Goal: Task Accomplishment & Management: Use online tool/utility

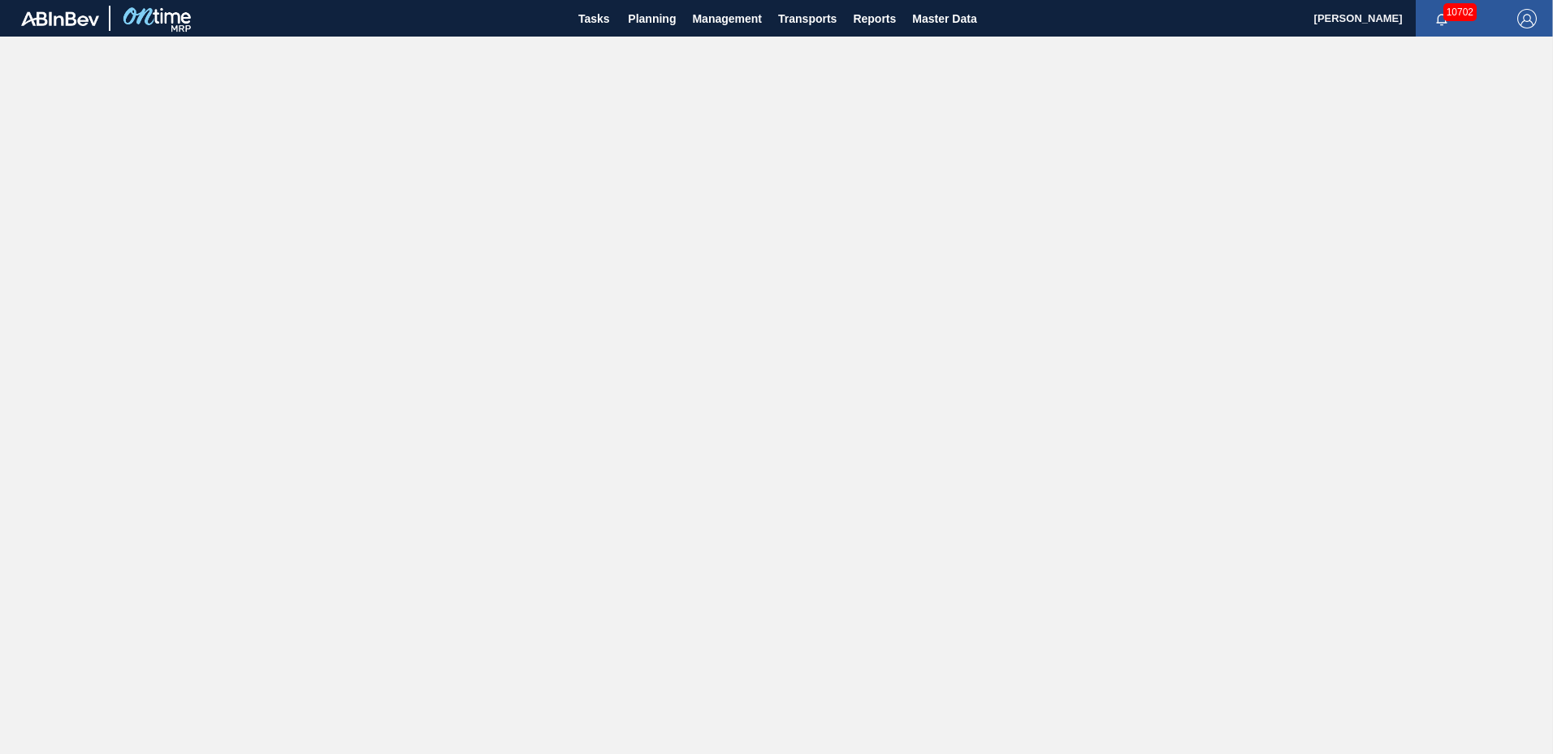
drag, startPoint x: 667, startPoint y: 24, endPoint x: 667, endPoint y: 58, distance: 33.3
click at [667, 23] on span "Planning" at bounding box center [652, 18] width 48 height 19
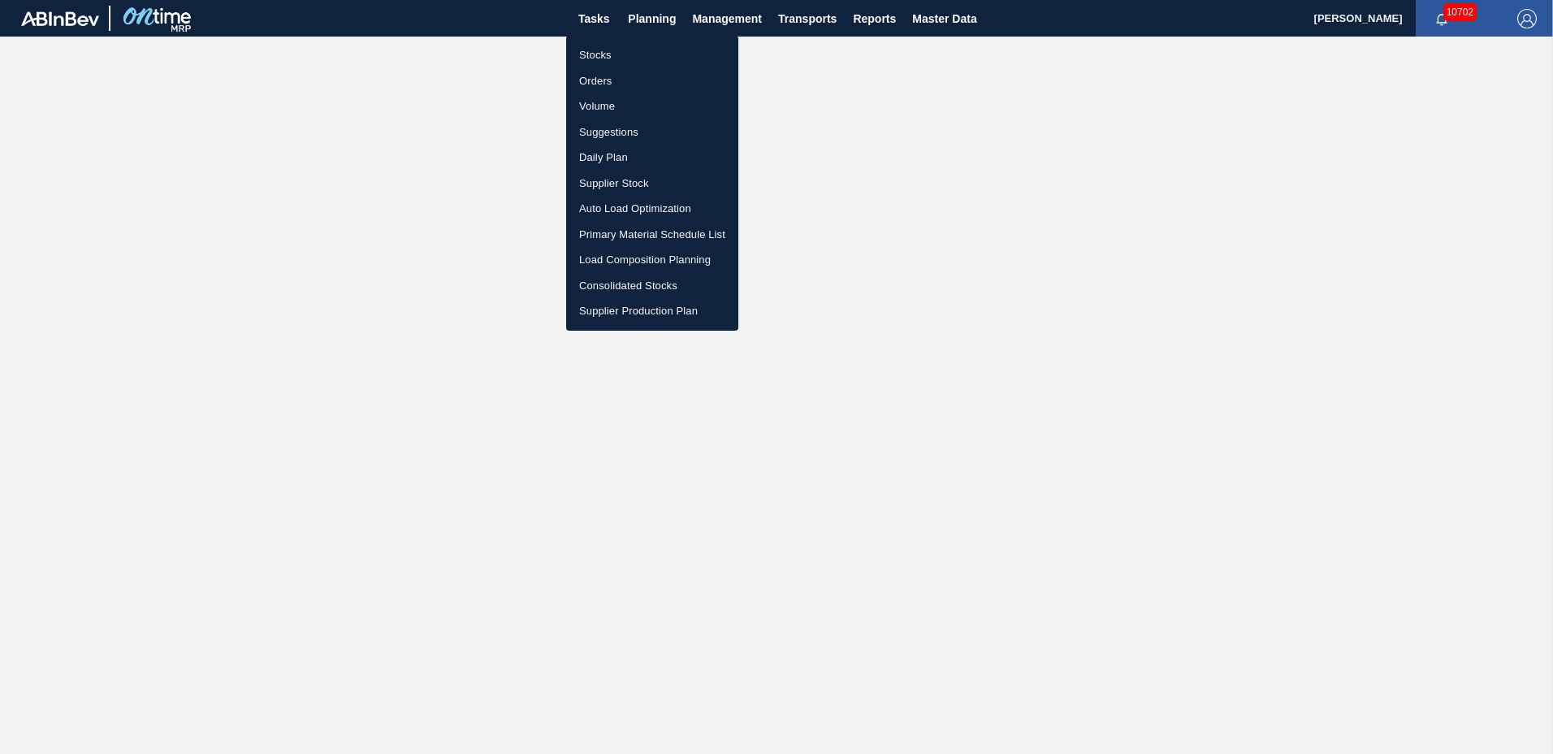
click at [637, 130] on li "Suggestions" at bounding box center [652, 132] width 172 height 26
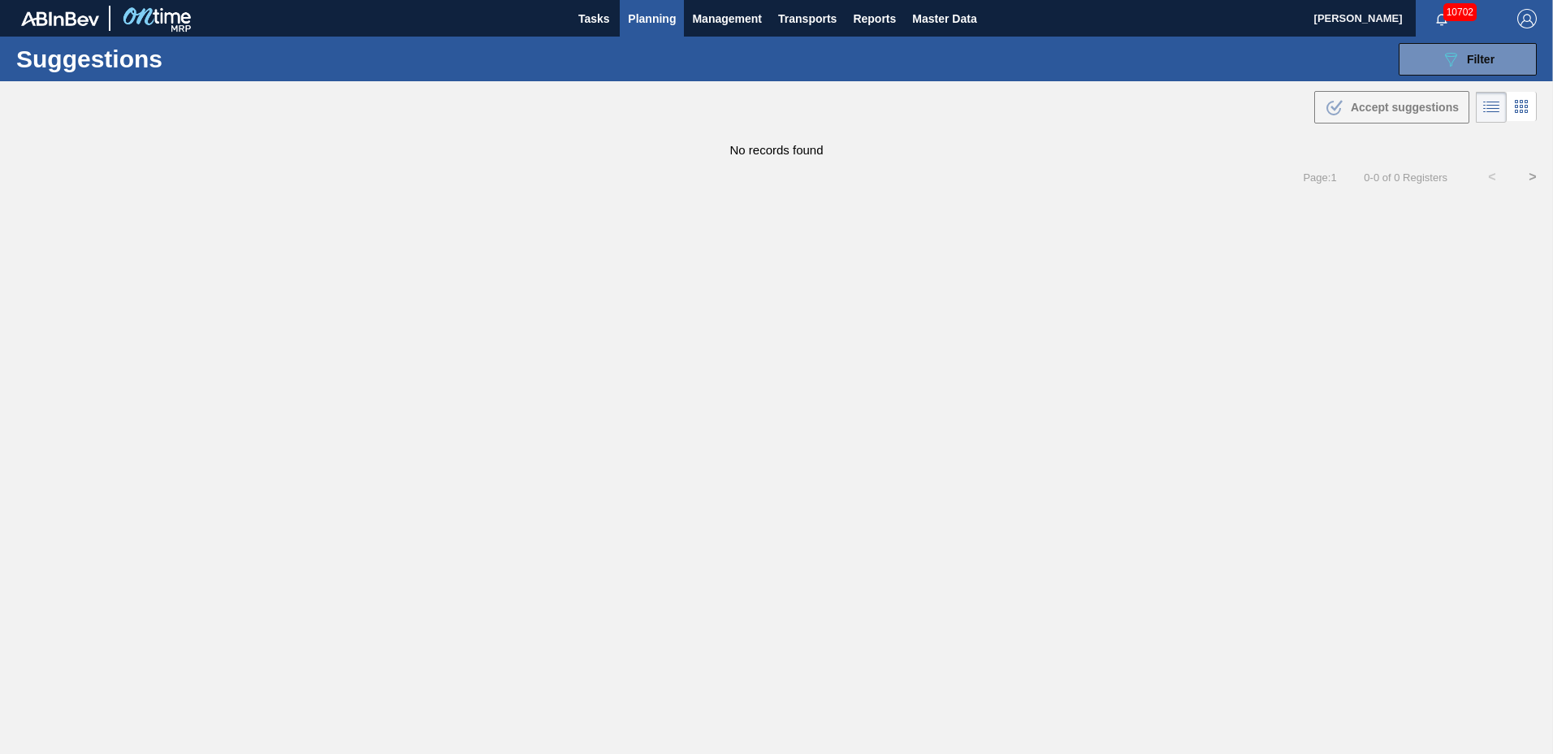
type to "[DATE]"
drag, startPoint x: 1450, startPoint y: 62, endPoint x: 1441, endPoint y: 90, distance: 29.8
click at [1450, 63] on icon "089F7B8B-B2A5-4AFE-B5C0-19BA573D28AC" at bounding box center [1450, 59] width 19 height 19
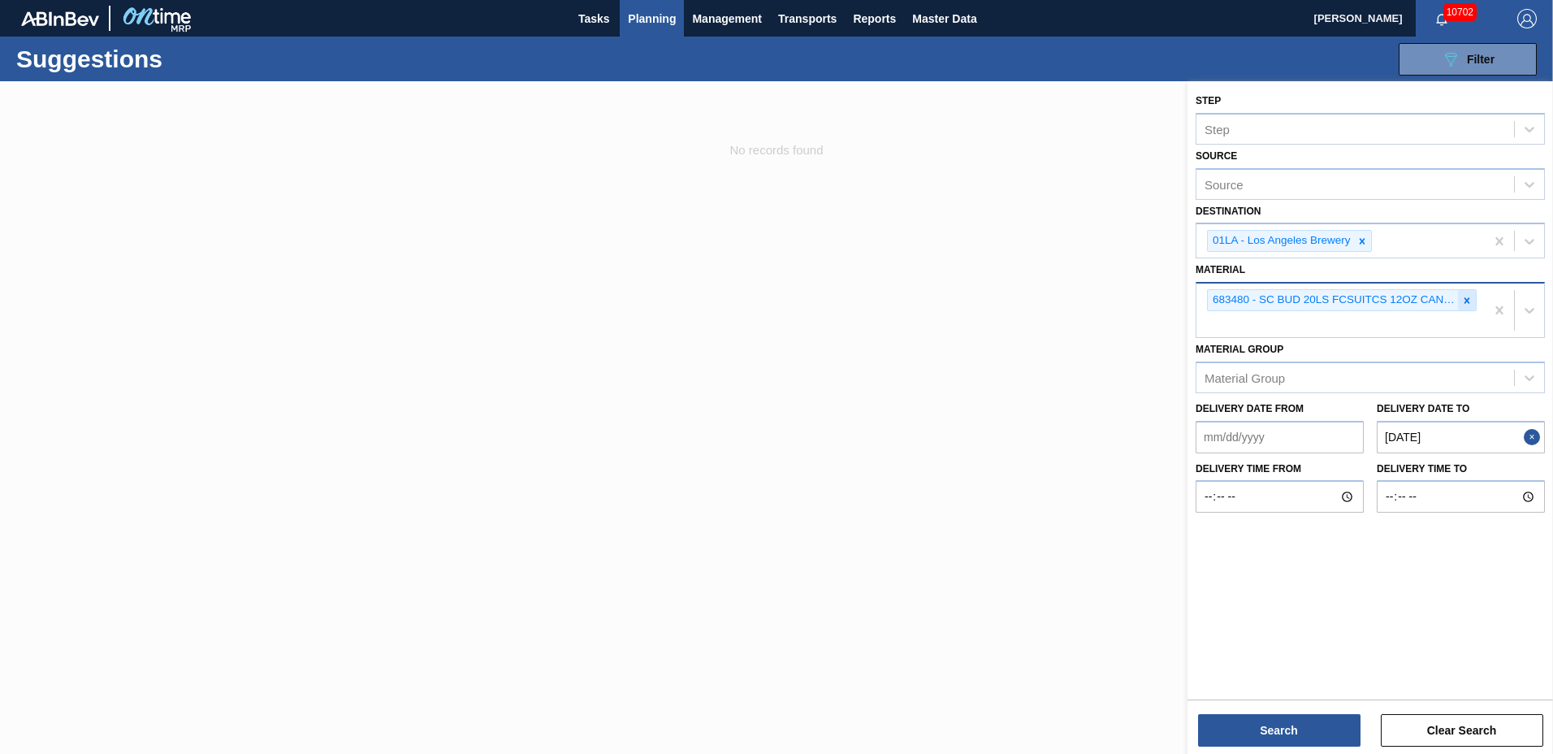
click at [1469, 300] on icon at bounding box center [1466, 300] width 11 height 11
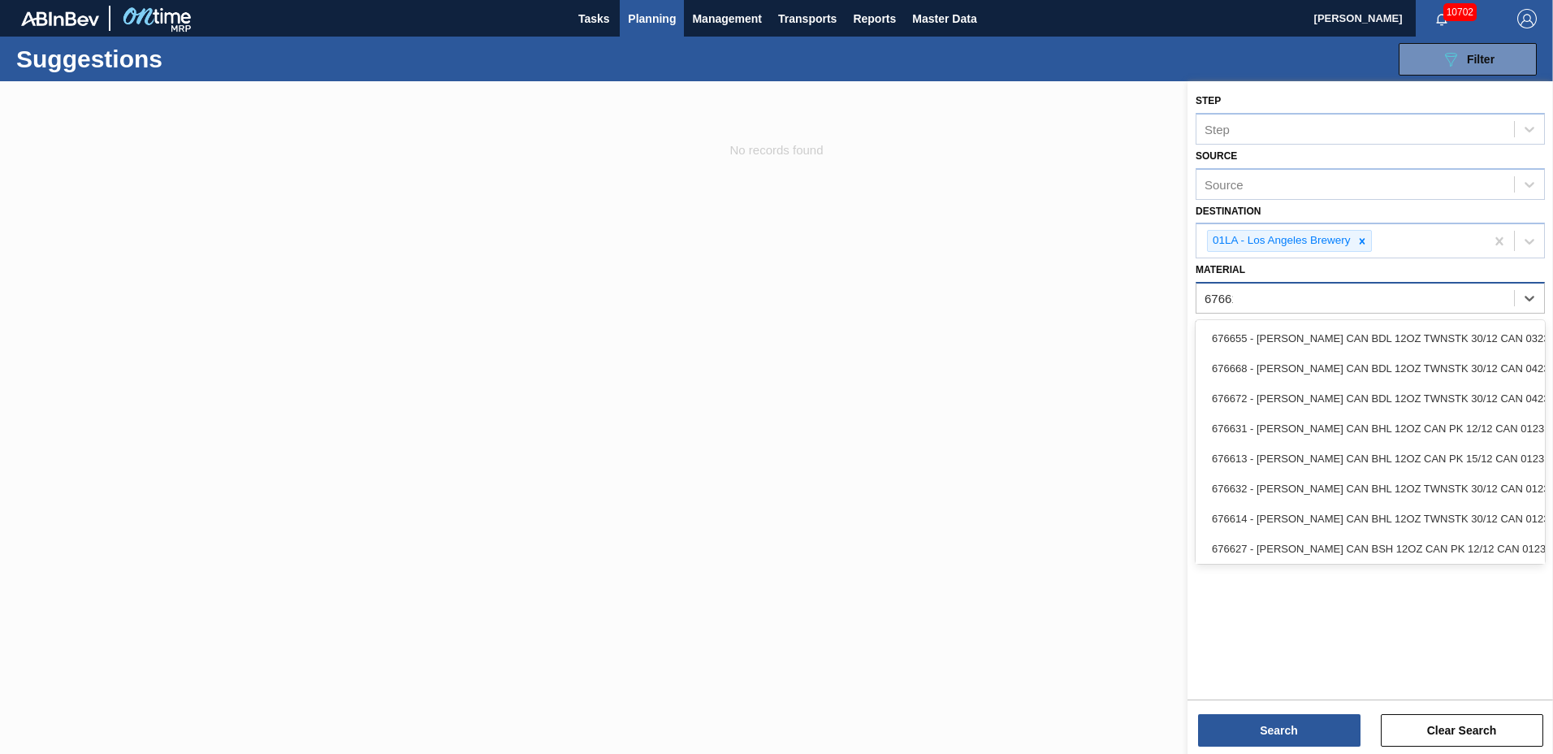
type input "676618"
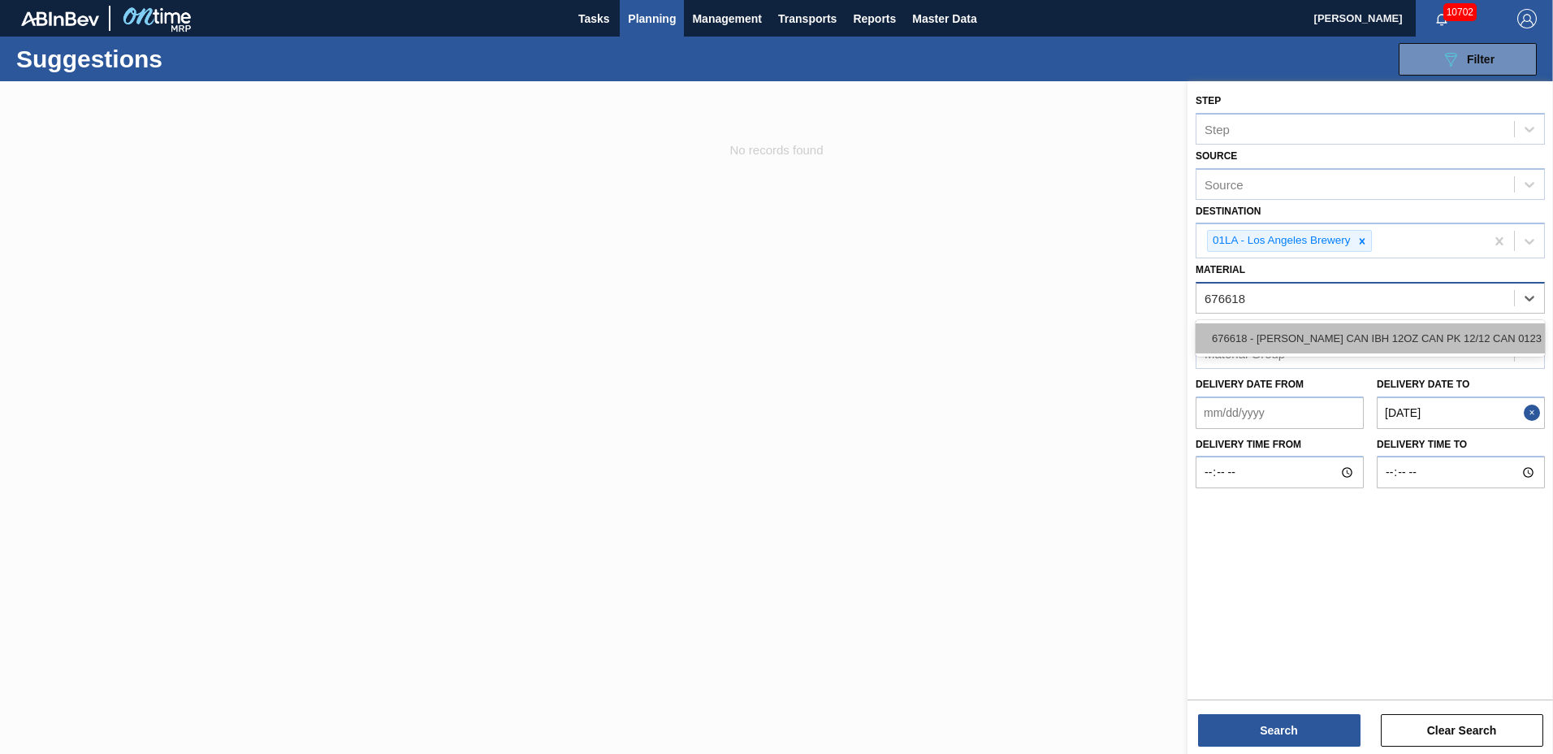
click at [1457, 324] on div "676618 - [PERSON_NAME] CAN IBH 12OZ CAN PK 12/12 CAN 0123" at bounding box center [1369, 338] width 349 height 30
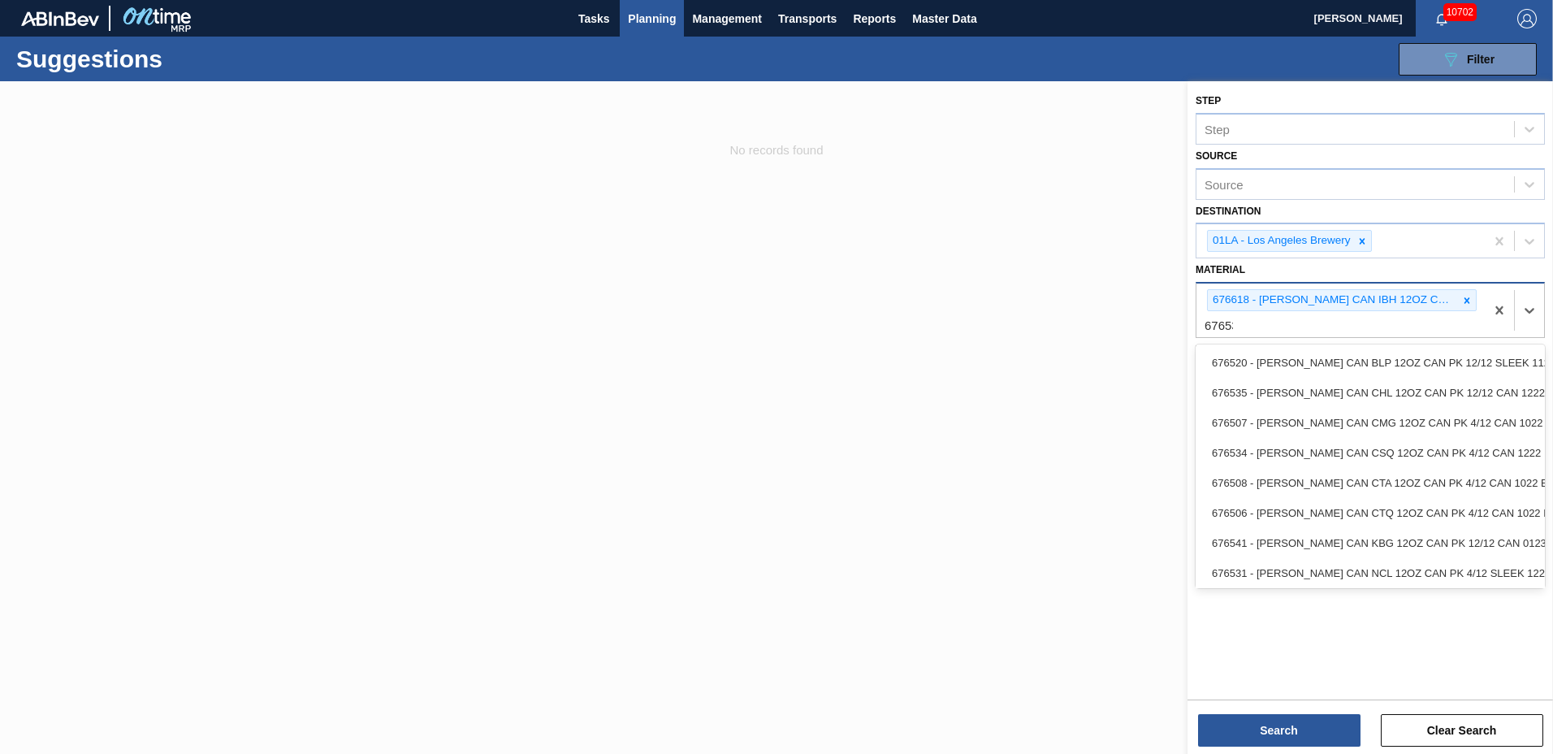
type input "676535"
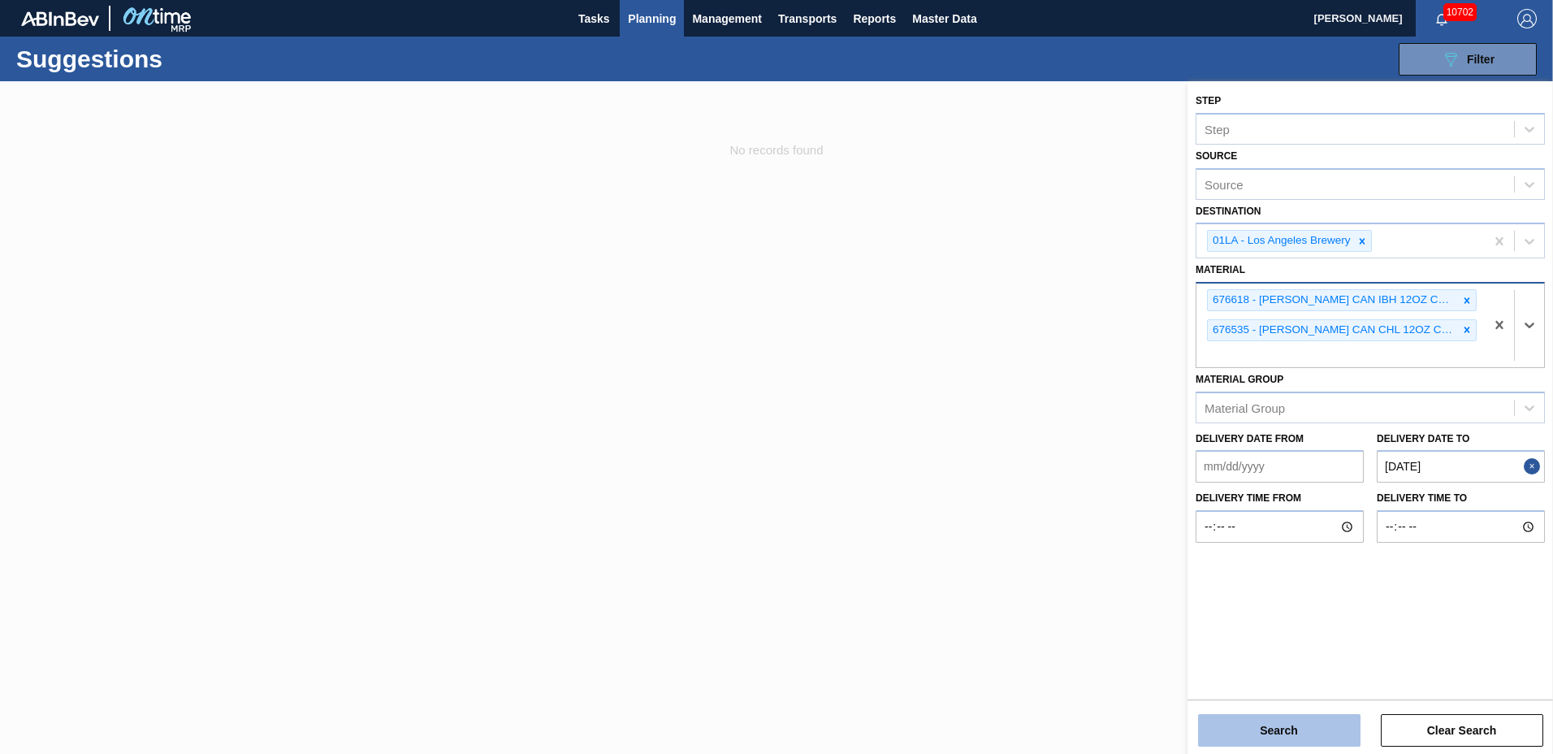
click at [1253, 724] on button "Search" at bounding box center [1279, 730] width 162 height 32
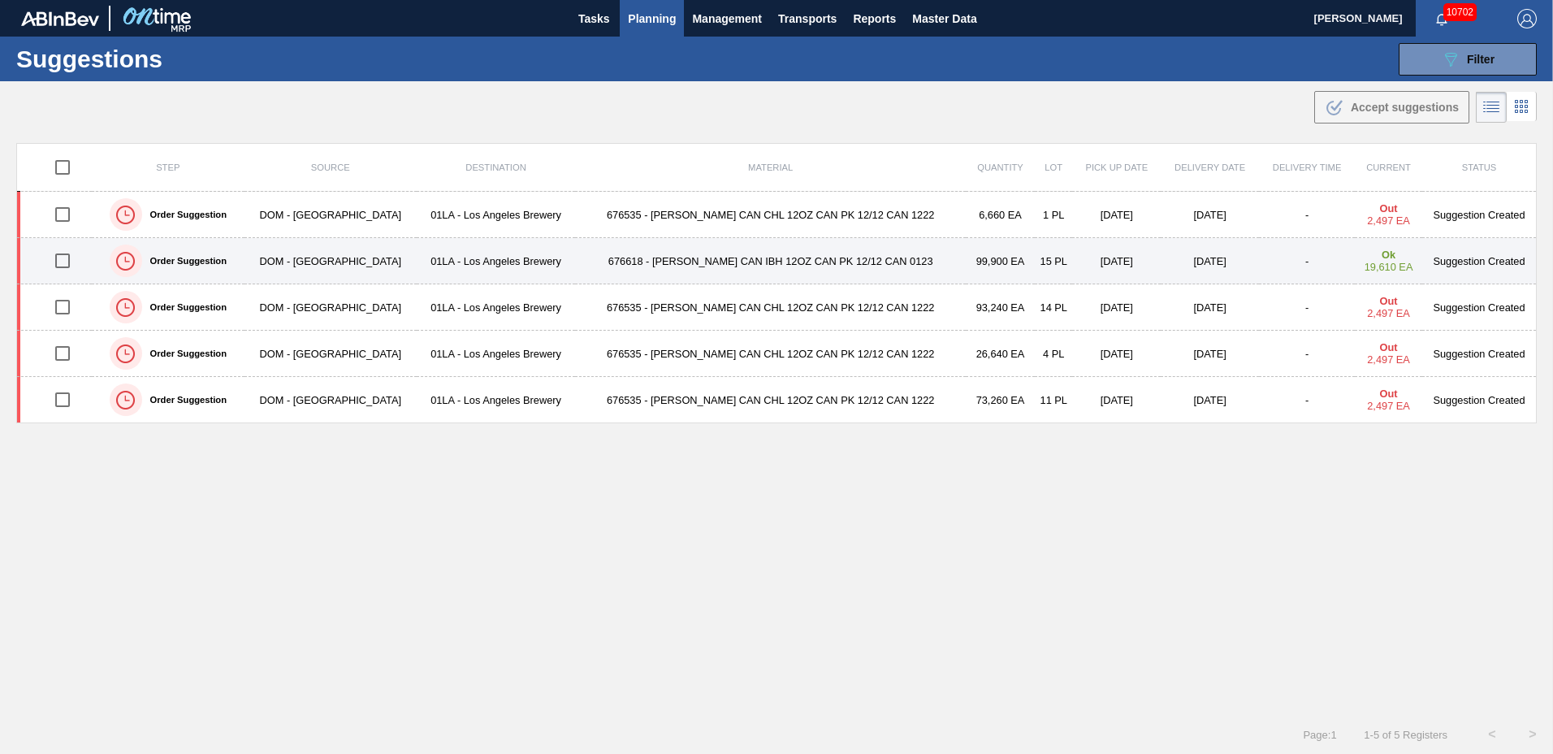
click at [59, 261] on input "checkbox" at bounding box center [62, 261] width 34 height 34
checkbox input "true"
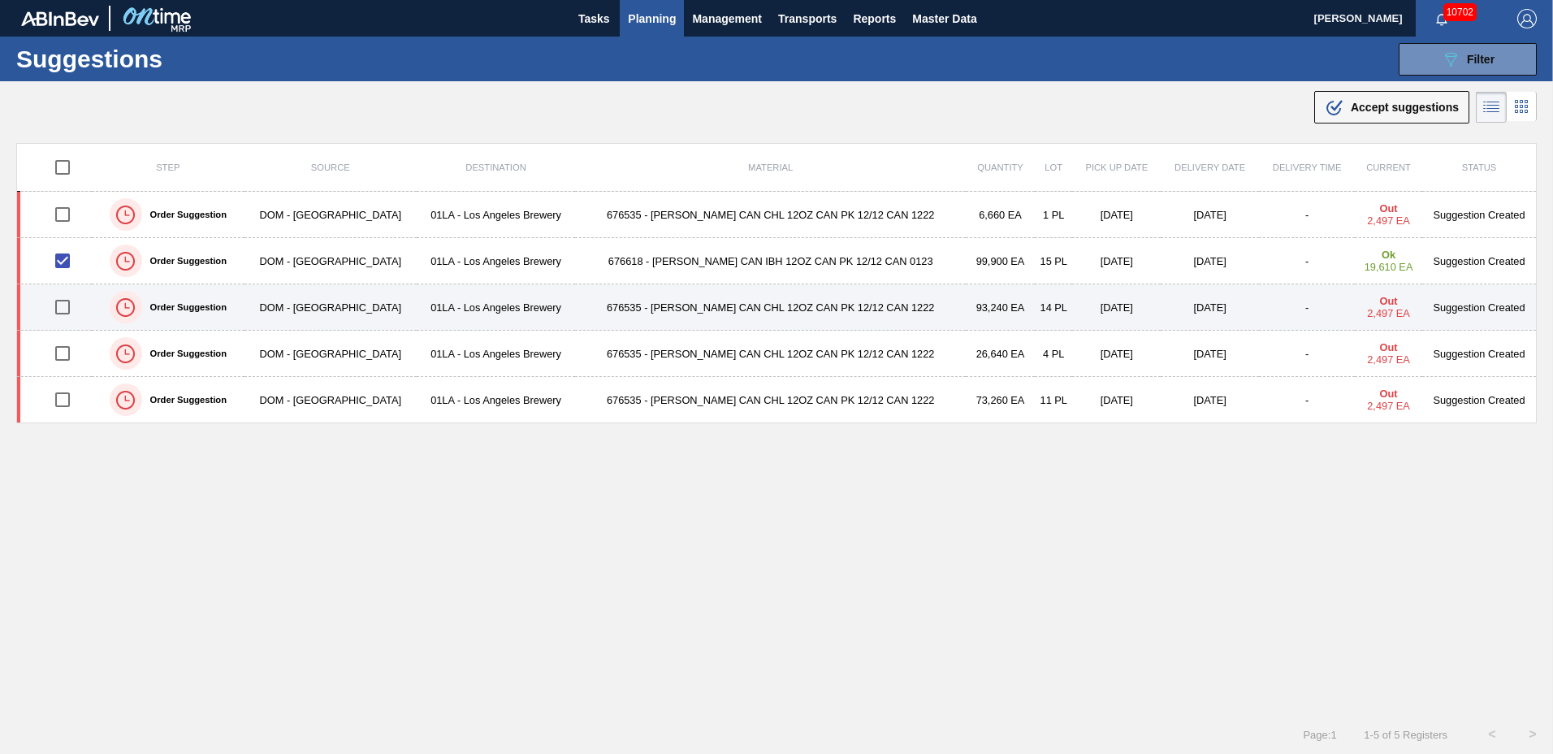
click at [71, 308] on input "checkbox" at bounding box center [62, 307] width 34 height 34
checkbox input "true"
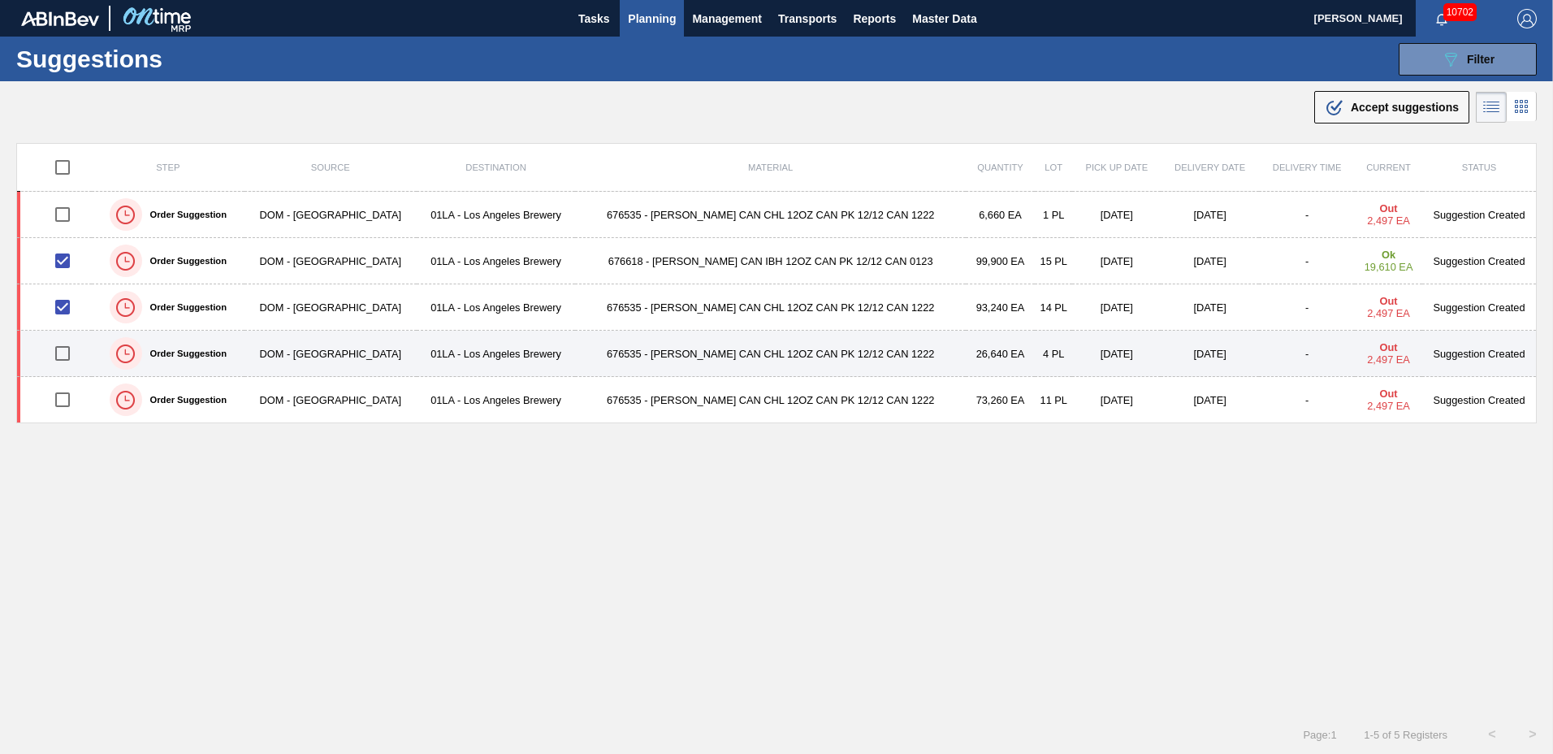
click at [61, 354] on input "checkbox" at bounding box center [62, 353] width 34 height 34
checkbox input "true"
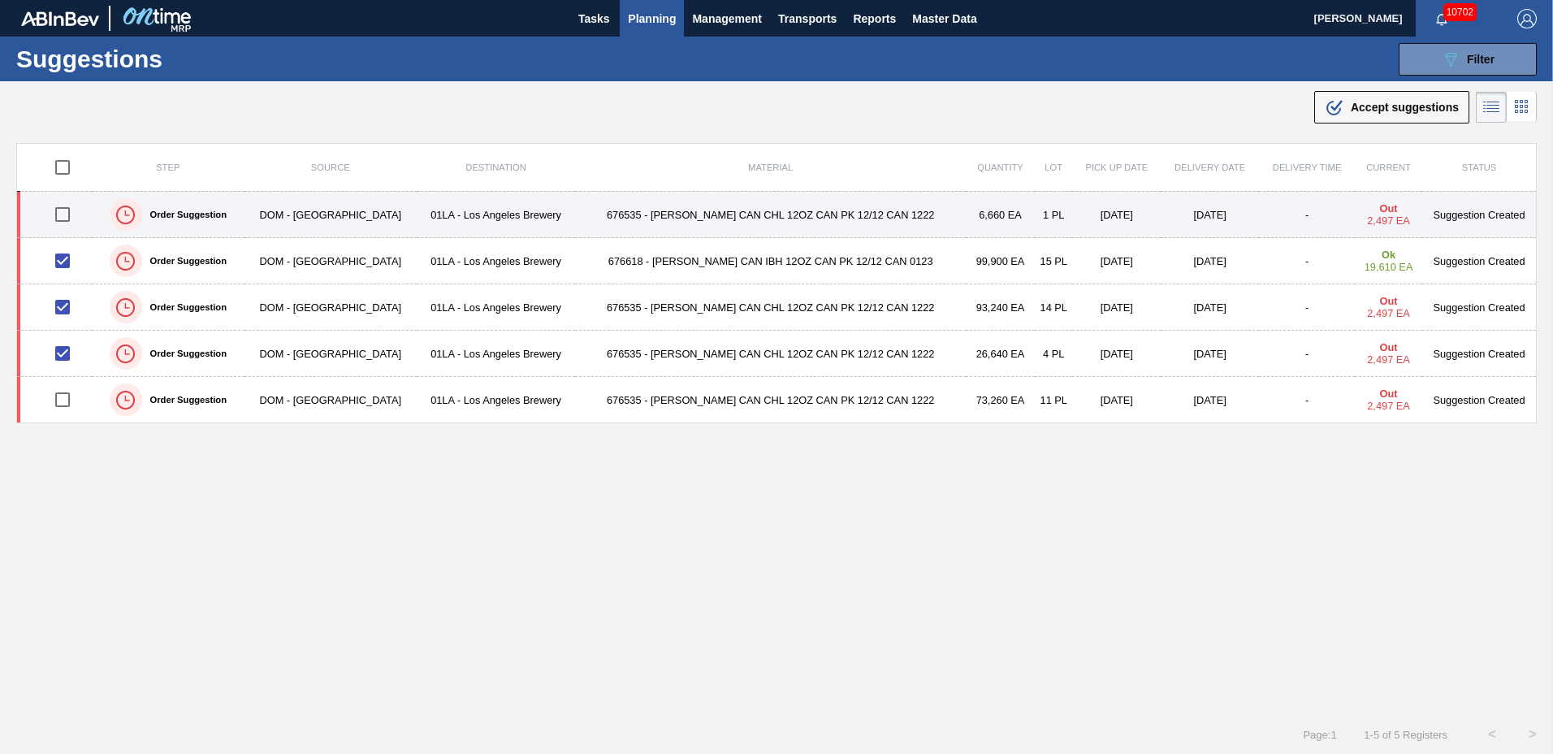
click at [69, 216] on input "checkbox" at bounding box center [62, 214] width 34 height 34
checkbox input "true"
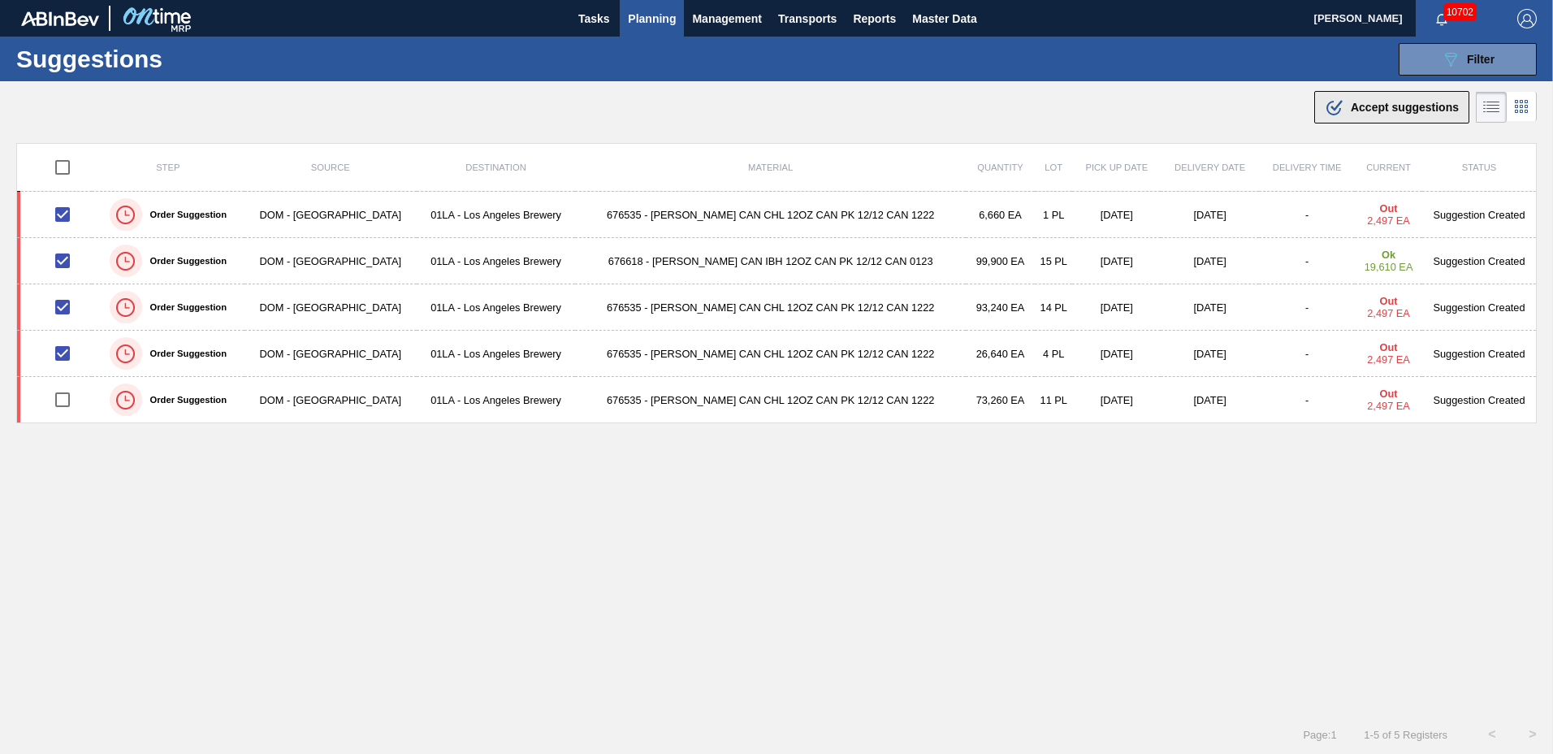
click at [1354, 104] on span "Accept suggestions" at bounding box center [1404, 107] width 108 height 13
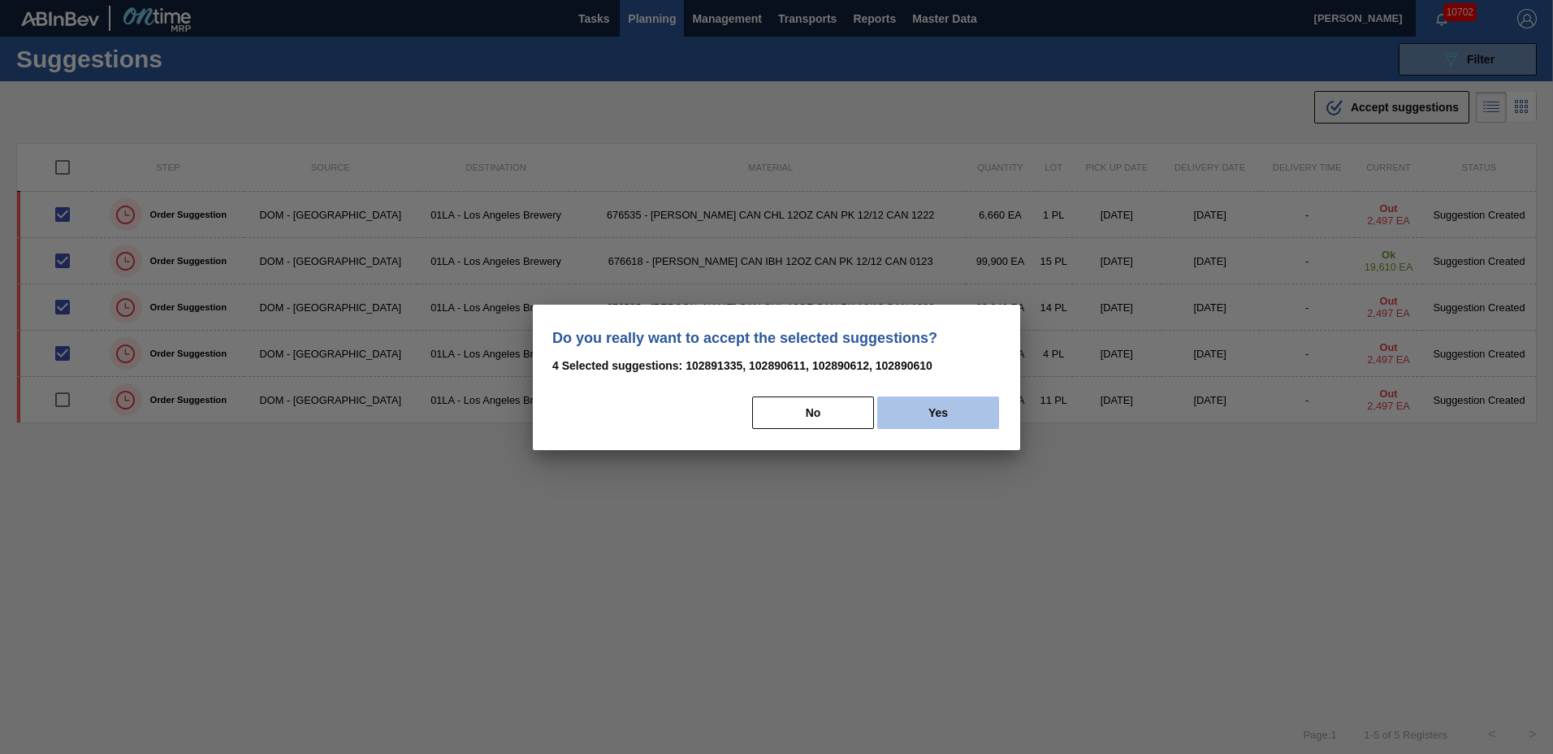
click at [908, 414] on button "Yes" at bounding box center [938, 412] width 122 height 32
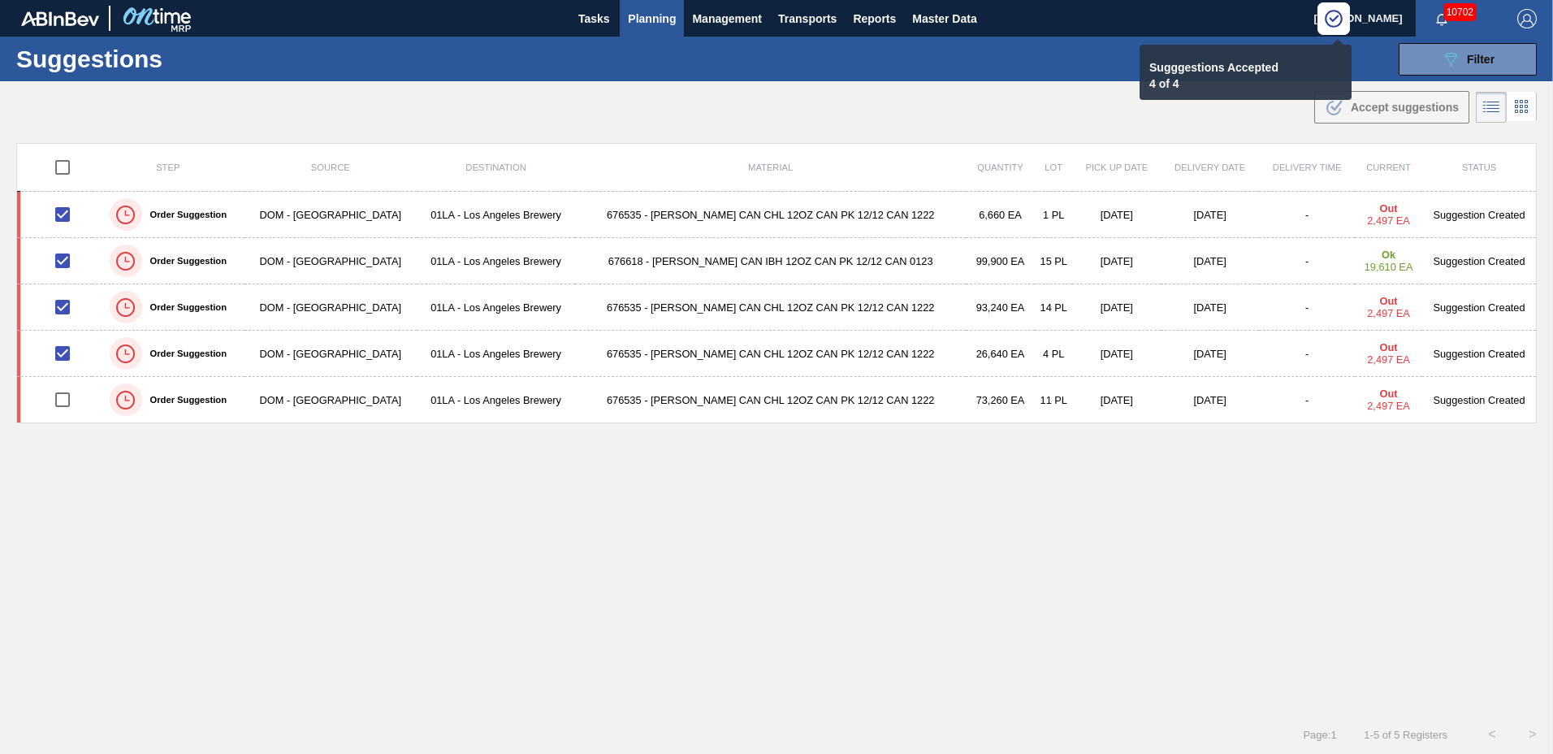
click at [638, 16] on span "Planning" at bounding box center [652, 18] width 48 height 19
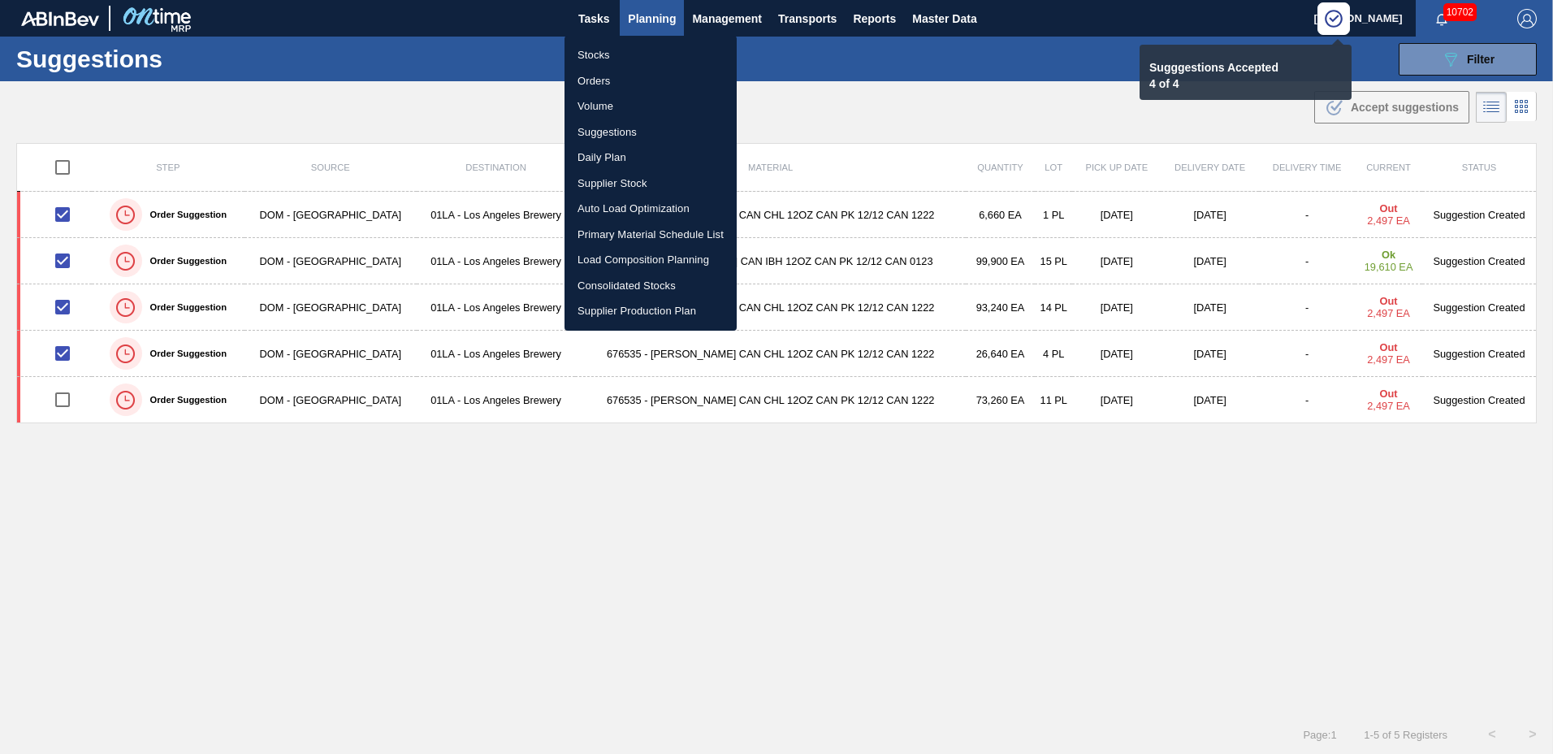
click at [611, 258] on li "Load Composition Planning" at bounding box center [650, 260] width 172 height 26
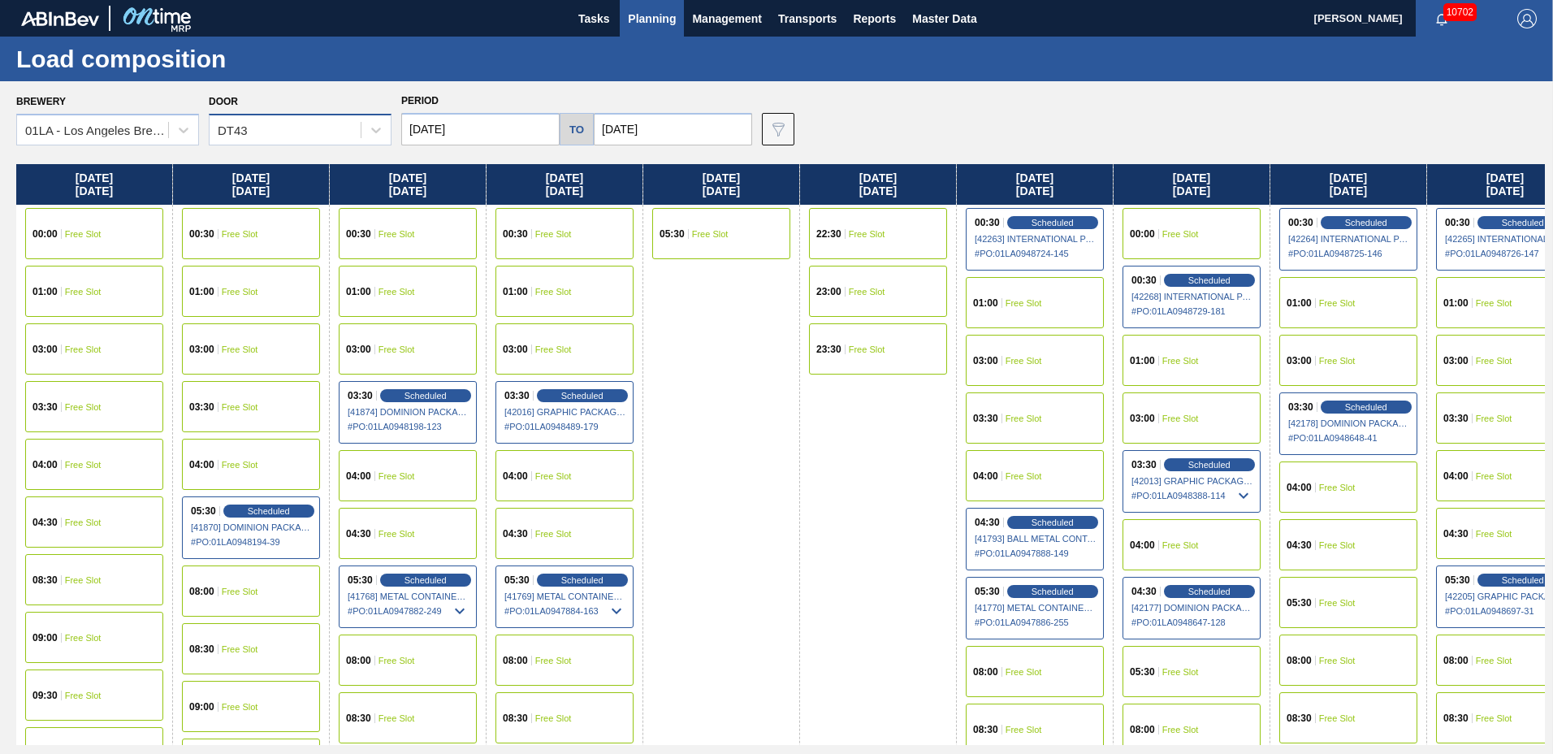
click at [306, 130] on div "DT43" at bounding box center [284, 131] width 151 height 24
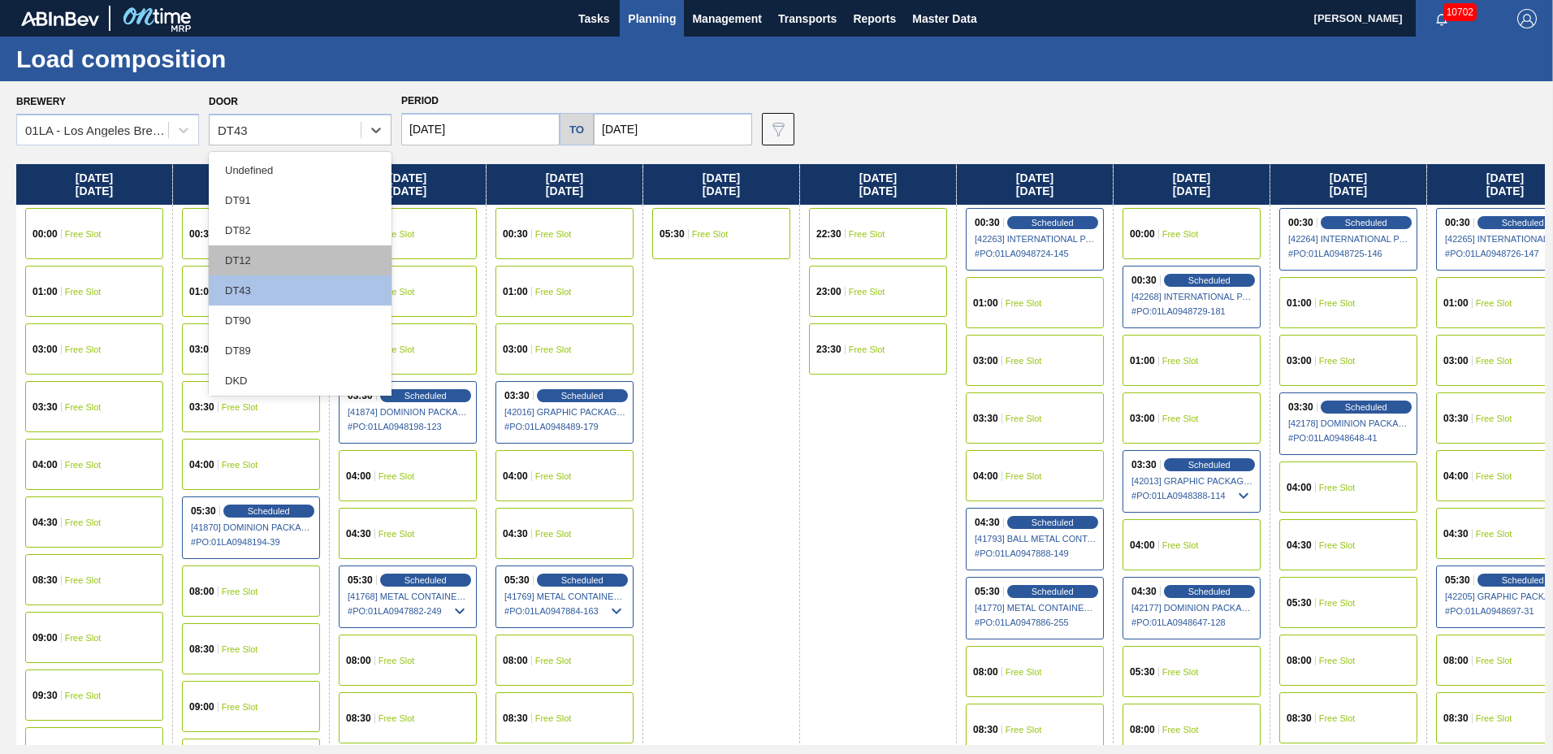
click at [300, 269] on div "DT12" at bounding box center [300, 260] width 183 height 30
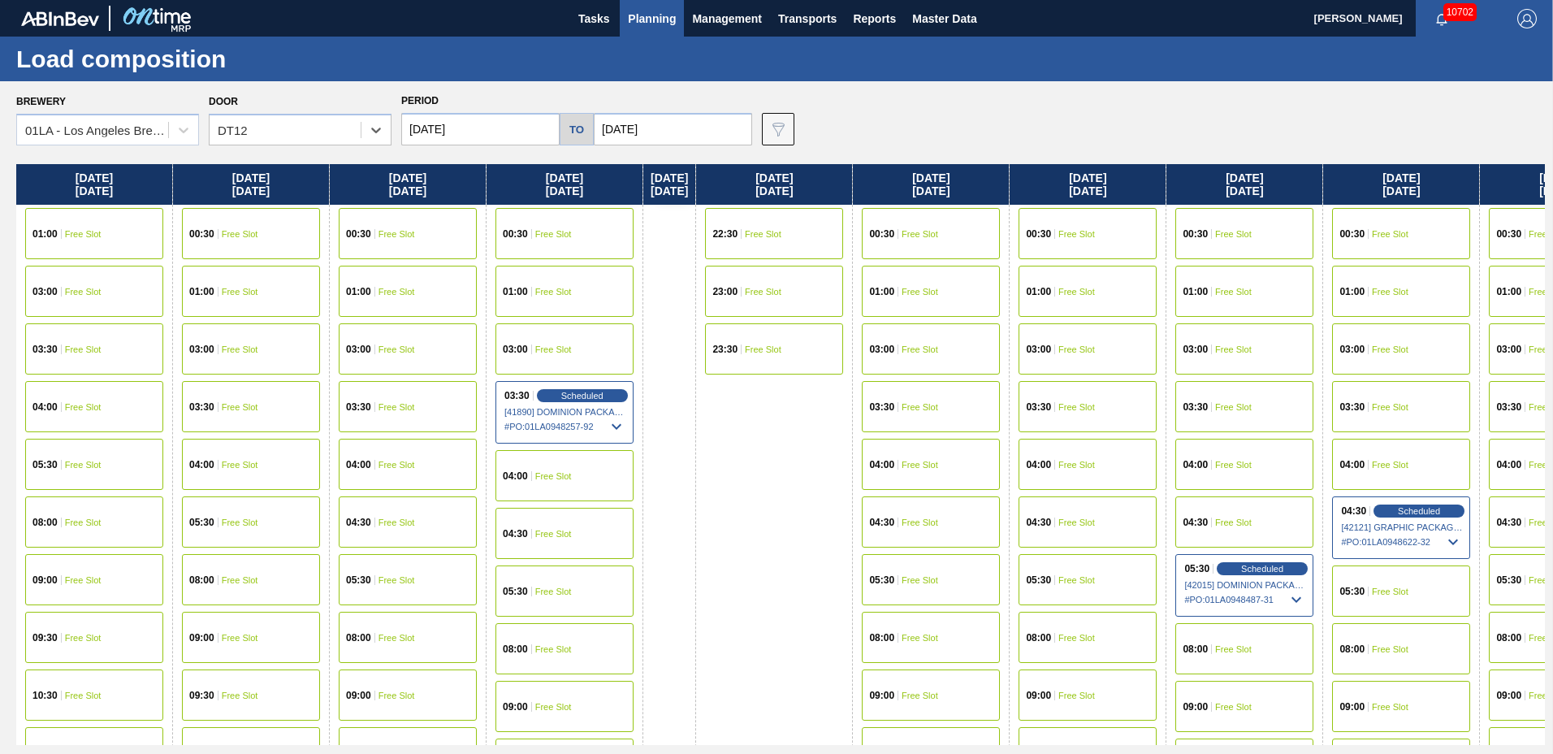
click at [486, 141] on input "[DATE]" at bounding box center [480, 129] width 158 height 32
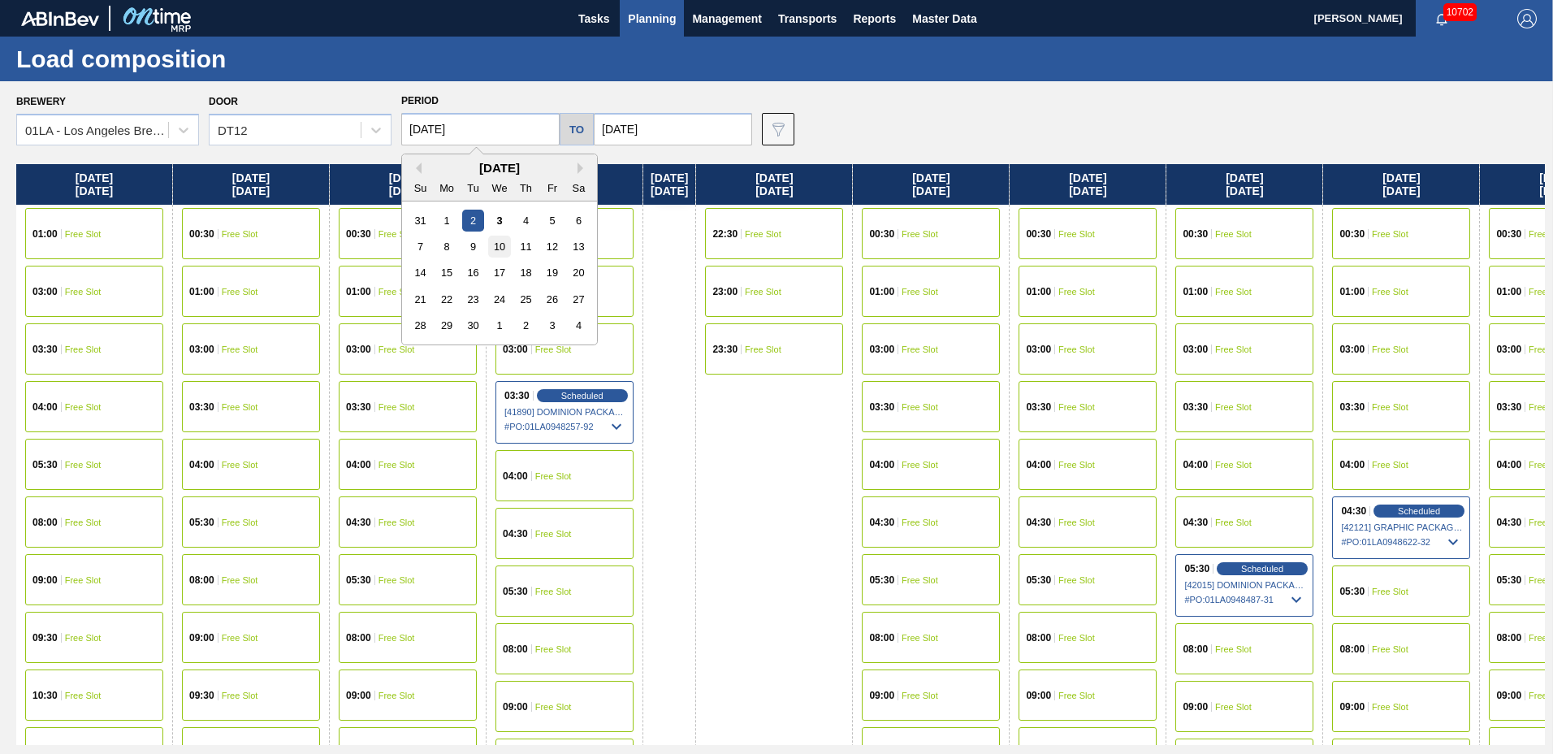
click at [492, 239] on div "10" at bounding box center [499, 246] width 22 height 22
type input "[DATE]"
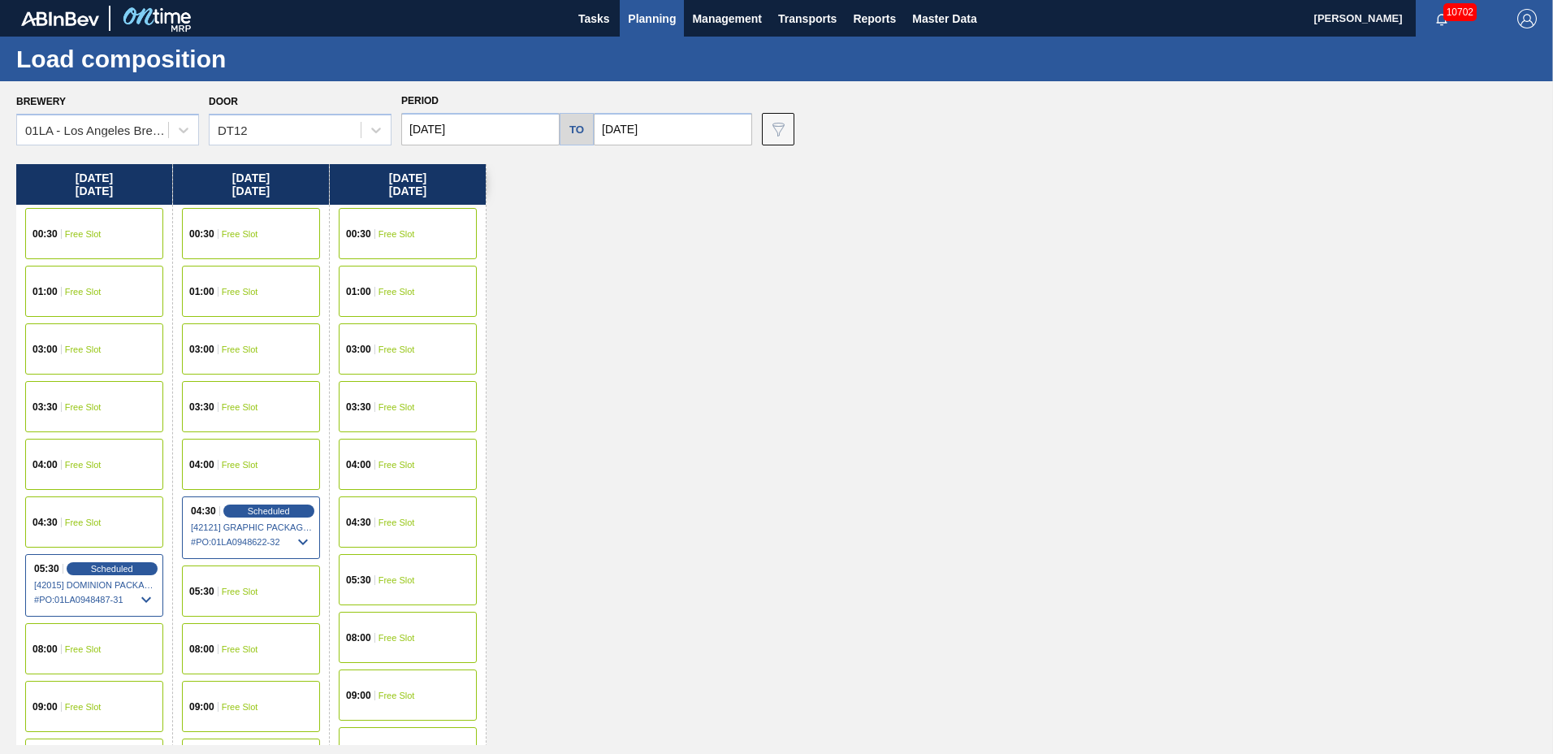
click at [732, 131] on input "[DATE]" at bounding box center [673, 129] width 158 height 32
click at [707, 269] on div "18" at bounding box center [718, 272] width 22 height 22
type input "[DATE]"
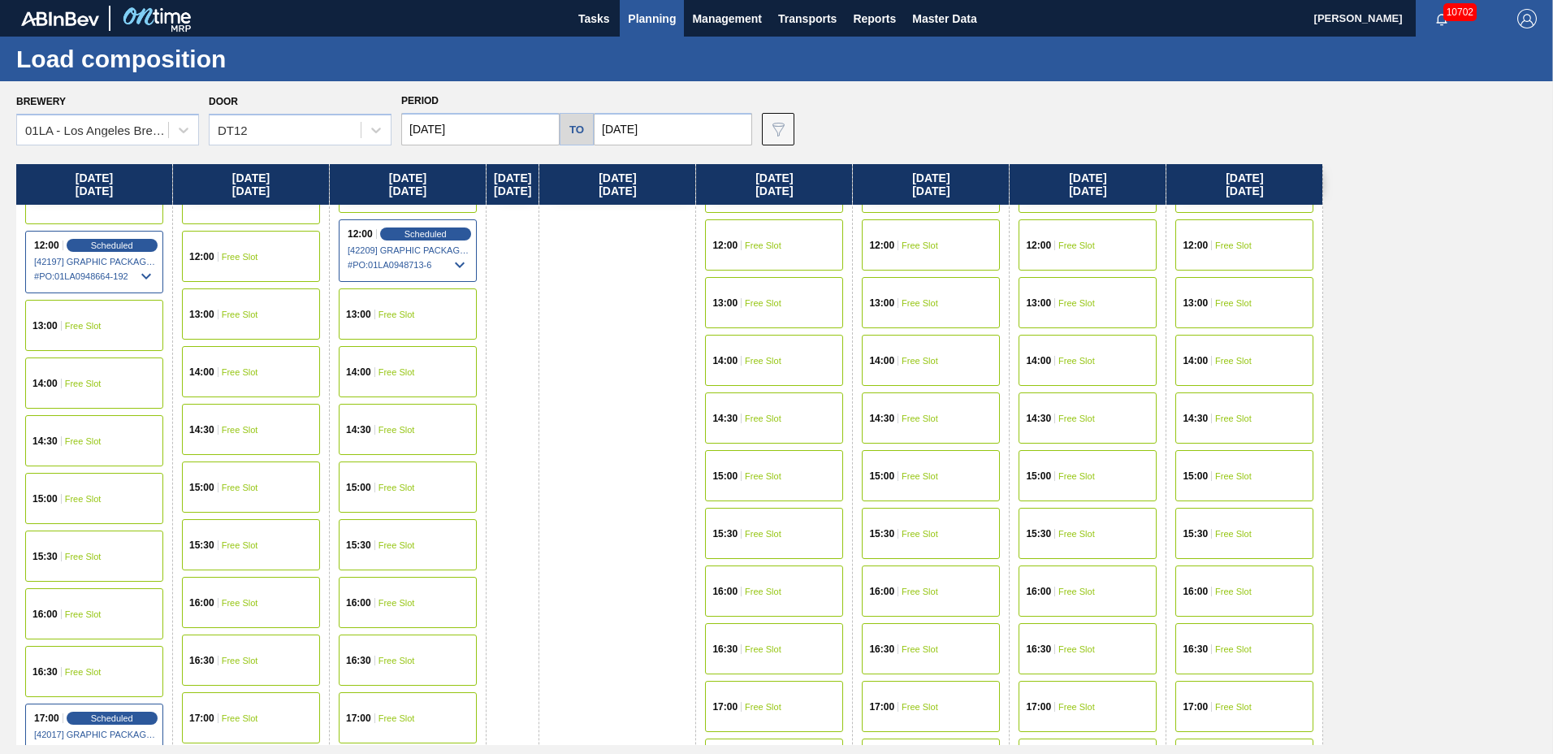
scroll to position [878, 0]
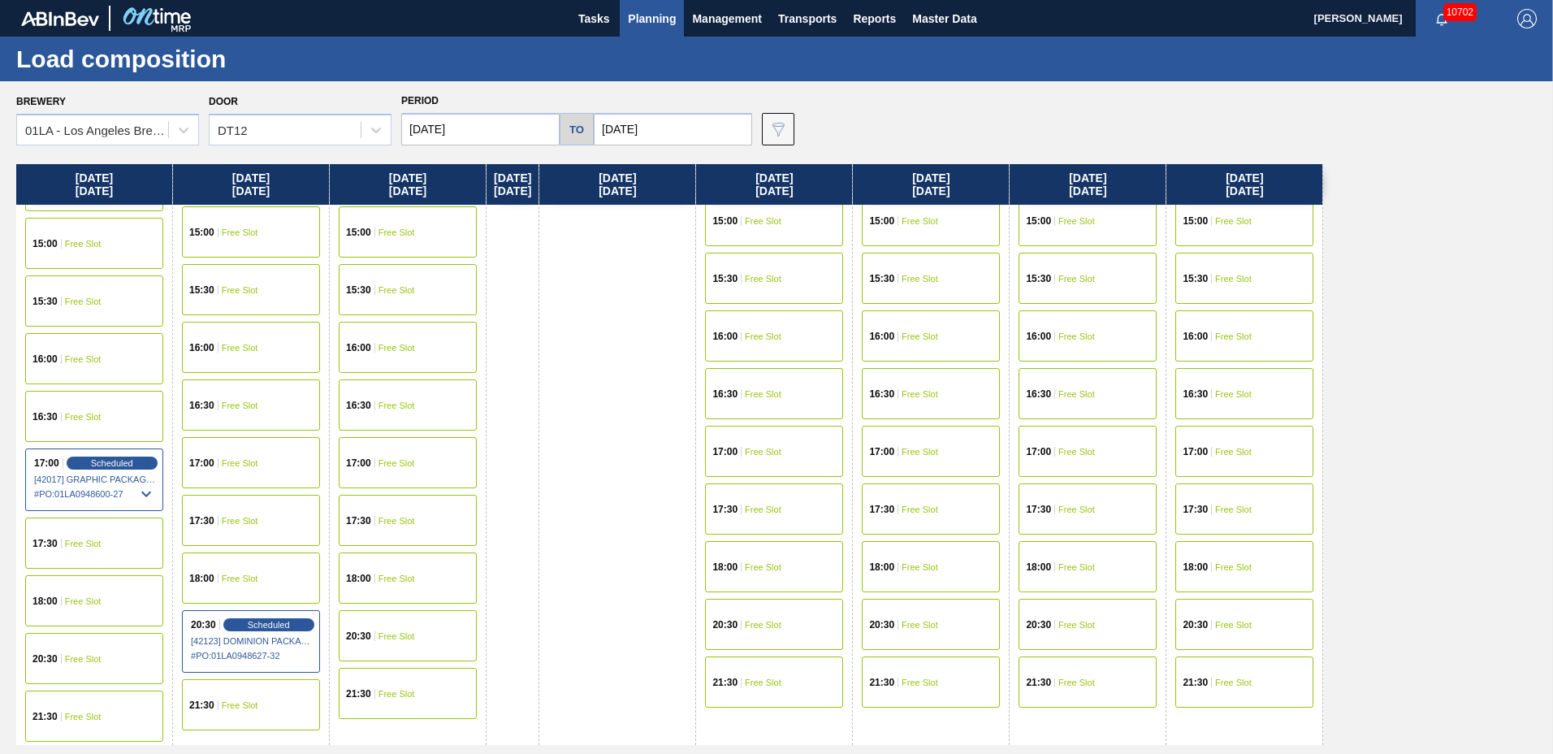
click at [1096, 270] on div "15:30 Free Slot" at bounding box center [1087, 278] width 138 height 51
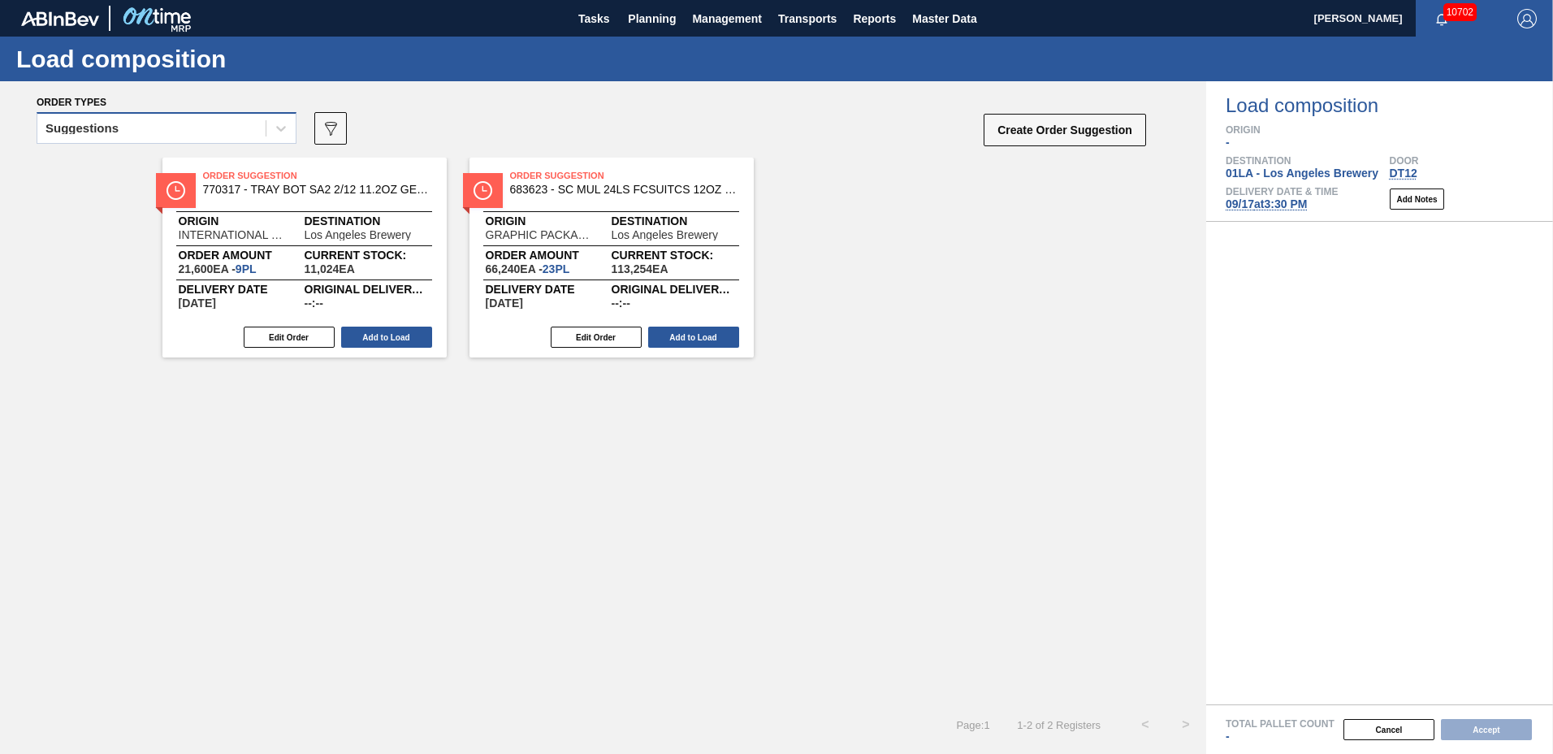
click at [194, 131] on div "Suggestions" at bounding box center [151, 129] width 228 height 24
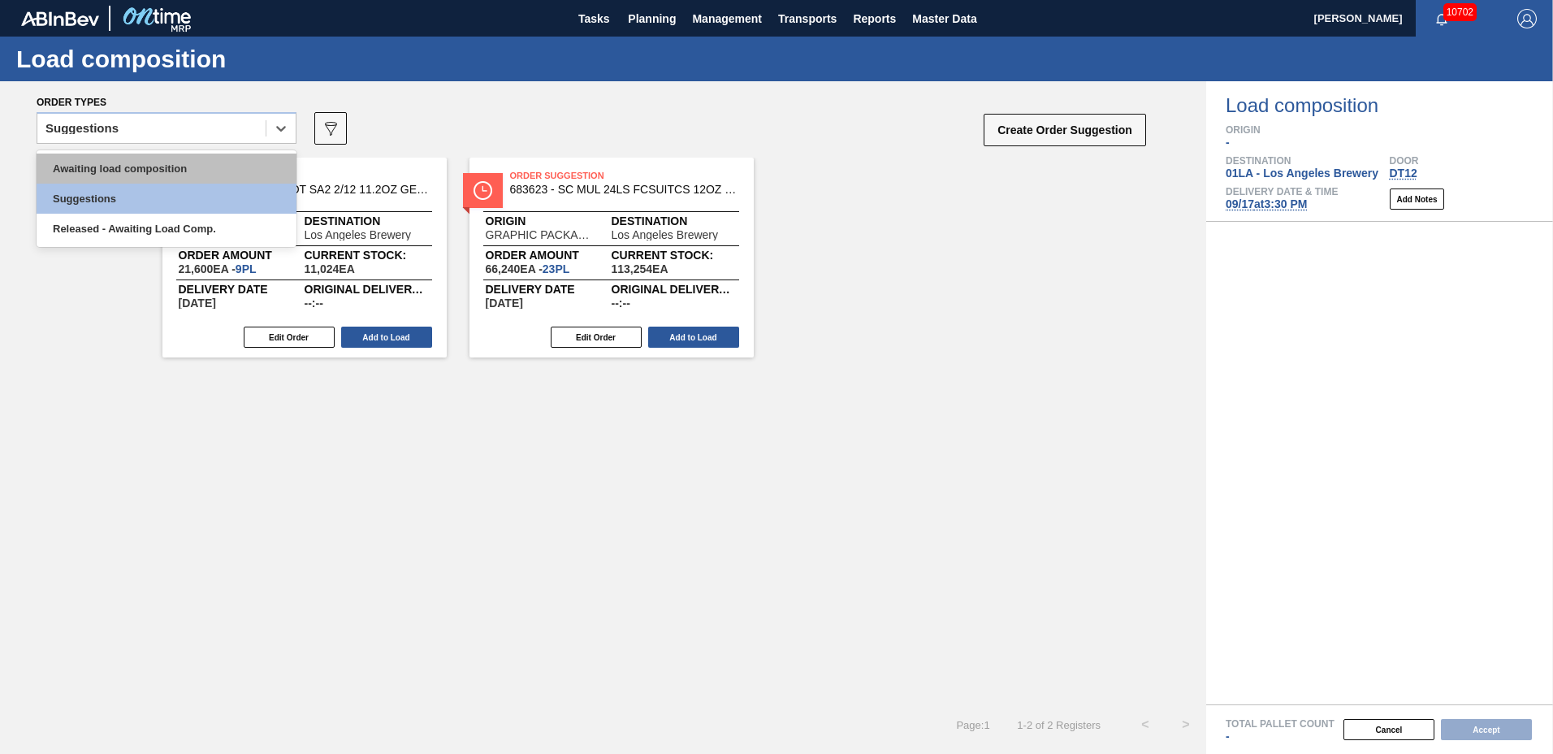
click at [179, 165] on div "Awaiting load composition" at bounding box center [167, 168] width 260 height 30
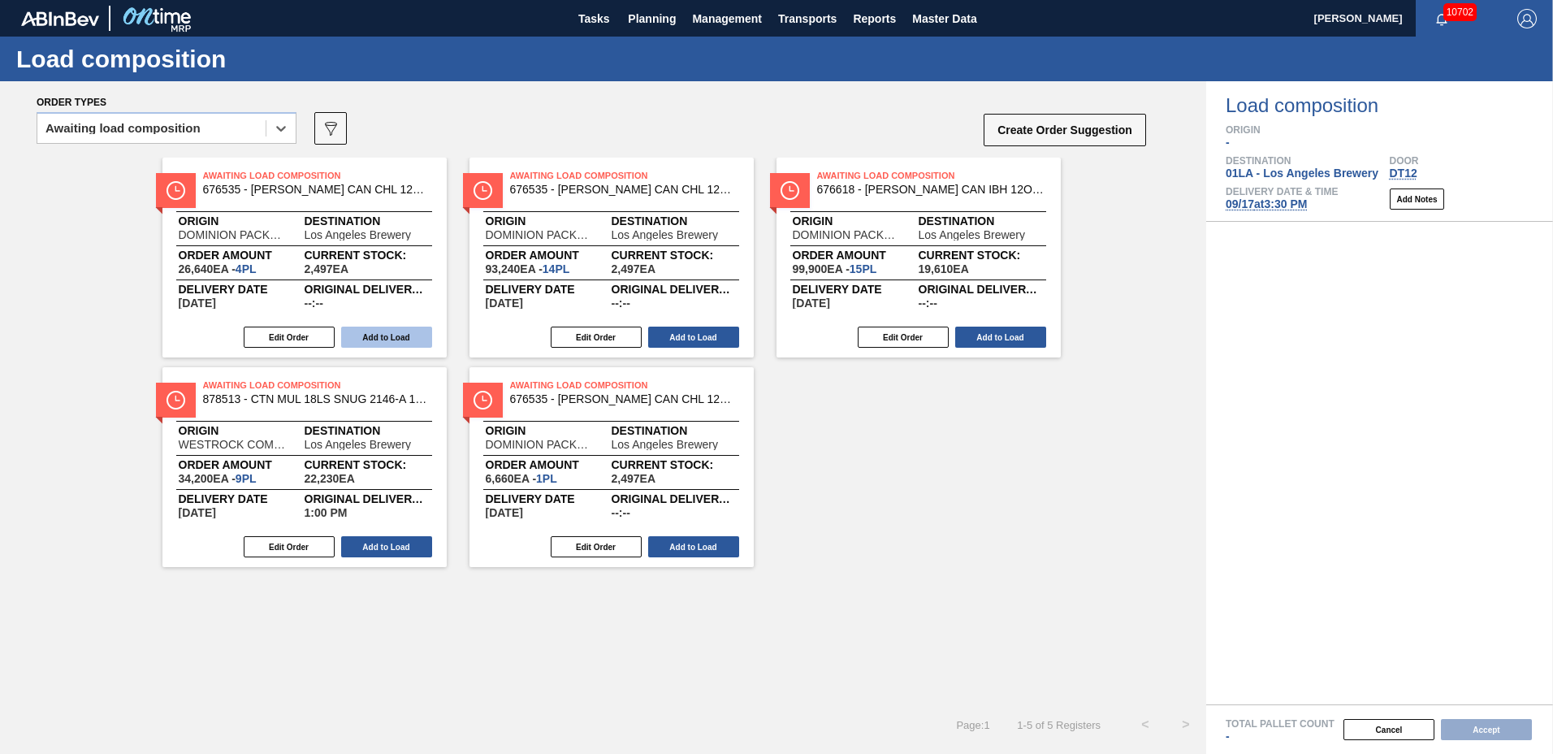
click at [378, 341] on button "Add to Load" at bounding box center [386, 336] width 91 height 21
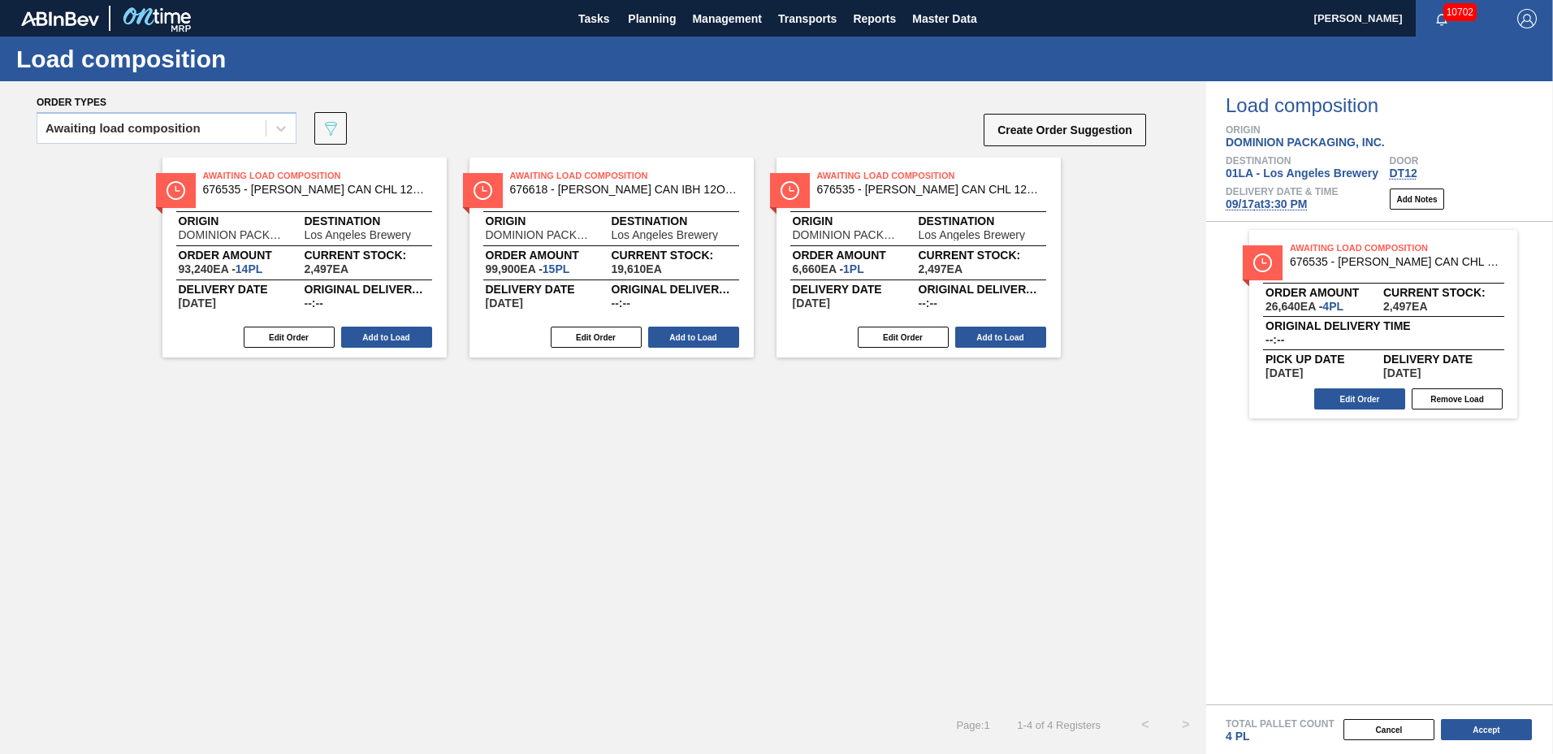
click at [378, 341] on button "Add to Load" at bounding box center [386, 336] width 91 height 21
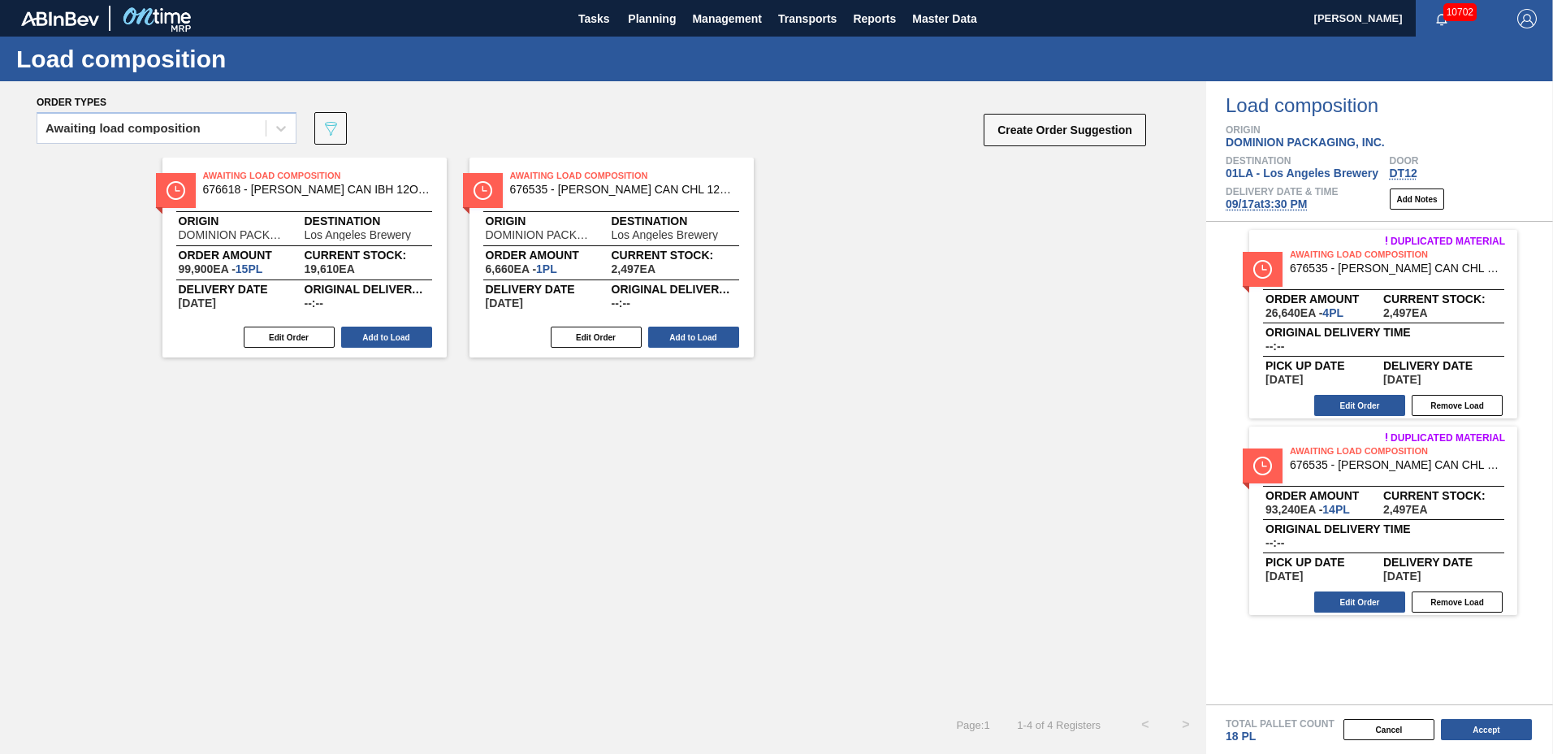
click at [378, 341] on button "Add to Load" at bounding box center [386, 336] width 91 height 21
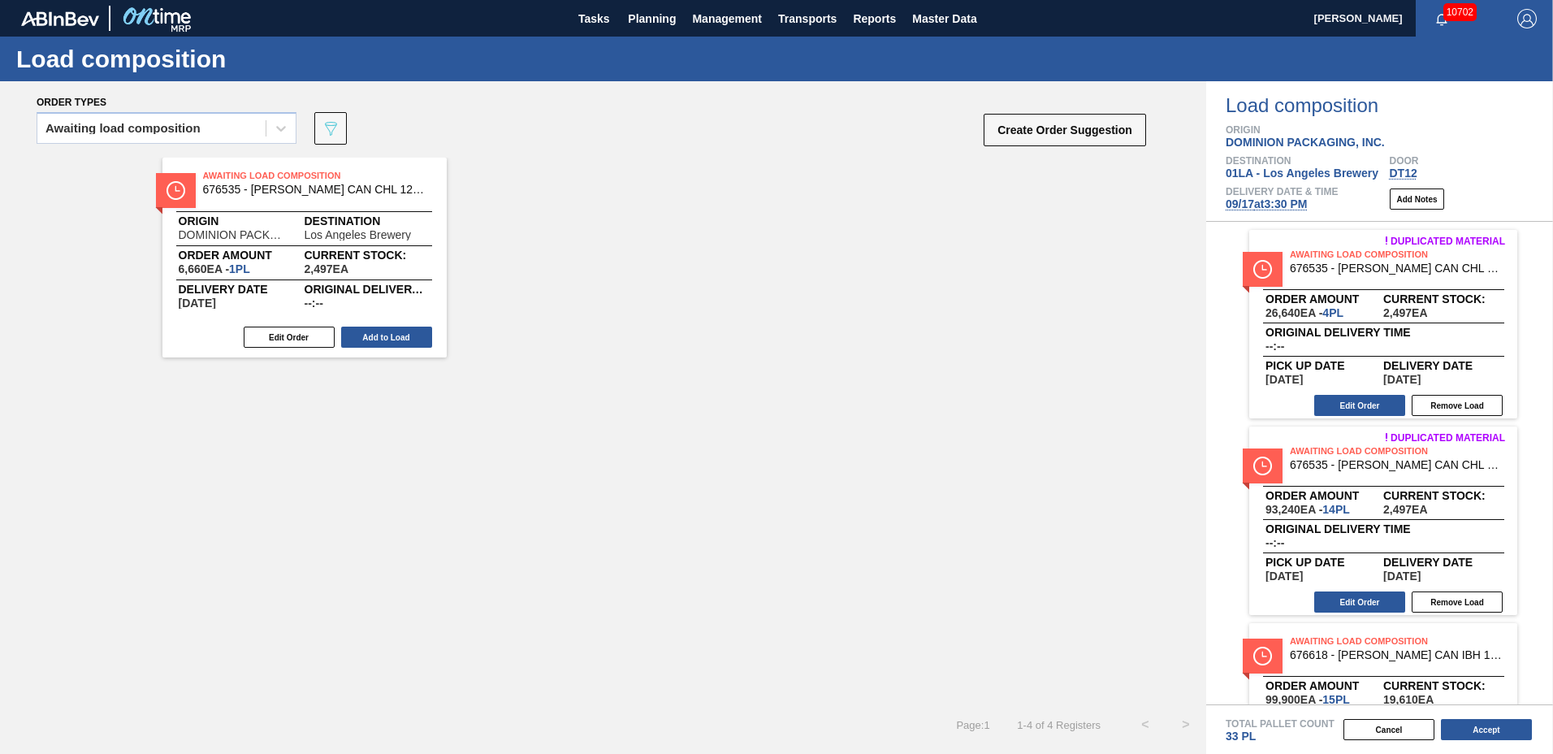
click at [378, 341] on button "Add to Load" at bounding box center [386, 336] width 91 height 21
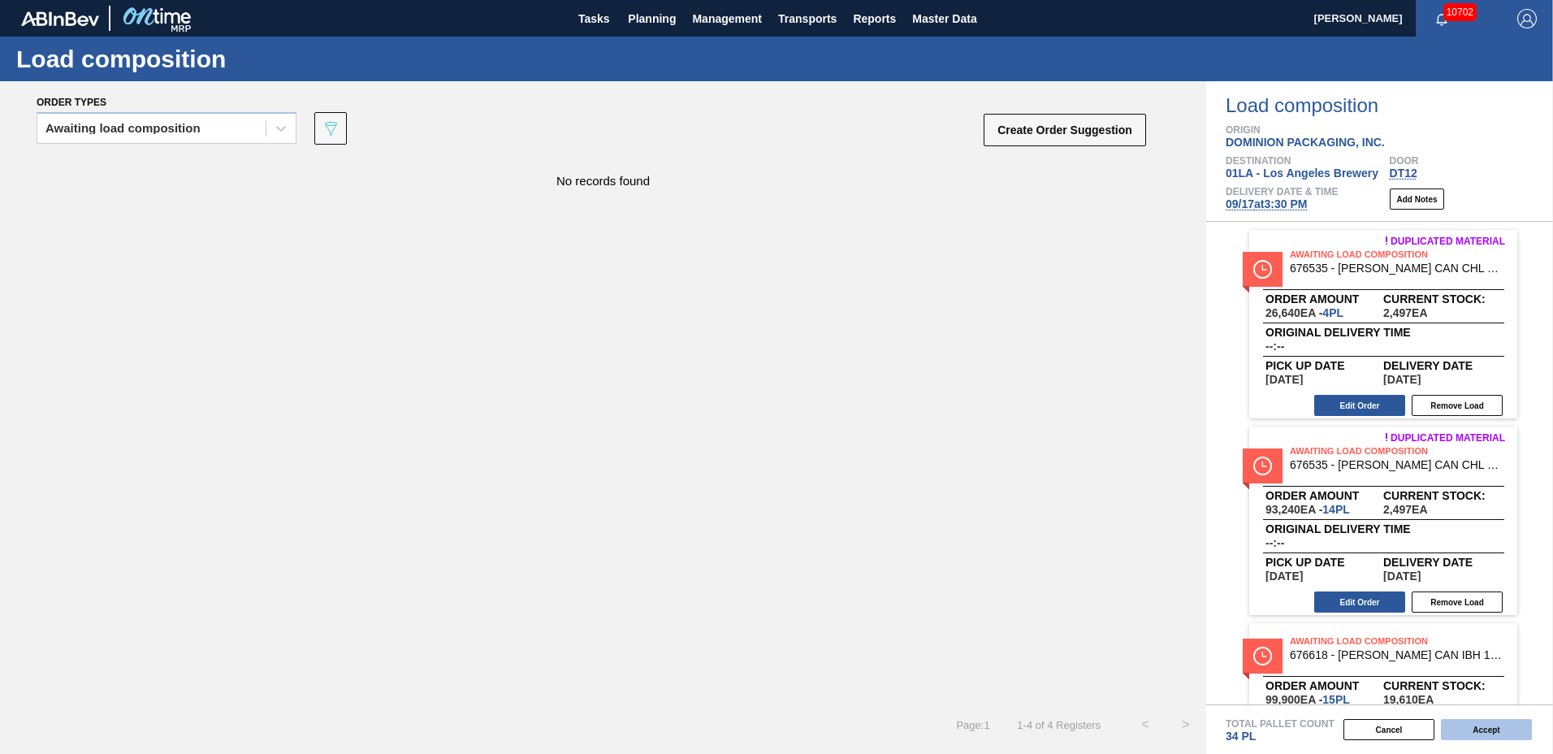
click at [1461, 728] on button "Accept" at bounding box center [1486, 729] width 91 height 21
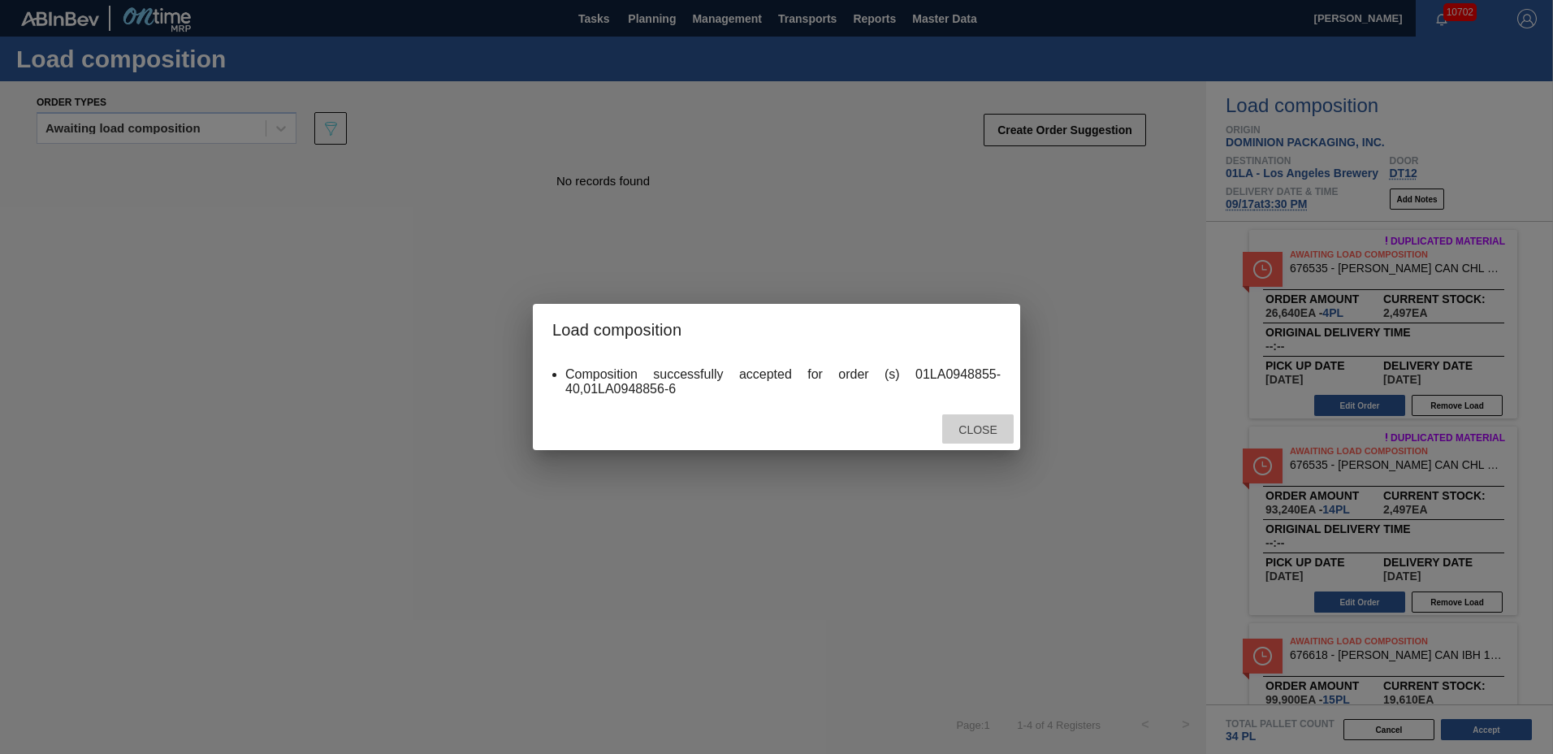
click at [989, 426] on span "Close" at bounding box center [977, 429] width 64 height 13
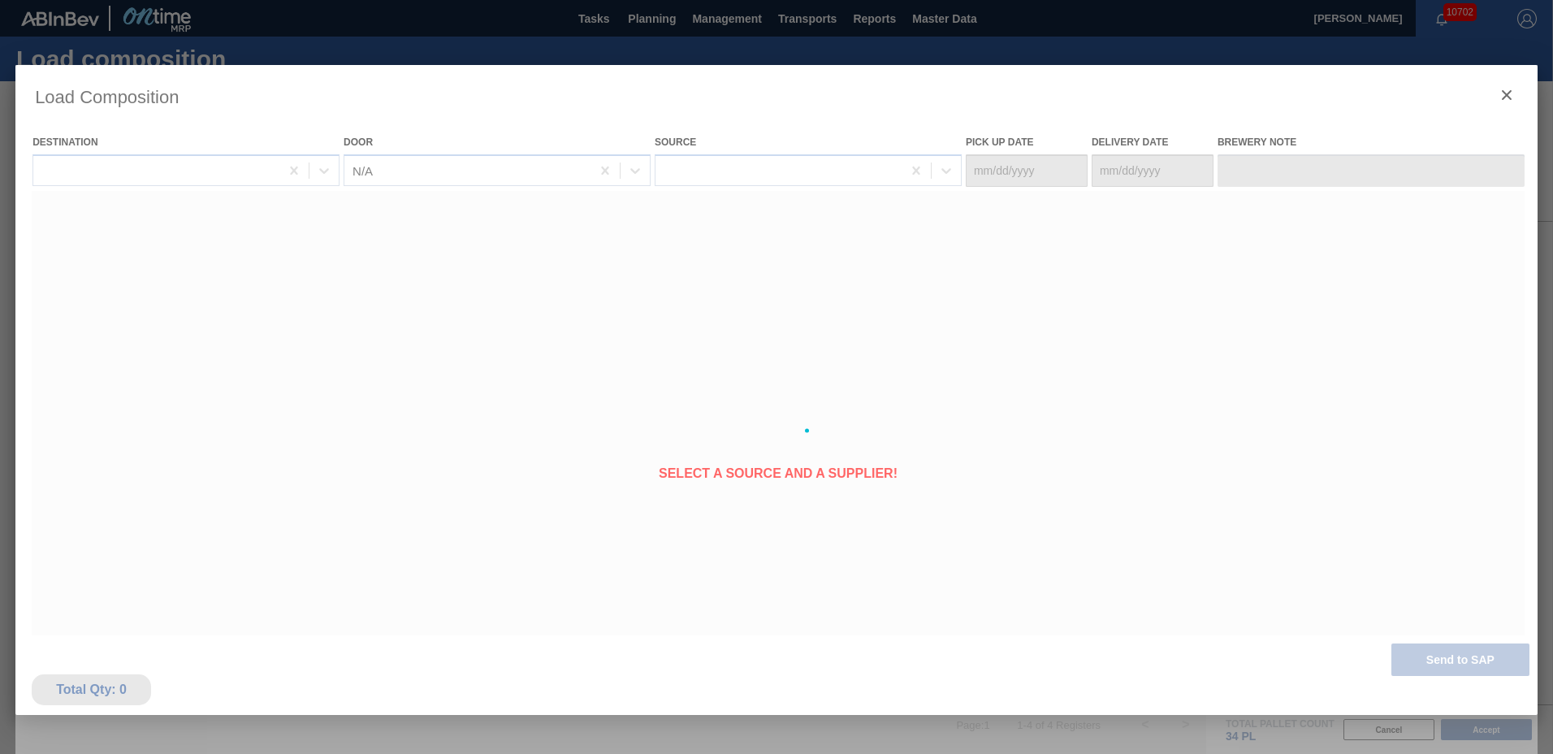
type Date "[DATE]"
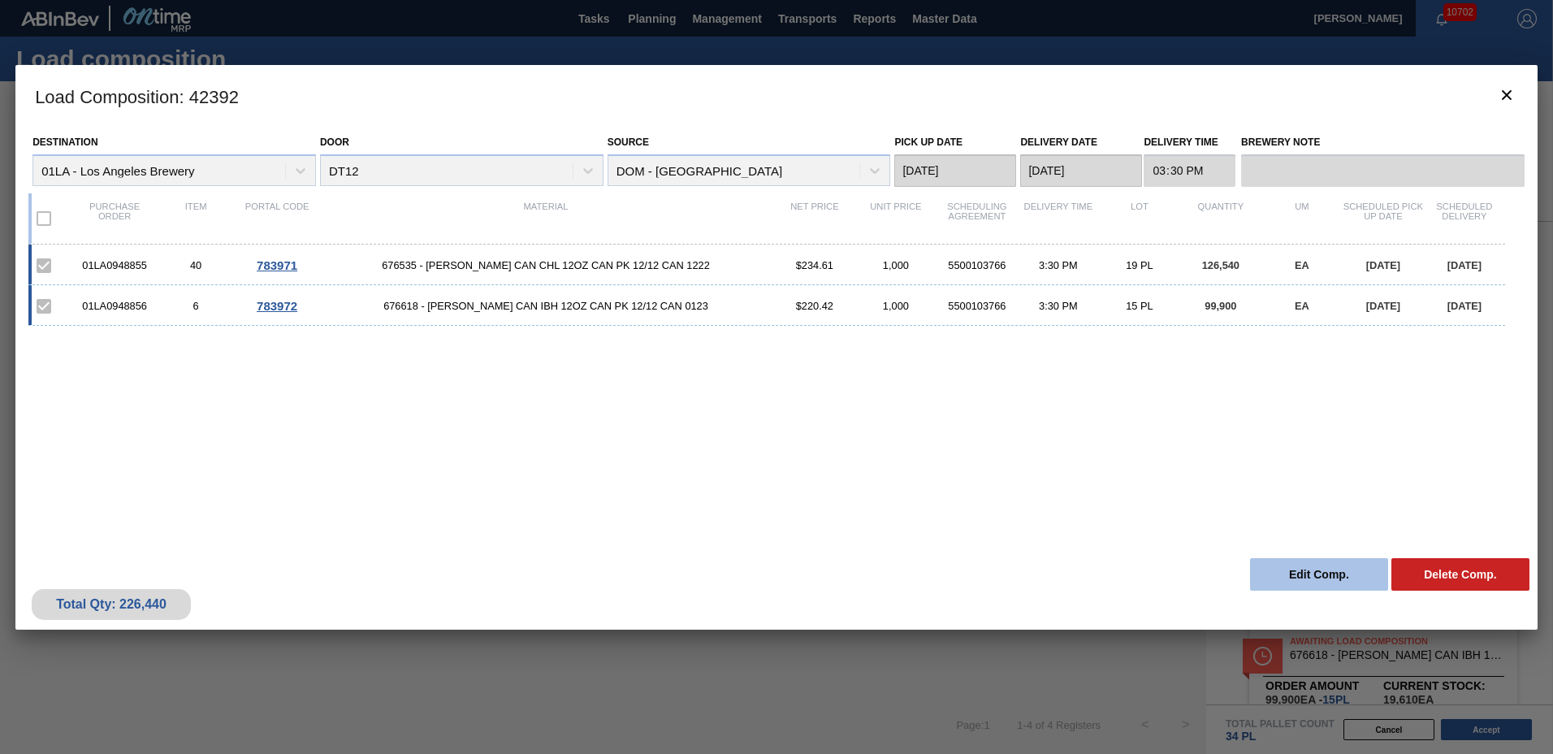
click at [1316, 574] on button "Edit Comp." at bounding box center [1319, 574] width 138 height 32
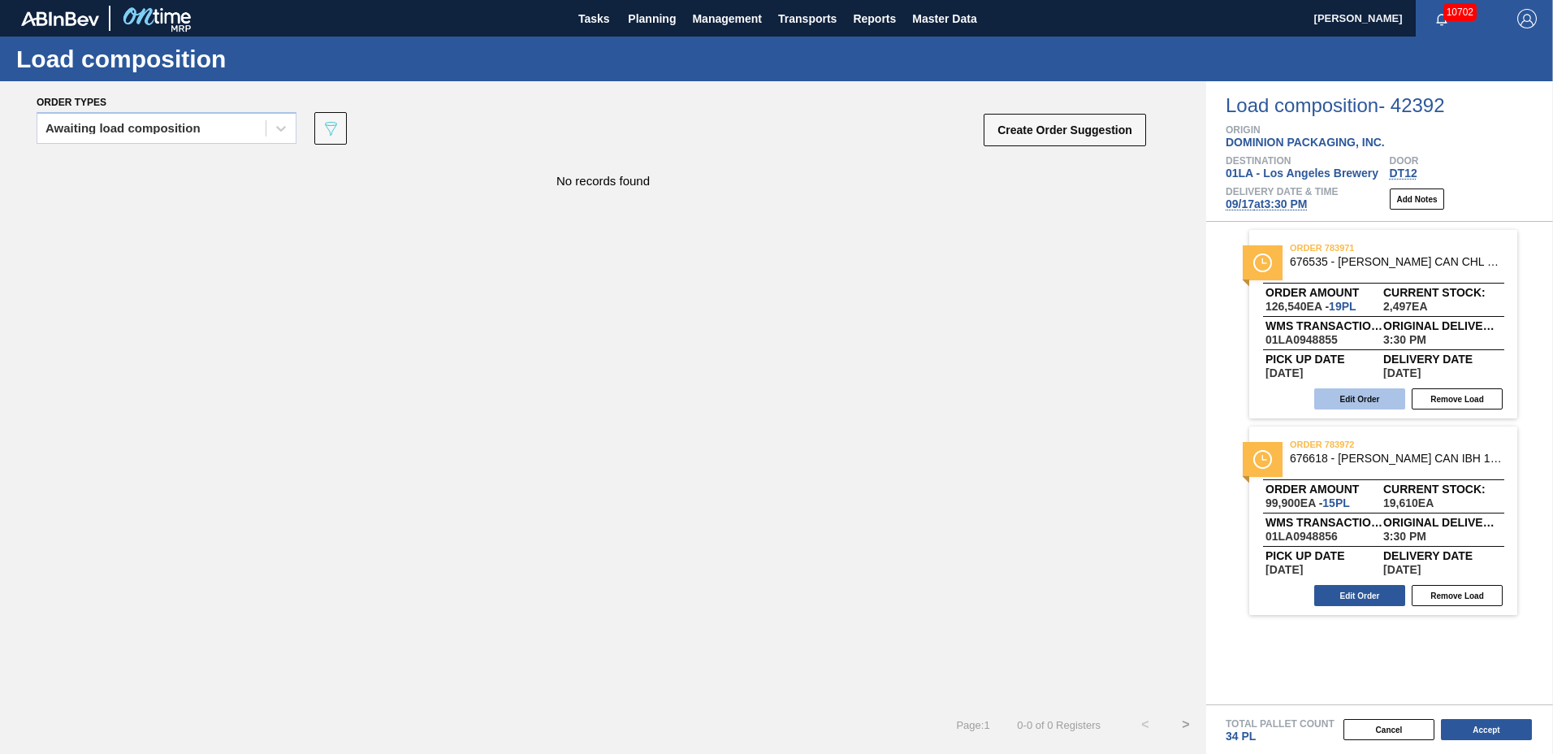
click at [1379, 389] on button "Edit Order" at bounding box center [1359, 398] width 91 height 21
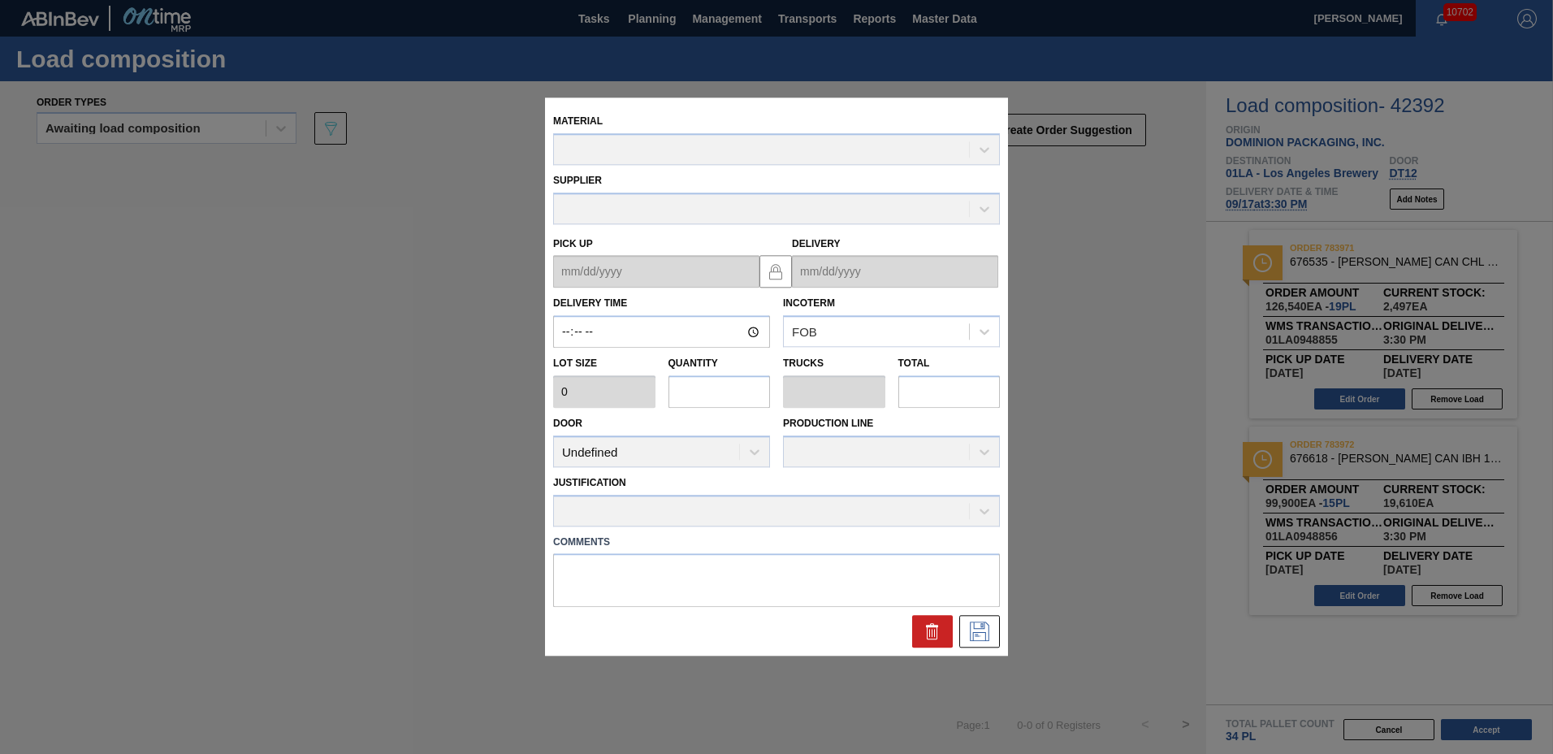
type input "15:30:00"
type input "6,660"
type input "19"
type input "0.731"
type input "126,540"
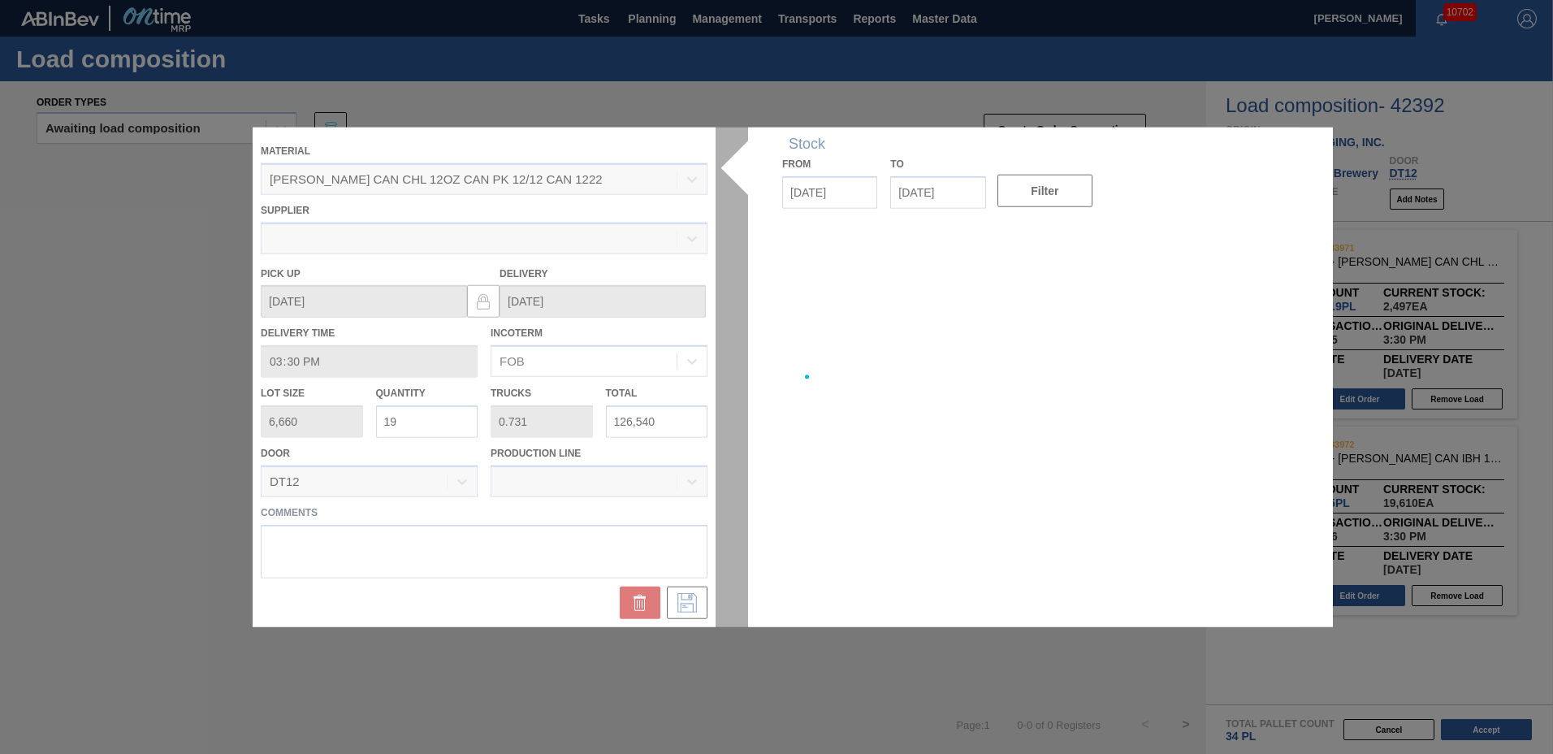
type up "[DATE]"
type input "[DATE]"
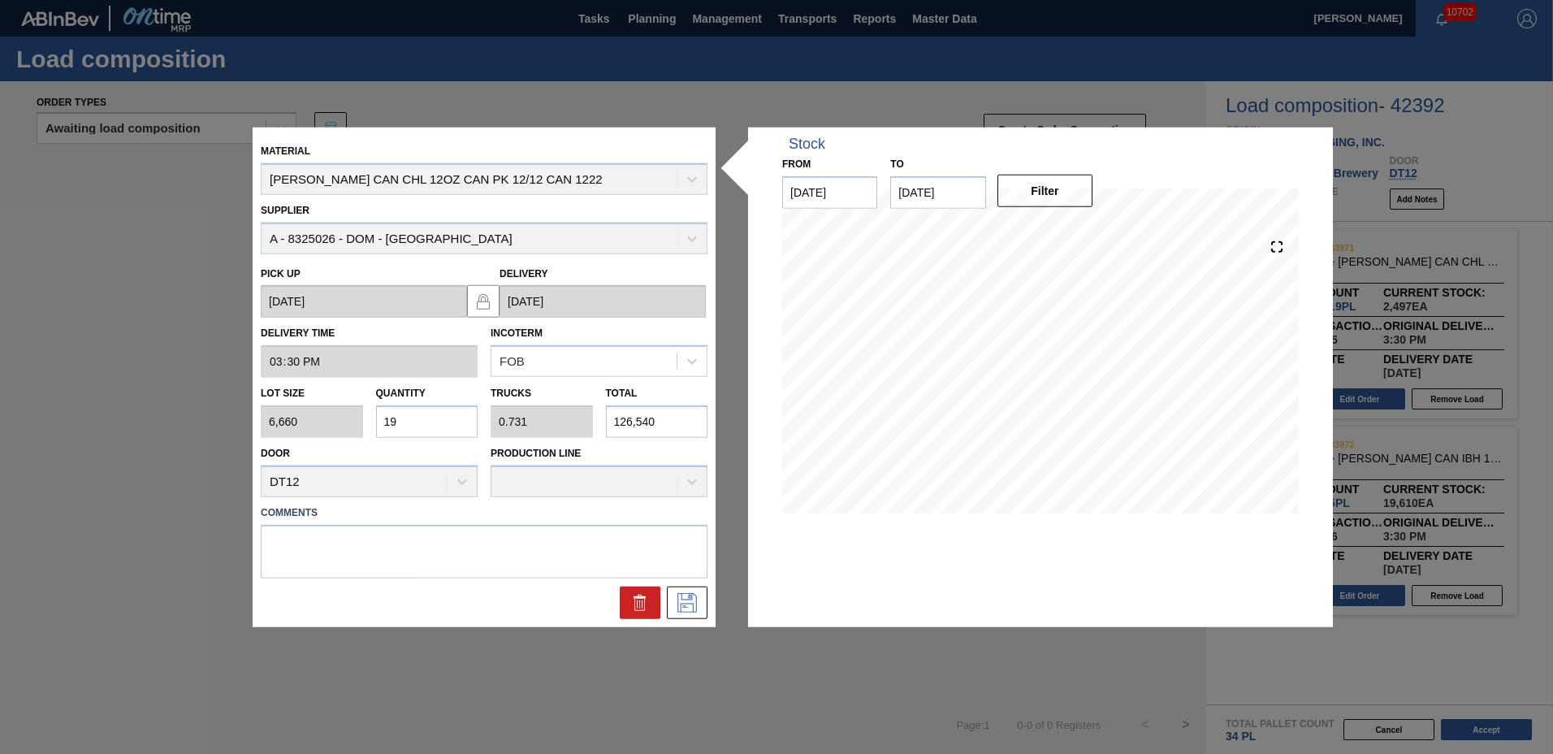
click at [417, 425] on input "19" at bounding box center [427, 421] width 102 height 32
type input "1"
type input "0.038"
type input "6,660"
type input "0"
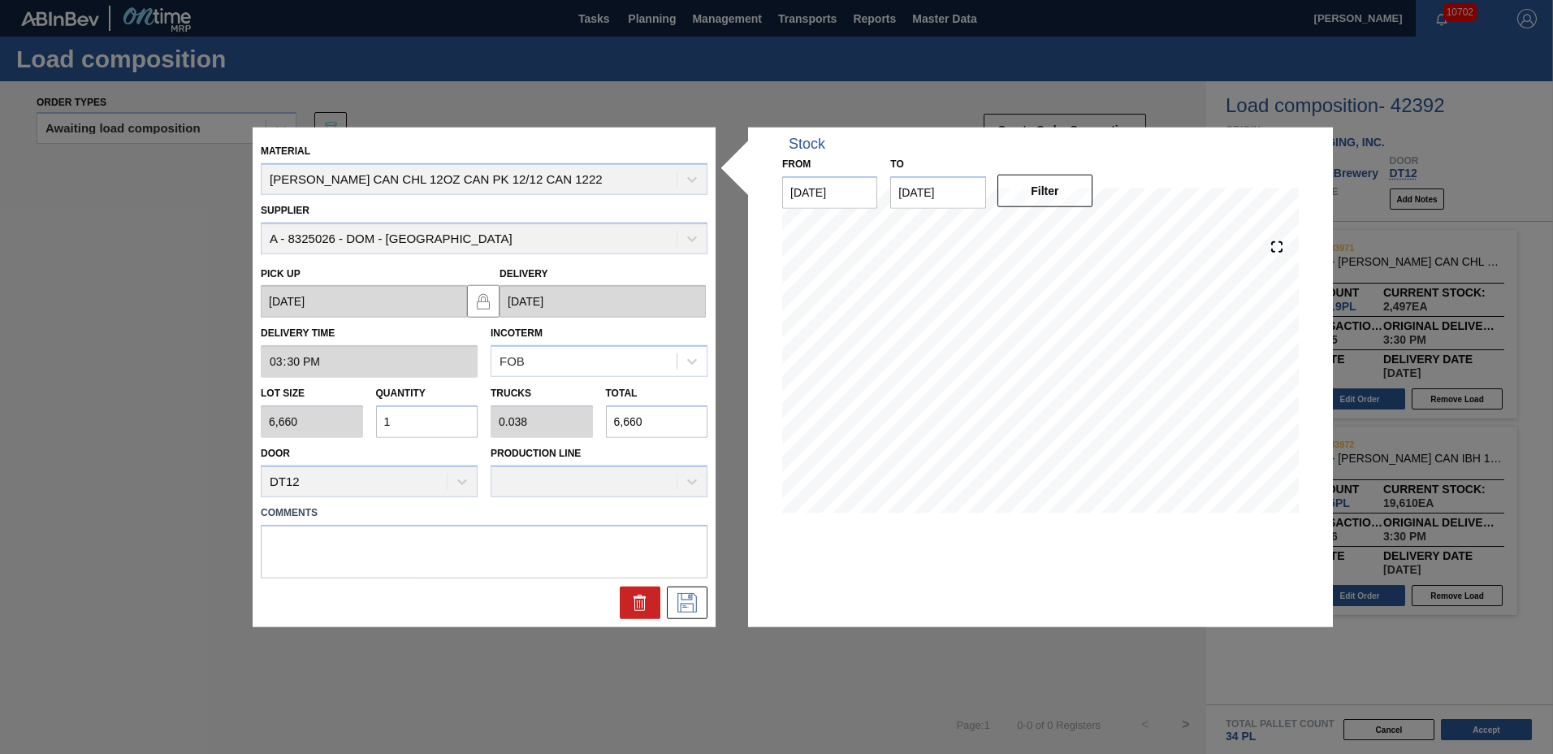
type input "0"
type input "2"
type input "0.077"
type input "13,320"
type input "20"
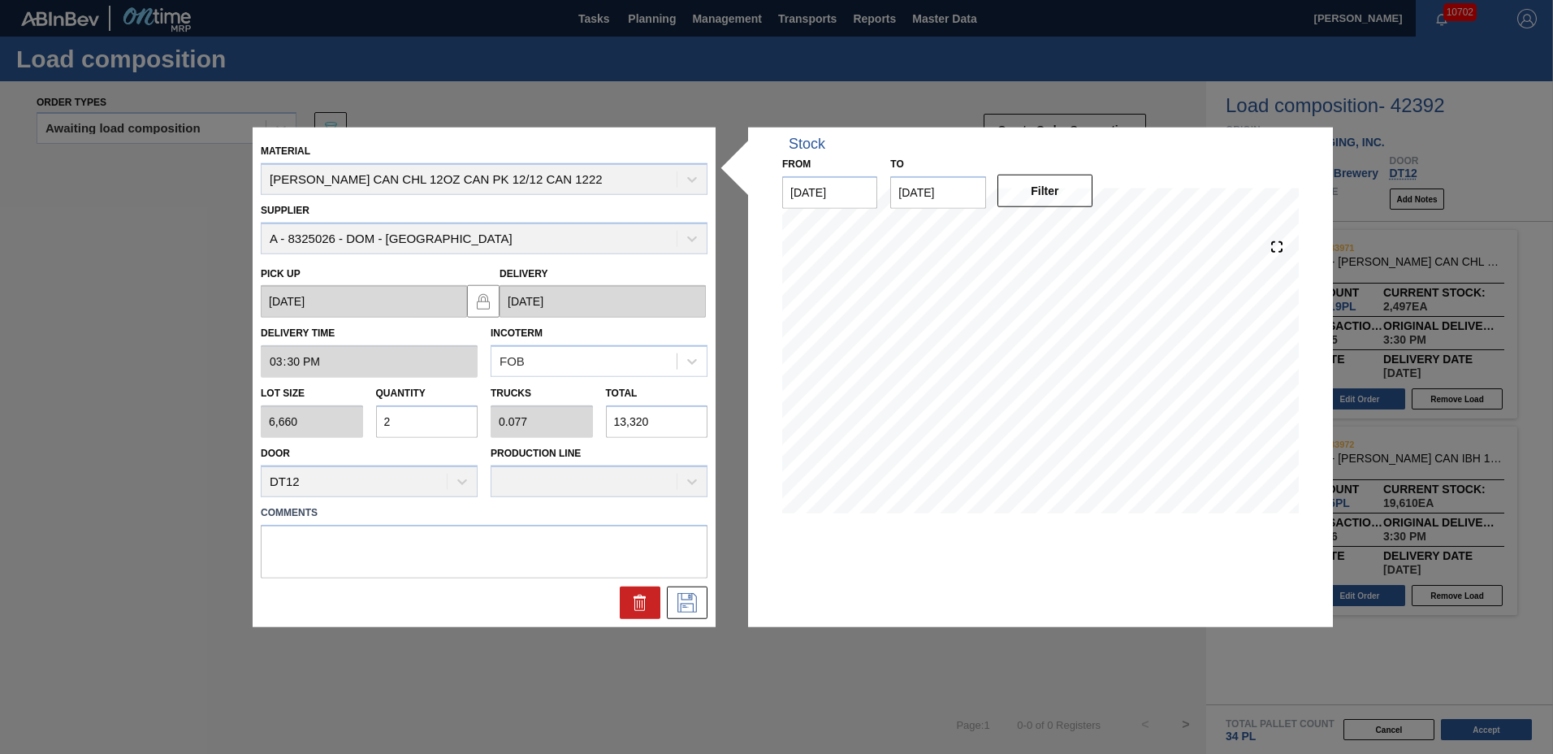
type input "0.769"
type input "133,200"
type input "20"
click at [680, 604] on icon at bounding box center [687, 601] width 26 height 19
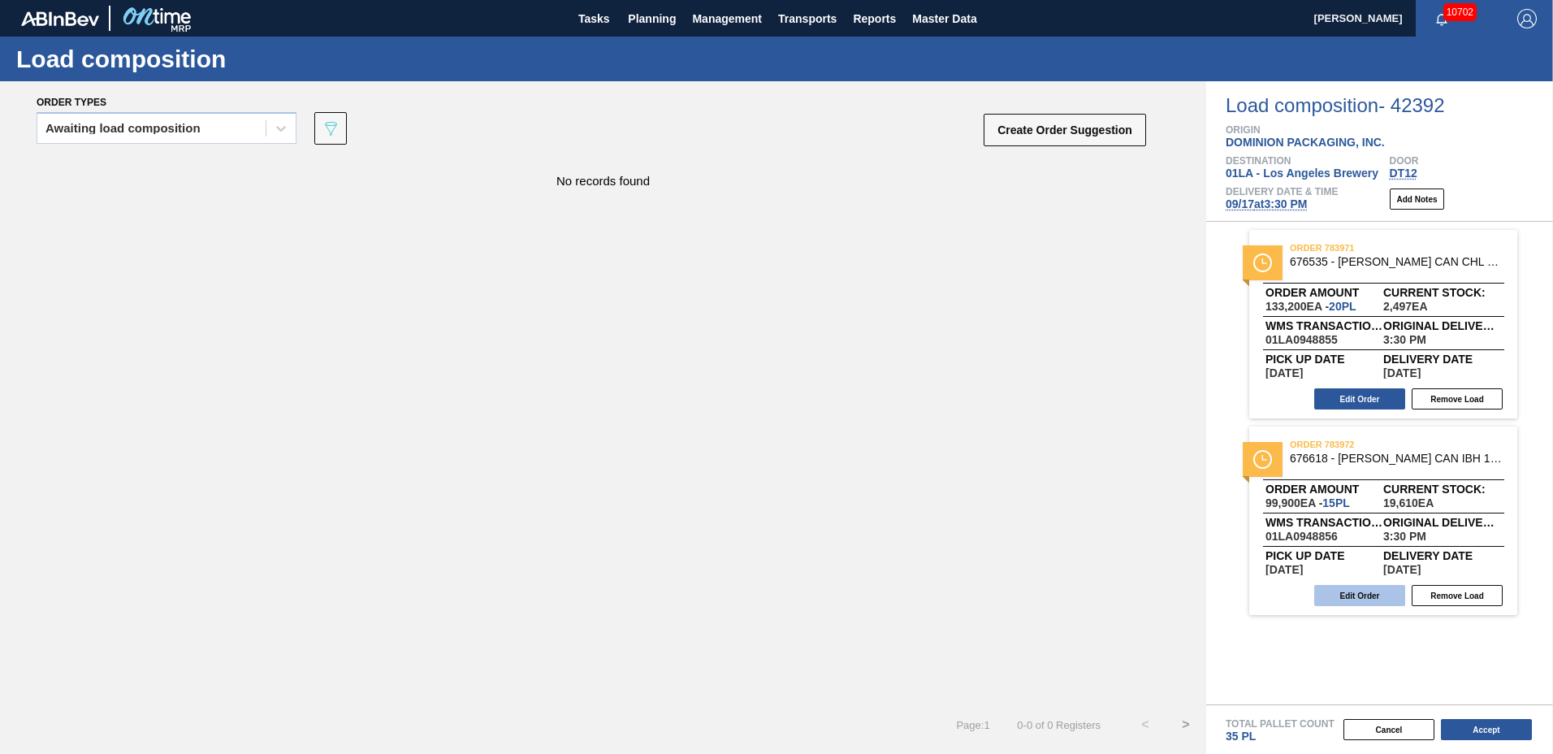
click at [1347, 596] on button "Edit Order" at bounding box center [1359, 595] width 91 height 21
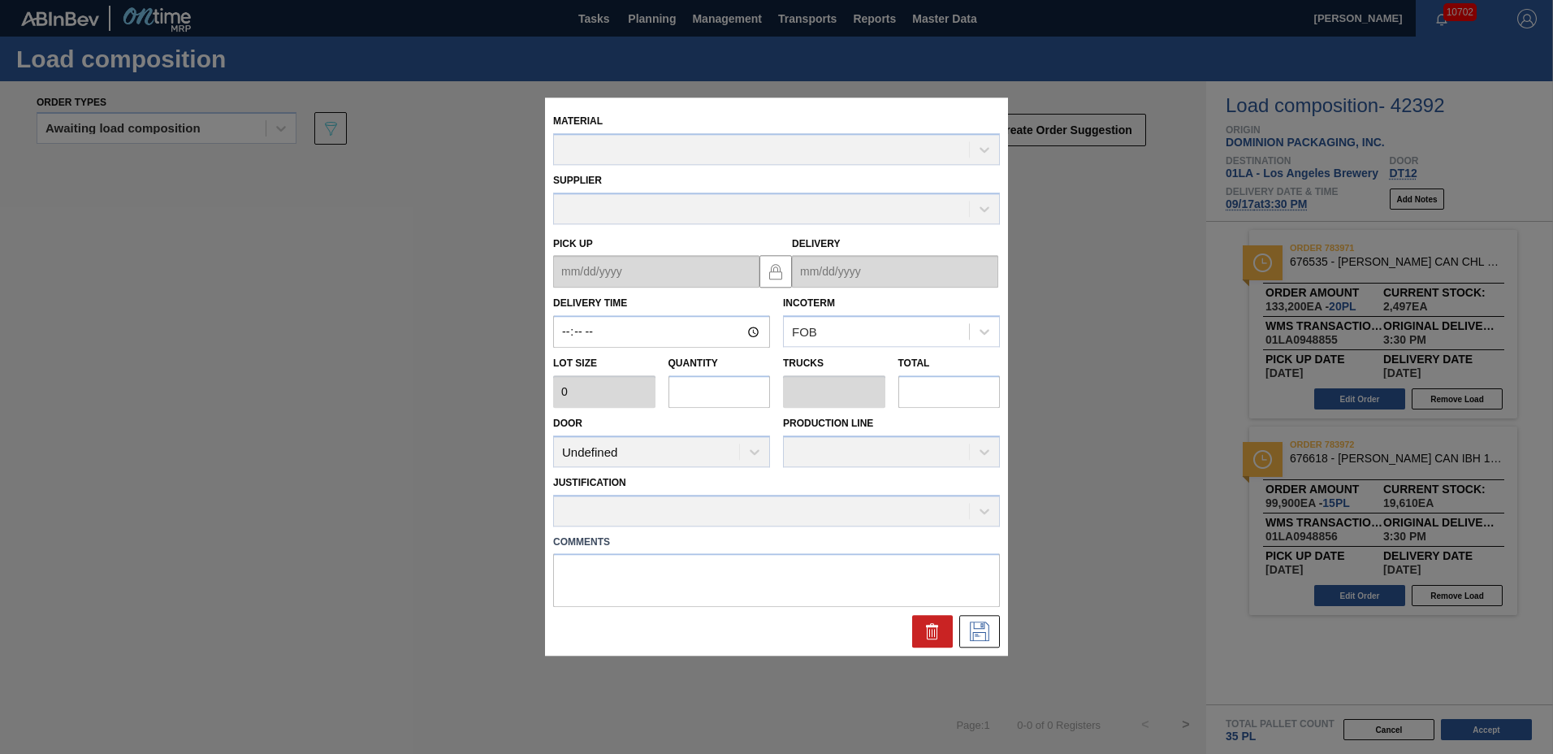
type input "15:30:00"
type input "6,660"
type input "15"
type input "0.625"
type input "99,900"
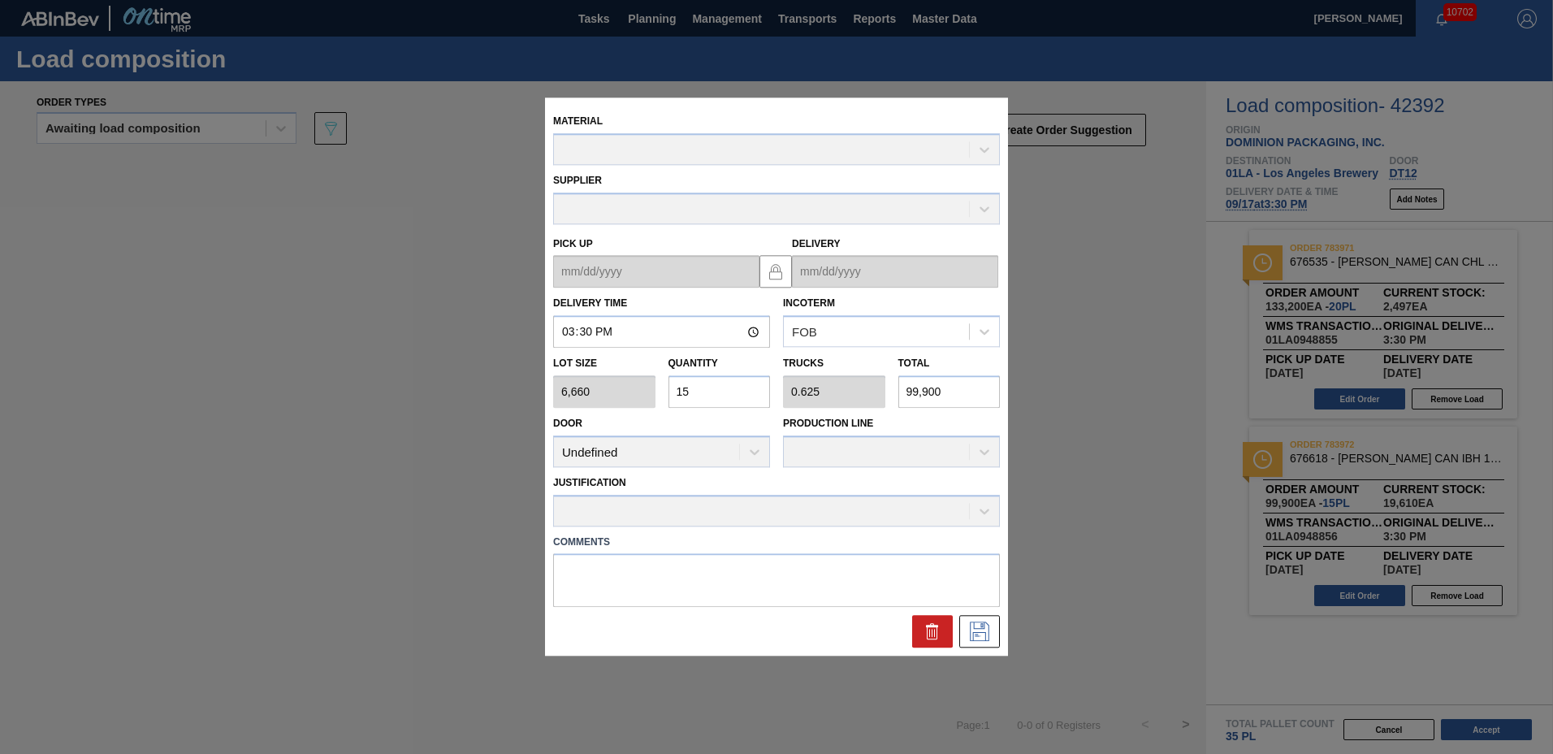
type up "[DATE]"
type input "[DATE]"
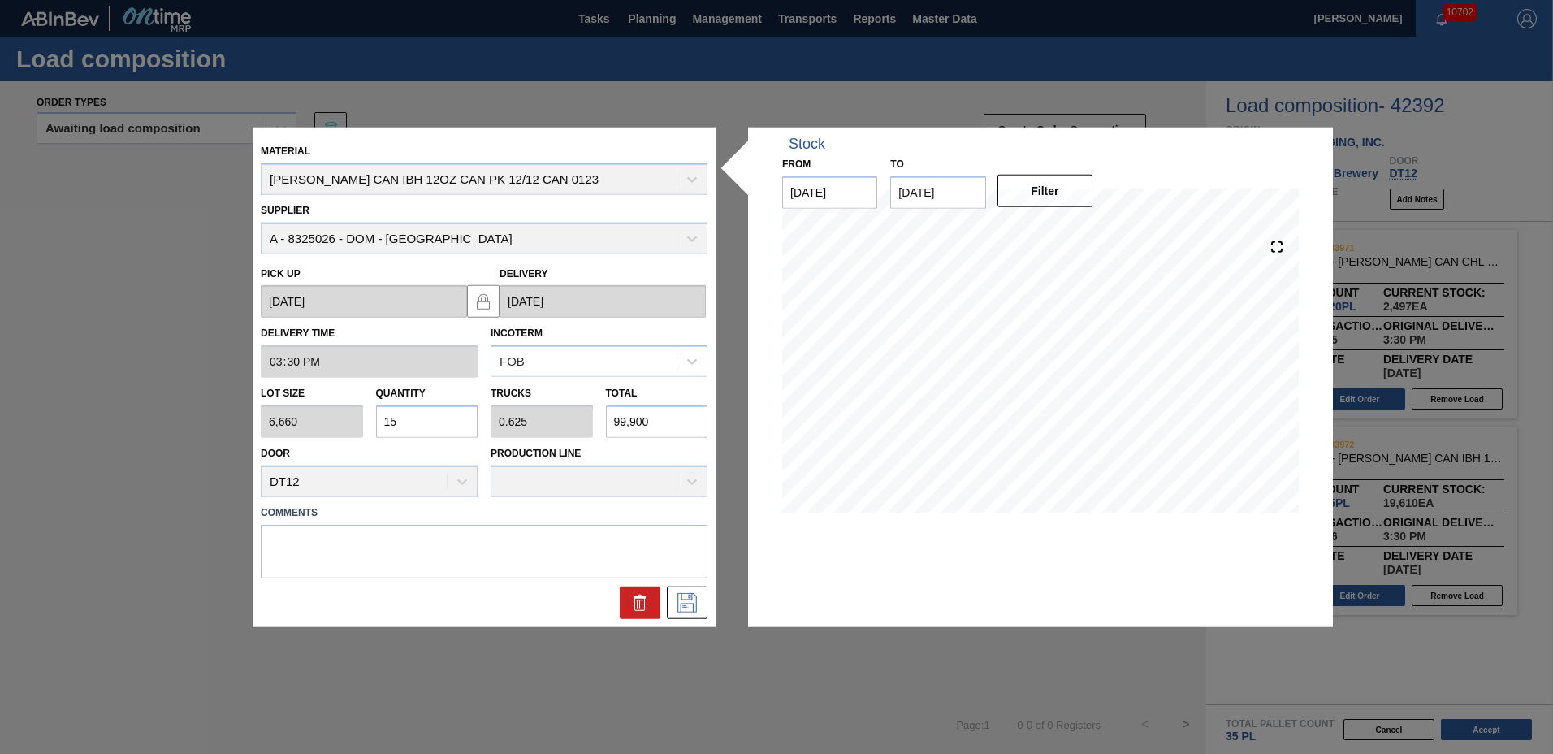
click at [460, 413] on input "15" at bounding box center [427, 421] width 102 height 32
type input "1"
type input "0.042"
type input "6,660"
type input "0"
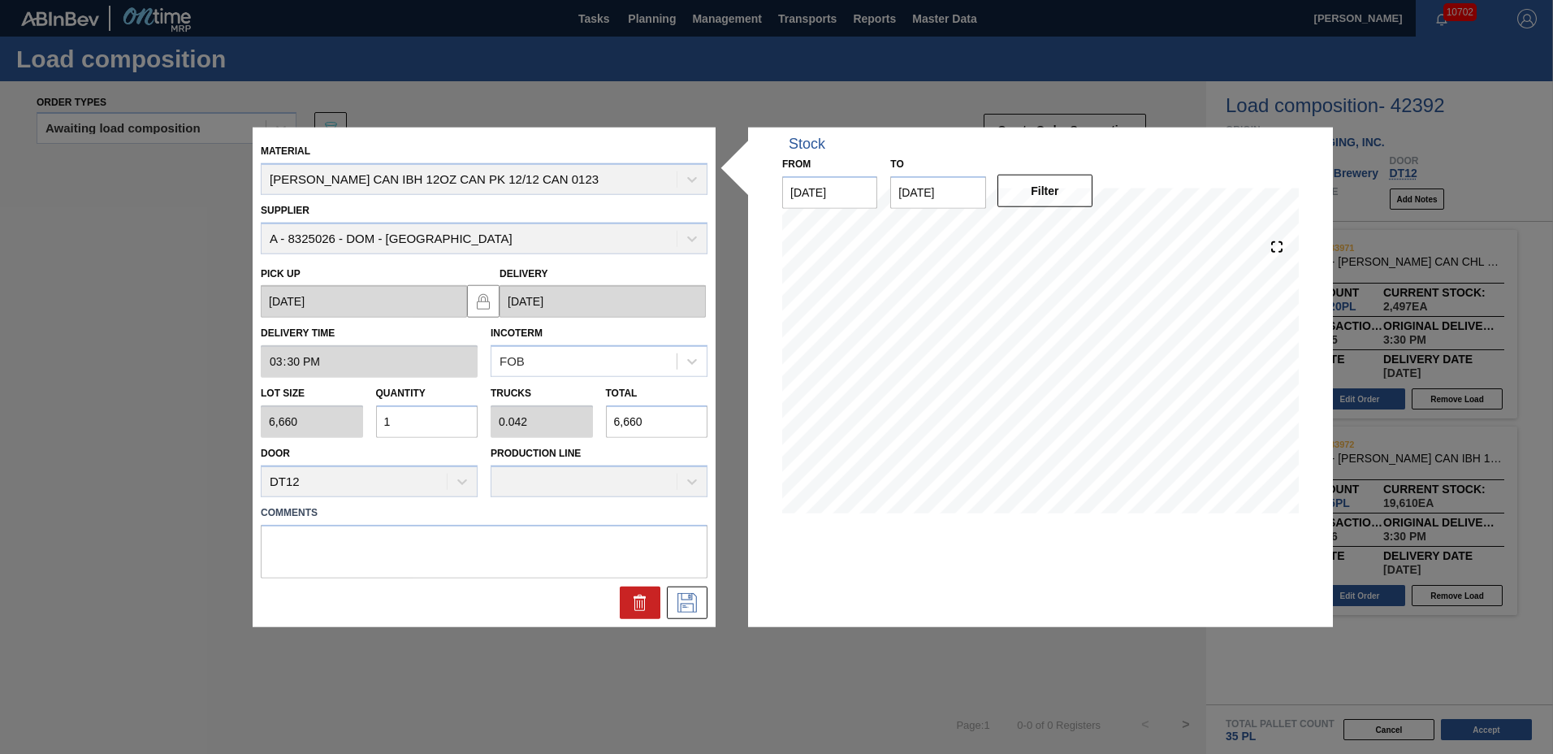
type input "0"
type input "6"
type input "0.25"
type input "39,960"
type input "6"
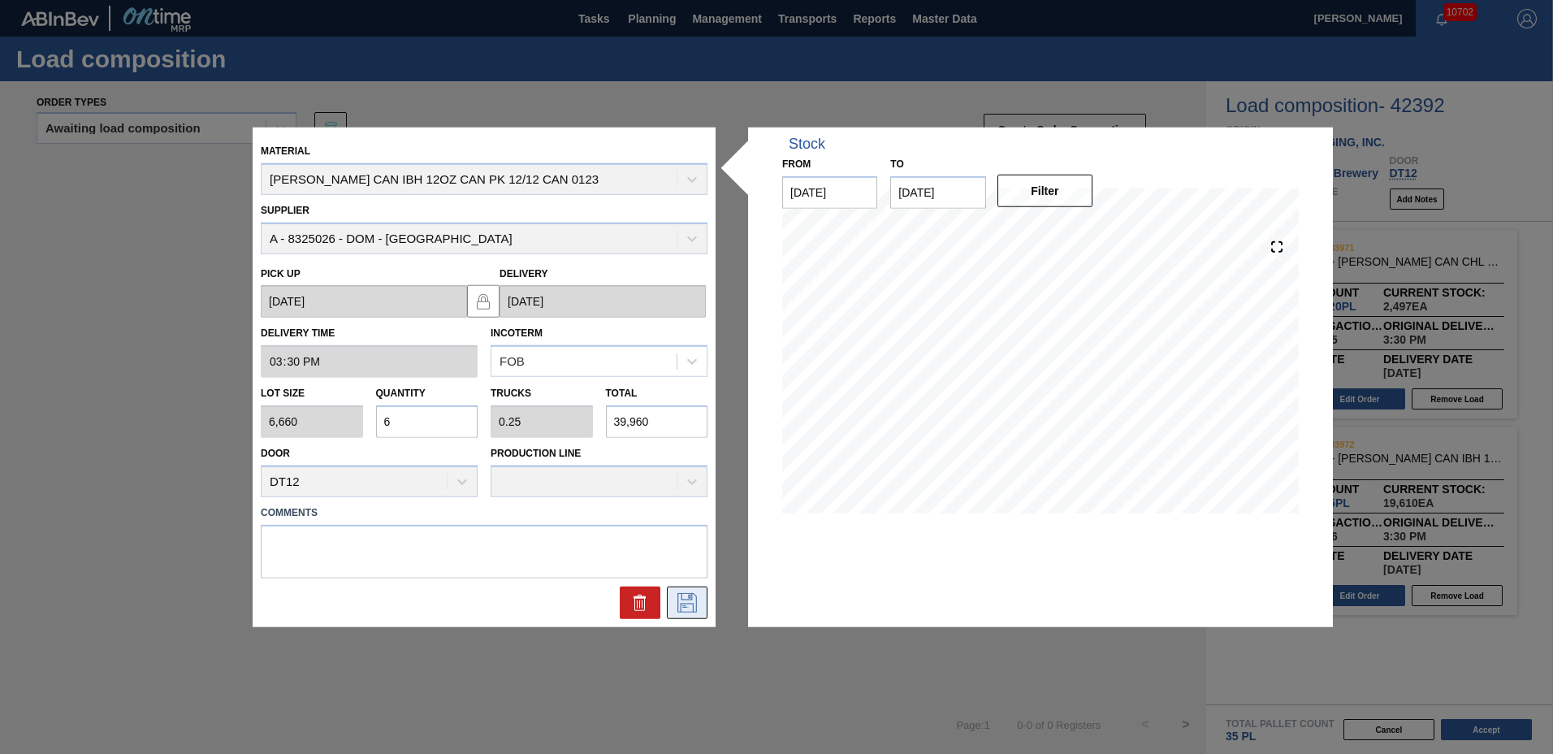
click at [702, 606] on button at bounding box center [687, 601] width 41 height 32
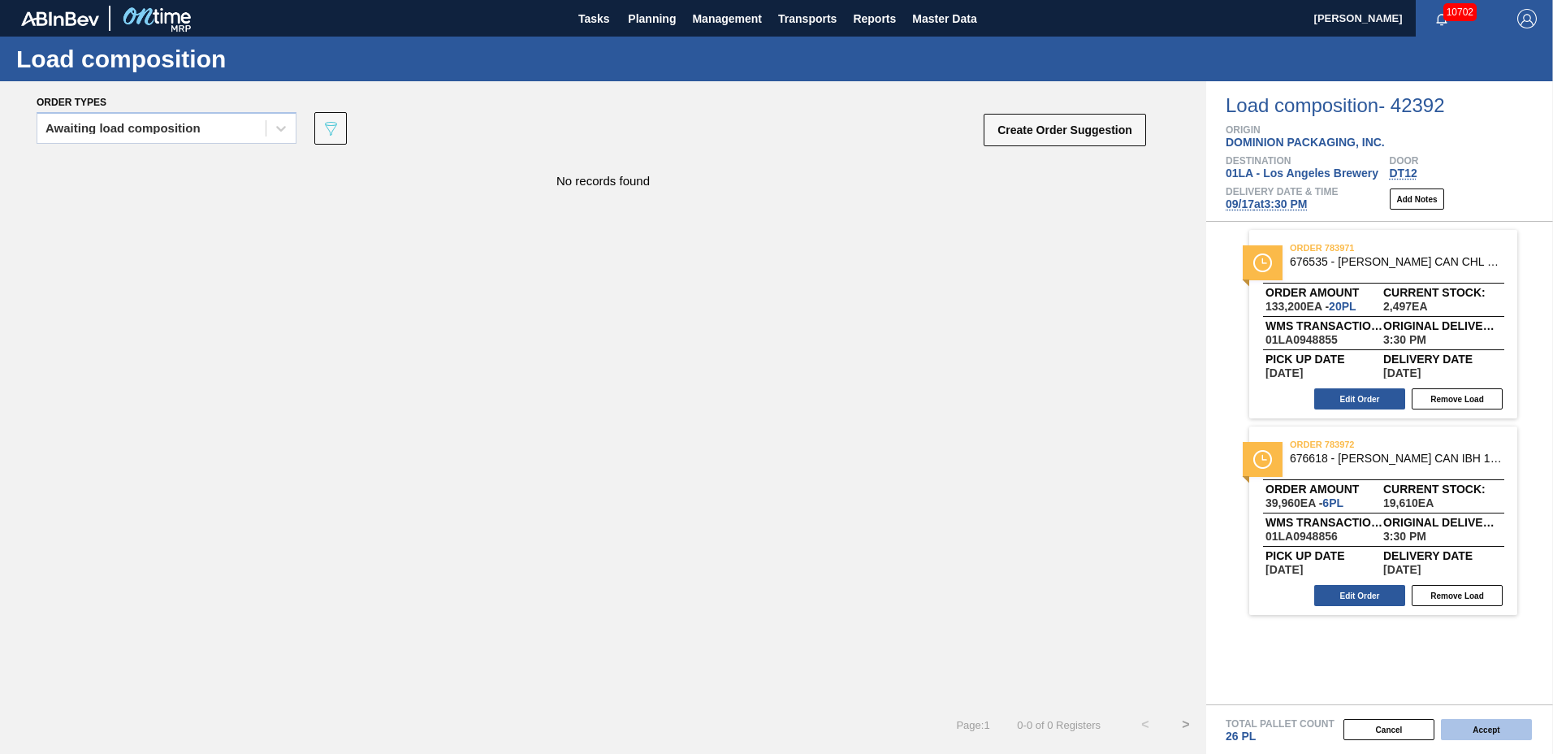
click at [1516, 732] on button "Accept" at bounding box center [1486, 729] width 91 height 21
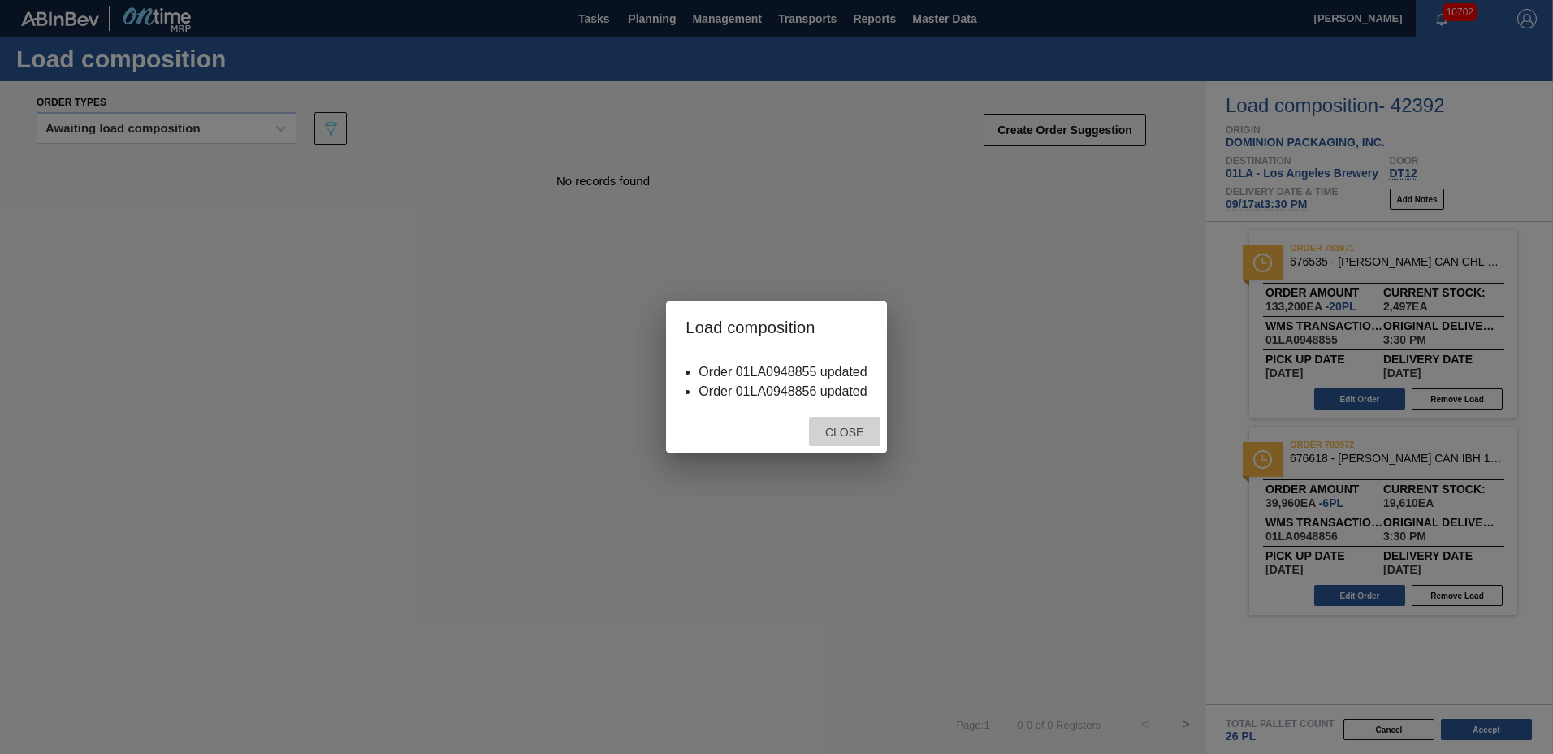
click at [840, 434] on span "Close" at bounding box center [844, 431] width 64 height 13
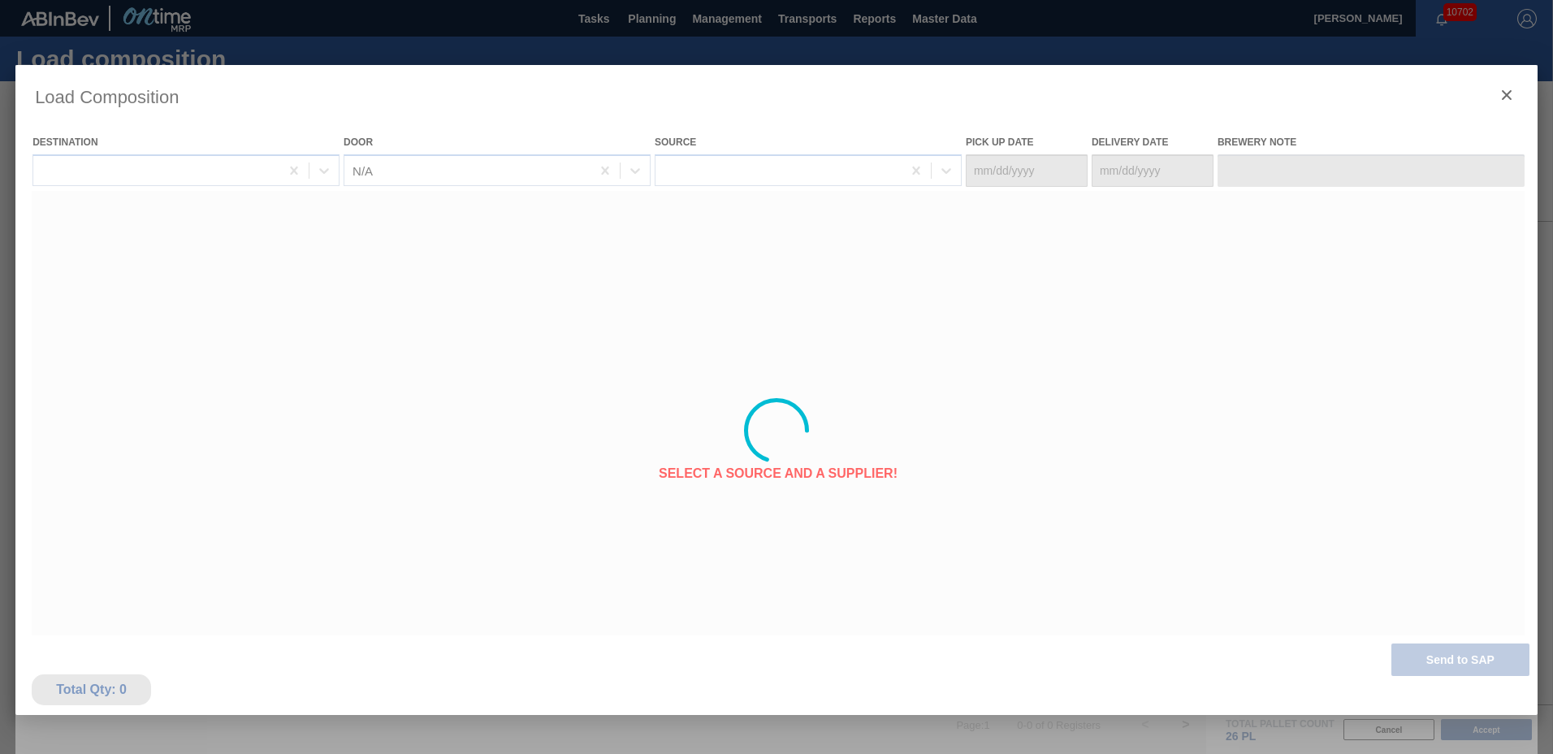
type Date "[DATE]"
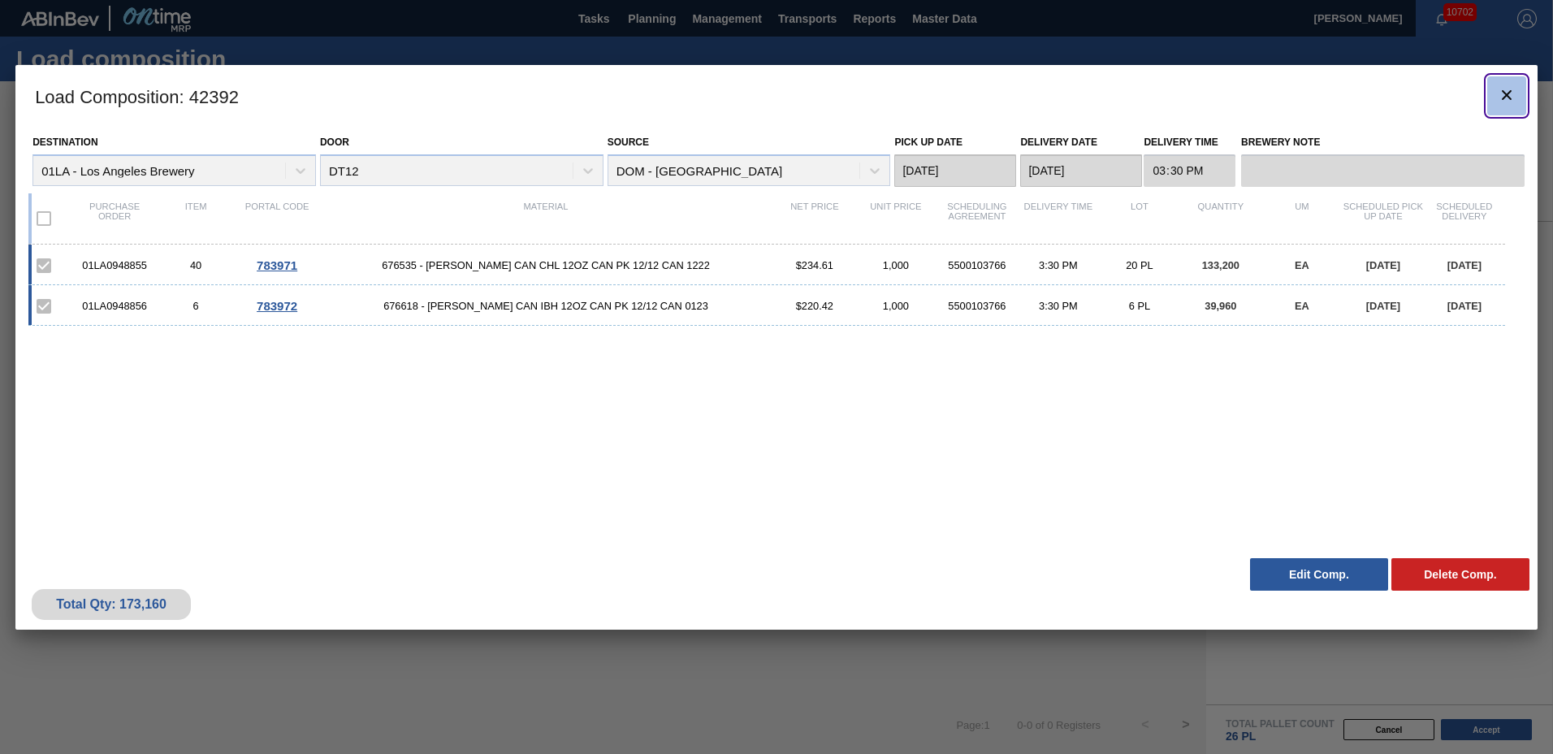
click at [1506, 91] on icon "botão de ícone" at bounding box center [1506, 94] width 19 height 19
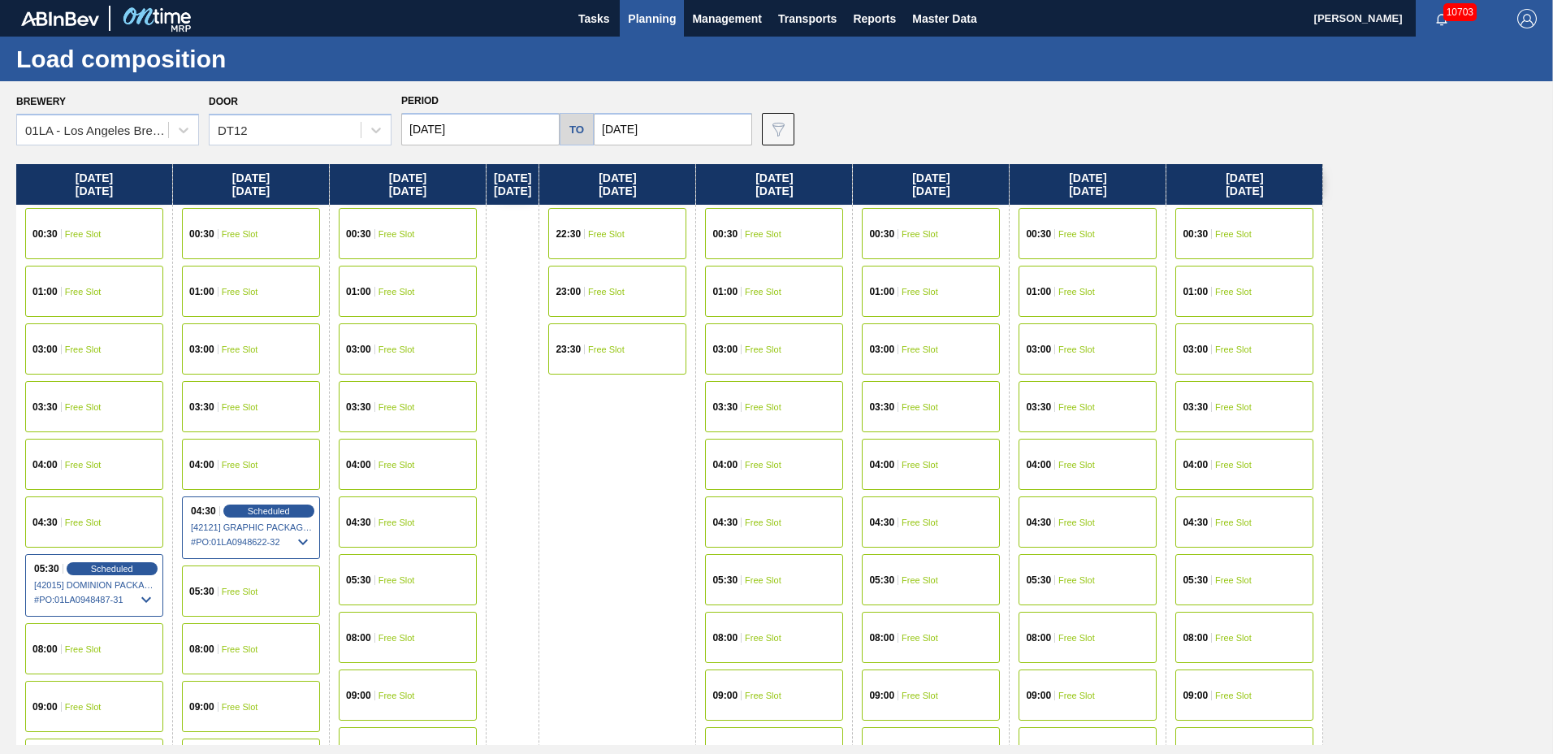
click at [655, 11] on span "Planning" at bounding box center [652, 18] width 48 height 19
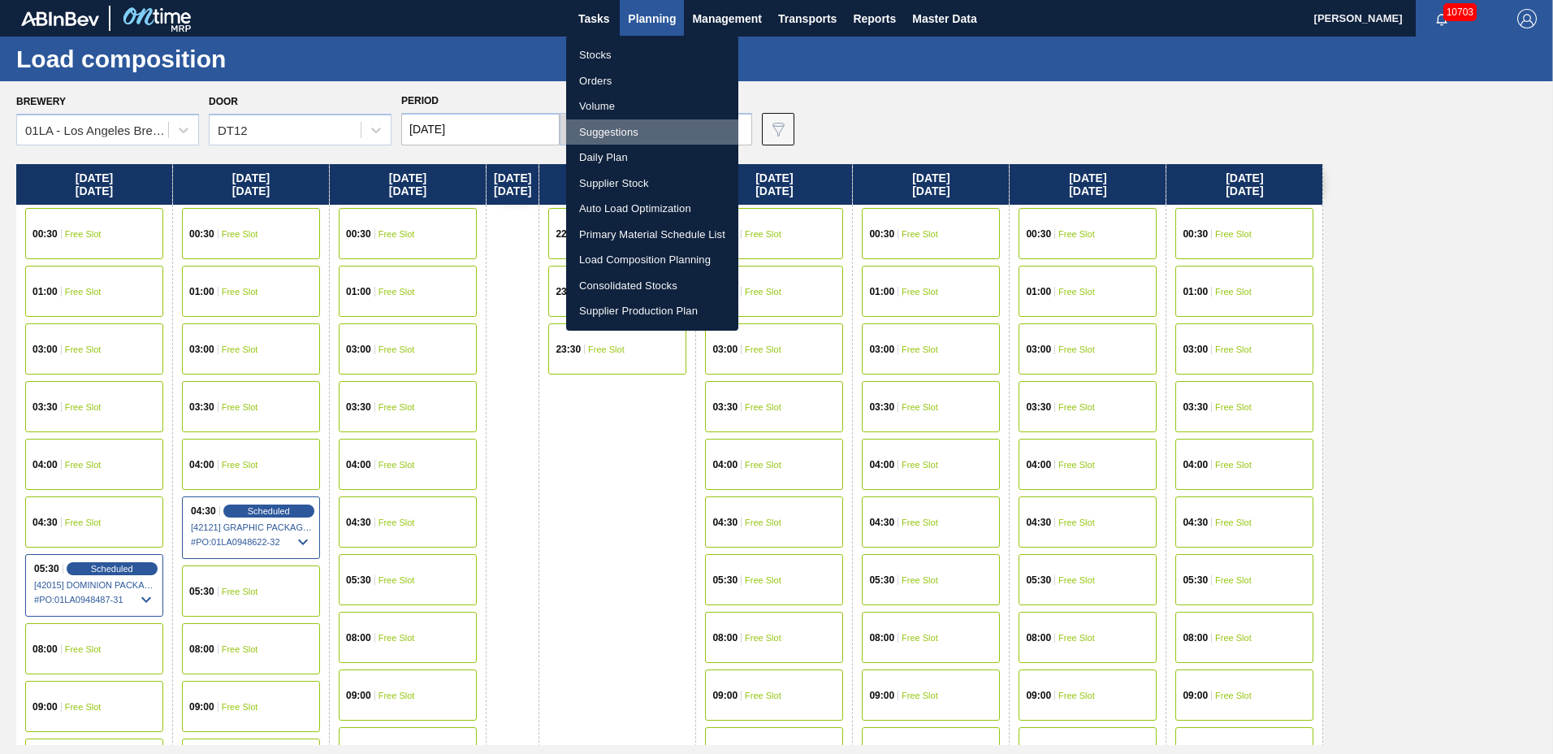
click at [645, 129] on li "Suggestions" at bounding box center [652, 132] width 172 height 26
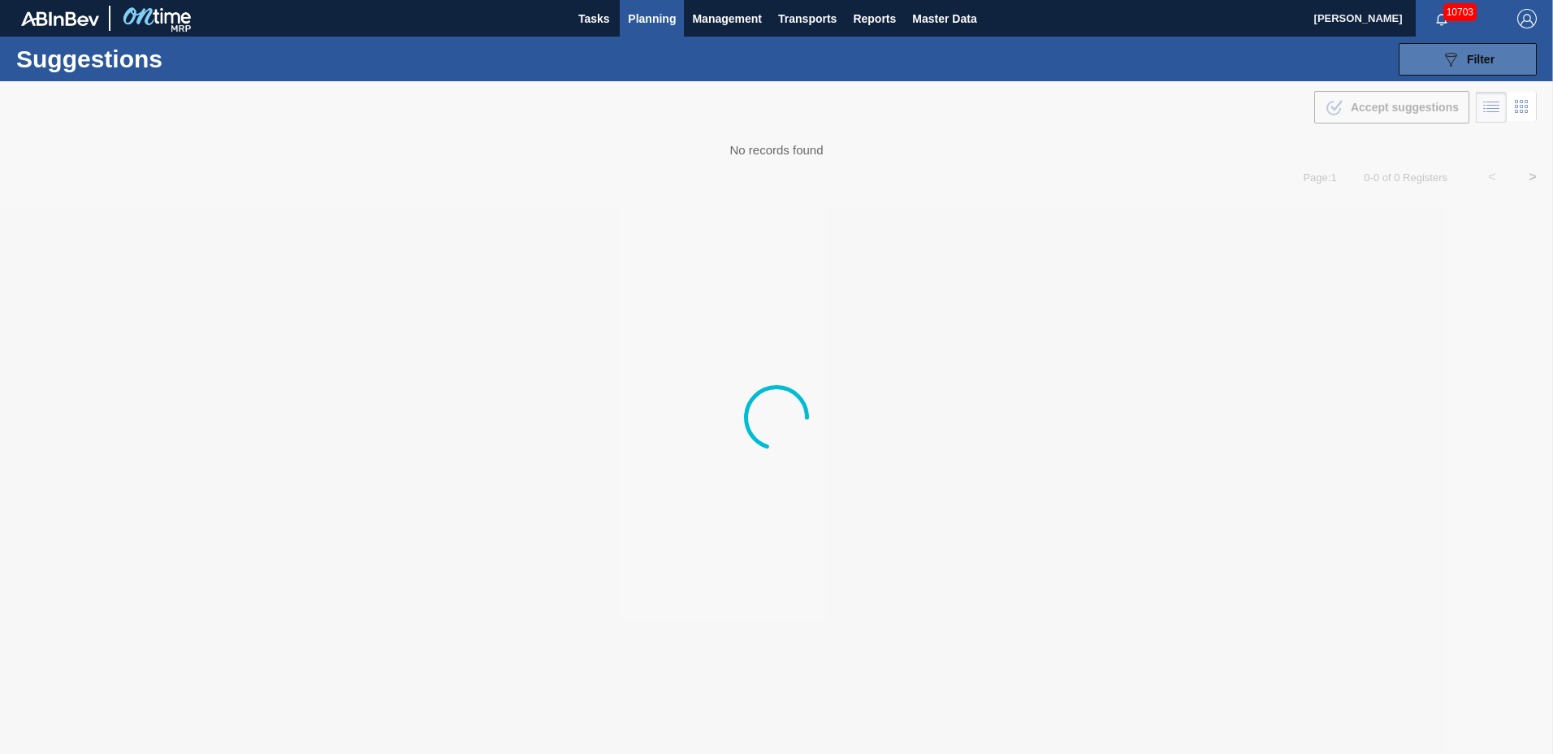
type to "[DATE]"
click at [1471, 60] on span "Filter" at bounding box center [1480, 59] width 28 height 13
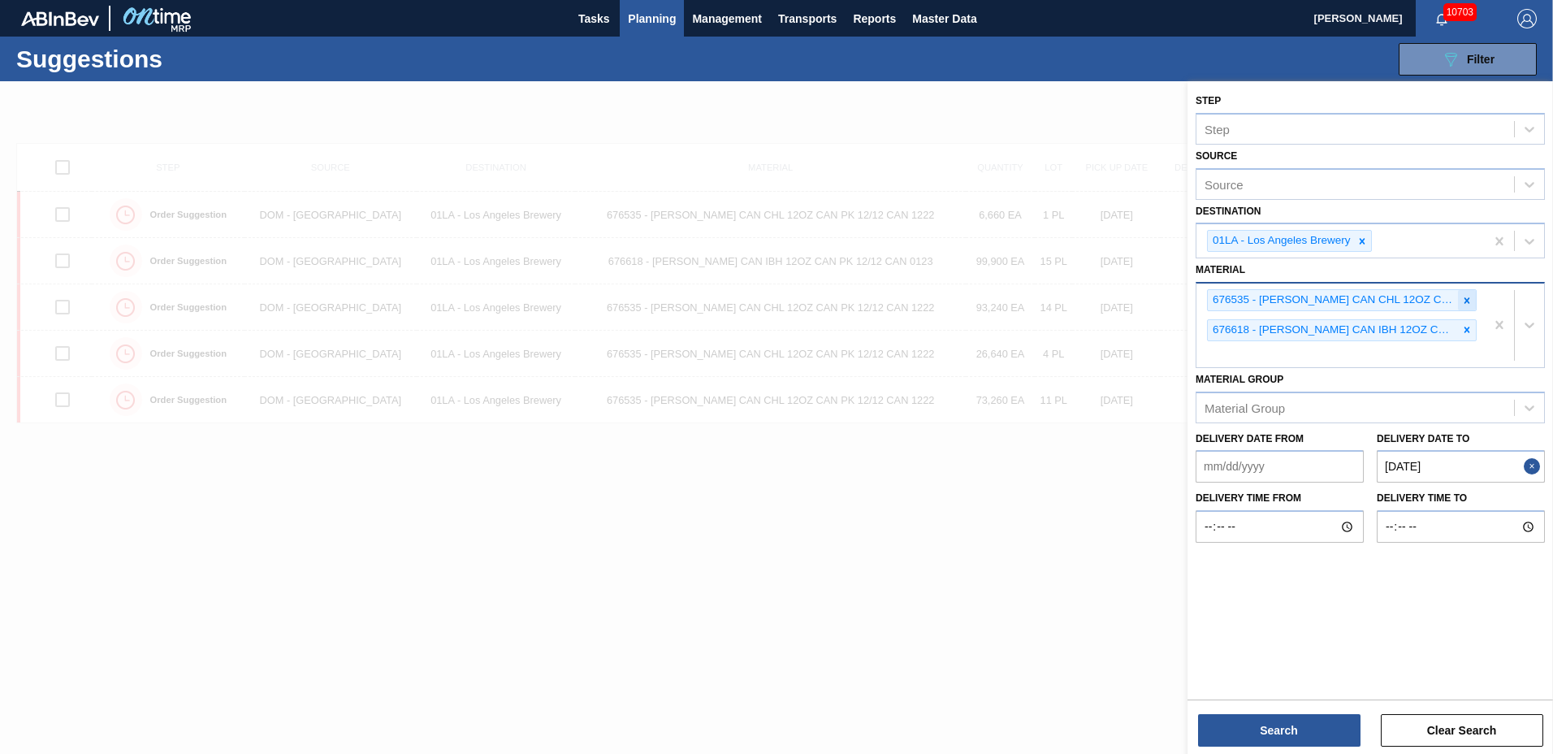
click at [1463, 302] on icon at bounding box center [1466, 300] width 11 height 11
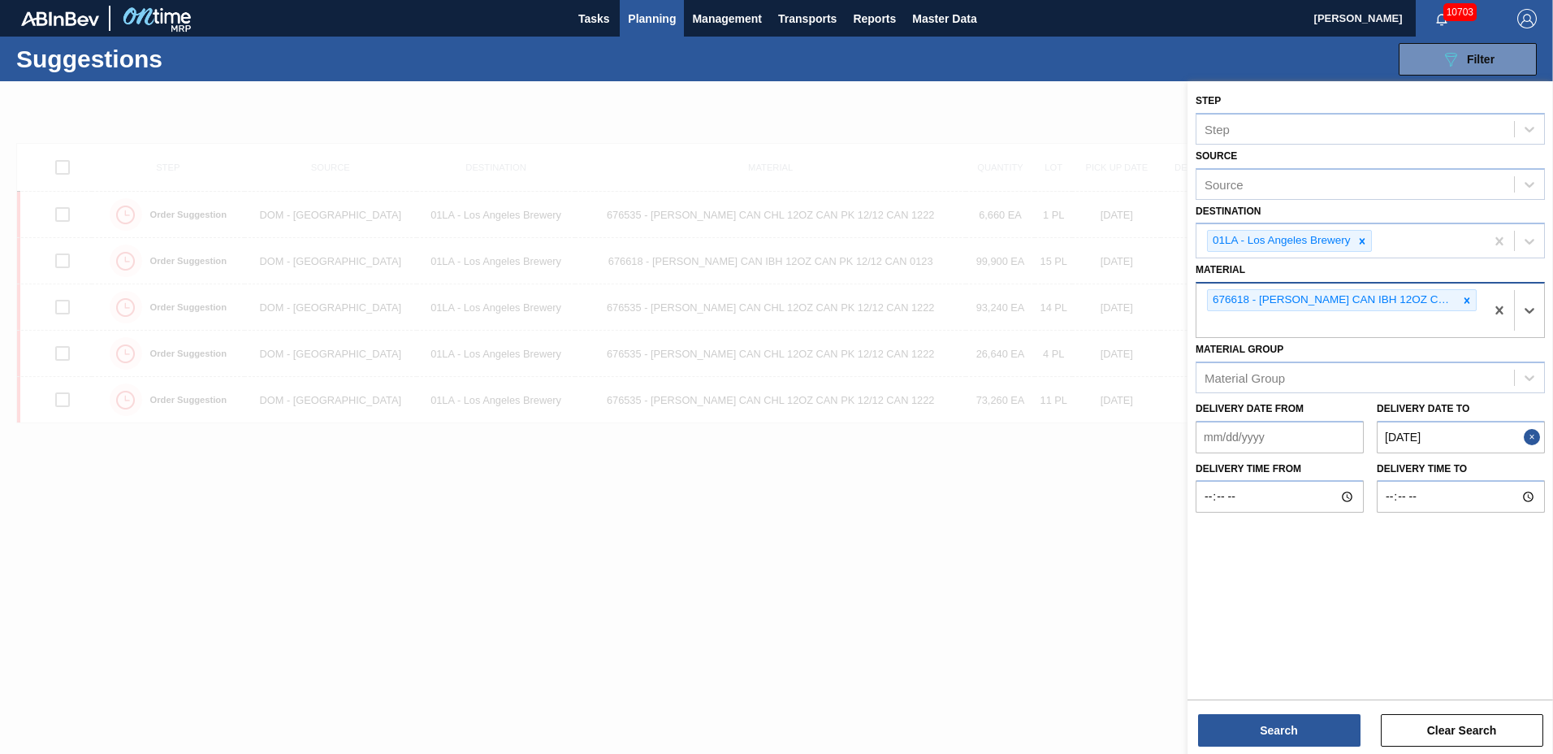
click at [1463, 302] on icon at bounding box center [1466, 300] width 11 height 11
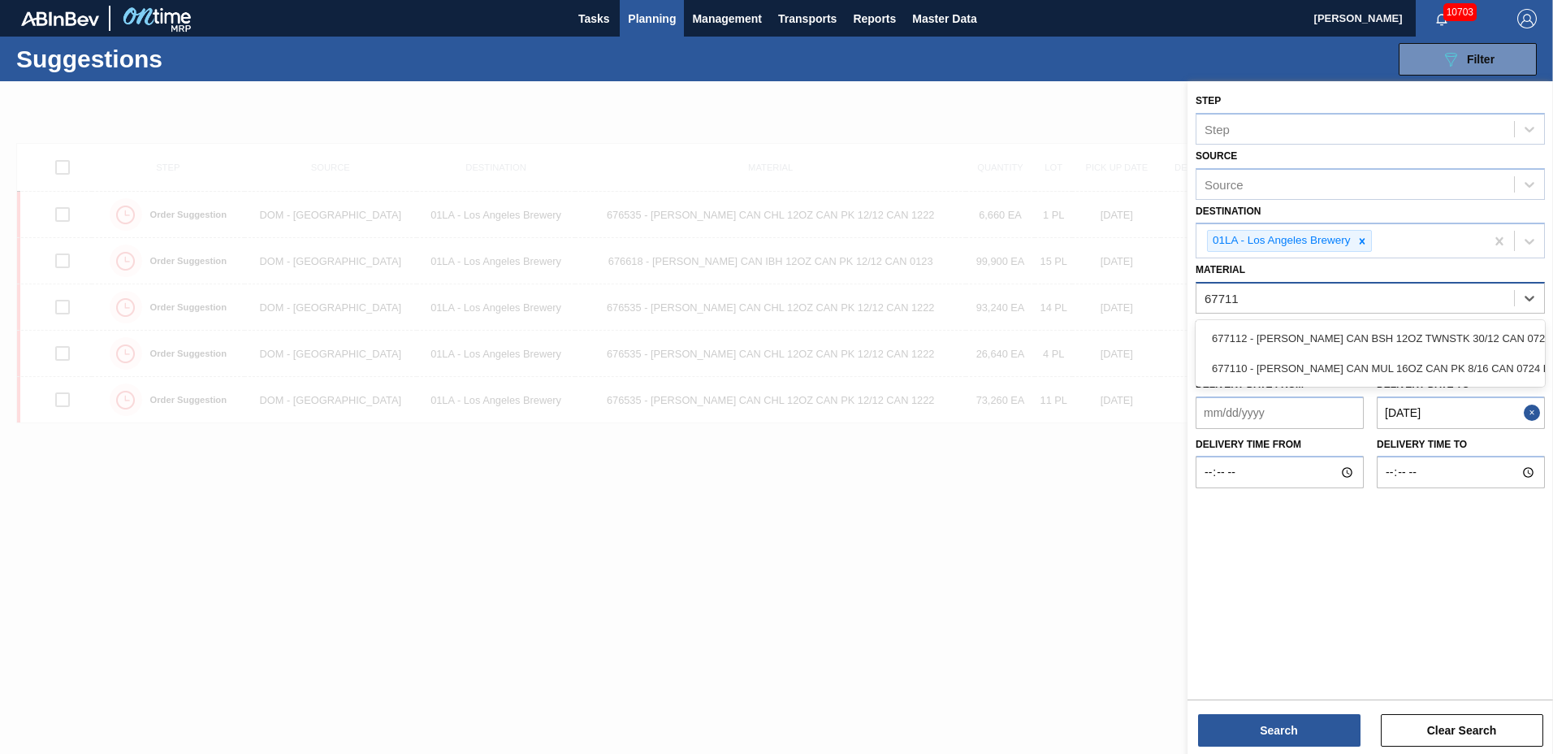
type input "677110"
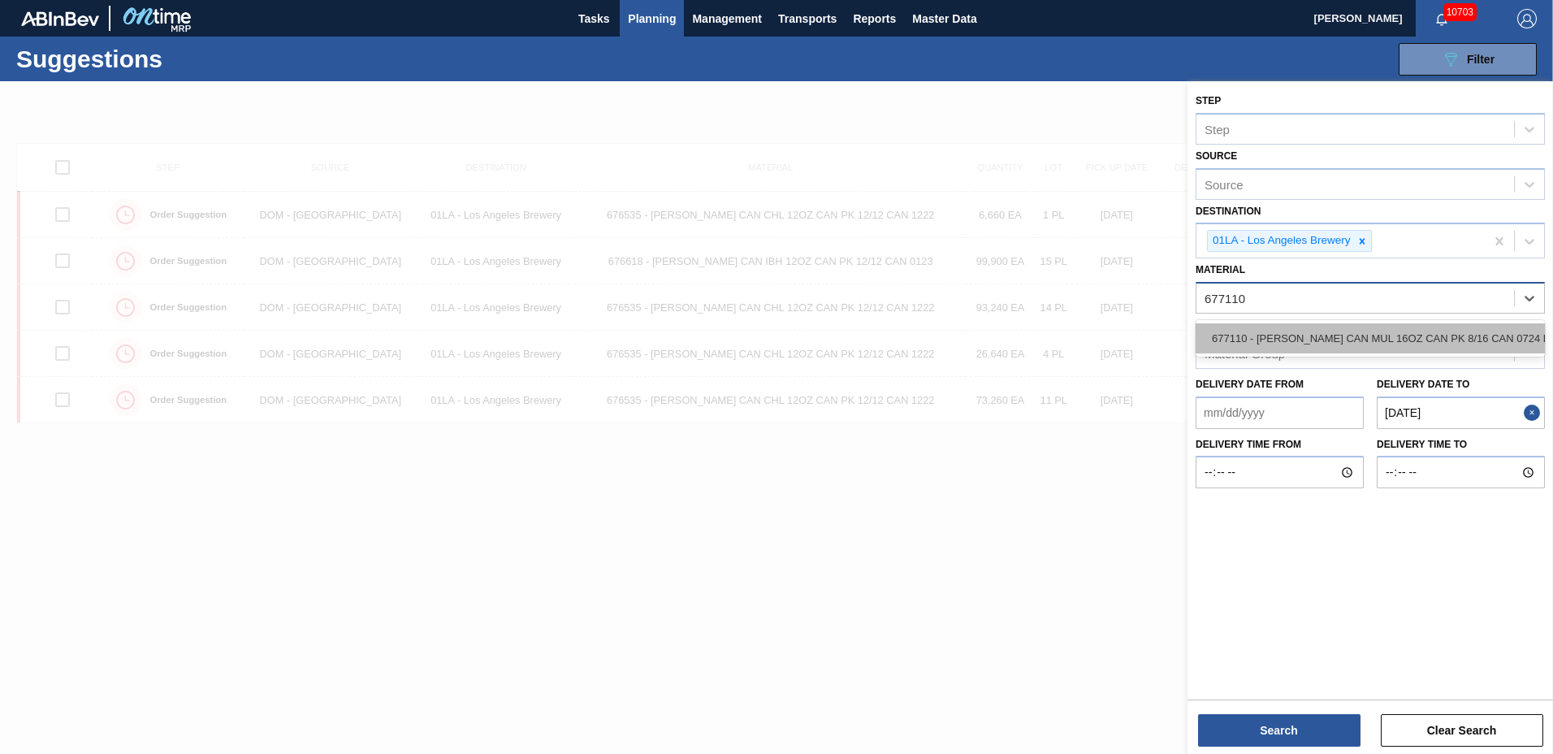
click at [1381, 335] on div "677110 - [PERSON_NAME] CAN MUL 16OZ CAN PK 8/16 CAN 0724 B" at bounding box center [1369, 338] width 349 height 30
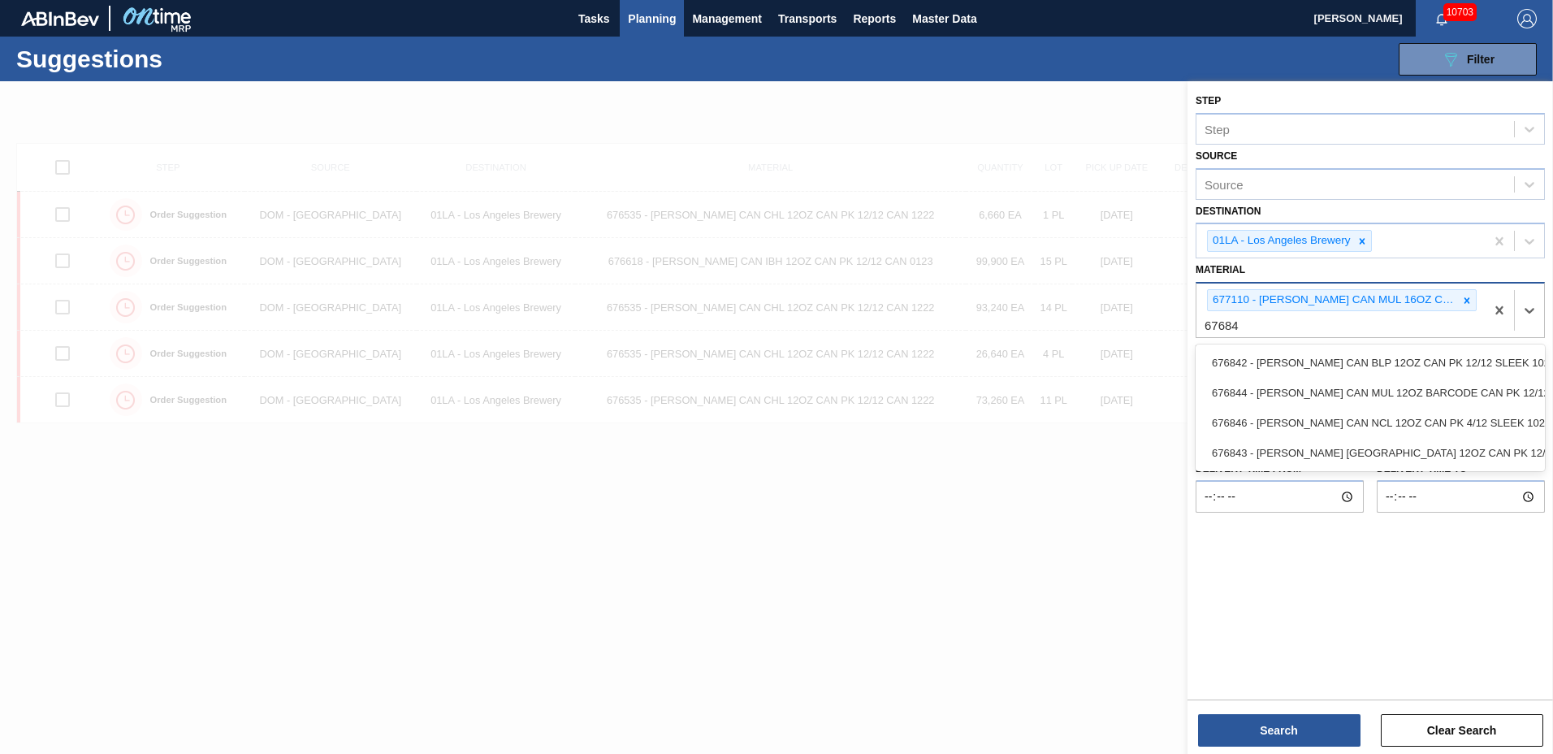
type input "676844"
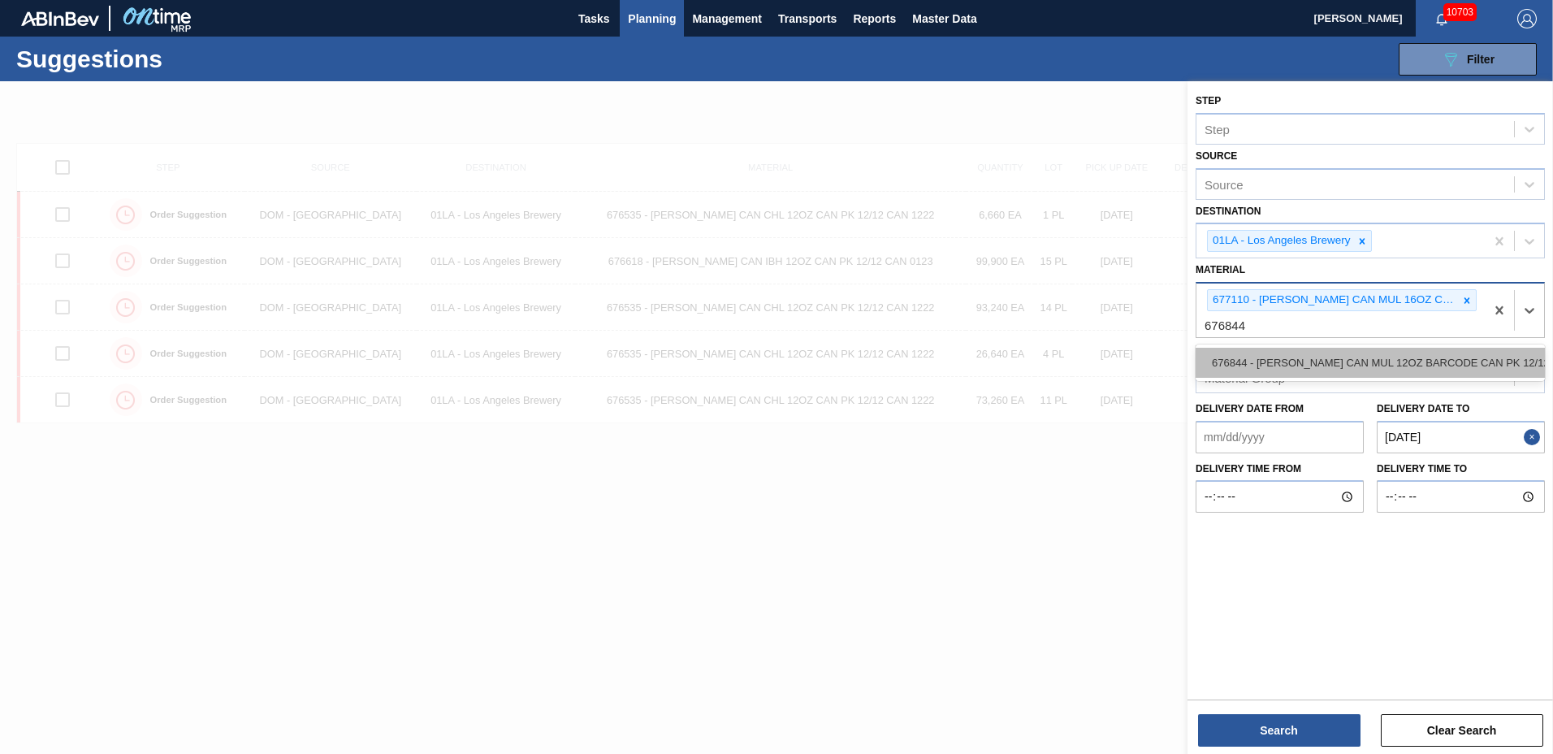
click at [1362, 365] on div "676844 - [PERSON_NAME] CAN MUL 12OZ BARCODE CAN PK 12/12 S" at bounding box center [1369, 363] width 349 height 30
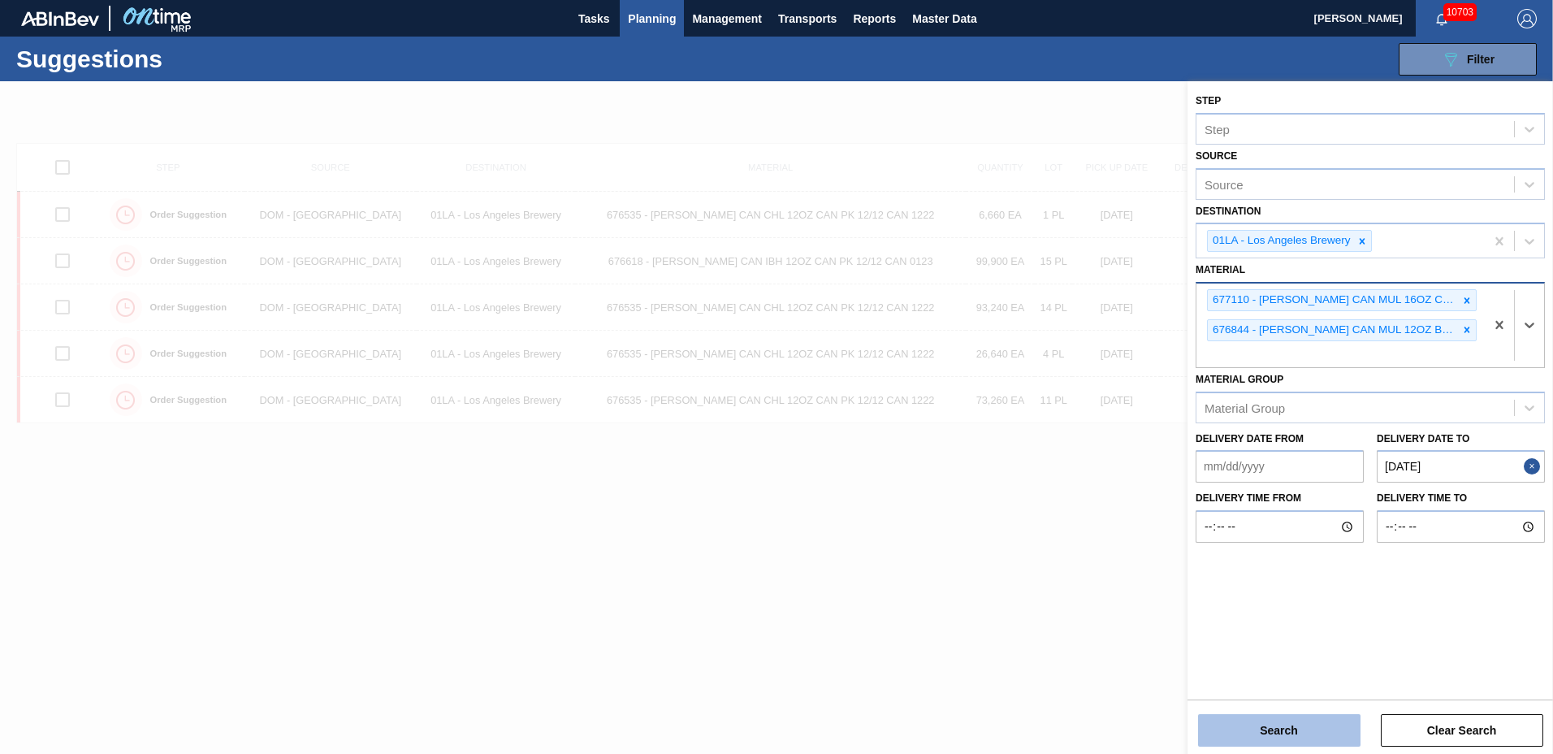
click at [1325, 738] on button "Search" at bounding box center [1279, 730] width 162 height 32
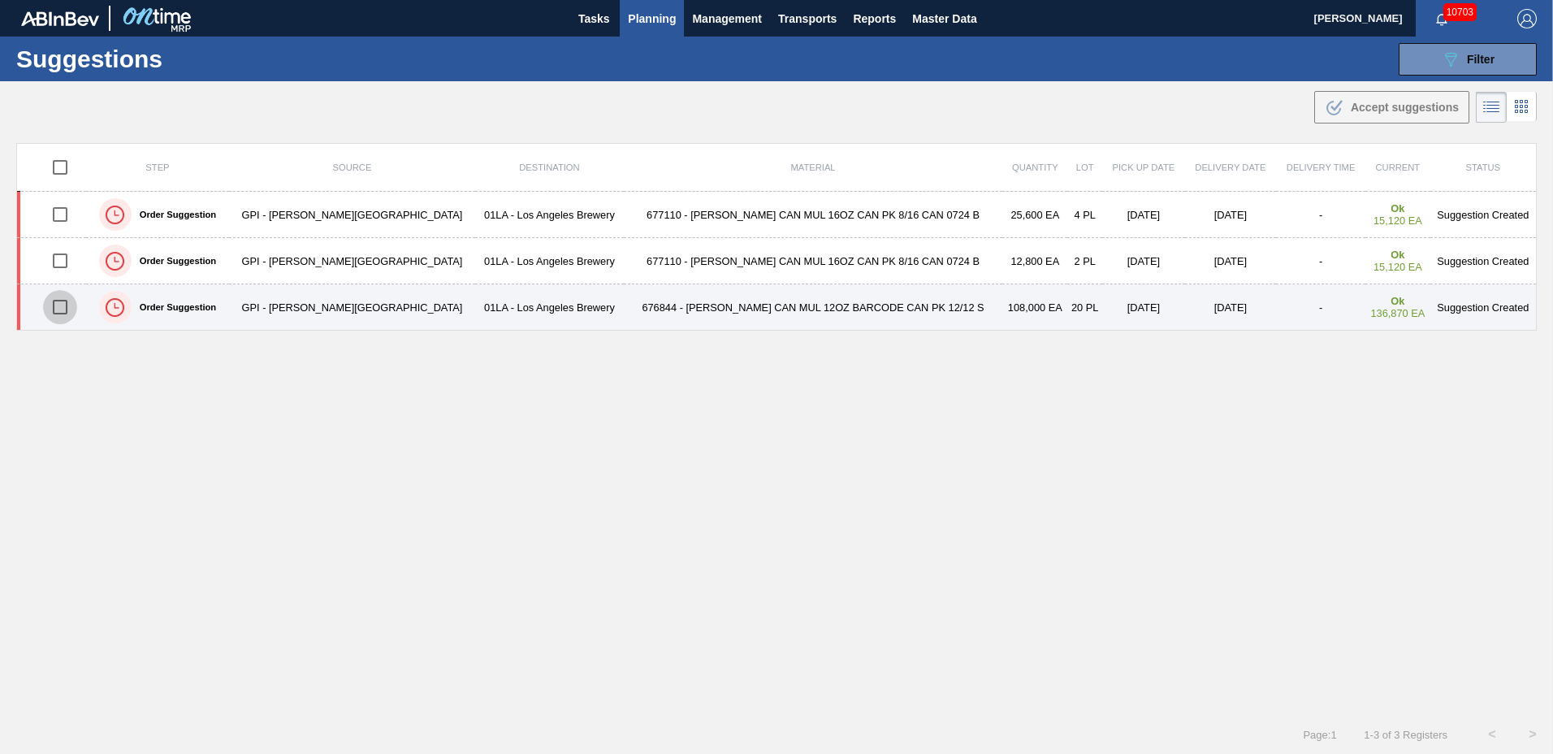
click at [65, 305] on input "checkbox" at bounding box center [60, 307] width 34 height 34
checkbox input "true"
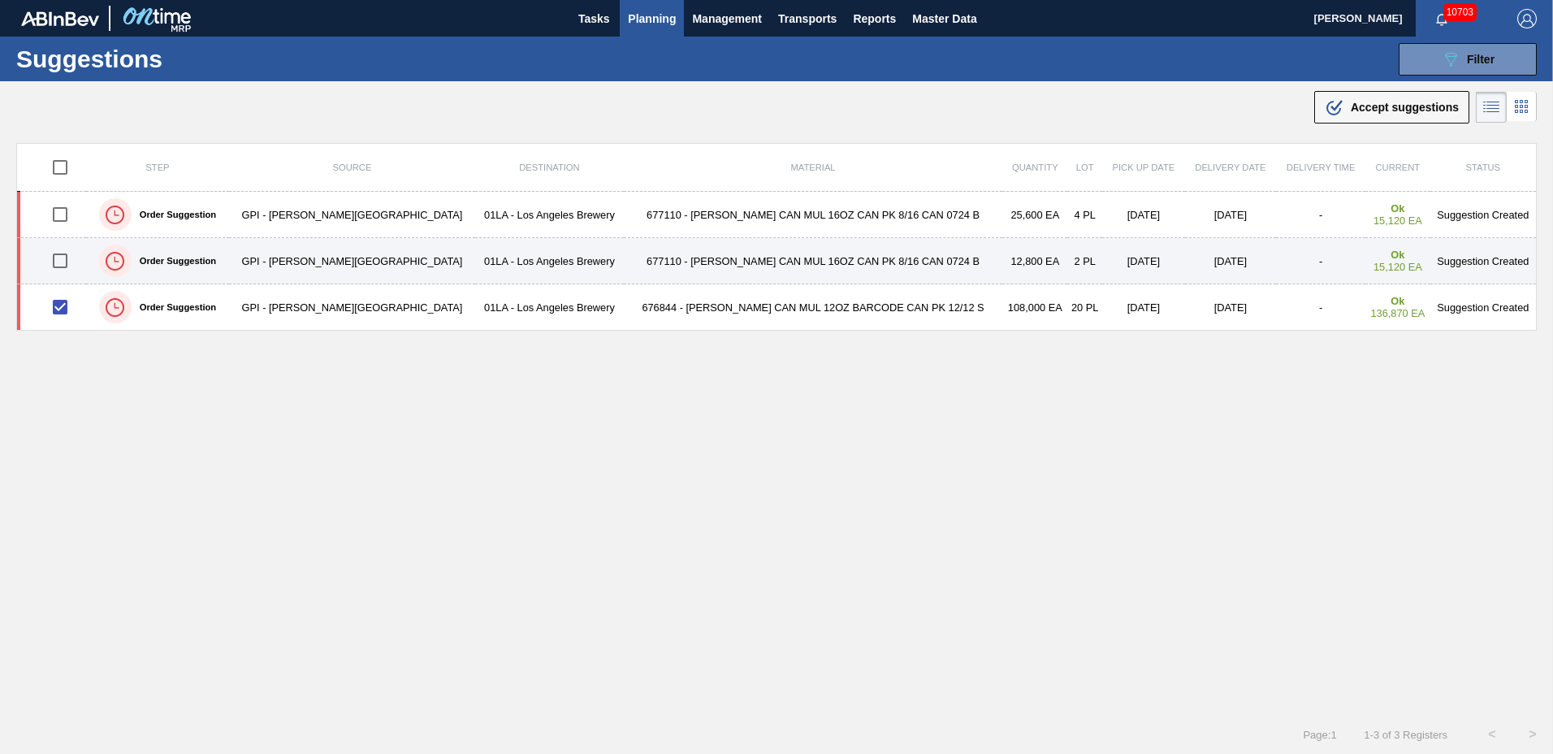
click at [66, 259] on input "checkbox" at bounding box center [60, 261] width 34 height 34
checkbox input "true"
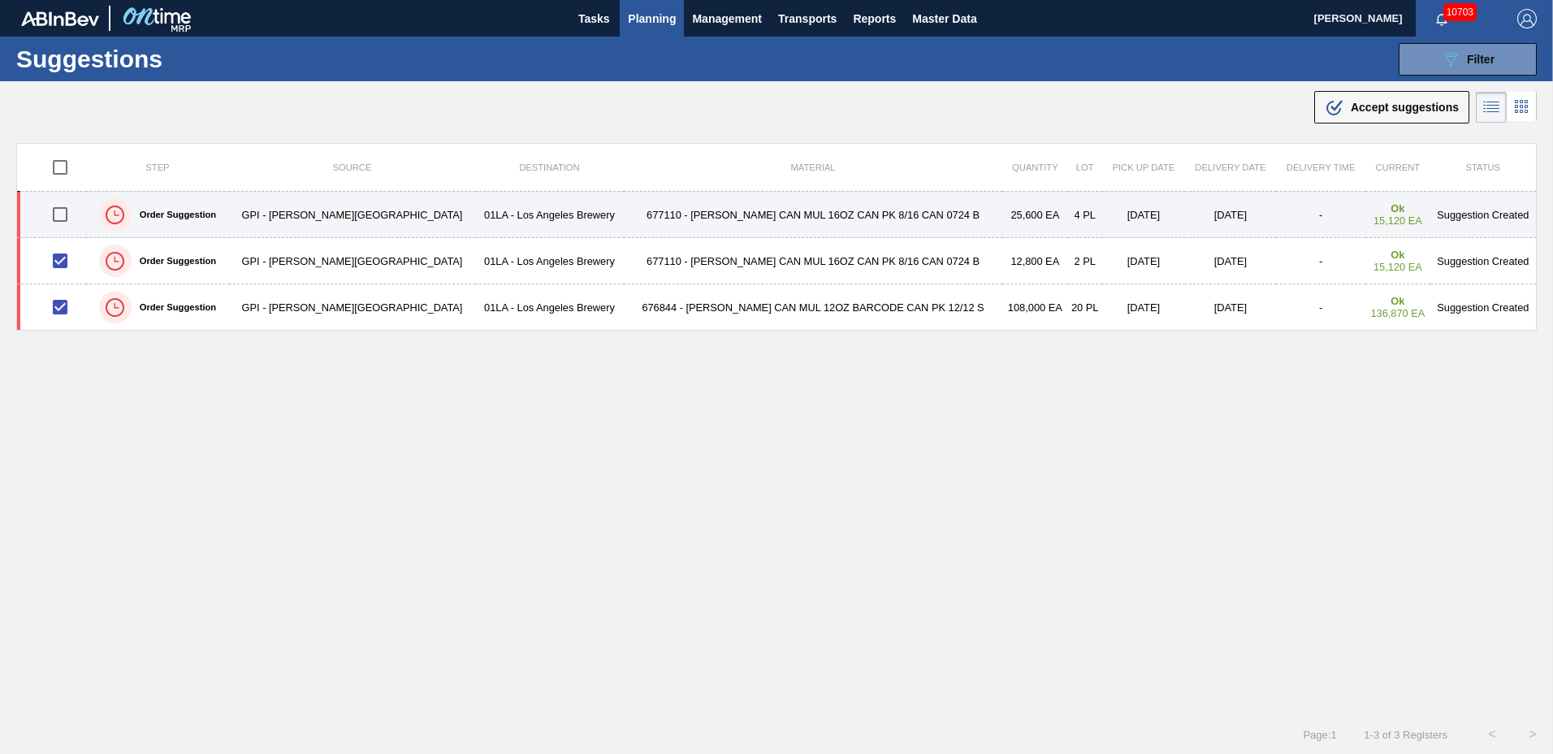
click at [68, 209] on input "checkbox" at bounding box center [60, 214] width 34 height 34
checkbox input "true"
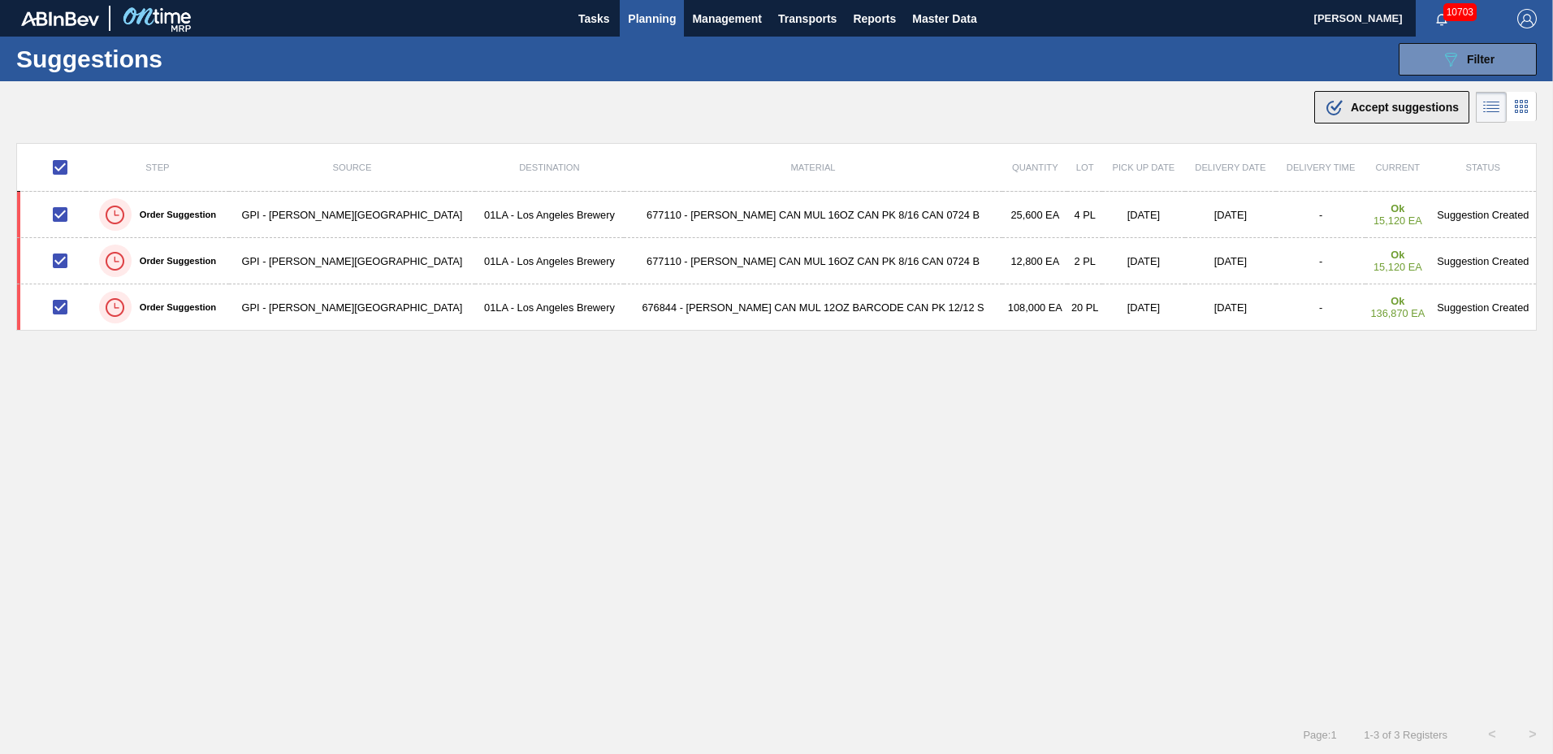
click at [1369, 104] on span "Accept suggestions" at bounding box center [1404, 107] width 108 height 13
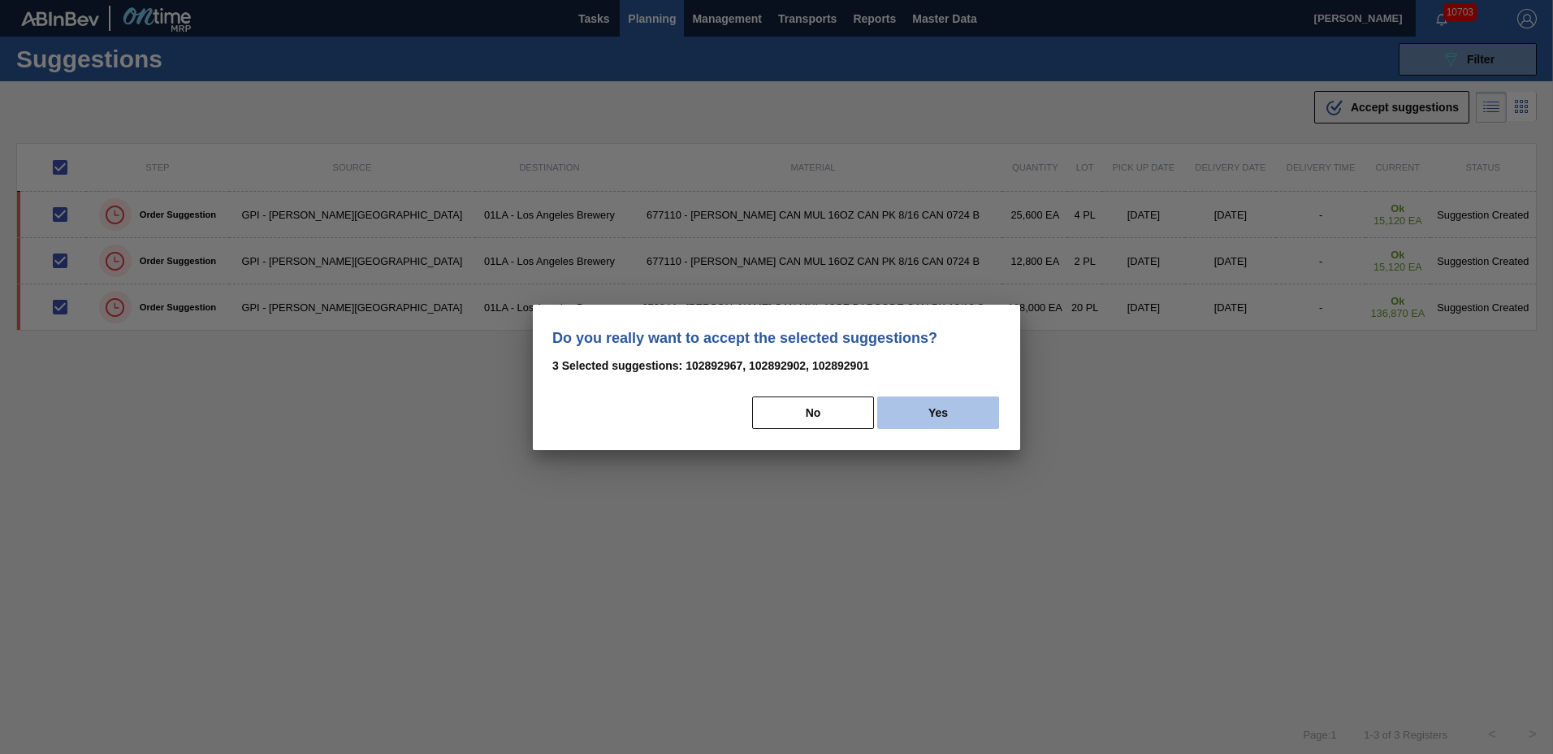
click at [948, 409] on button "Yes" at bounding box center [938, 412] width 122 height 32
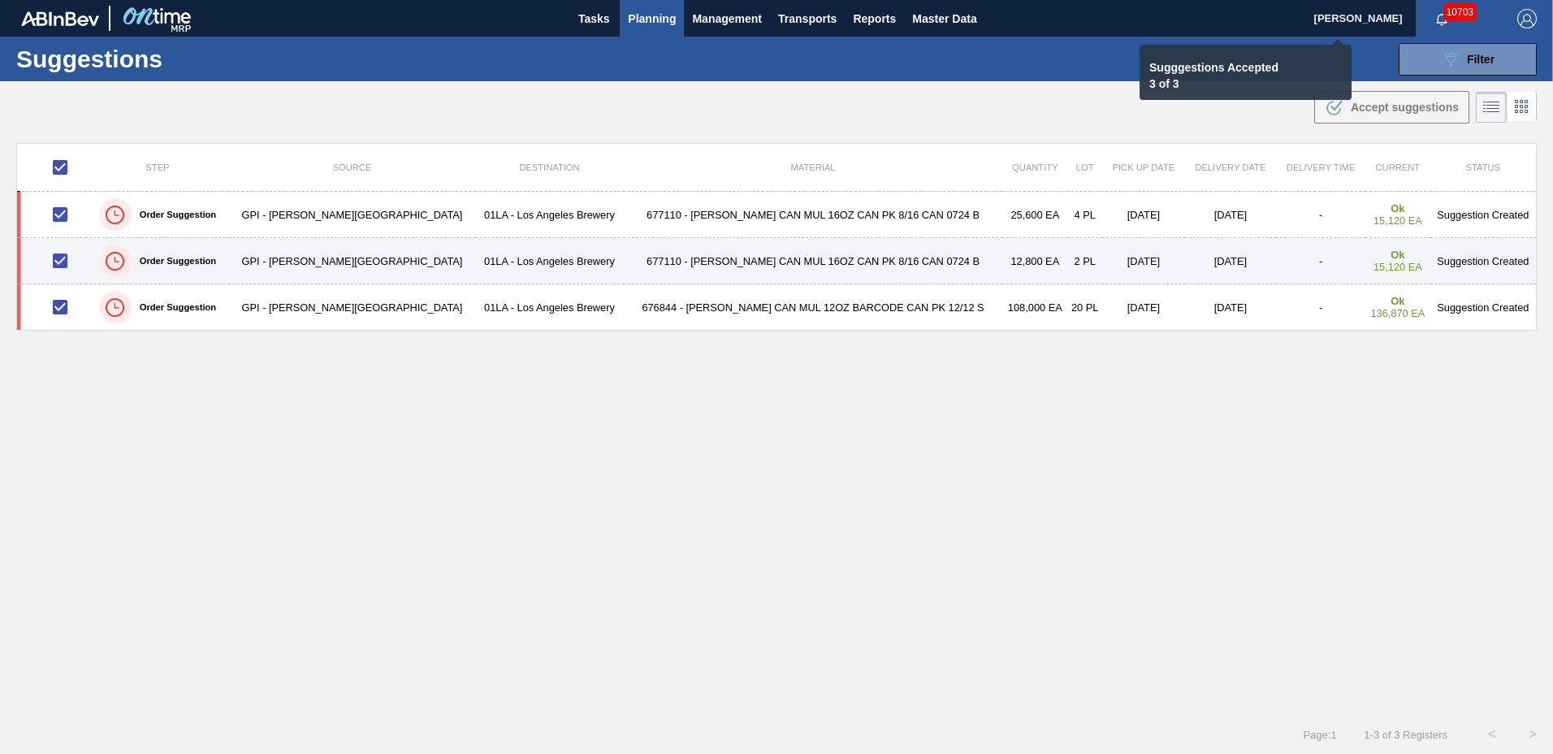
checkbox input "false"
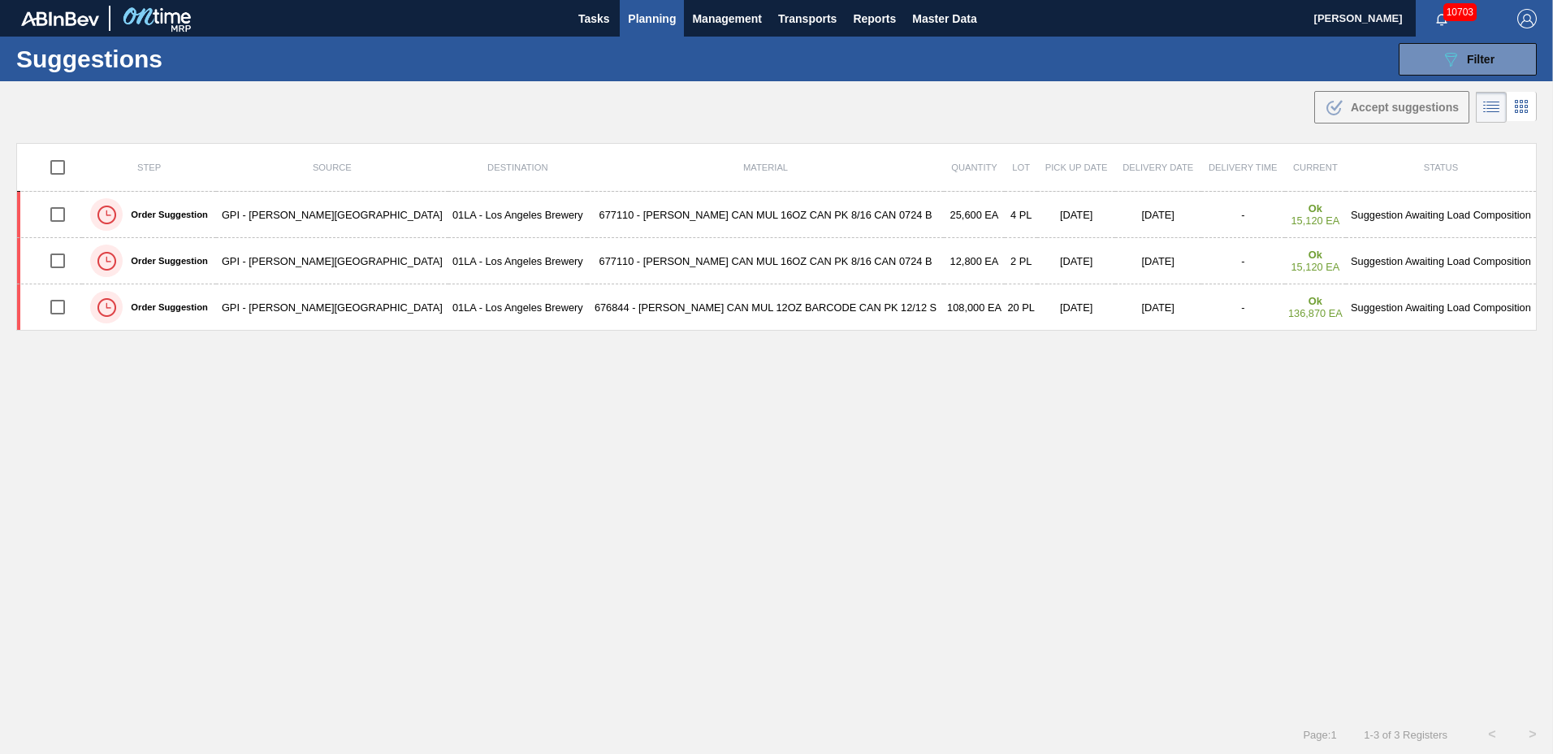
drag, startPoint x: 641, startPoint y: 9, endPoint x: 633, endPoint y: 66, distance: 57.3
click at [642, 9] on span "Planning" at bounding box center [652, 18] width 48 height 19
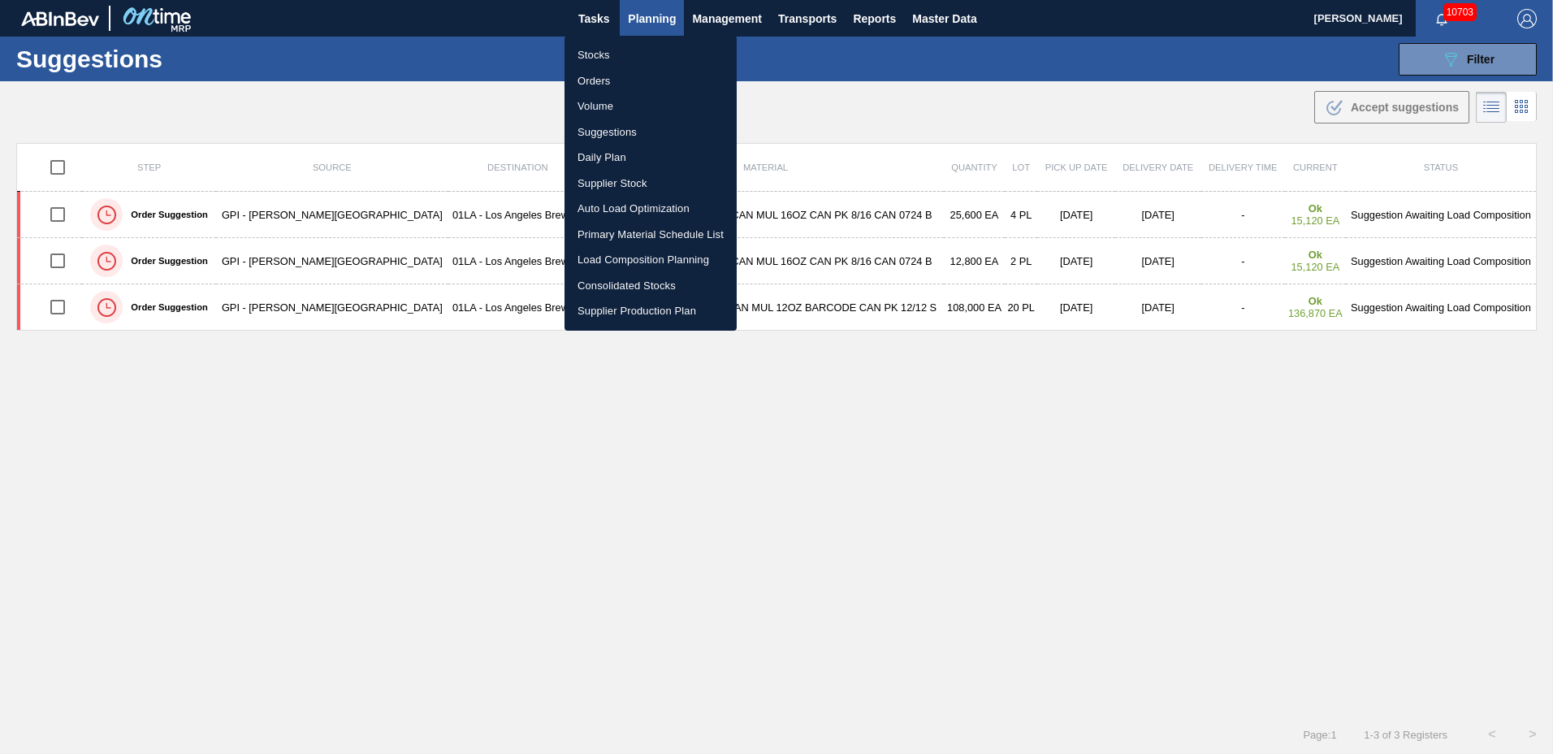
click at [646, 257] on li "Load Composition Planning" at bounding box center [650, 260] width 172 height 26
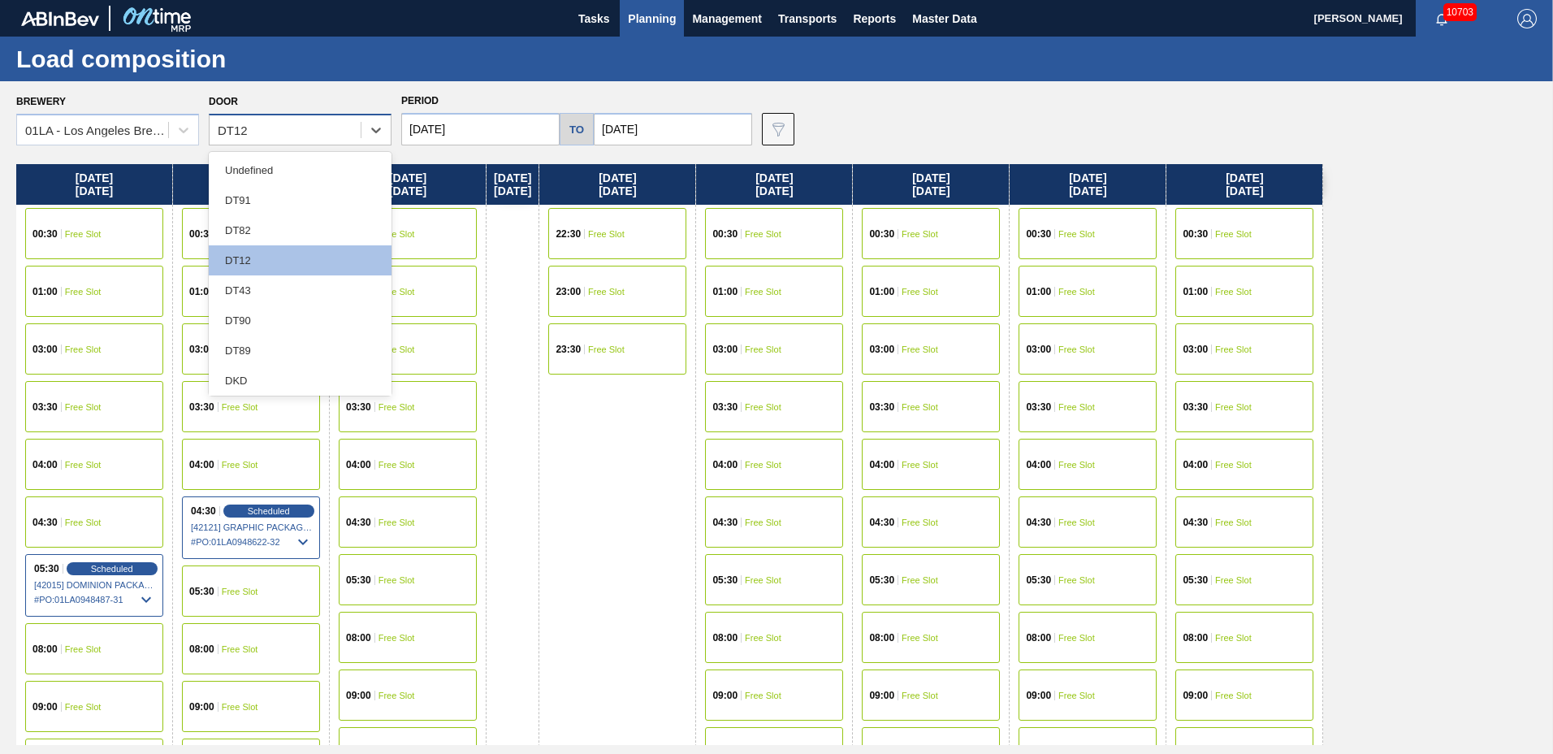
click at [278, 123] on div "DT12" at bounding box center [284, 131] width 151 height 24
click at [283, 290] on div "DT43" at bounding box center [300, 290] width 183 height 30
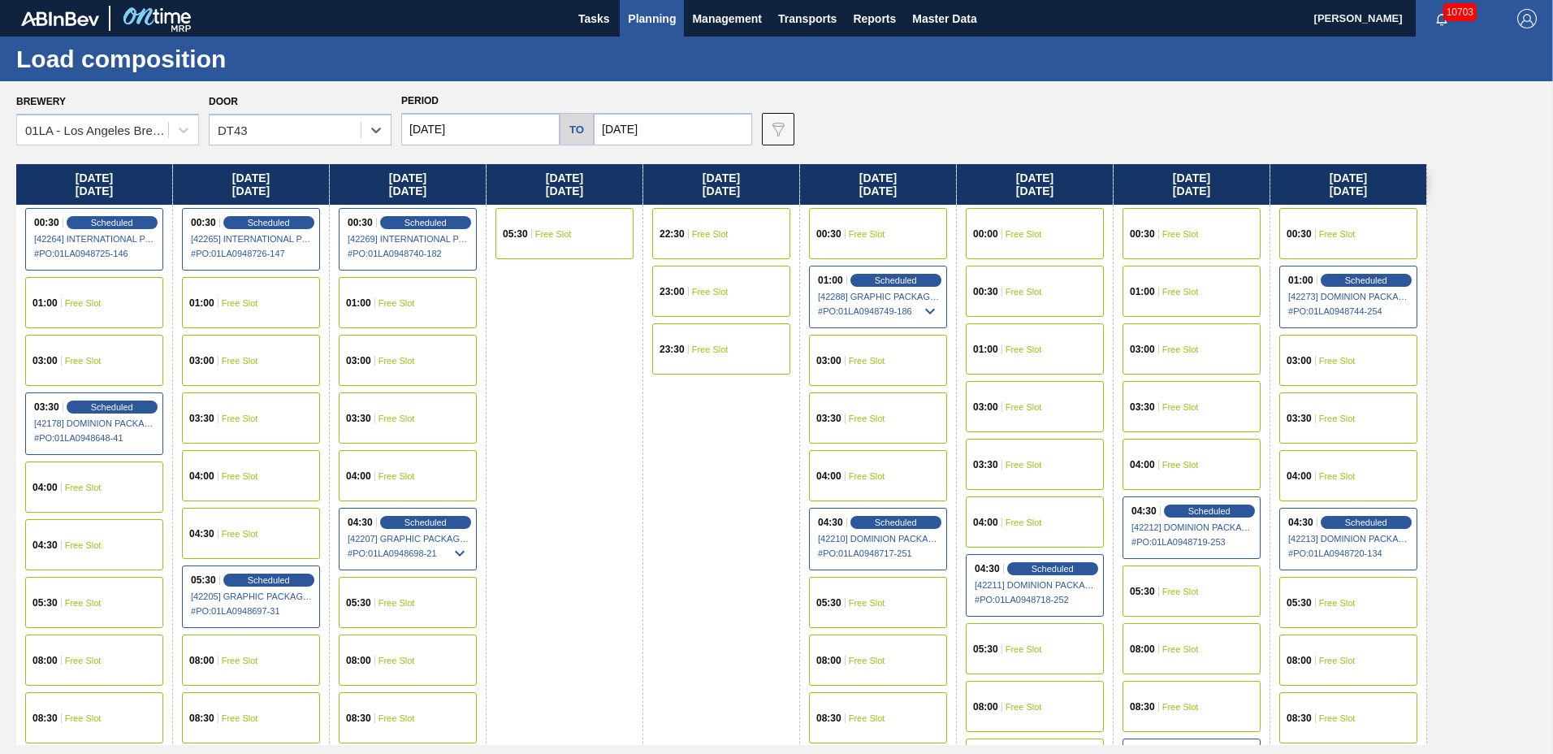
scroll to position [1245, 0]
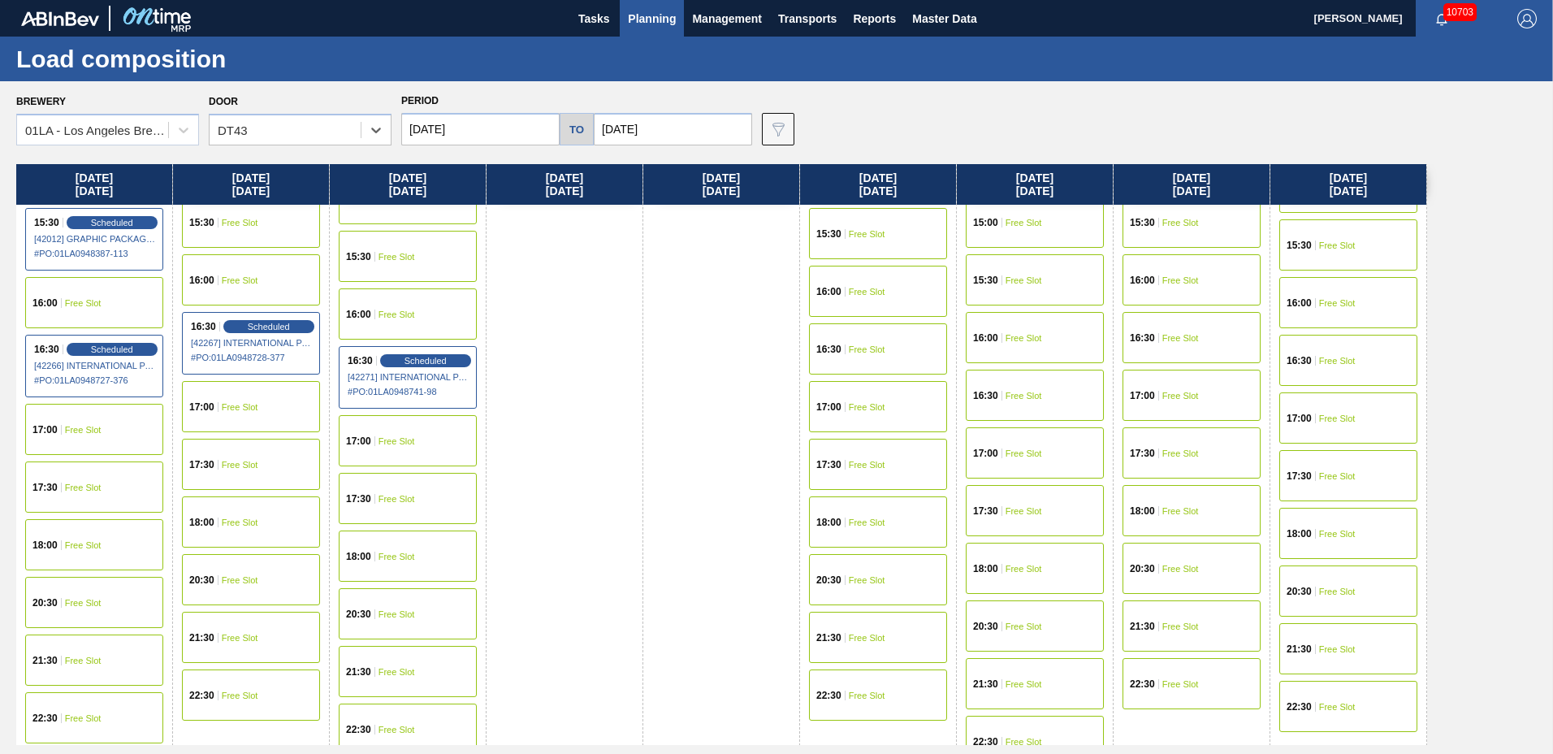
click at [1330, 235] on div "15:30 Free Slot" at bounding box center [1348, 244] width 138 height 51
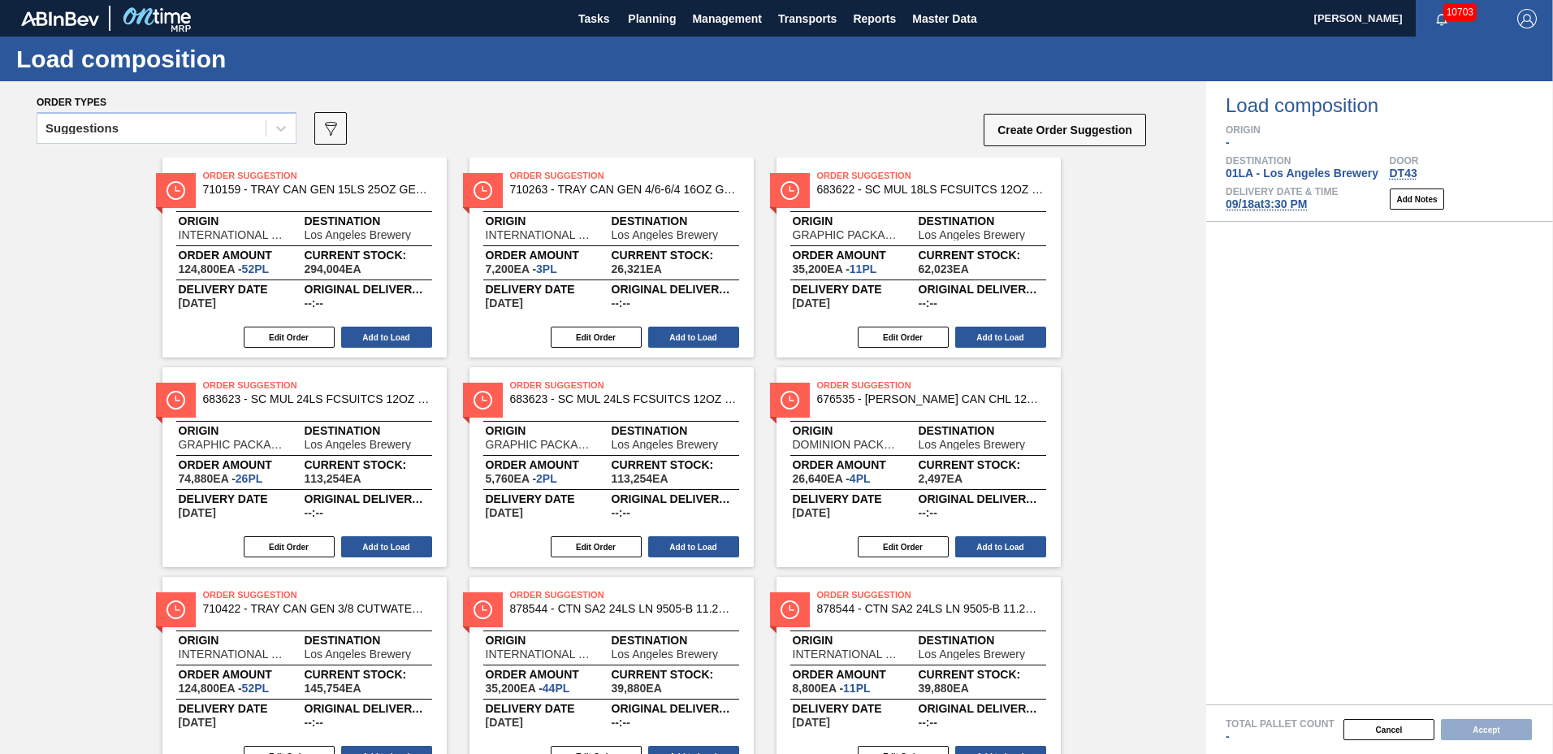
click at [138, 123] on div "Suggestions" at bounding box center [151, 129] width 228 height 24
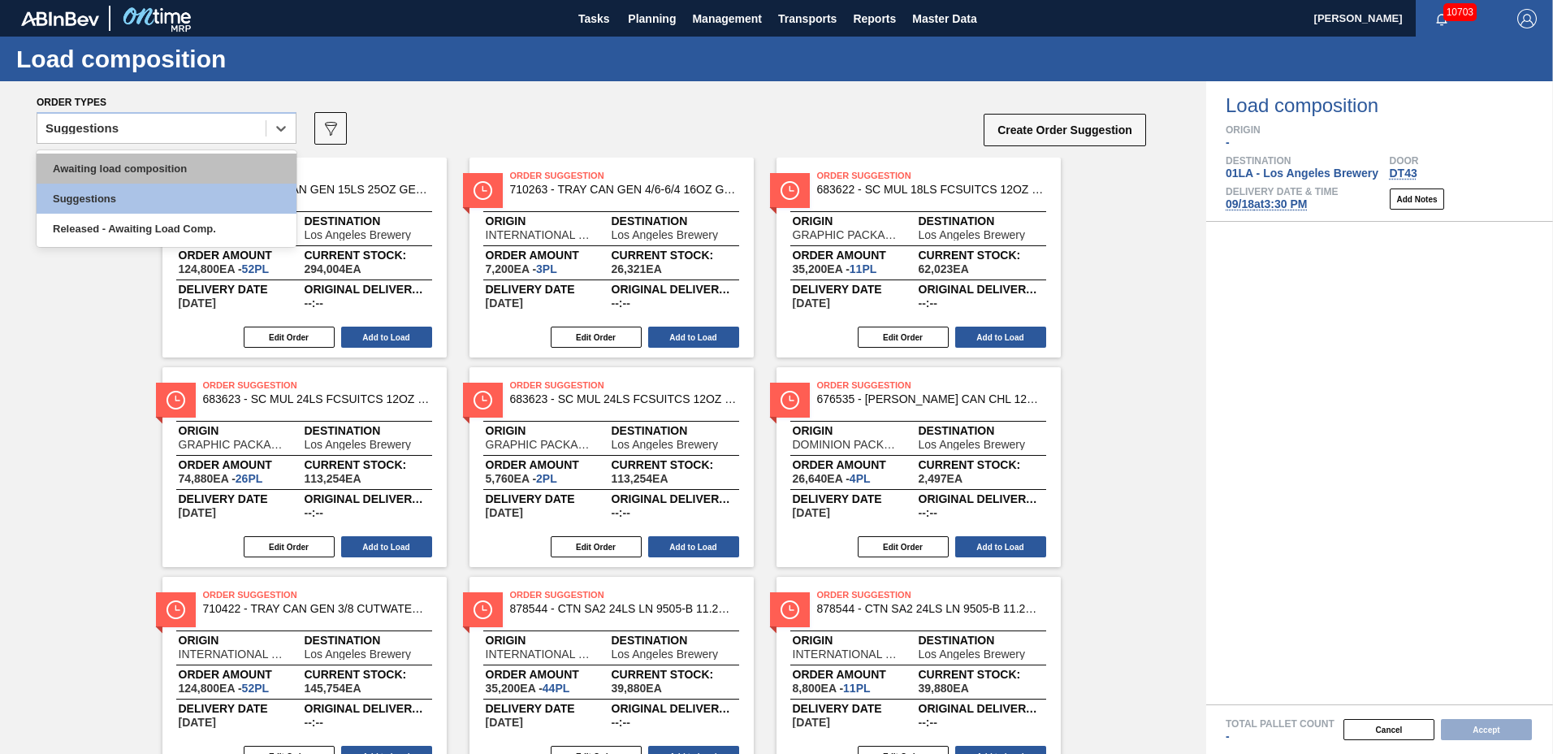
click at [171, 169] on div "Awaiting load composition" at bounding box center [167, 168] width 260 height 30
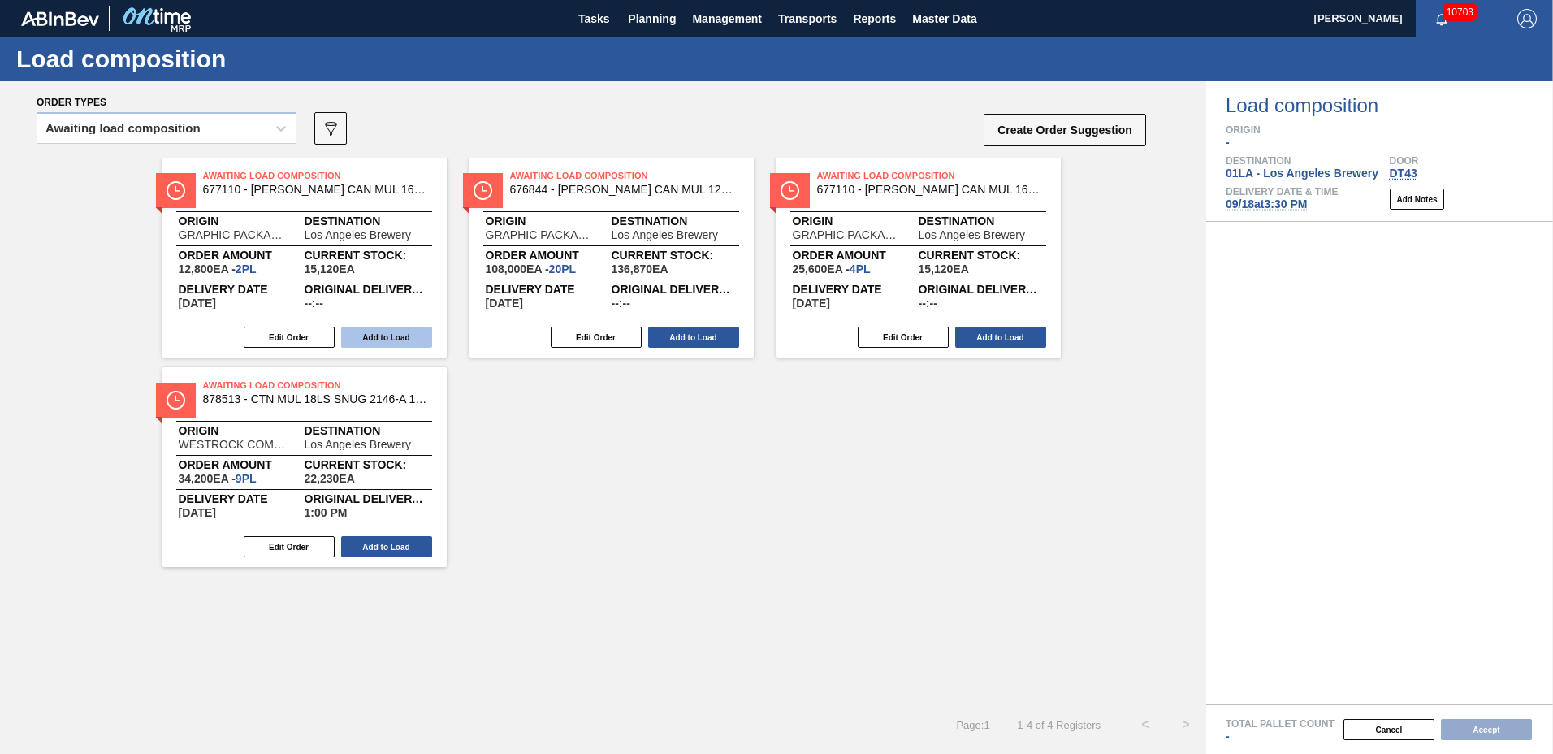
click at [379, 335] on button "Add to Load" at bounding box center [386, 336] width 91 height 21
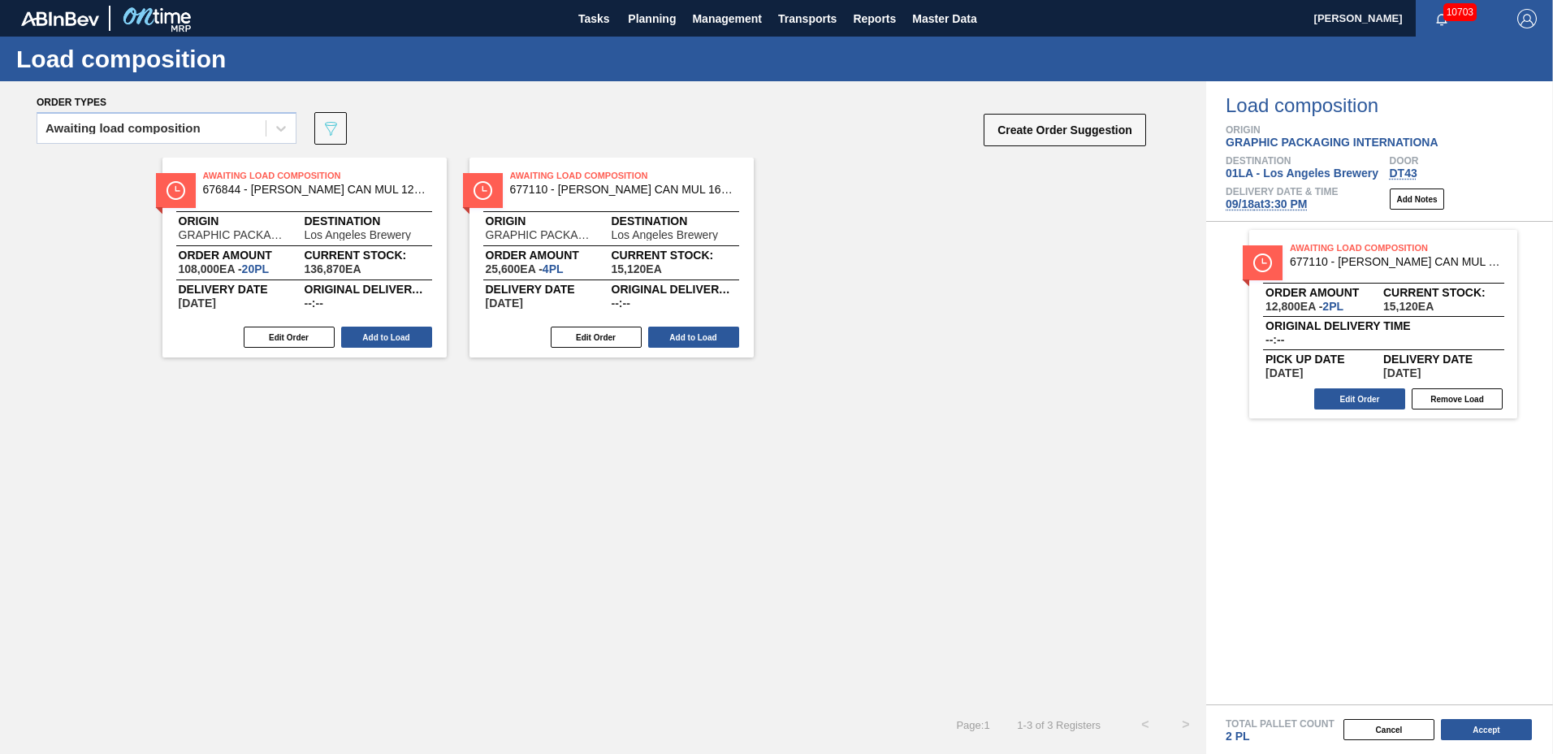
click at [379, 335] on button "Add to Load" at bounding box center [386, 336] width 91 height 21
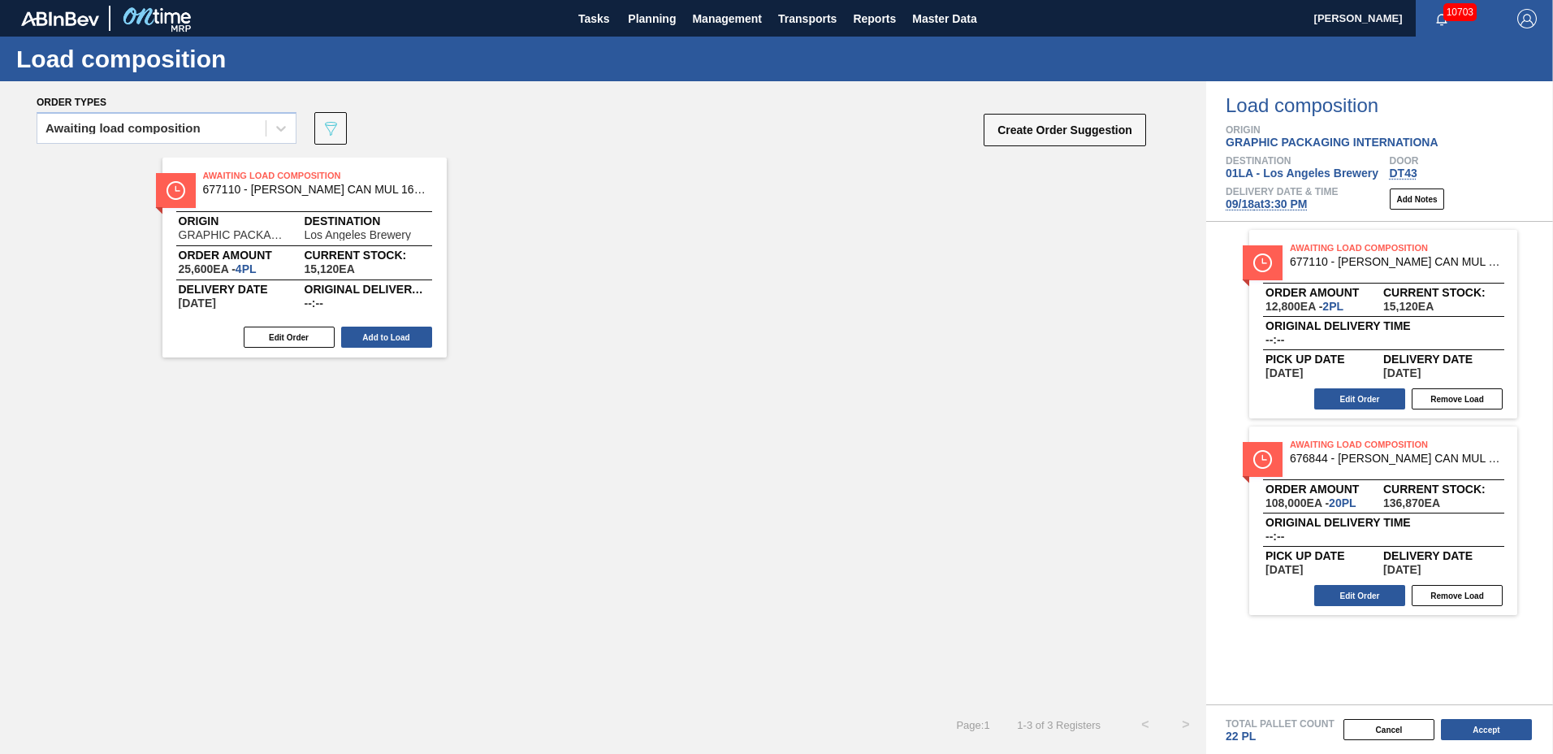
click at [379, 335] on button "Add to Load" at bounding box center [386, 336] width 91 height 21
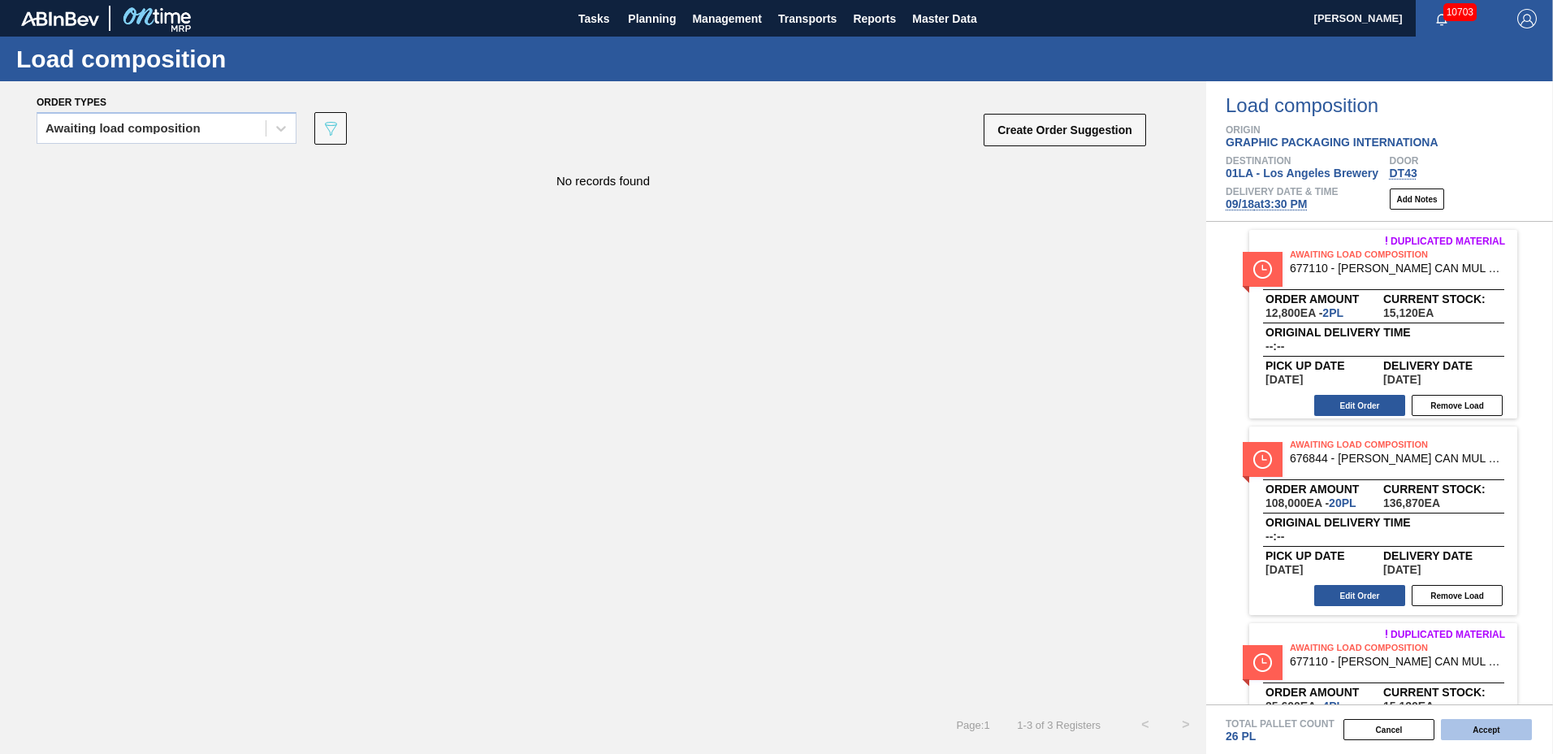
click at [1499, 732] on button "Accept" at bounding box center [1486, 729] width 91 height 21
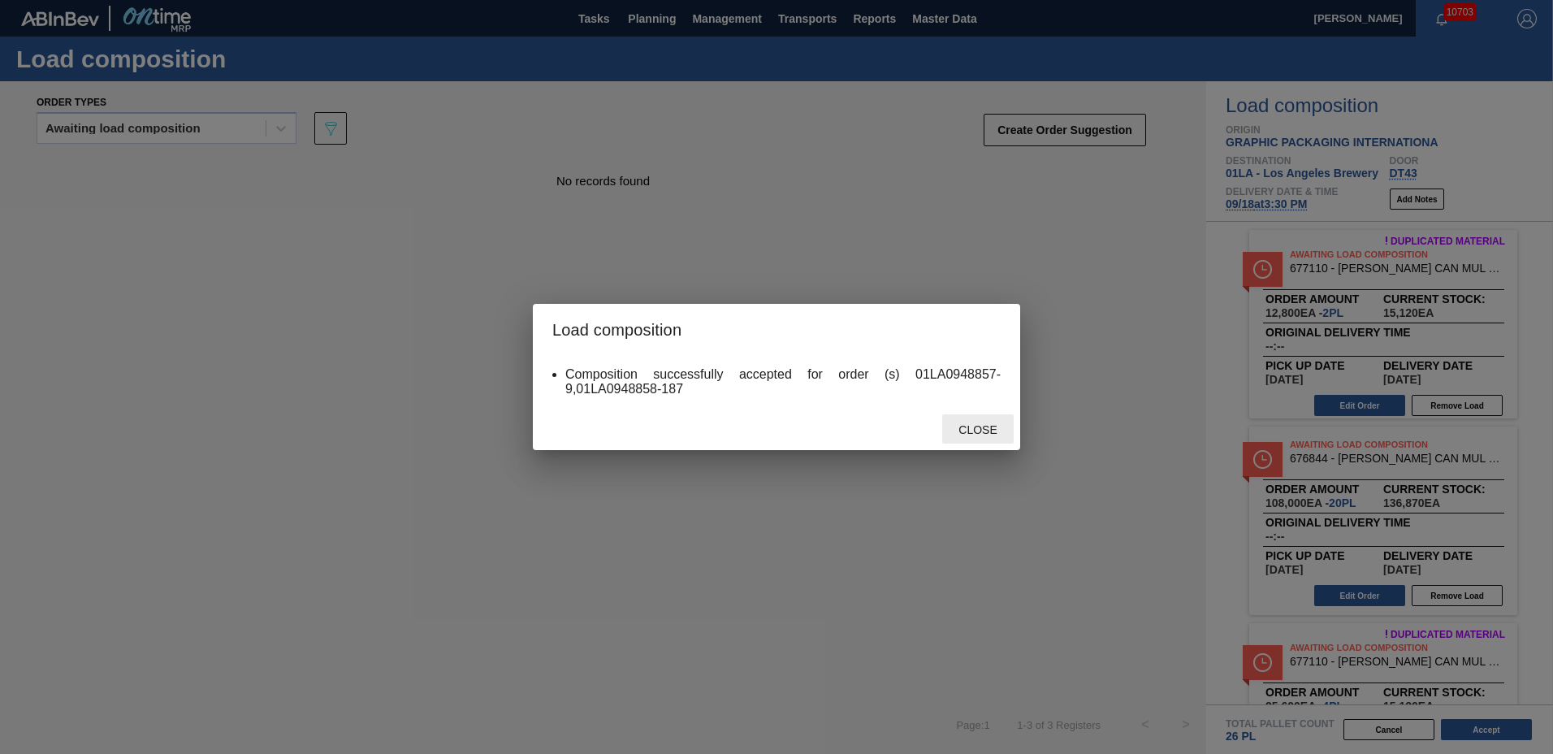
click at [957, 424] on span "Close" at bounding box center [977, 429] width 64 height 13
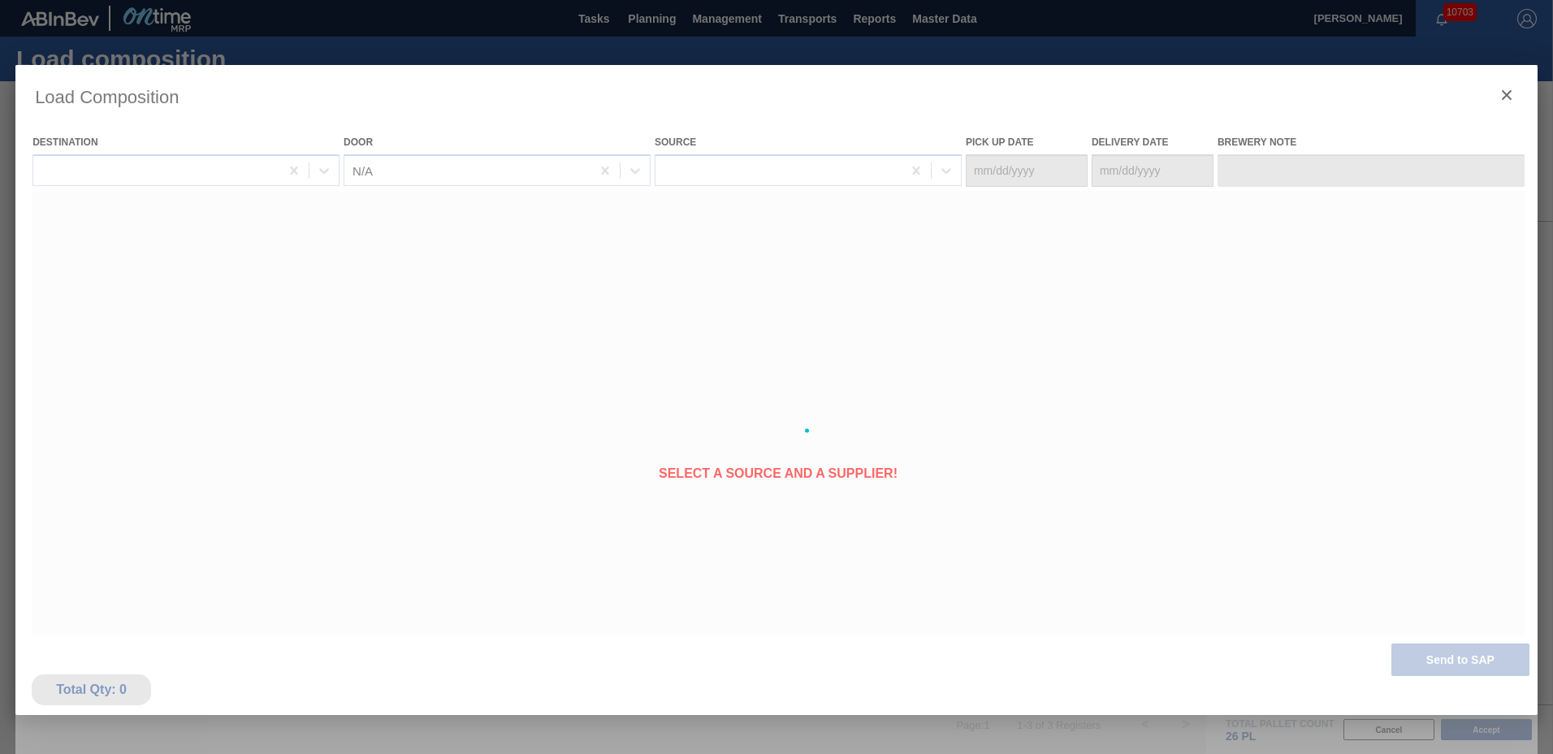
type Date "[DATE]"
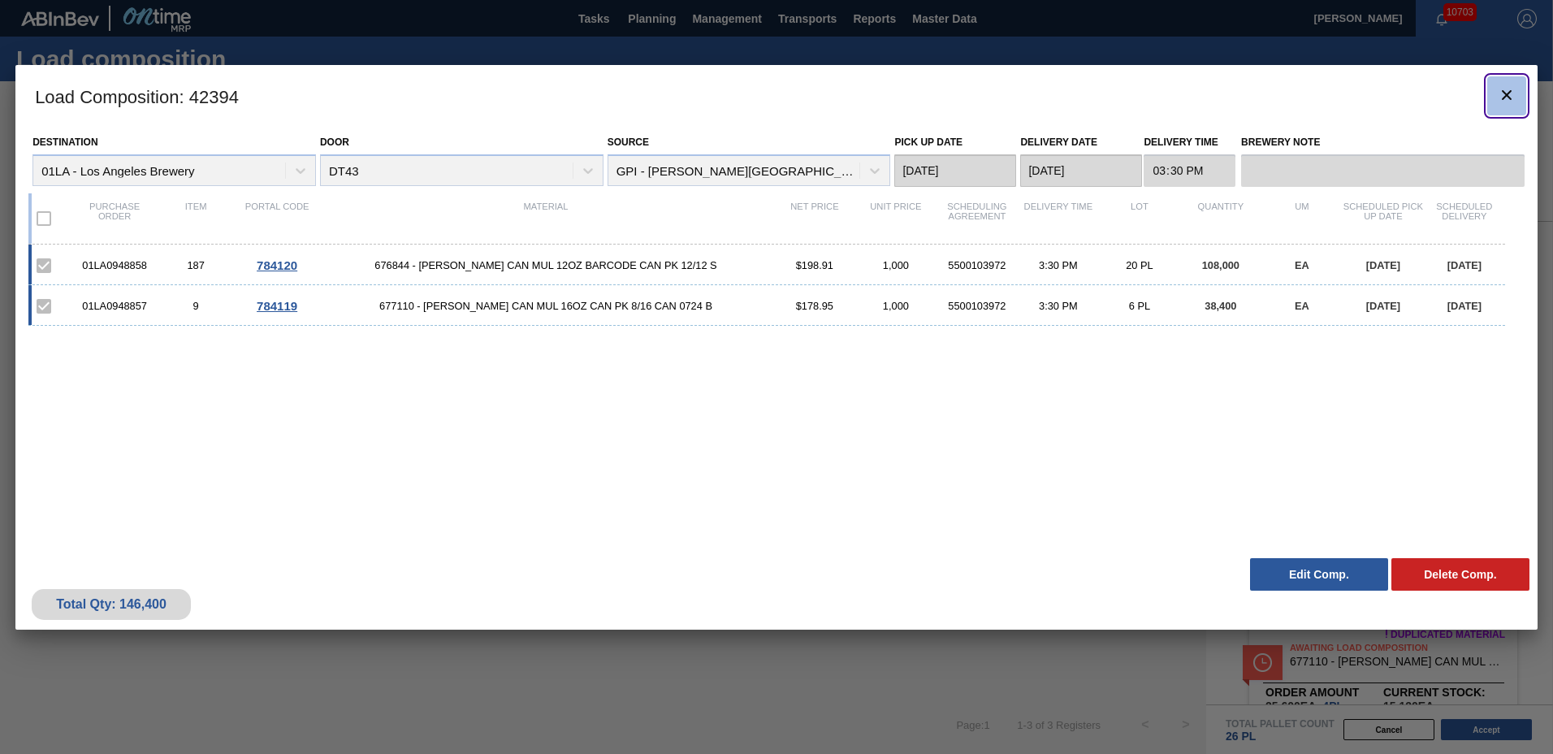
click at [1501, 93] on icon "botão de ícone" at bounding box center [1506, 94] width 19 height 19
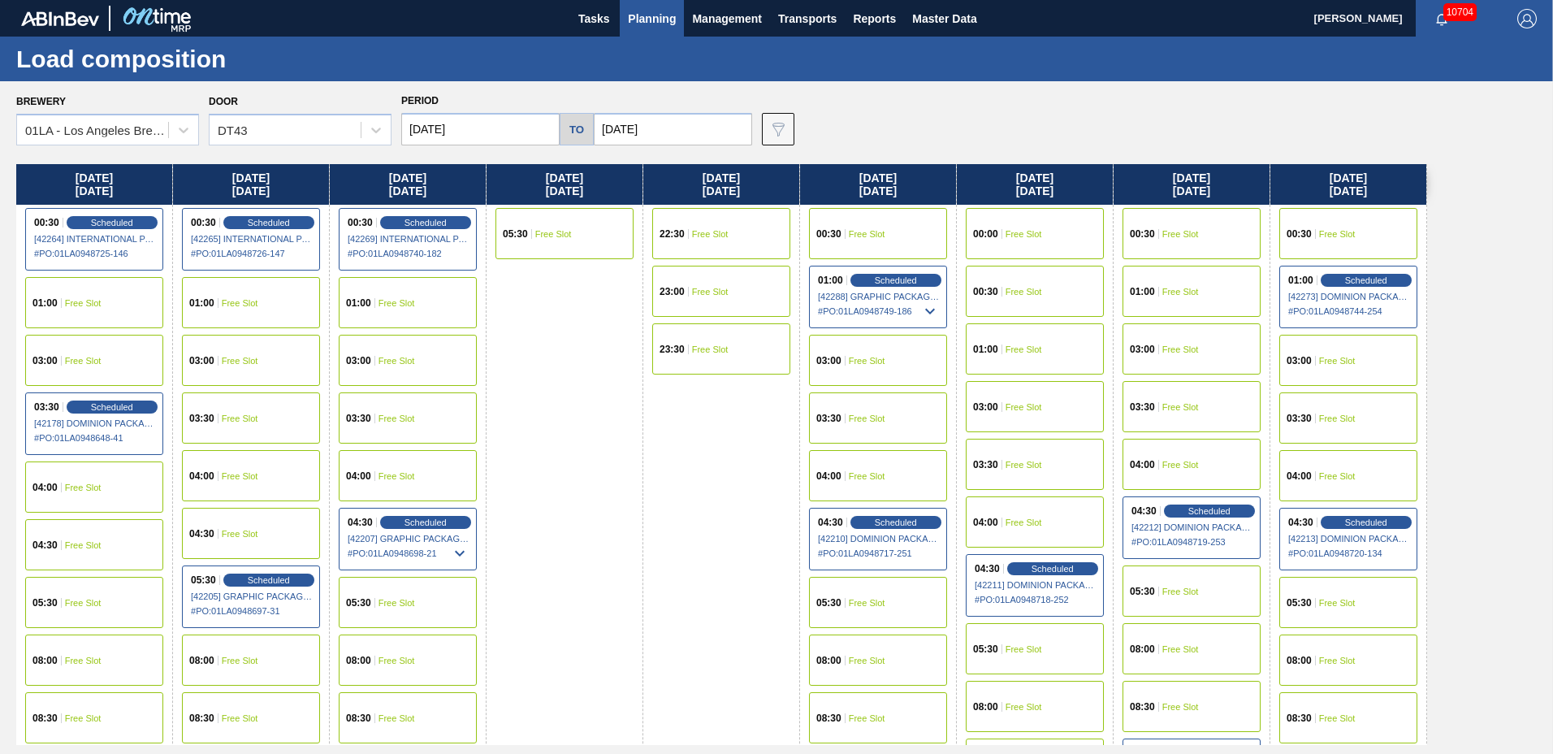
click at [512, 135] on input "[DATE]" at bounding box center [480, 129] width 158 height 32
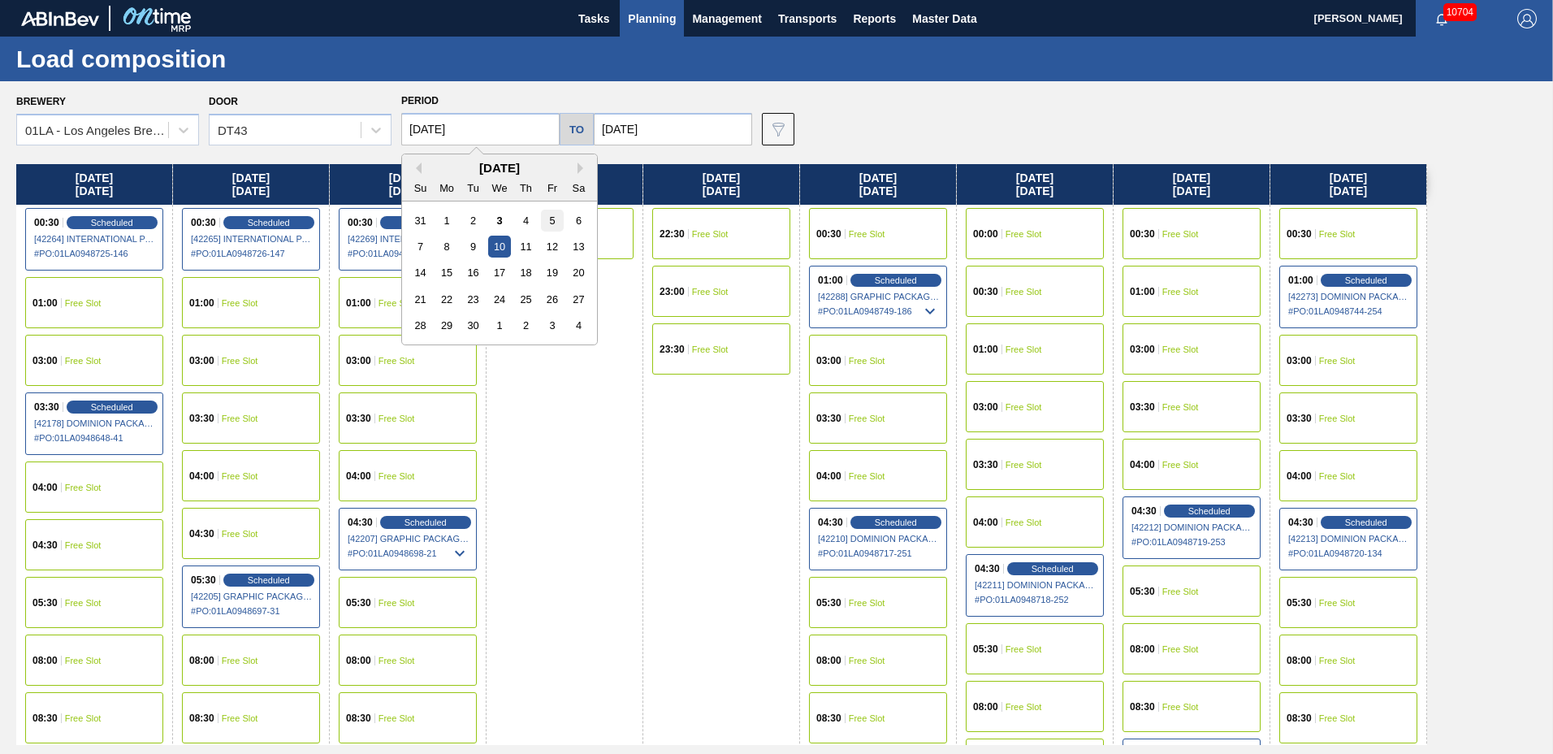
click at [546, 222] on div "5" at bounding box center [552, 220] width 22 height 22
type input "[DATE]"
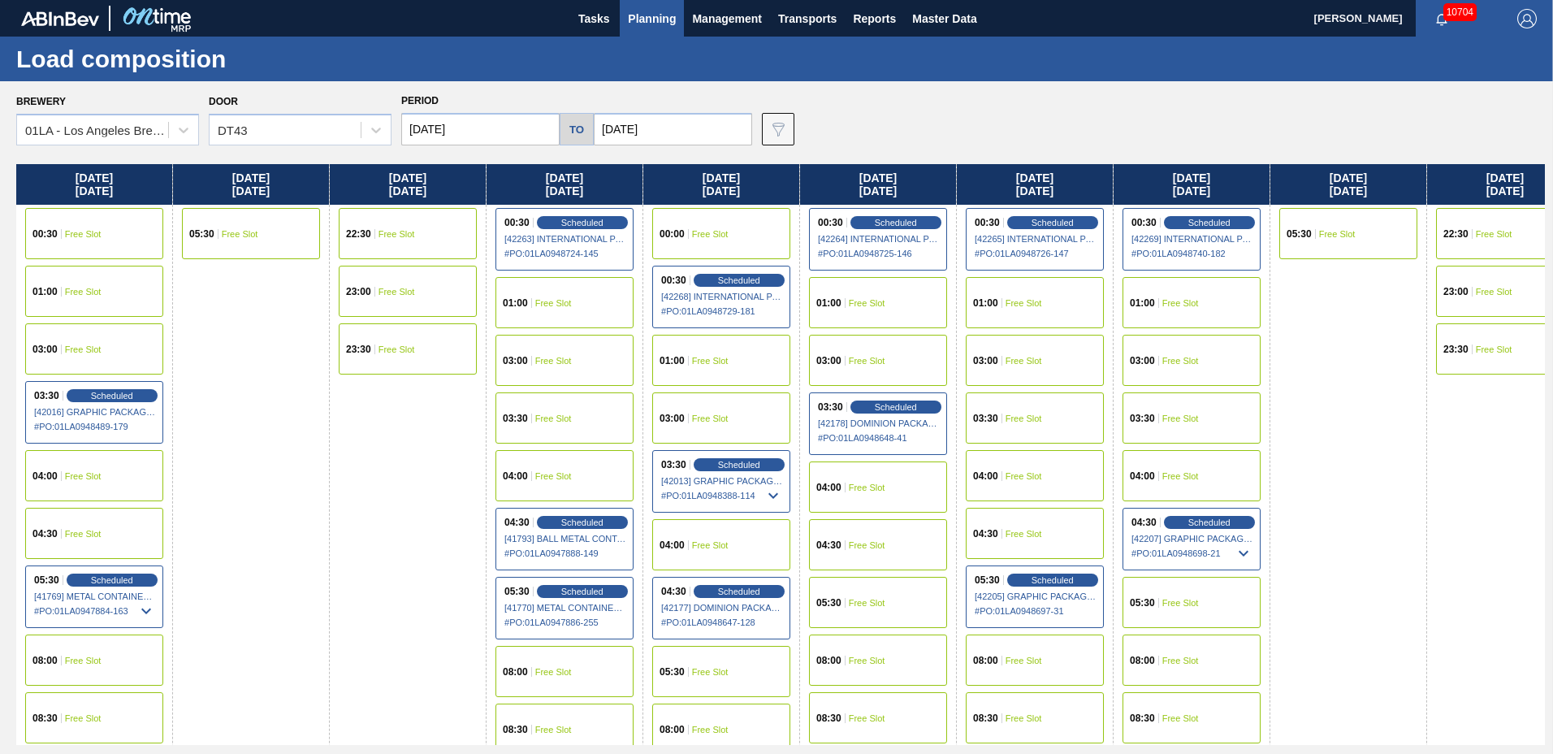
scroll to position [1293, 0]
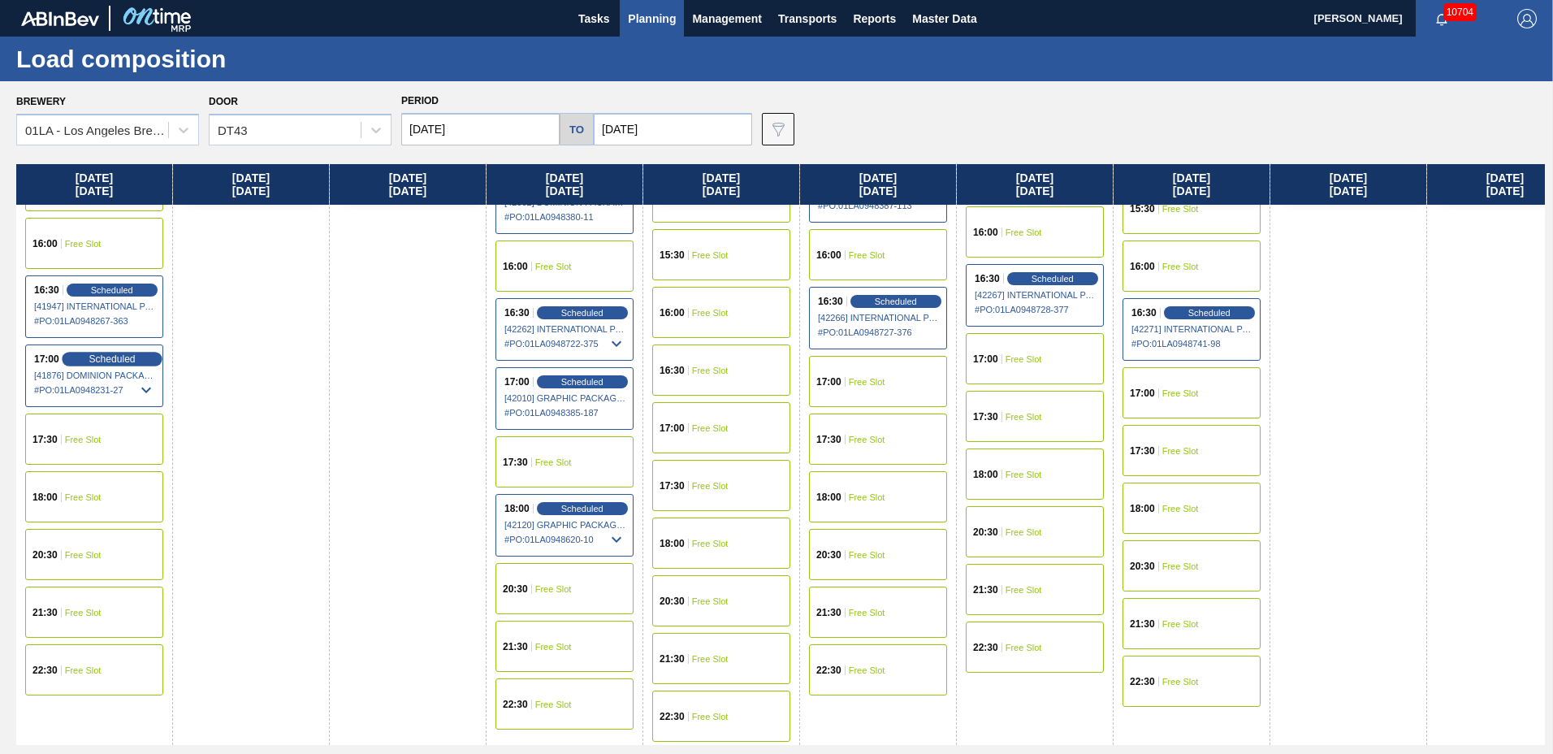
click at [99, 356] on span "Scheduled" at bounding box center [112, 358] width 46 height 11
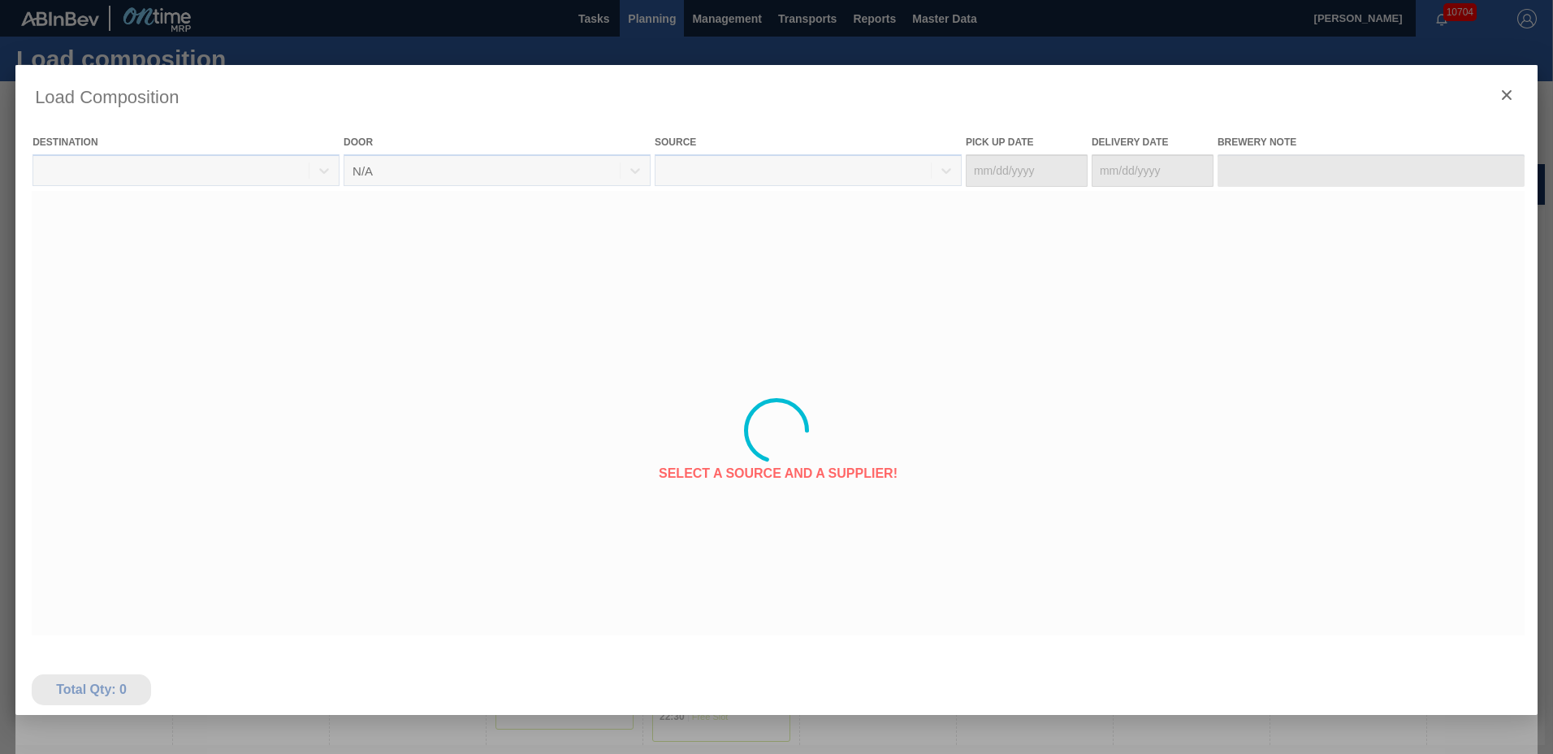
type Date "[DATE]"
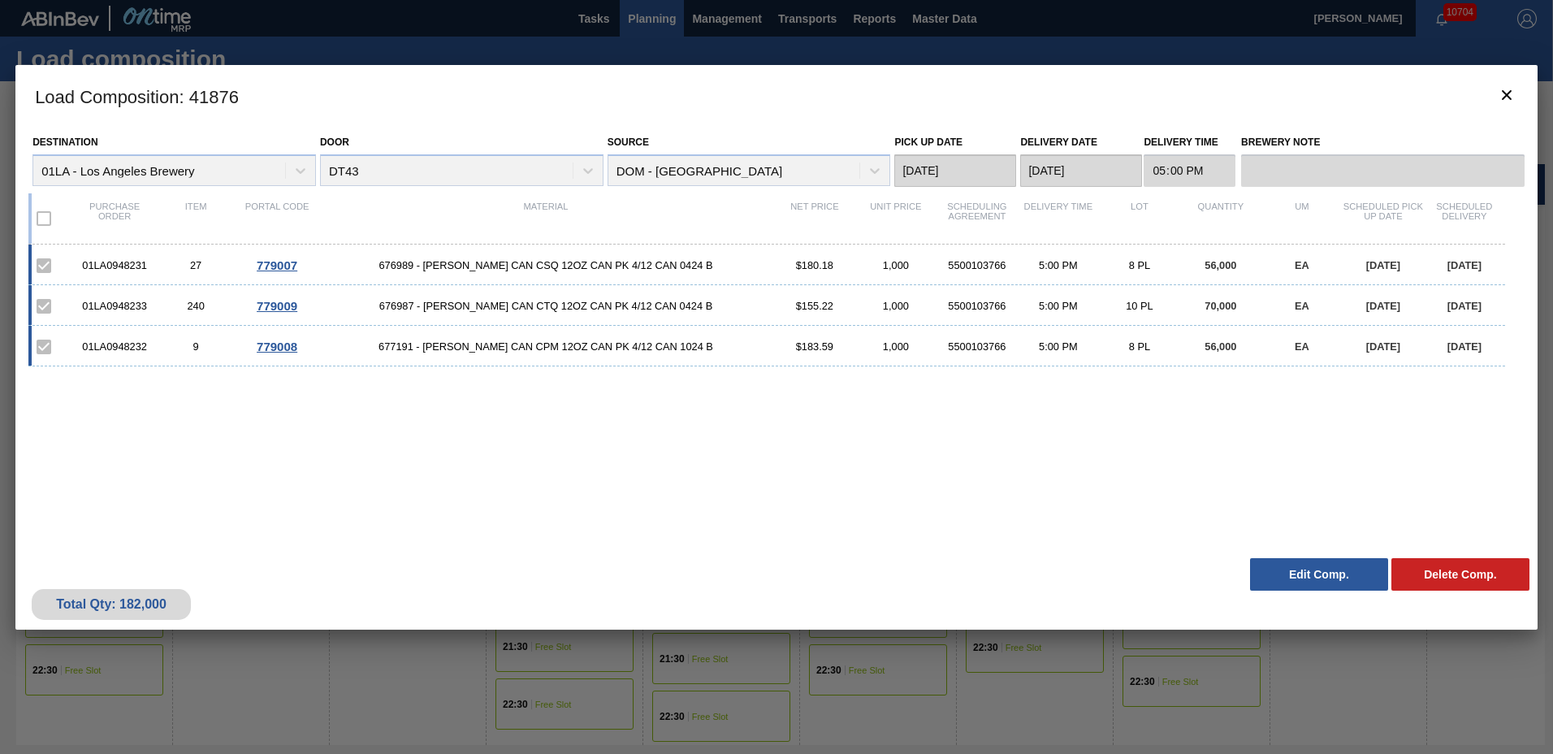
click at [1320, 579] on button "Edit Comp." at bounding box center [1319, 574] width 138 height 32
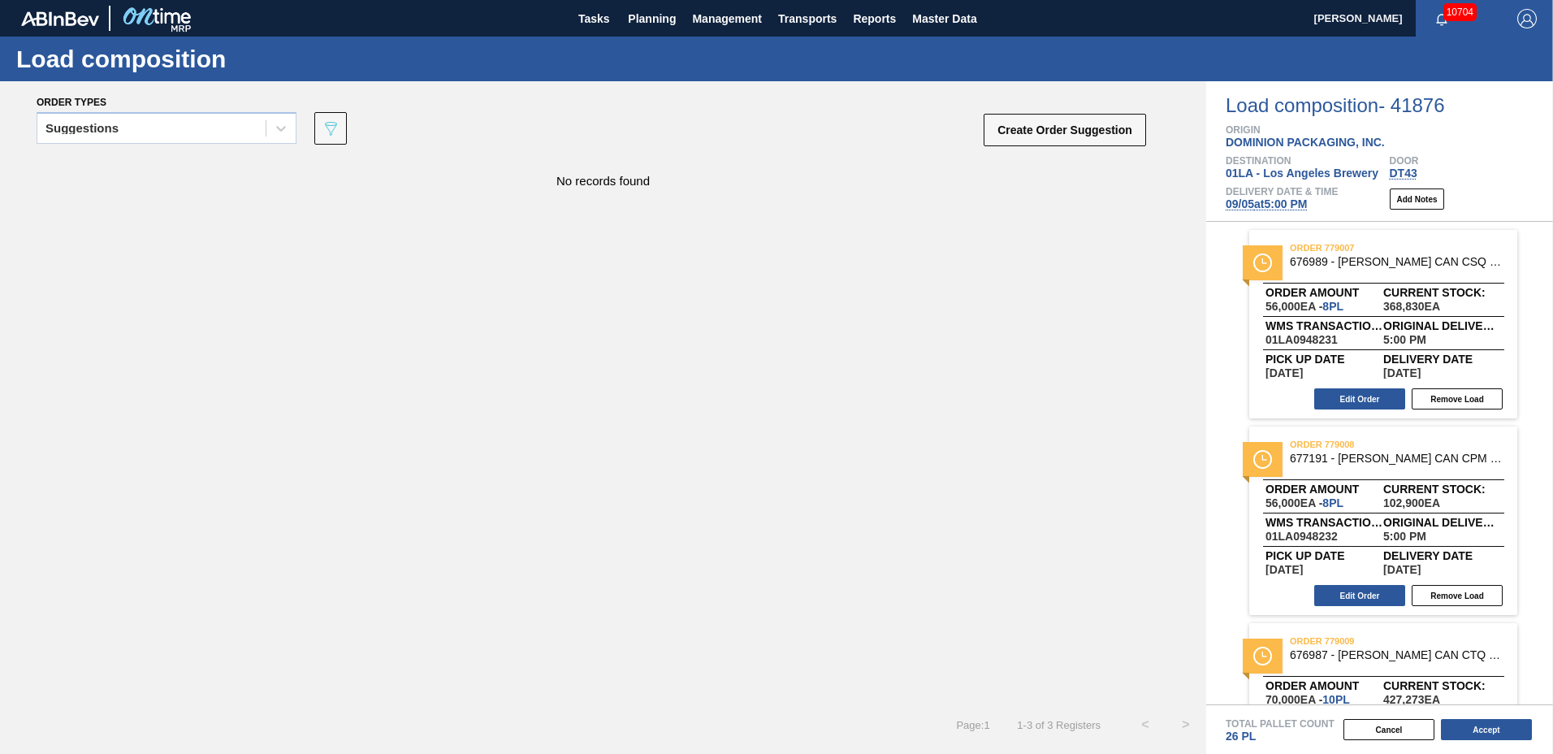
click at [1287, 201] on span "[DATE] 5:00 PM" at bounding box center [1265, 203] width 81 height 13
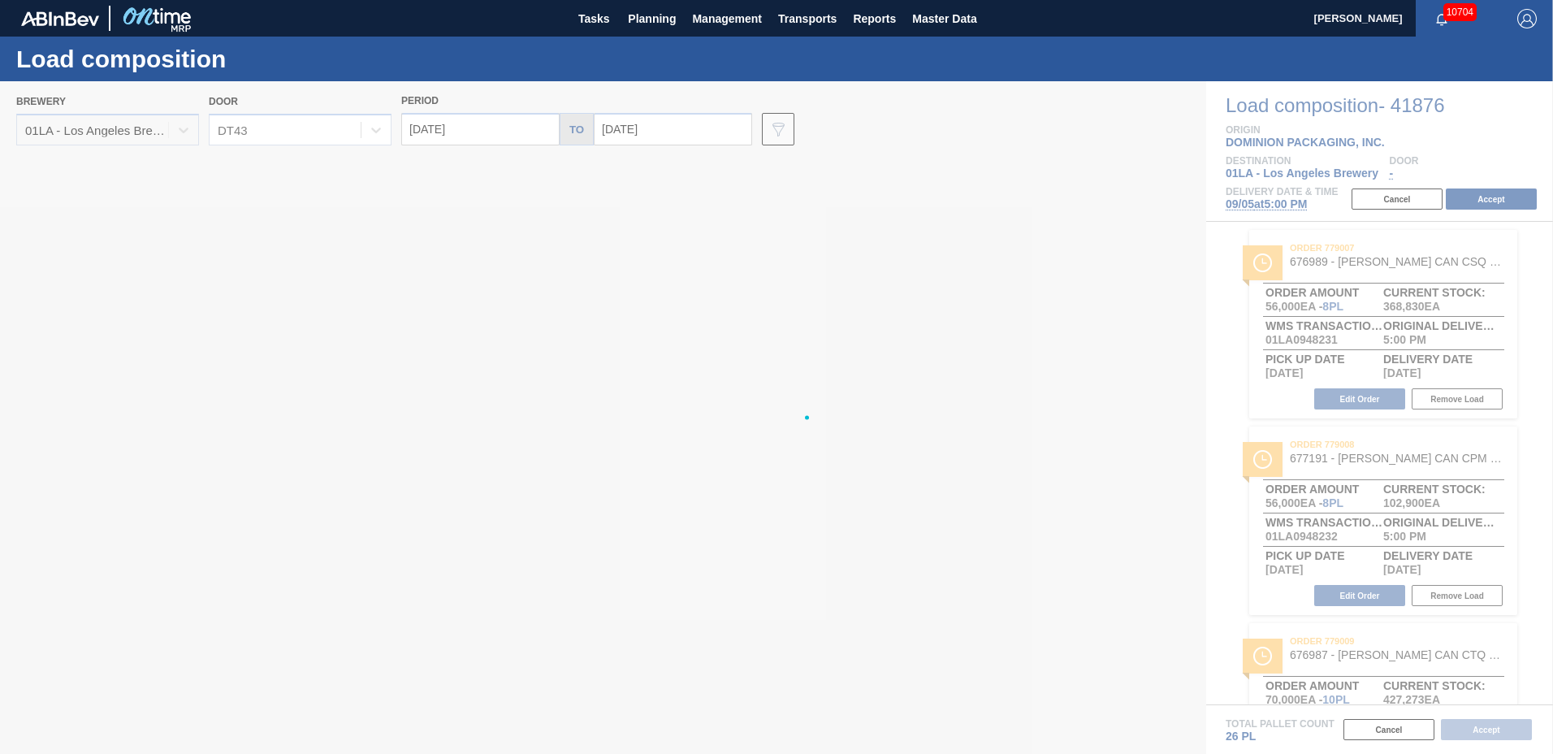
type input "[DATE]"
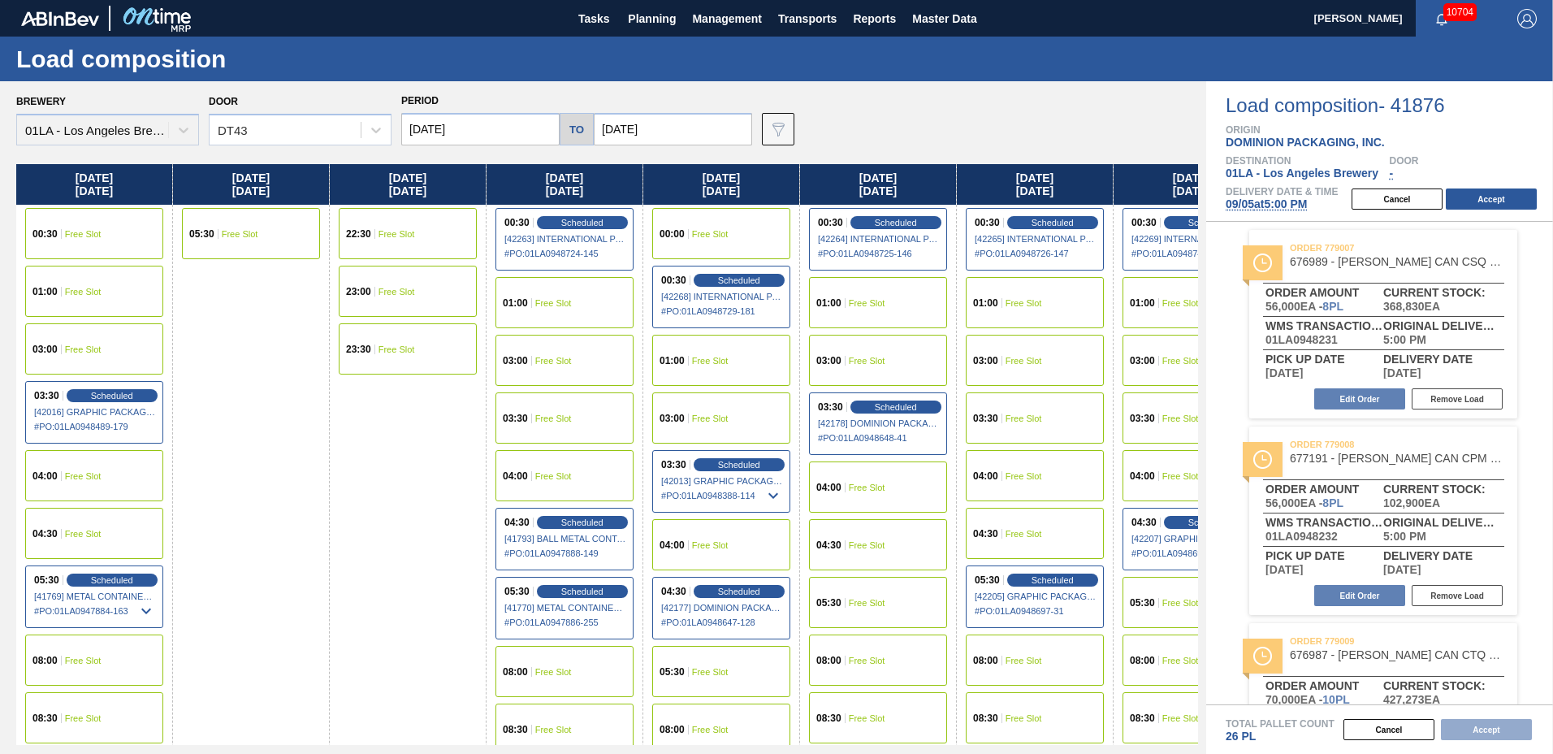
click at [457, 124] on input "[DATE]" at bounding box center [480, 129] width 158 height 32
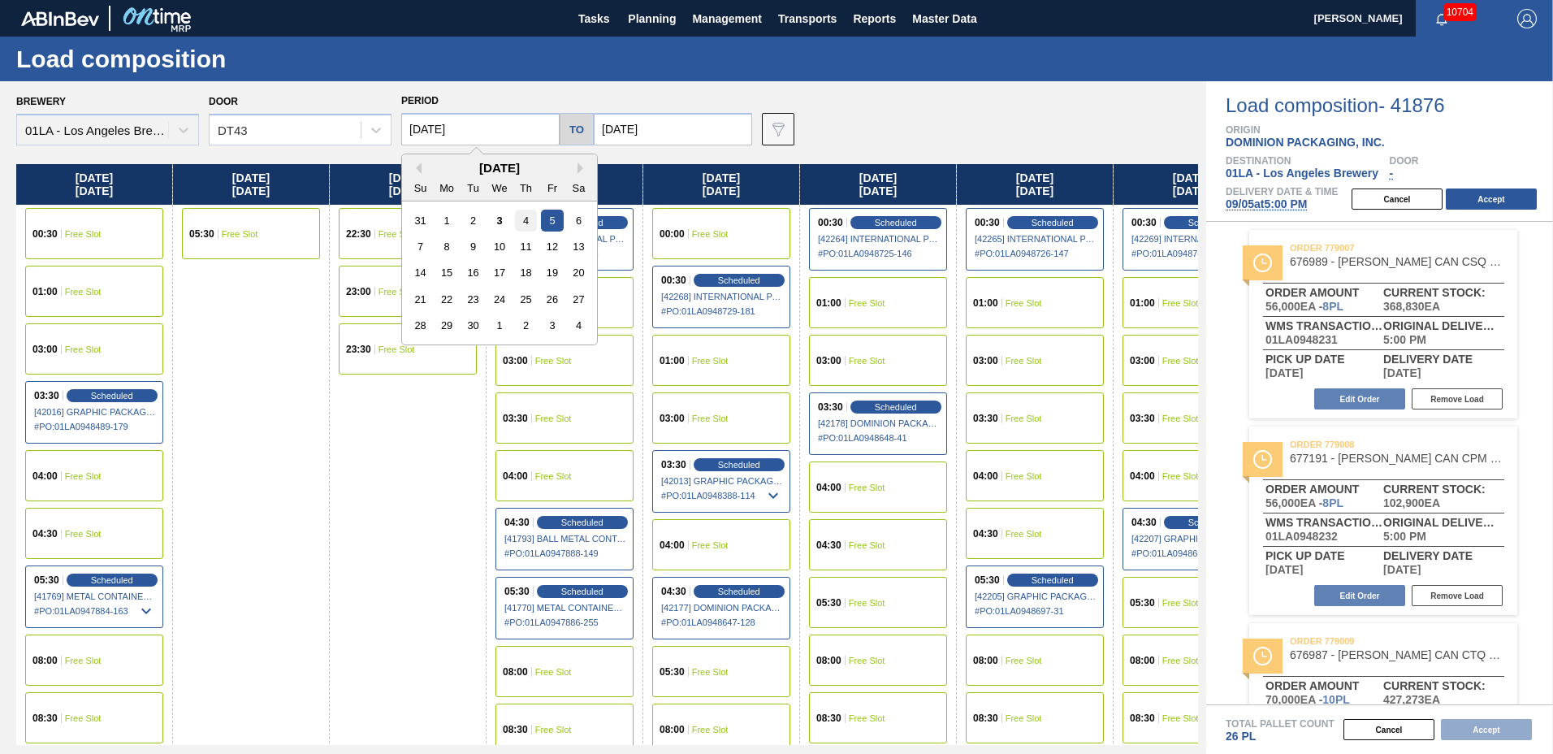
click at [520, 221] on div "4" at bounding box center [526, 220] width 22 height 22
type input "[DATE]"
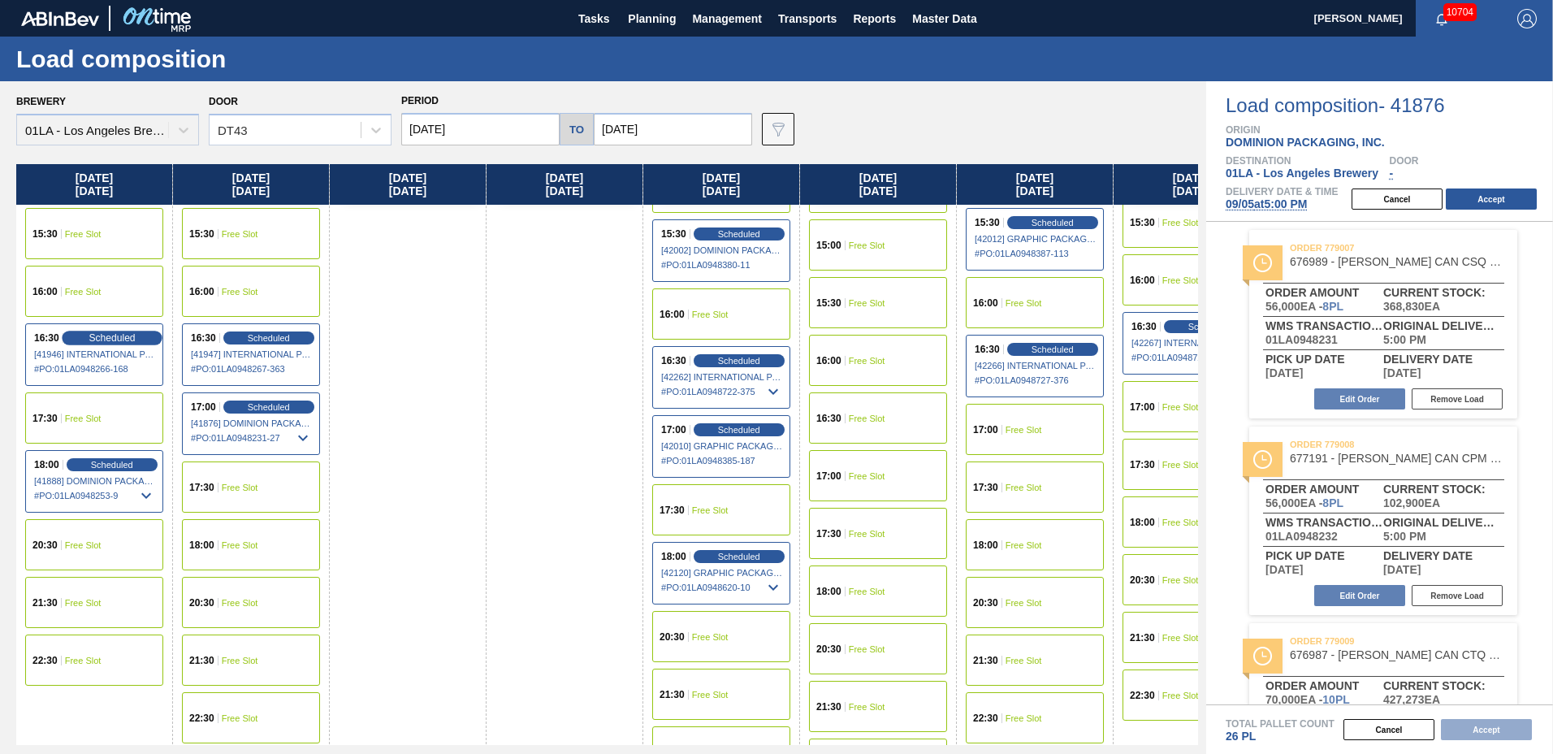
scroll to position [623, 0]
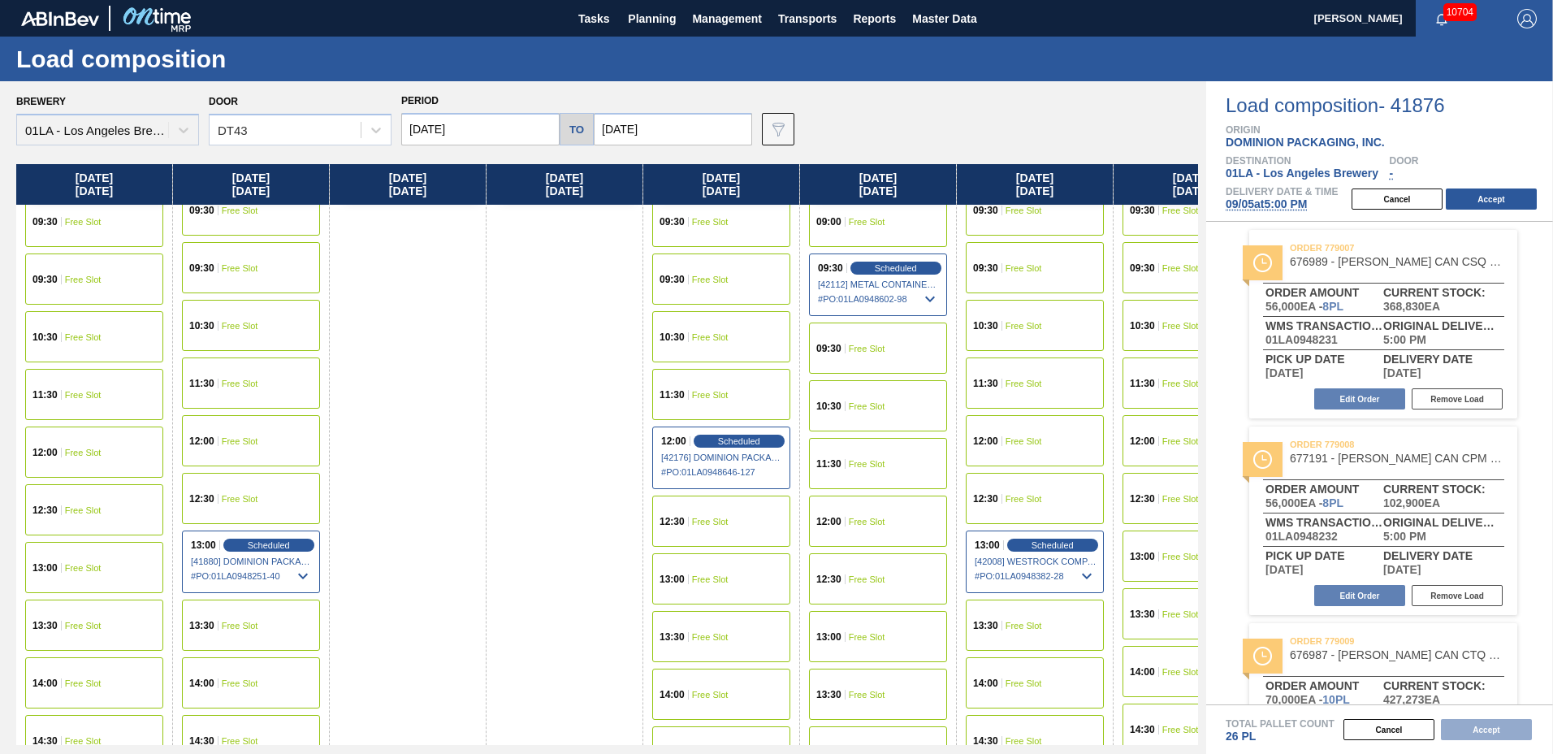
click at [80, 555] on div "13:00 Free Slot" at bounding box center [94, 567] width 138 height 51
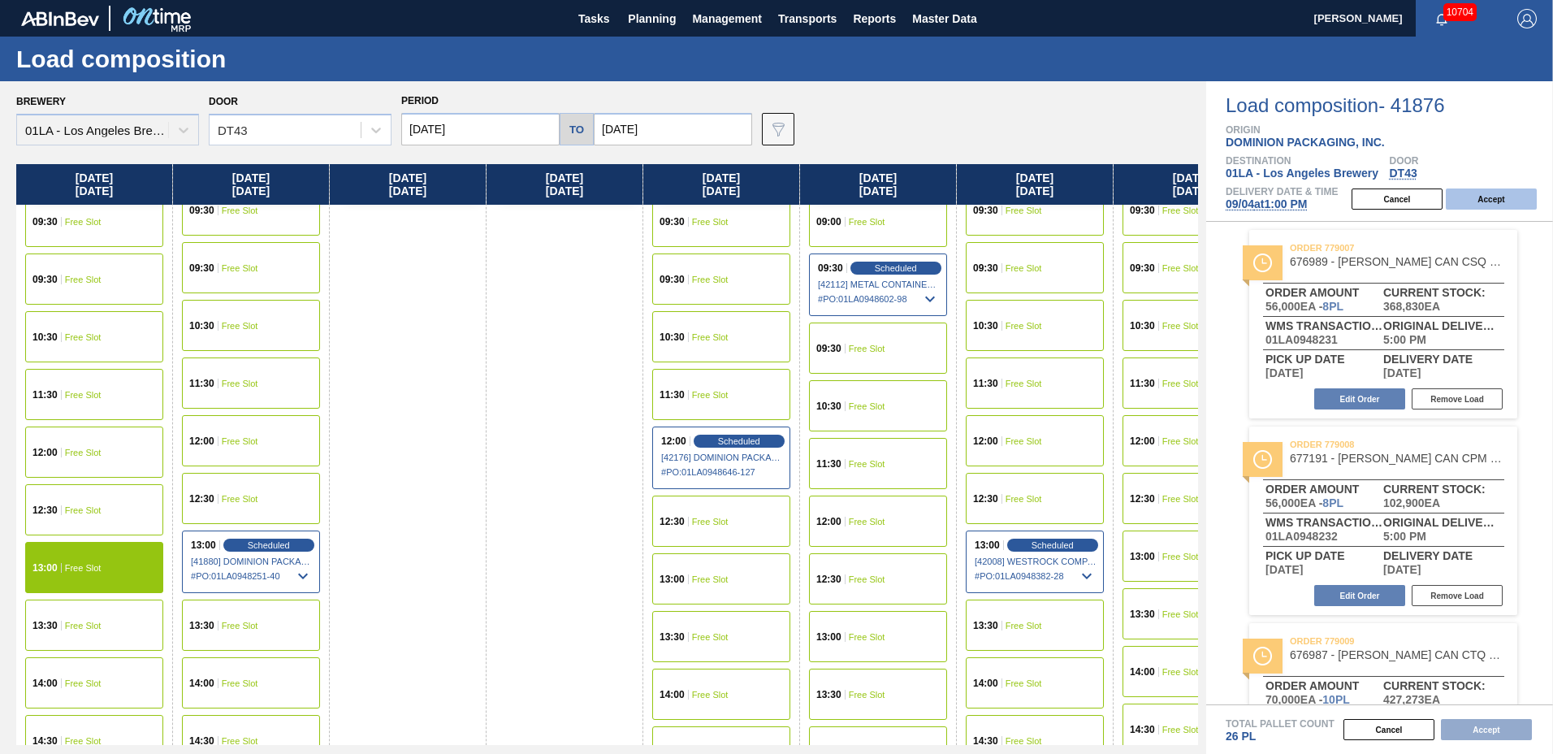
click at [1493, 197] on button "Accept" at bounding box center [1490, 198] width 91 height 21
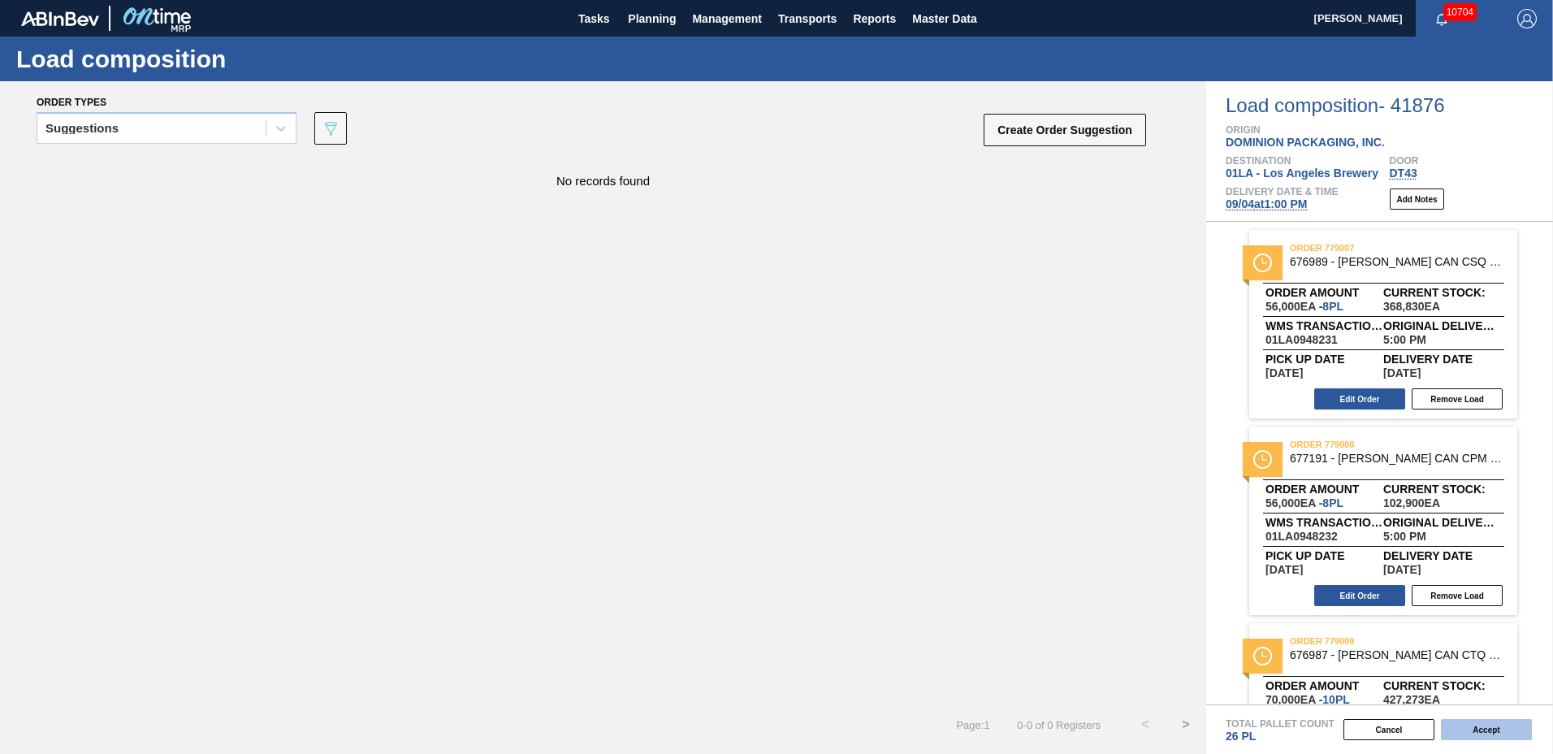
click at [1475, 726] on button "Accept" at bounding box center [1486, 729] width 91 height 21
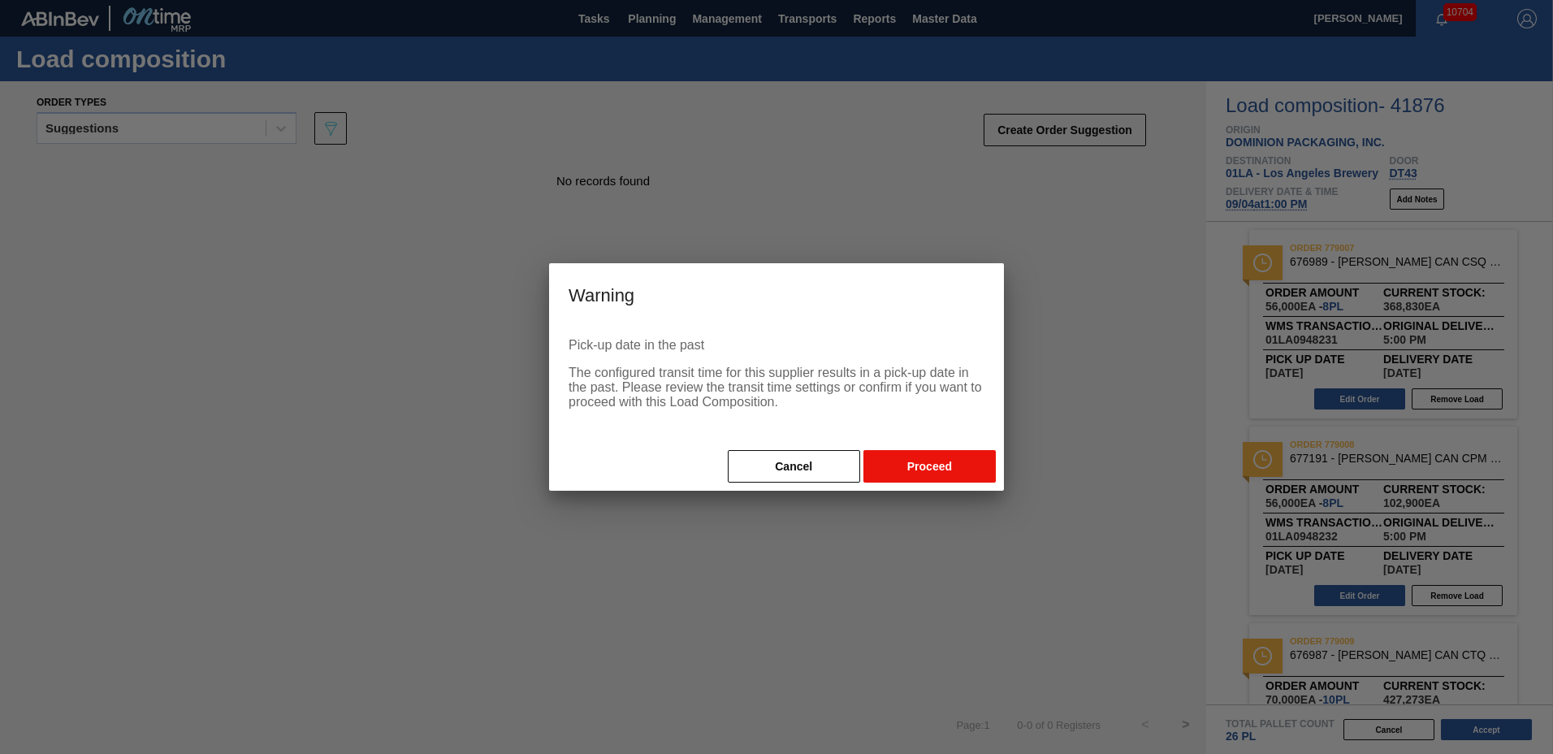
click at [949, 471] on button "Proceed" at bounding box center [929, 466] width 132 height 32
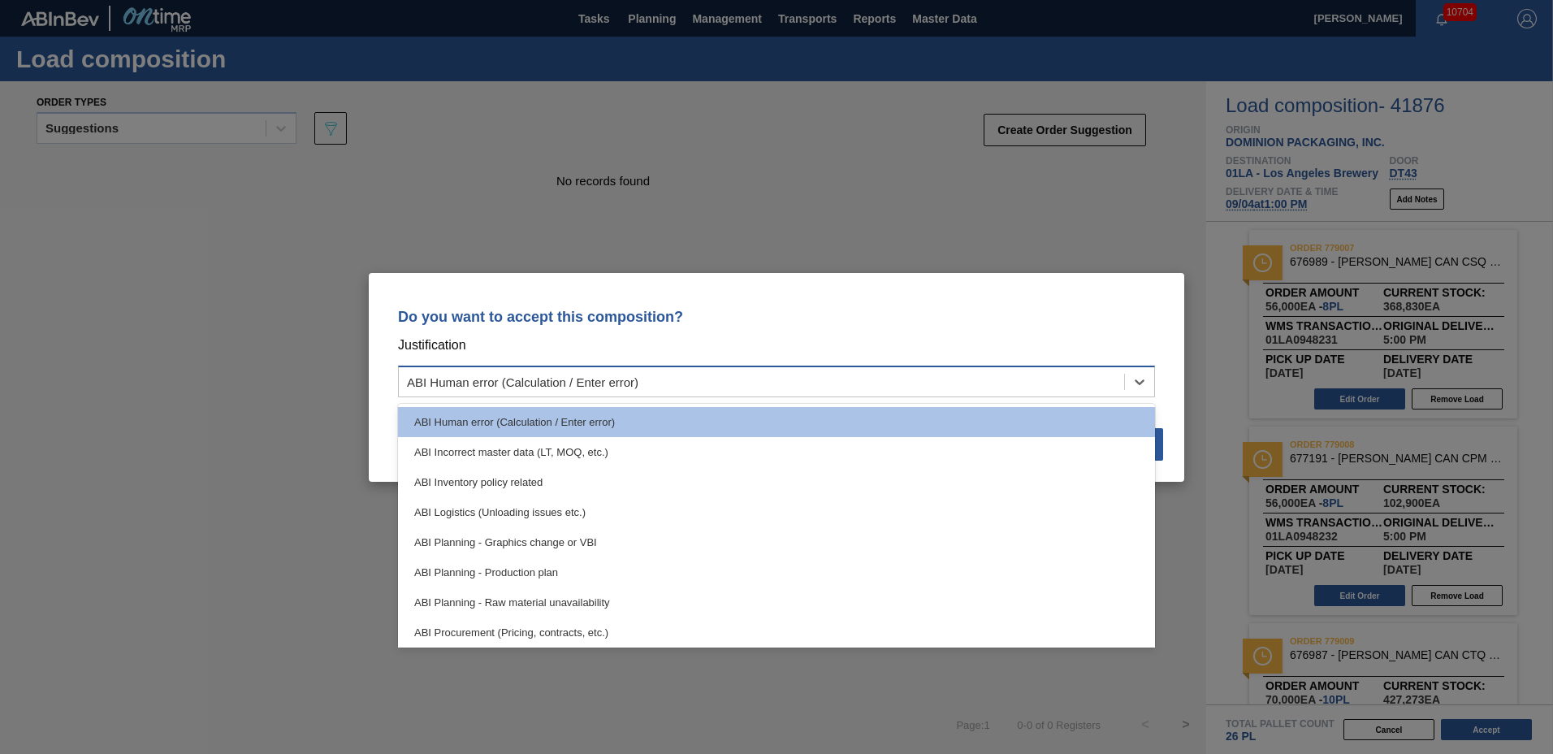
click at [750, 391] on div "ABI Human error (Calculation / Enter error)" at bounding box center [761, 381] width 725 height 24
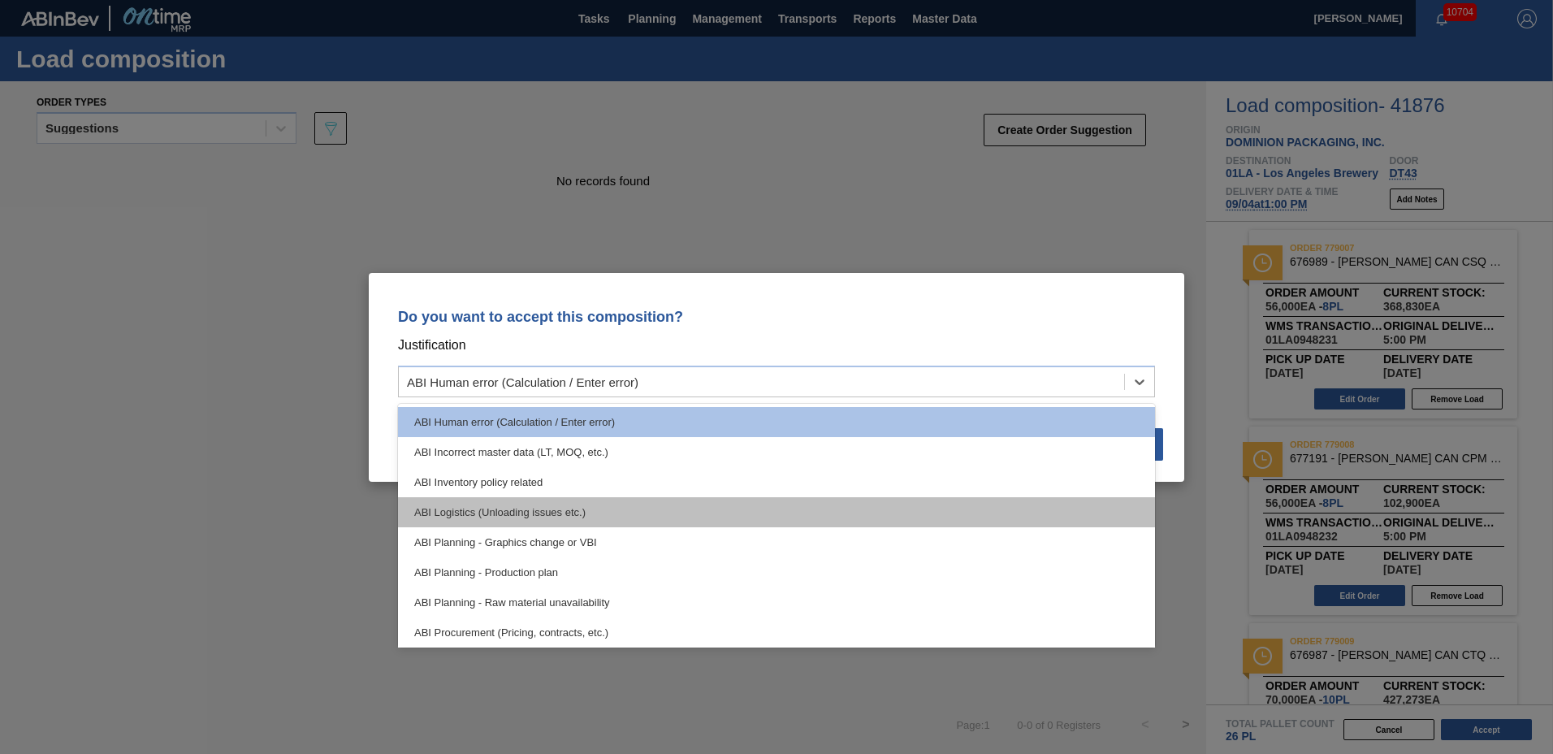
drag, startPoint x: 596, startPoint y: 603, endPoint x: 582, endPoint y: 520, distance: 83.2
click at [582, 520] on div "ABI Human error (Calculation / Enter error) ABI Incorrect master data (LT, MOQ,…" at bounding box center [776, 526] width 757 height 244
click at [581, 512] on div "ABI Logistics (Unloading issues etc.)" at bounding box center [776, 512] width 757 height 30
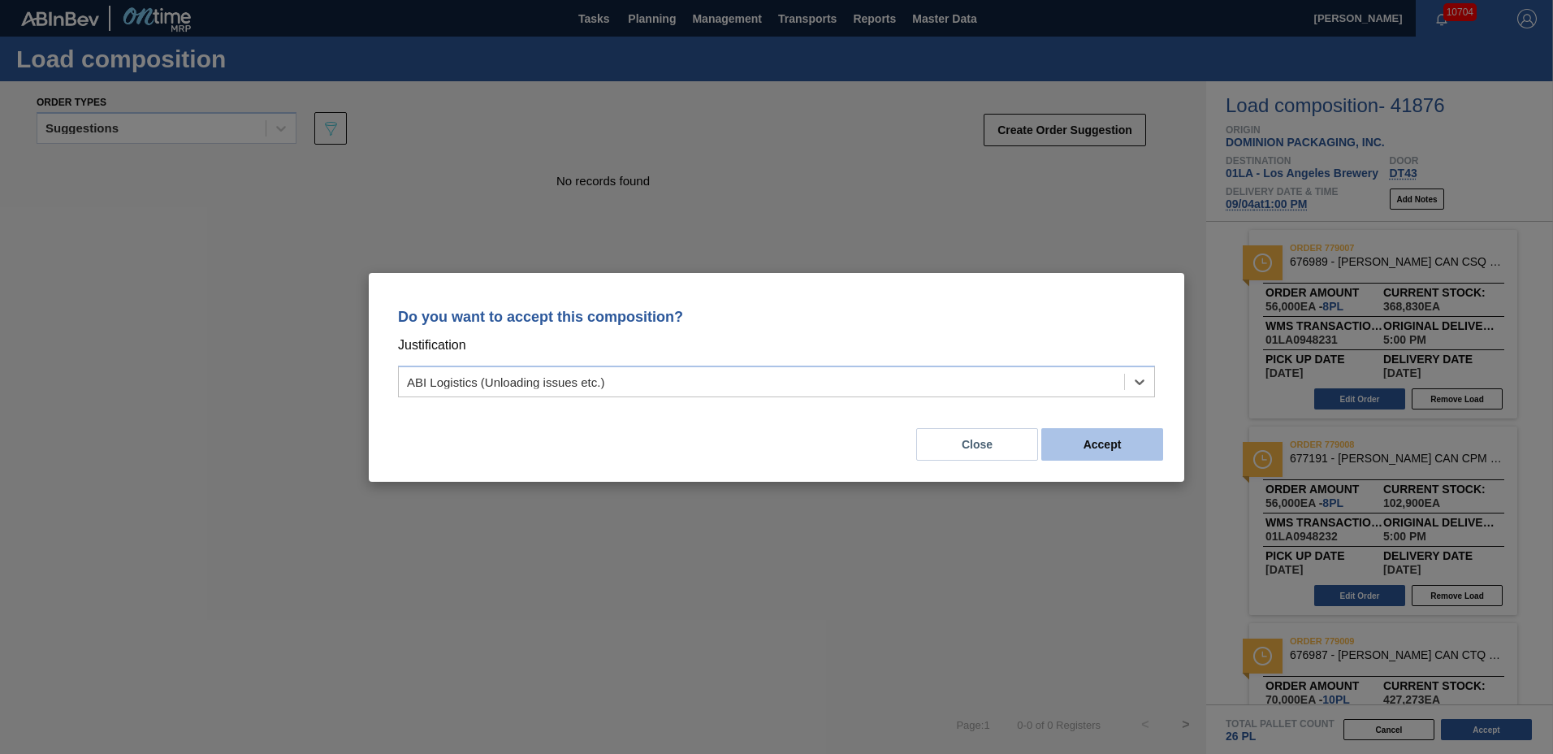
click at [1117, 447] on button "Accept" at bounding box center [1102, 444] width 122 height 32
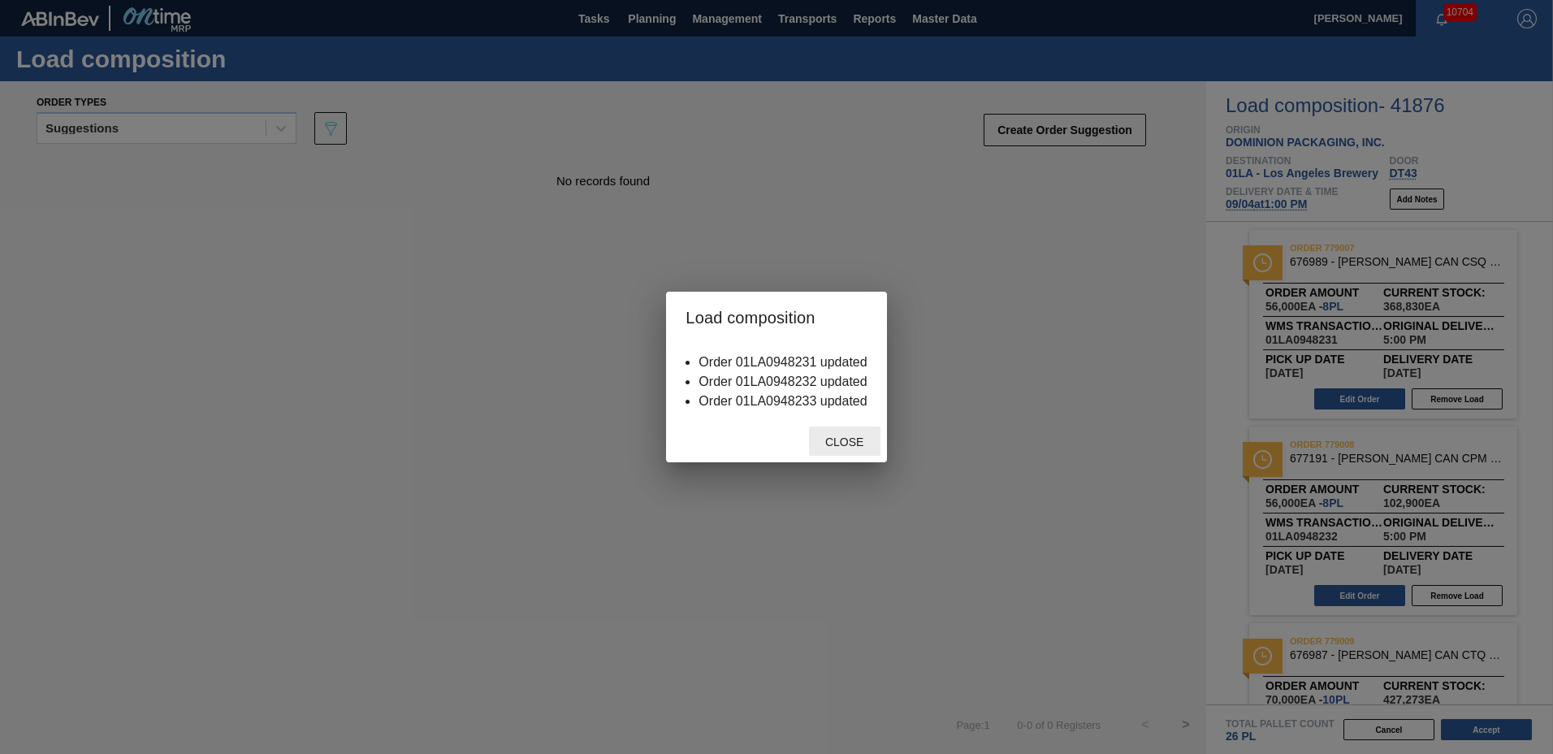
click at [836, 442] on span "Close" at bounding box center [844, 441] width 64 height 13
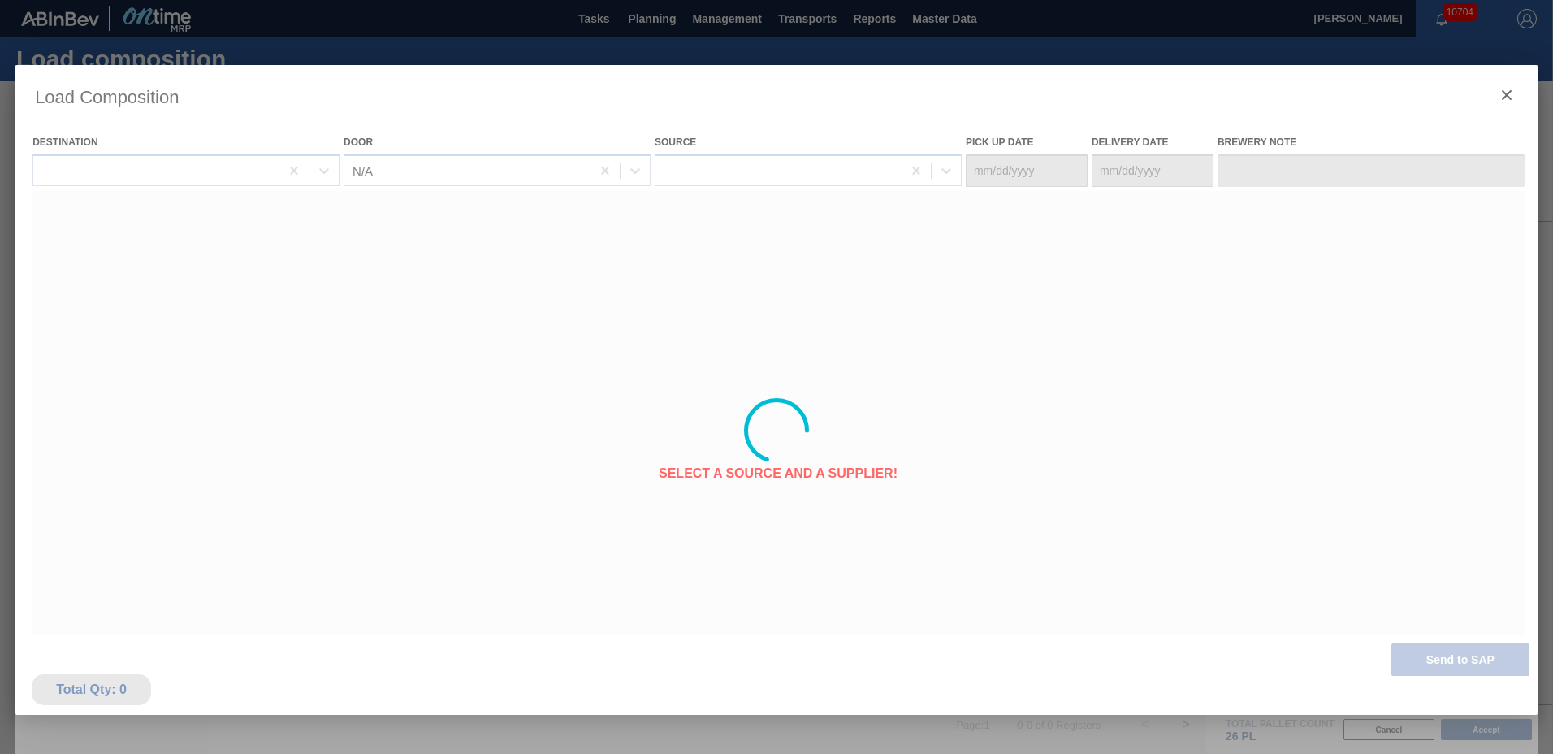
type Date "[DATE]"
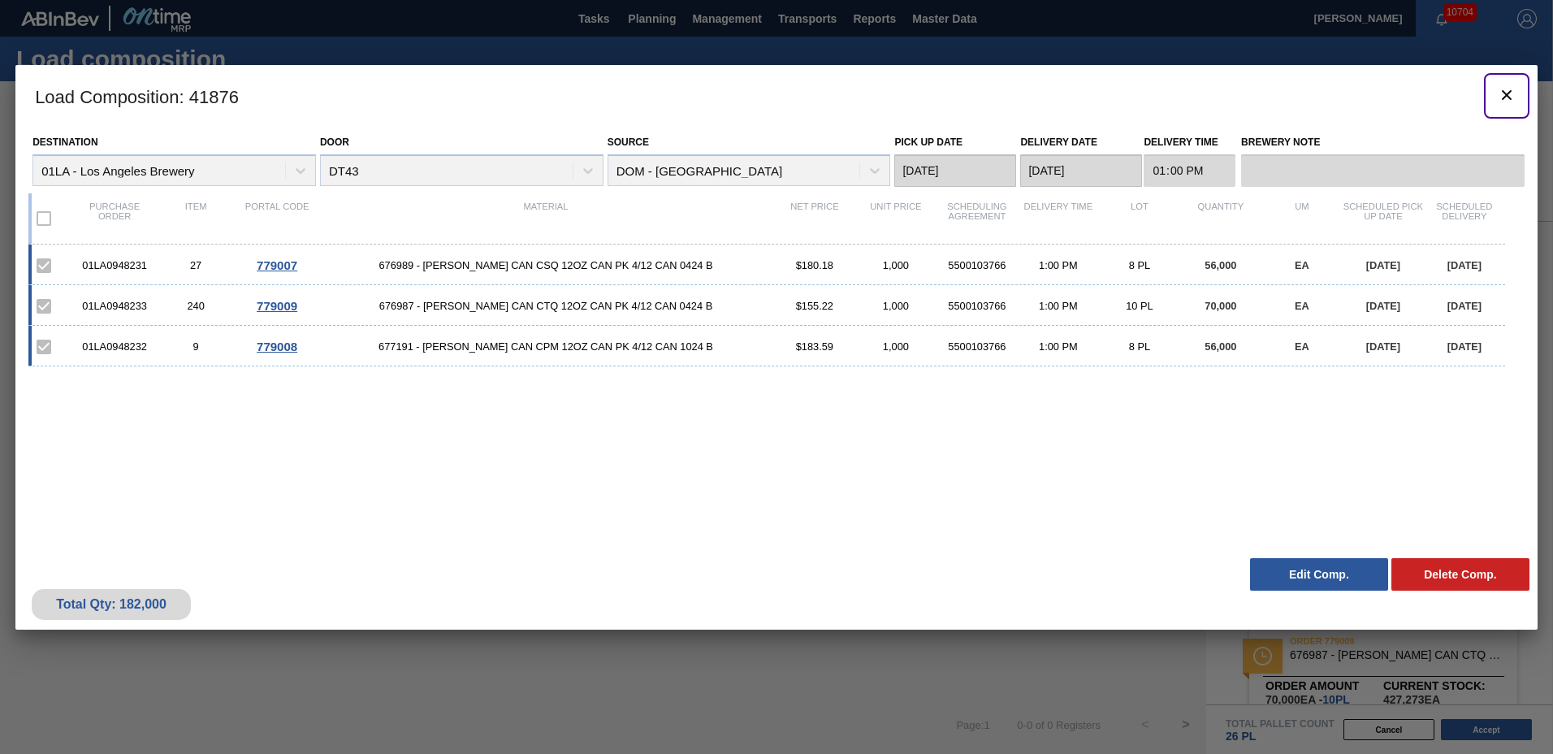
click at [1506, 98] on icon "botão de ícone" at bounding box center [1506, 94] width 19 height 19
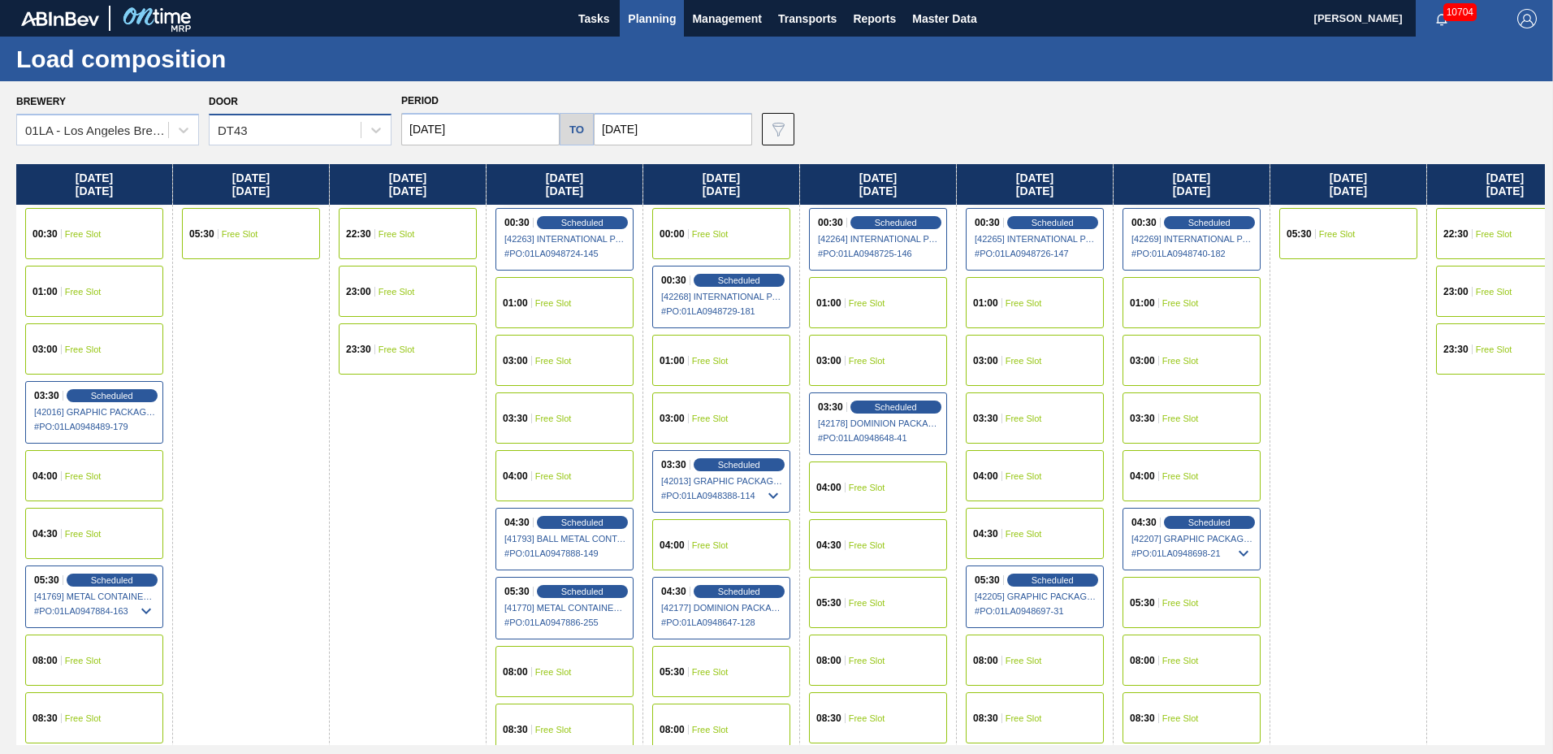
click at [294, 125] on div "DT43" at bounding box center [284, 131] width 151 height 24
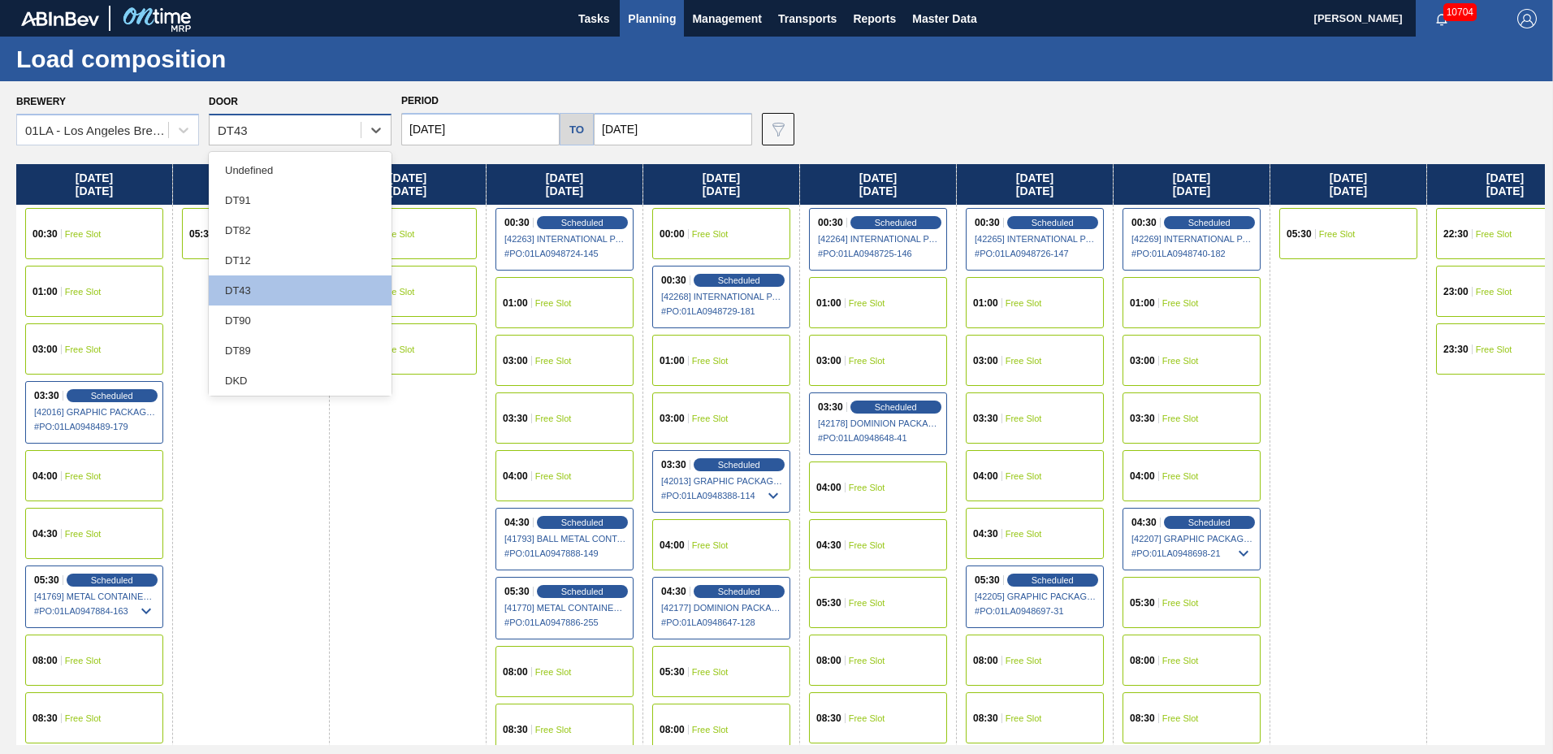
click at [288, 138] on div "DT43" at bounding box center [284, 131] width 151 height 24
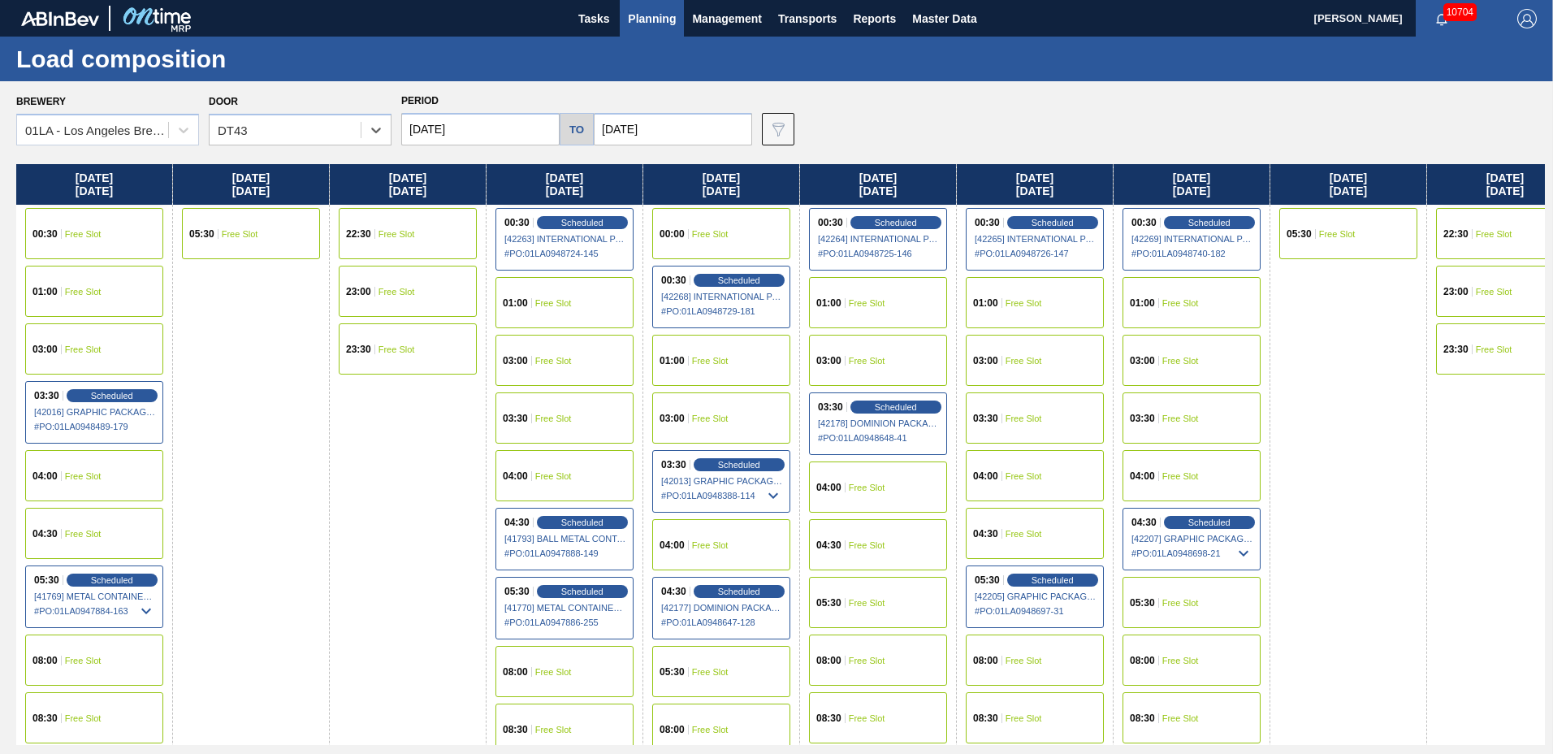
click at [644, 19] on span "Planning" at bounding box center [652, 18] width 48 height 19
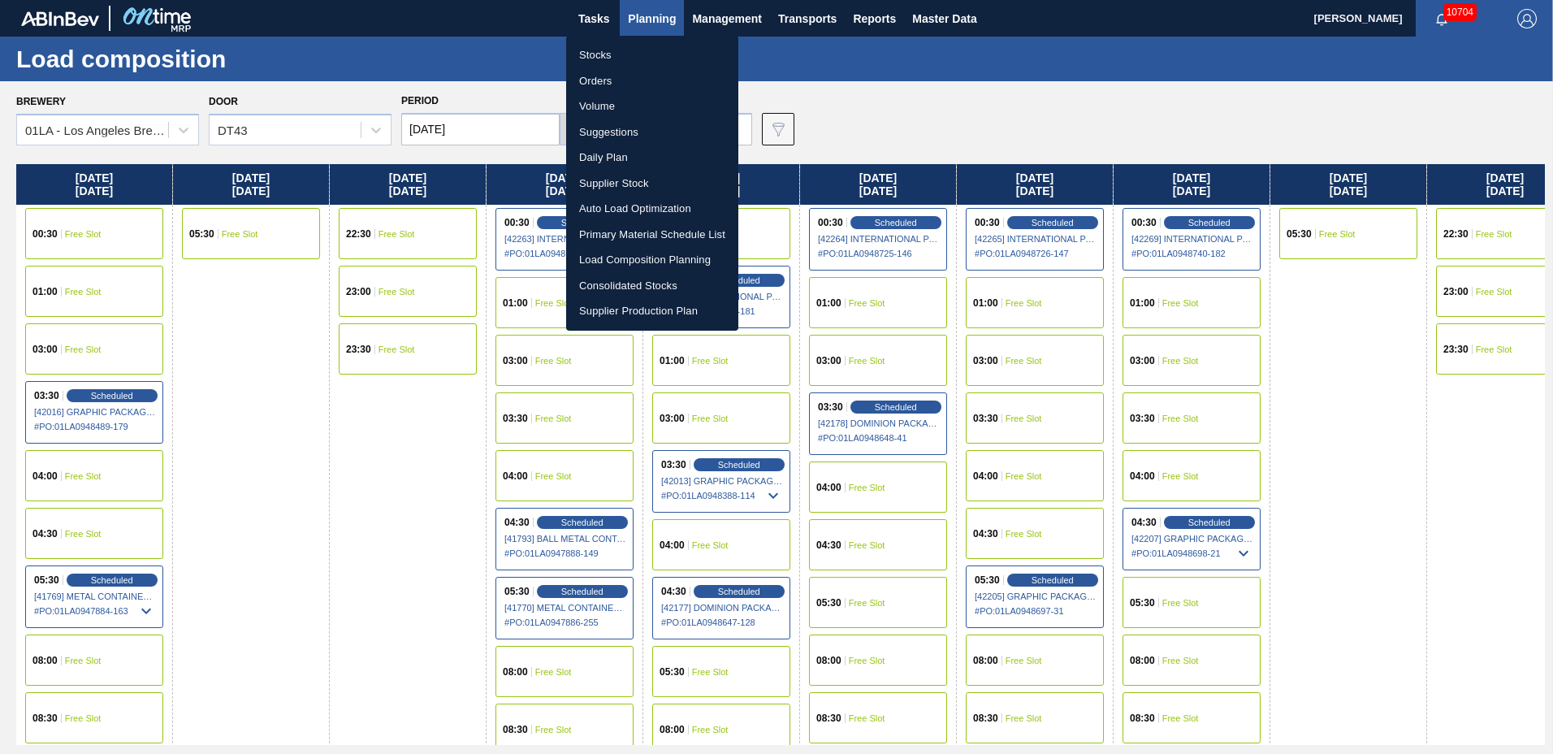
click at [613, 131] on li "Suggestions" at bounding box center [652, 132] width 172 height 26
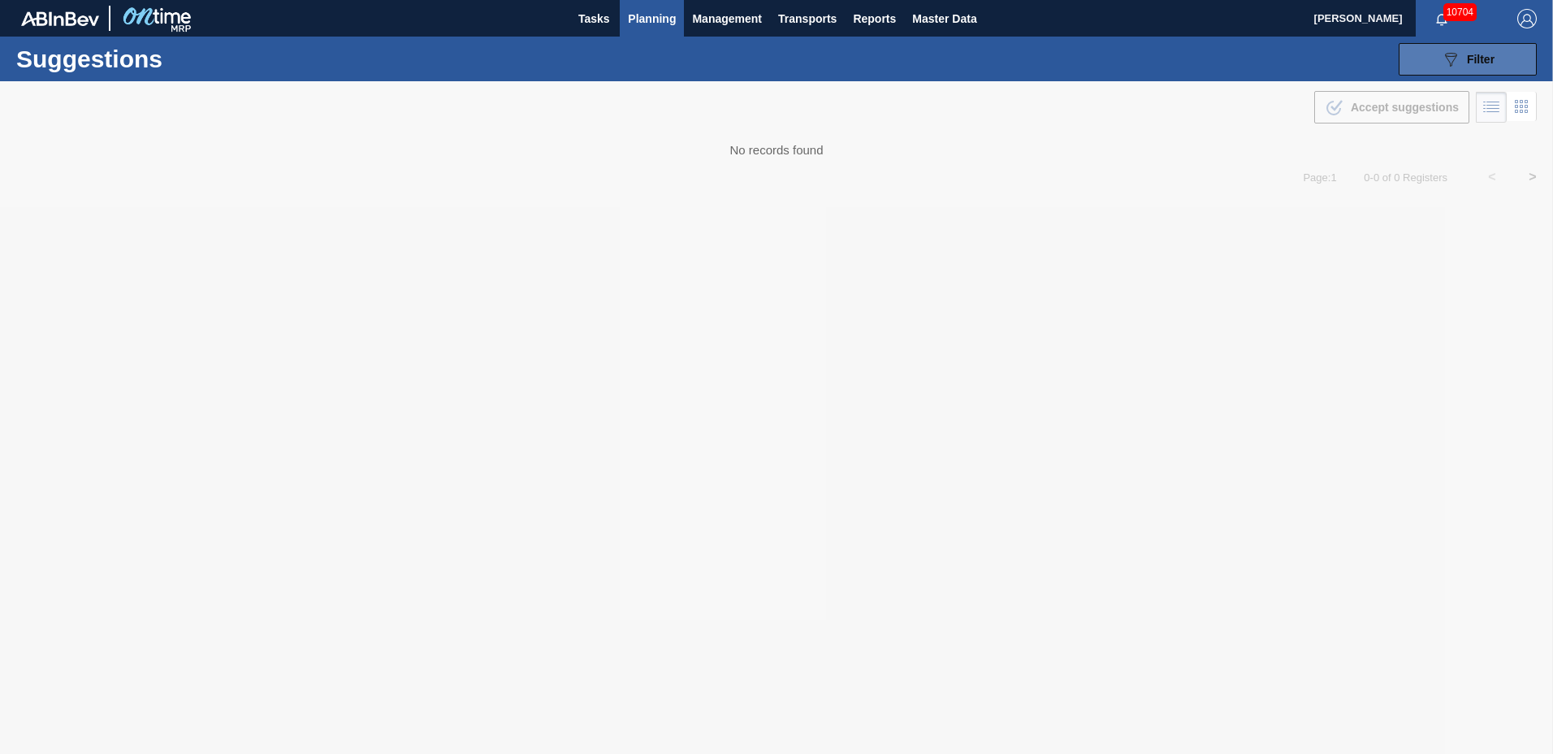
type to "[DATE]"
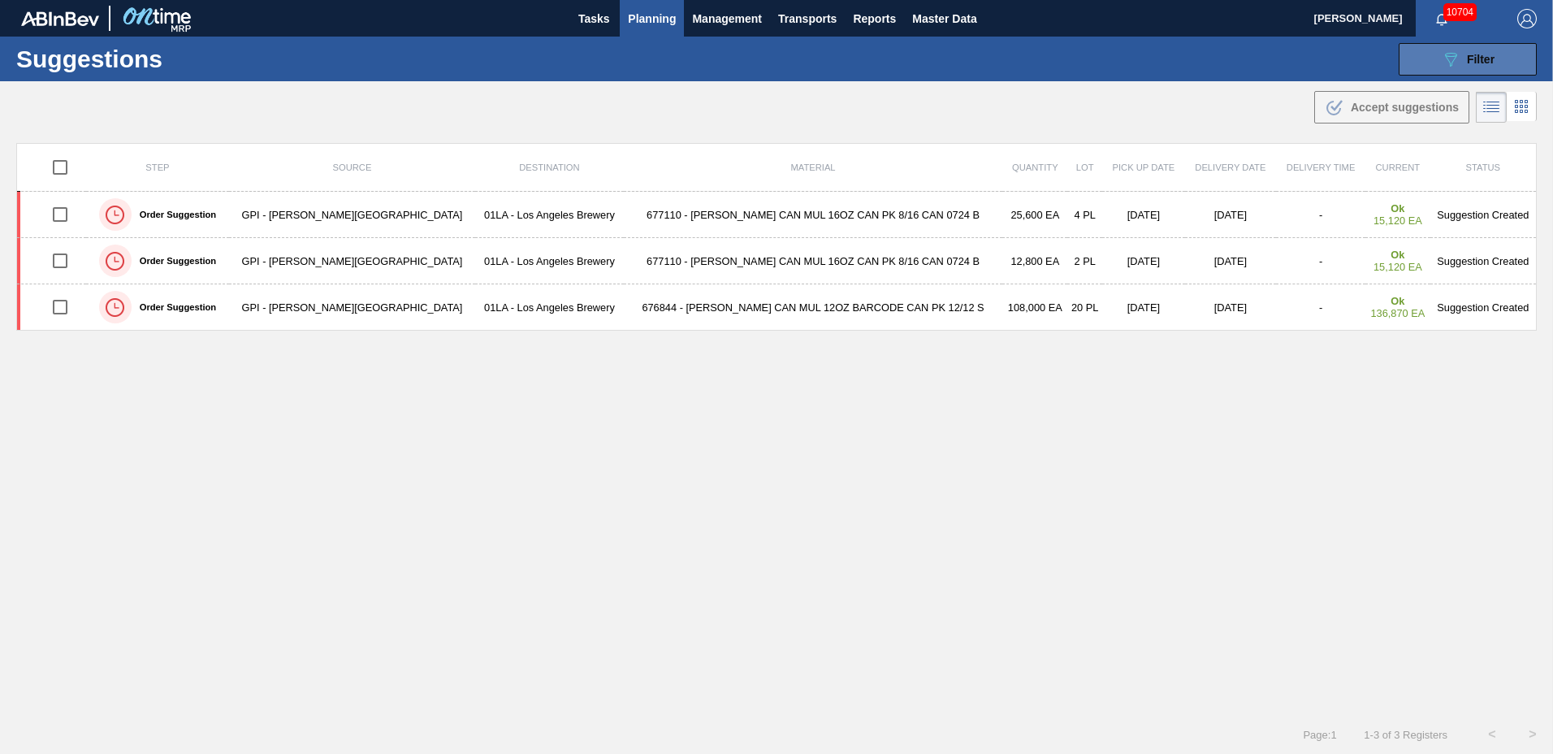
click at [1482, 54] on span "Filter" at bounding box center [1480, 59] width 28 height 13
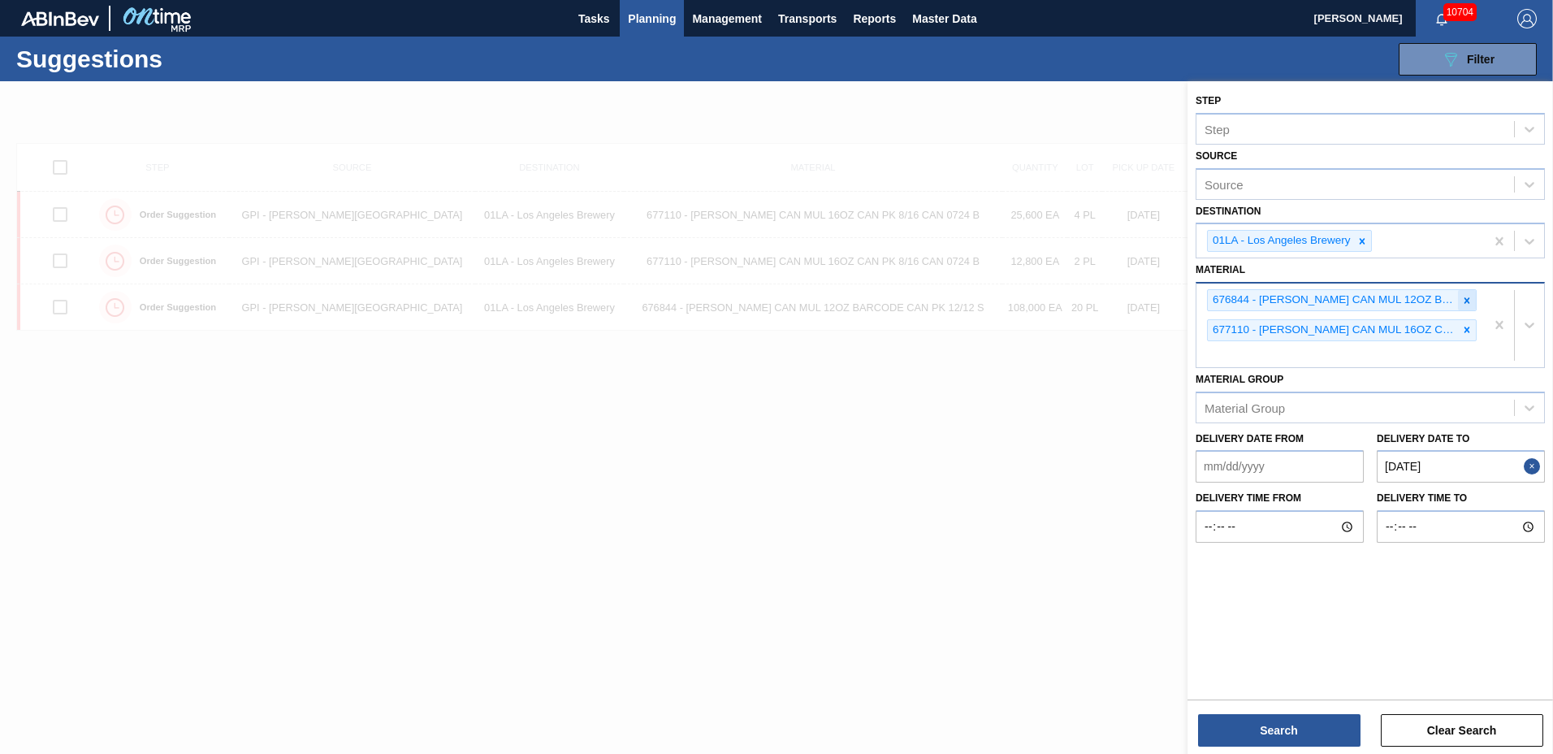
click at [1464, 299] on icon at bounding box center [1466, 300] width 11 height 11
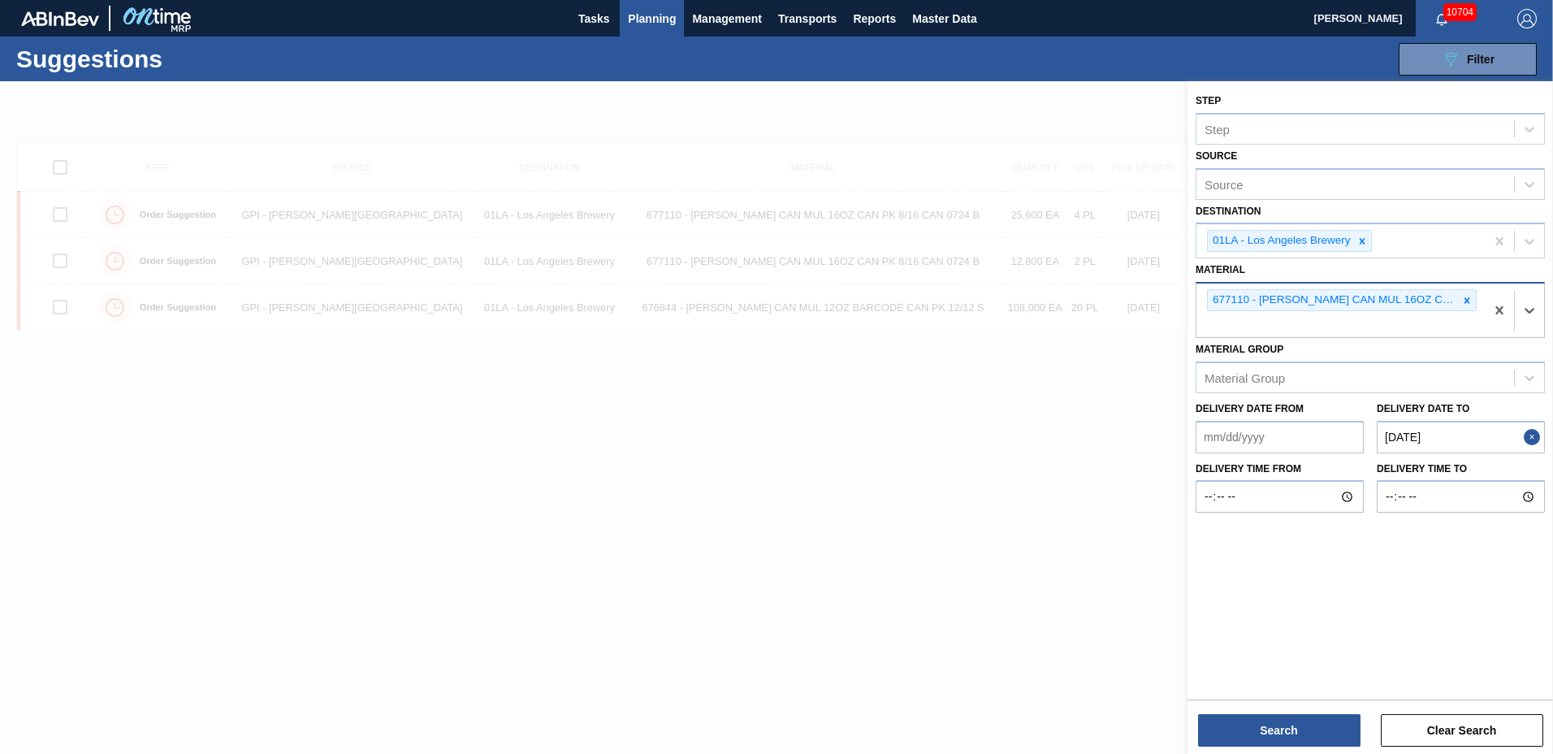
click at [1464, 299] on icon at bounding box center [1466, 300] width 11 height 11
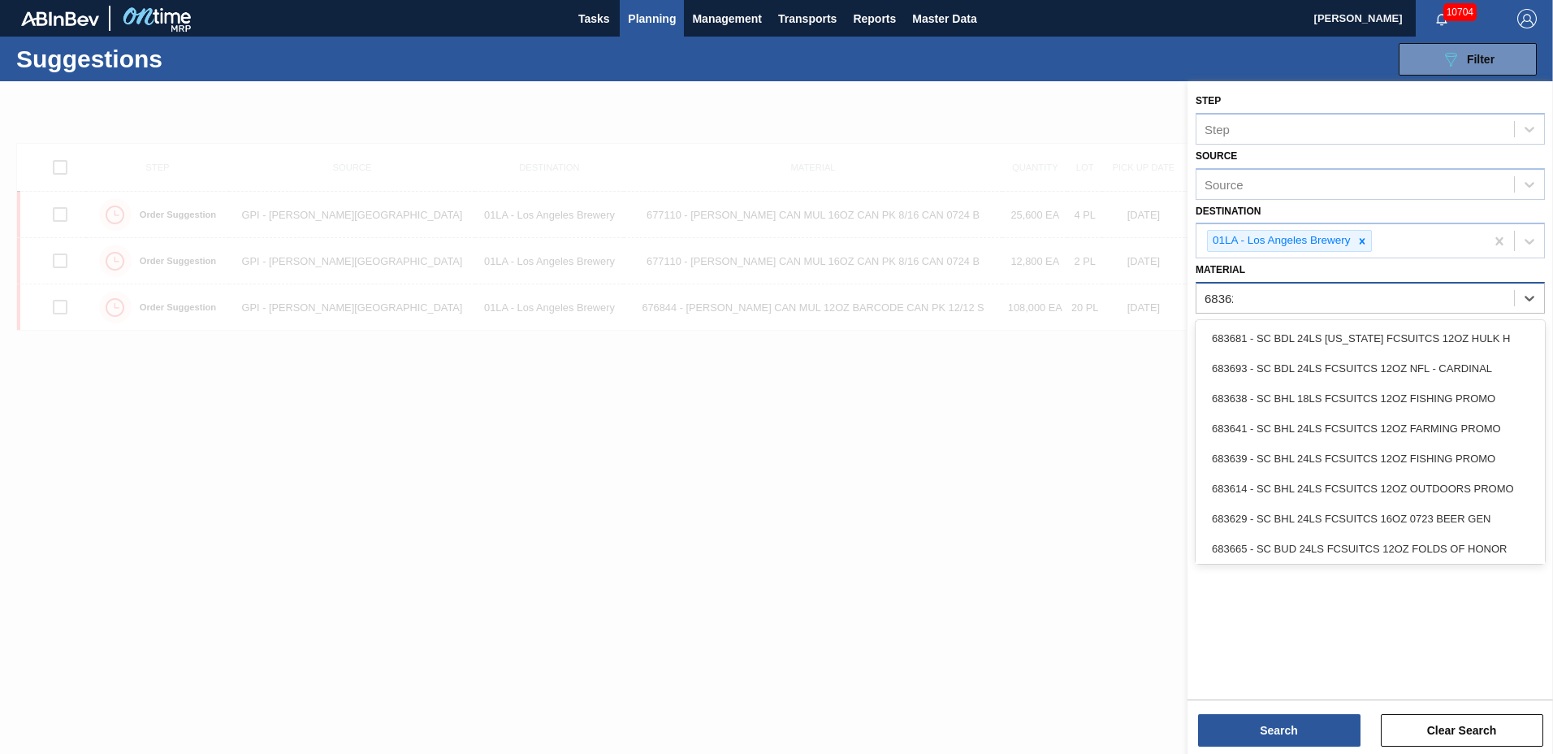
type input "683622"
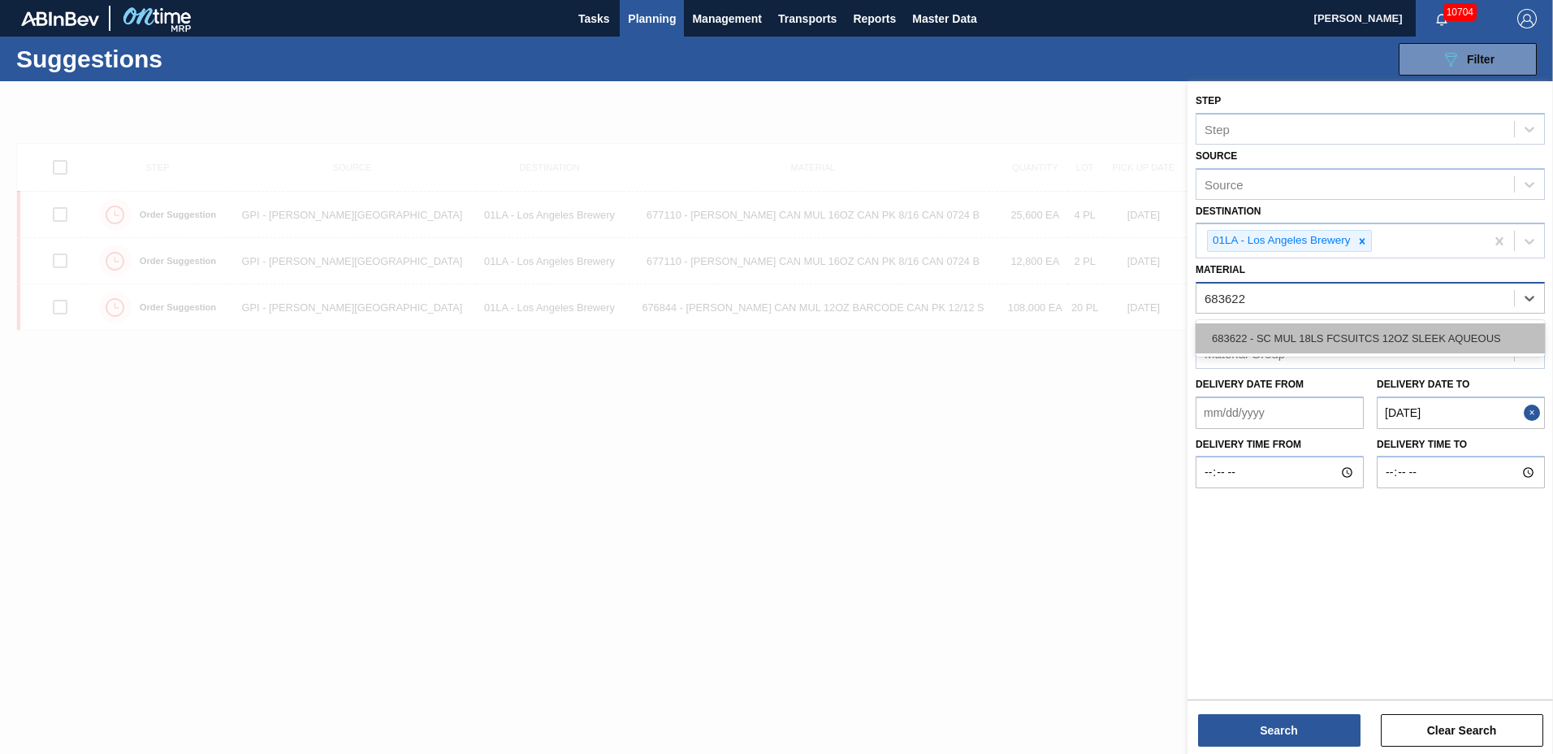
click at [1406, 345] on div "683622 - SC MUL 18LS FCSUITCS 12OZ SLEEK AQUEOUS" at bounding box center [1369, 338] width 349 height 30
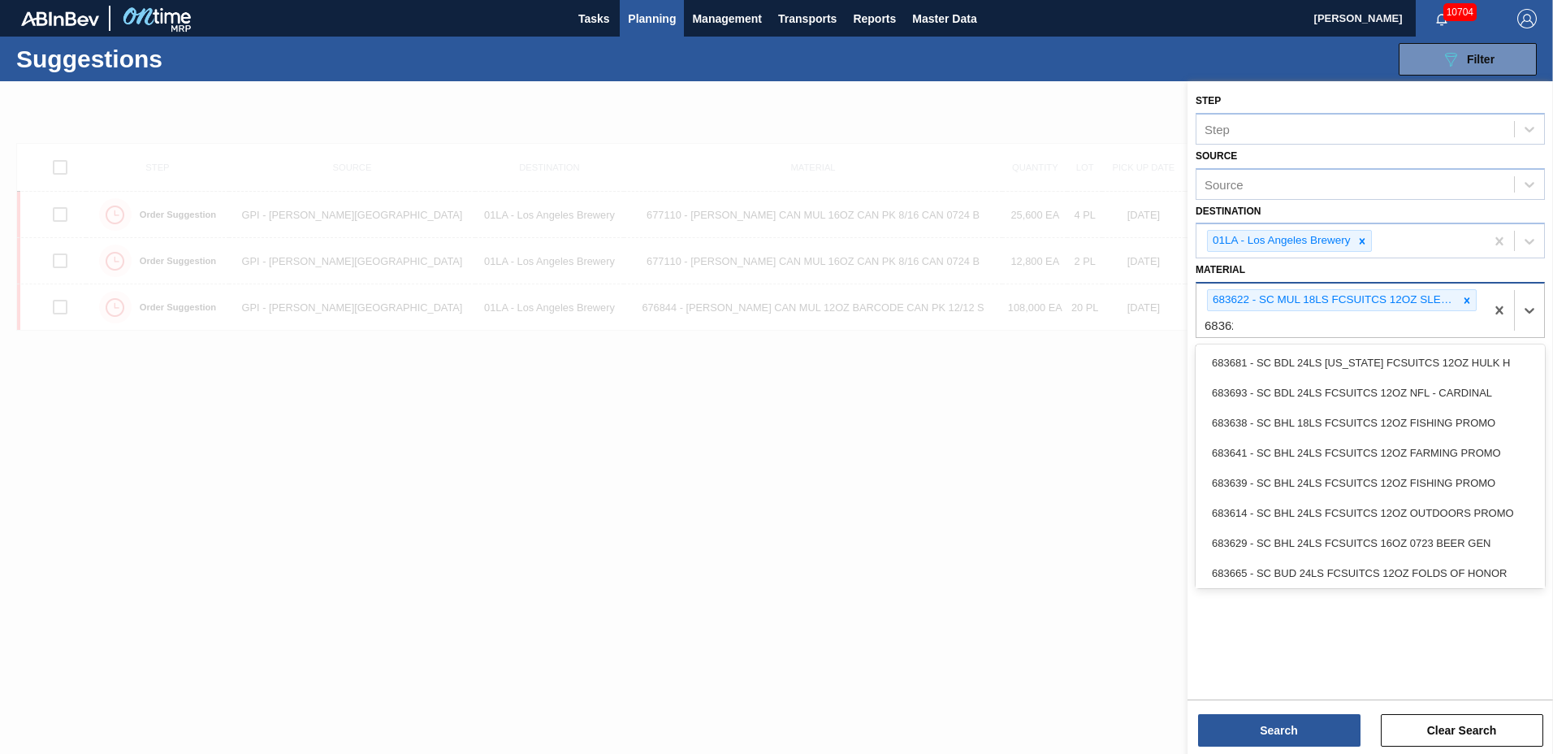
type input "683623"
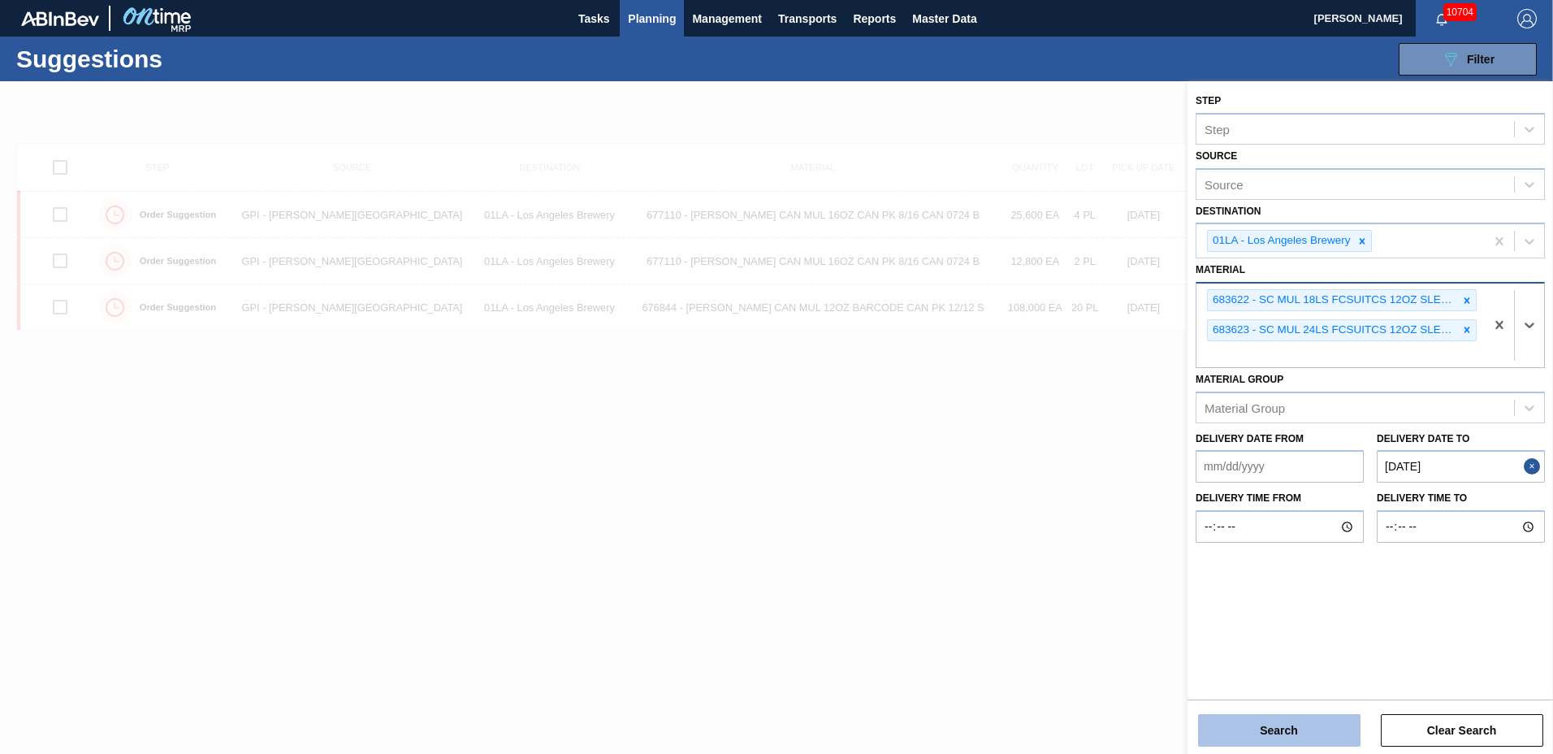
click at [1320, 728] on button "Search" at bounding box center [1279, 730] width 162 height 32
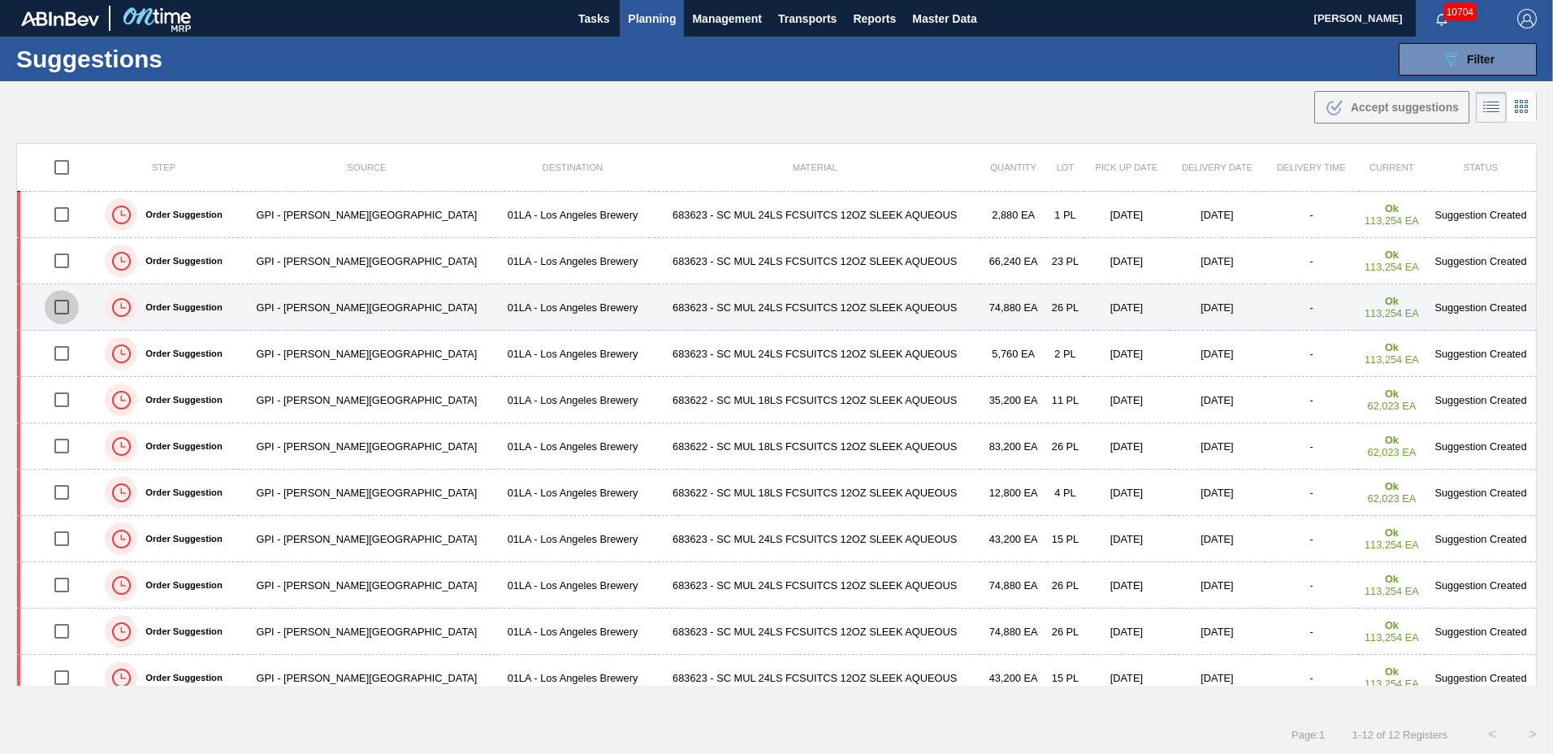
click at [69, 309] on input "checkbox" at bounding box center [62, 307] width 34 height 34
checkbox input "true"
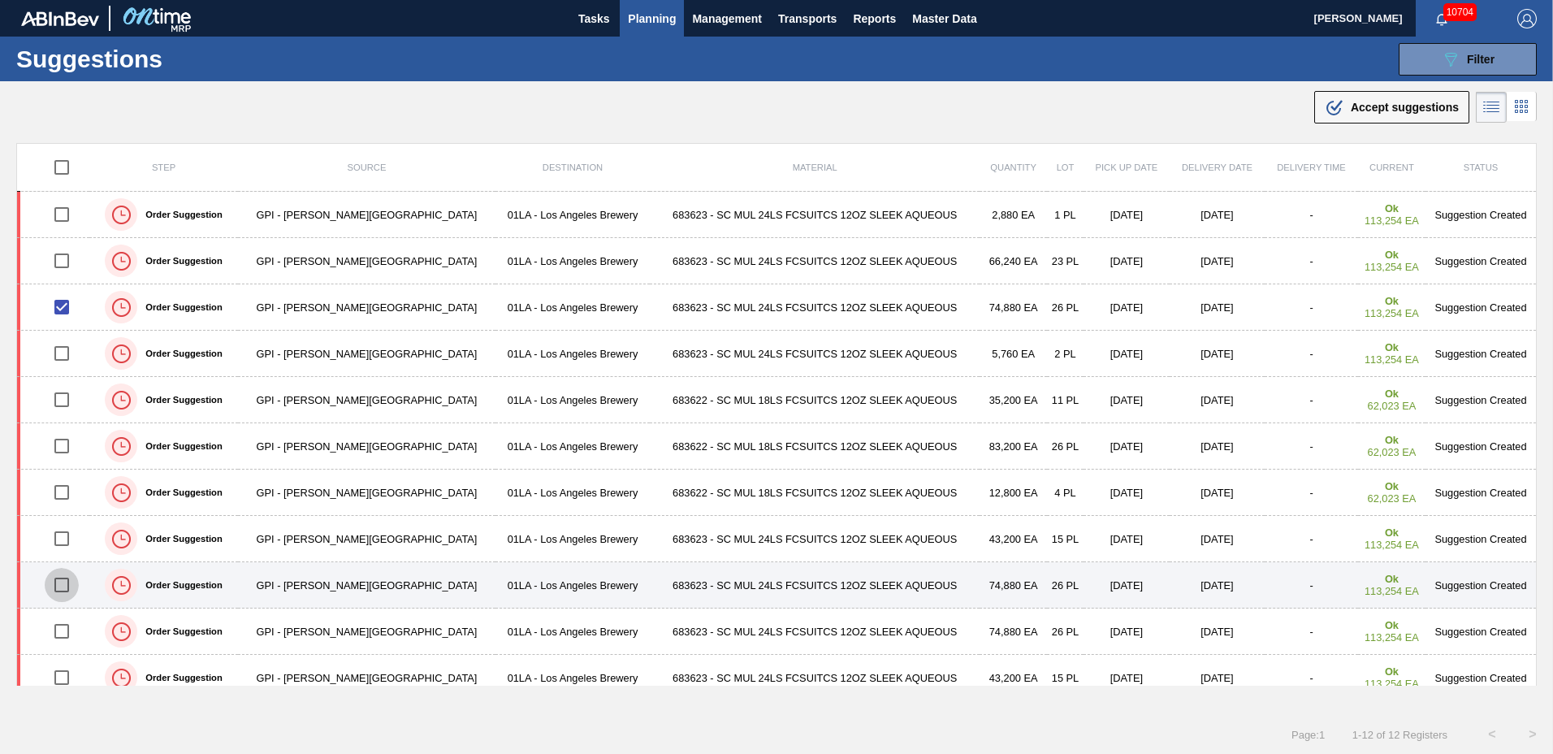
click at [67, 581] on input "checkbox" at bounding box center [62, 585] width 34 height 34
checkbox input "true"
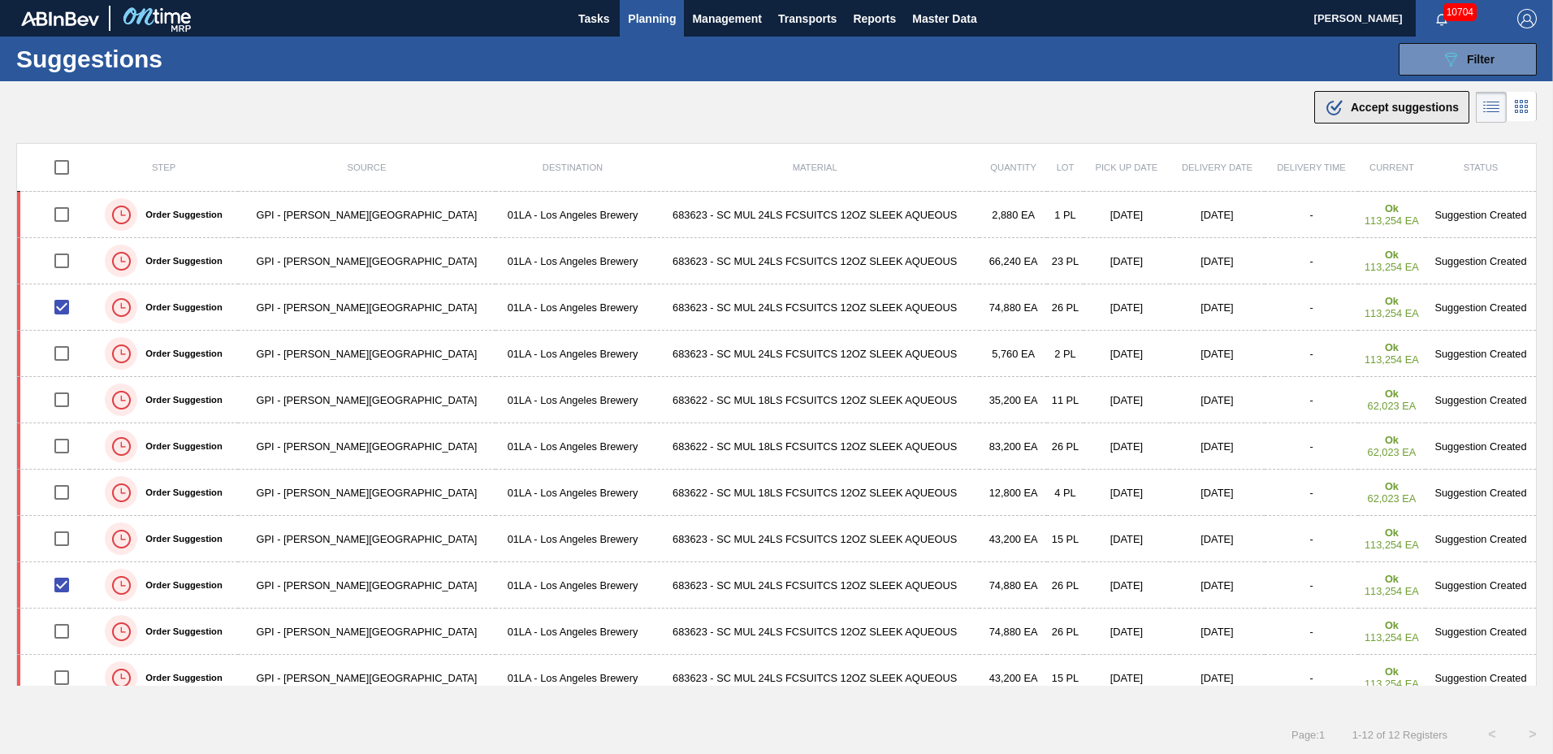
click at [1362, 110] on span "Accept suggestions" at bounding box center [1404, 107] width 108 height 13
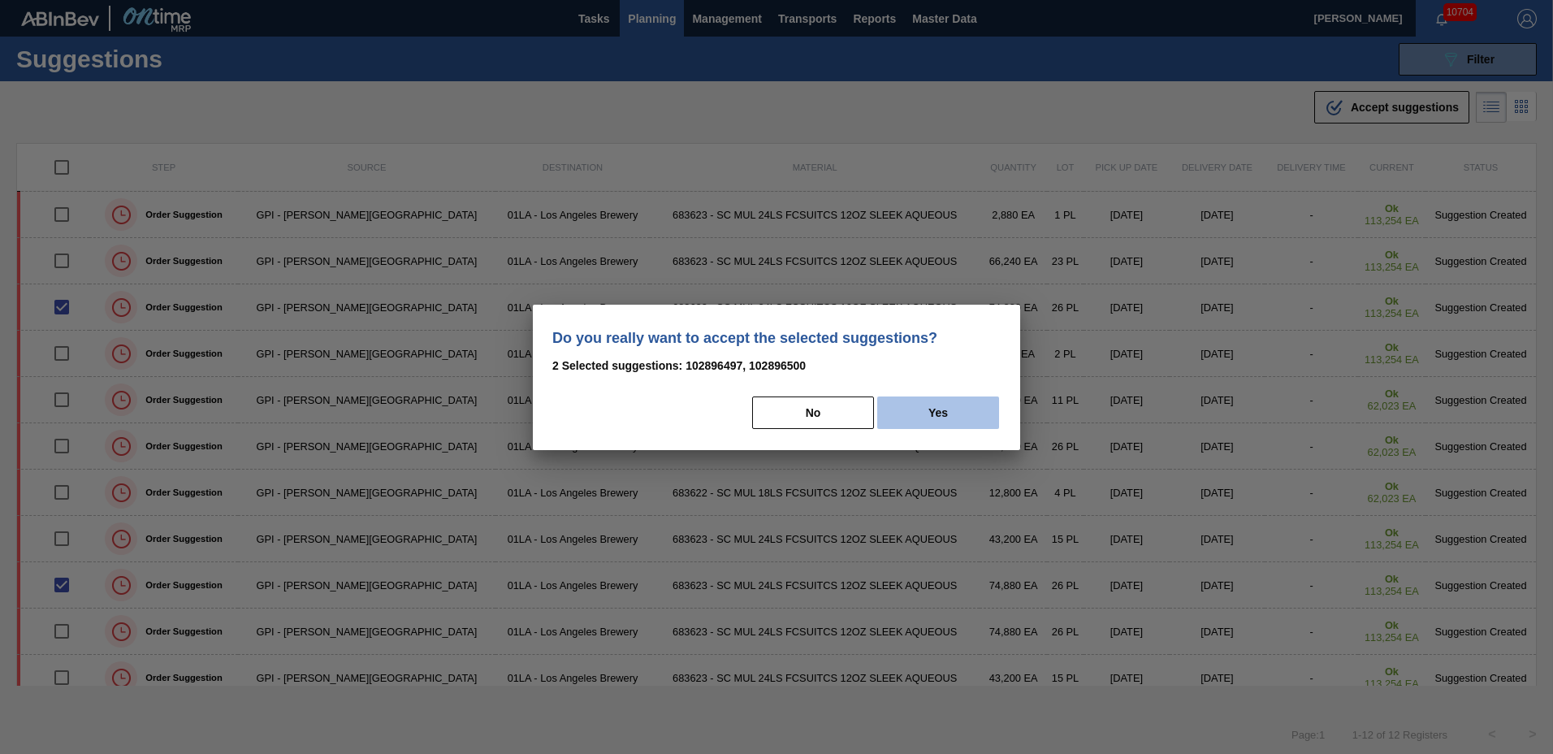
click at [968, 425] on button "Yes" at bounding box center [938, 412] width 122 height 32
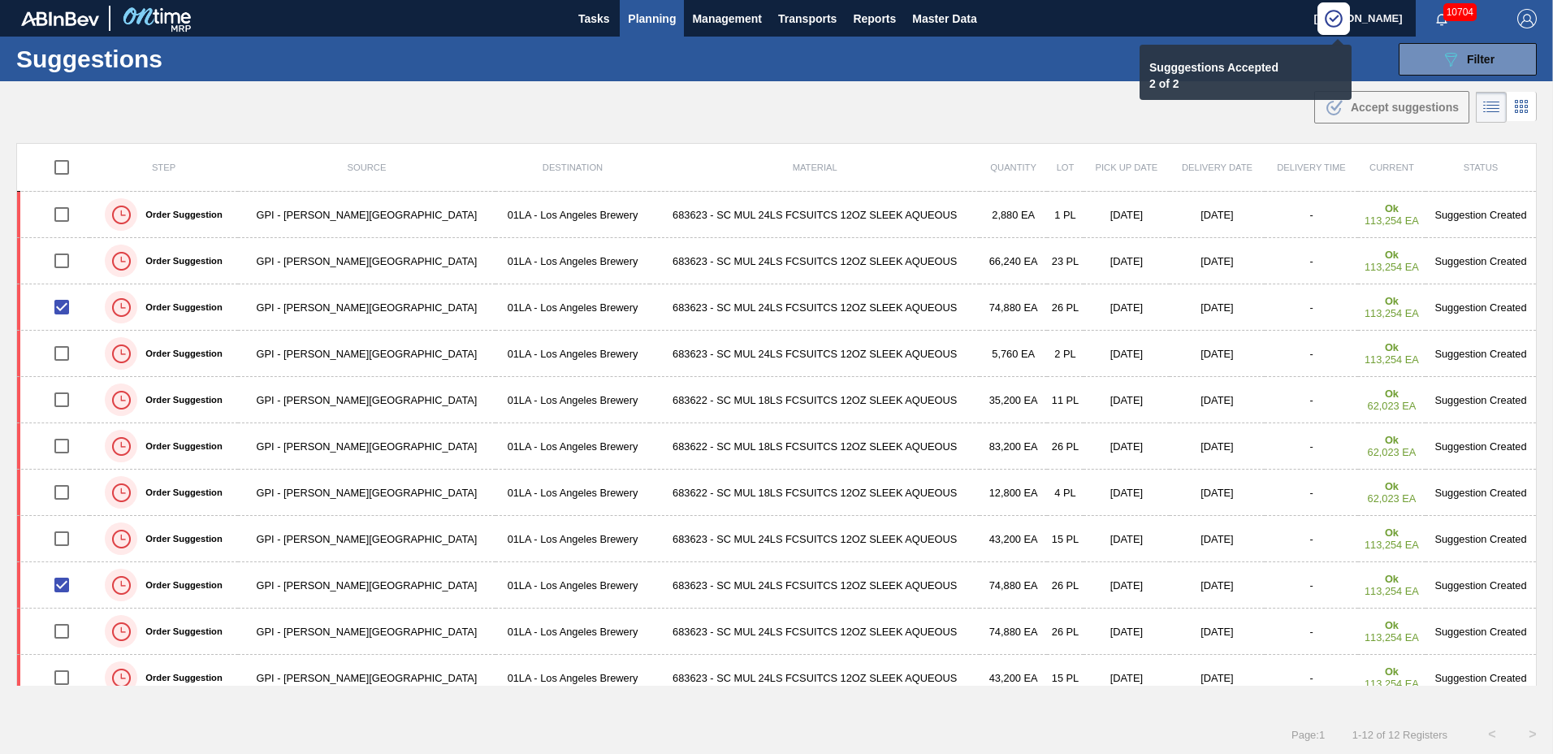
click at [650, 18] on span "Planning" at bounding box center [652, 18] width 48 height 19
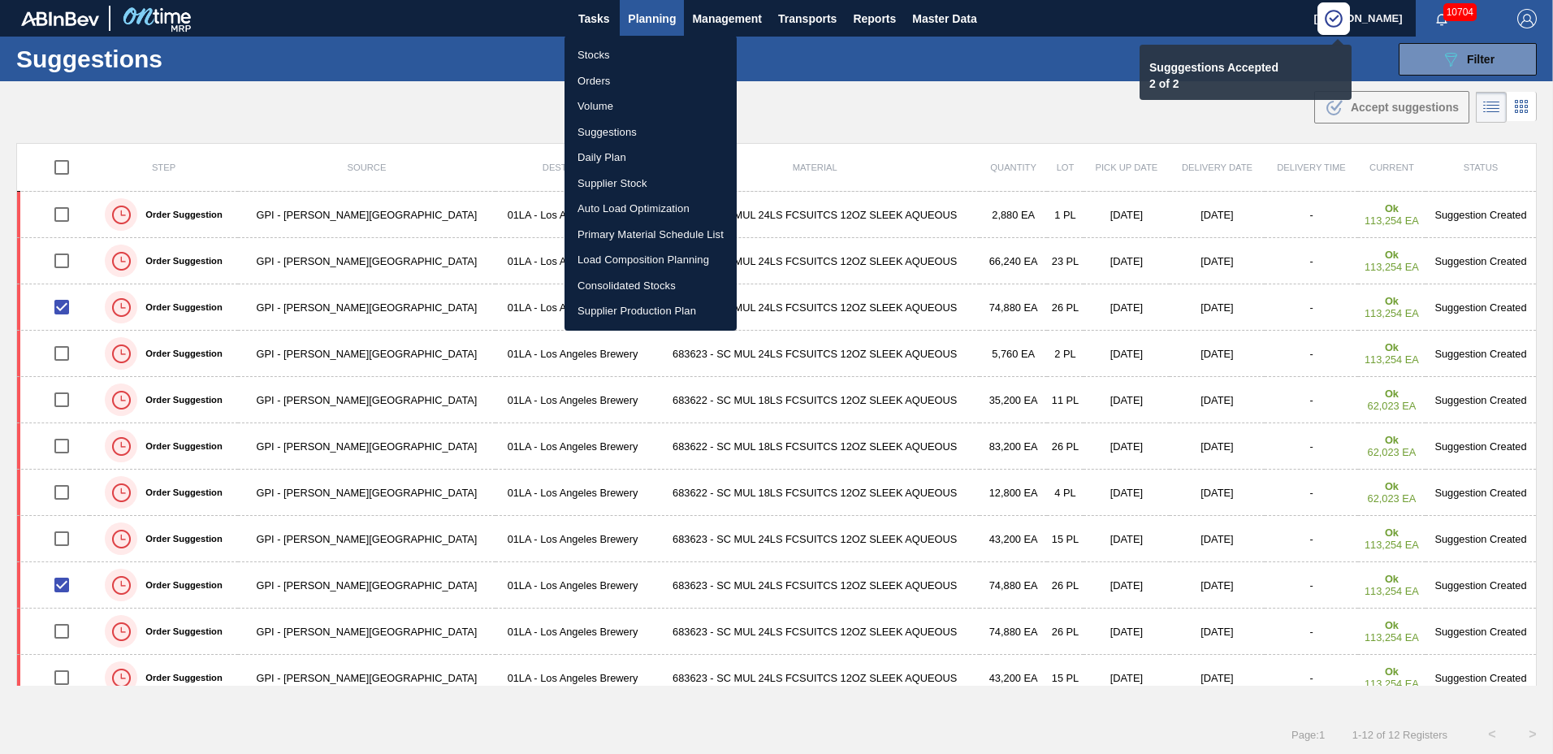
click at [643, 251] on li "Load Composition Planning" at bounding box center [650, 260] width 172 height 26
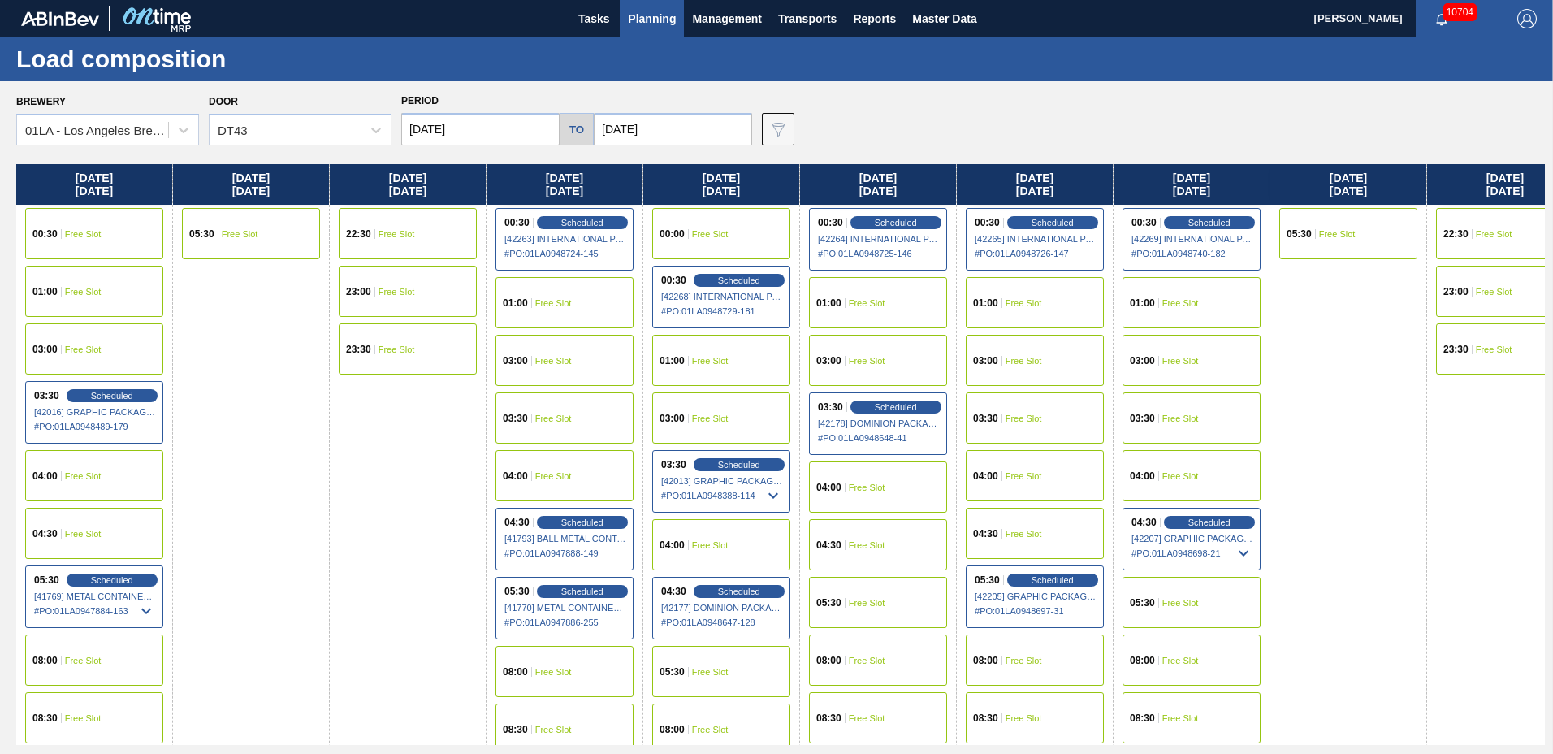
click at [513, 129] on input "[DATE]" at bounding box center [480, 129] width 158 height 32
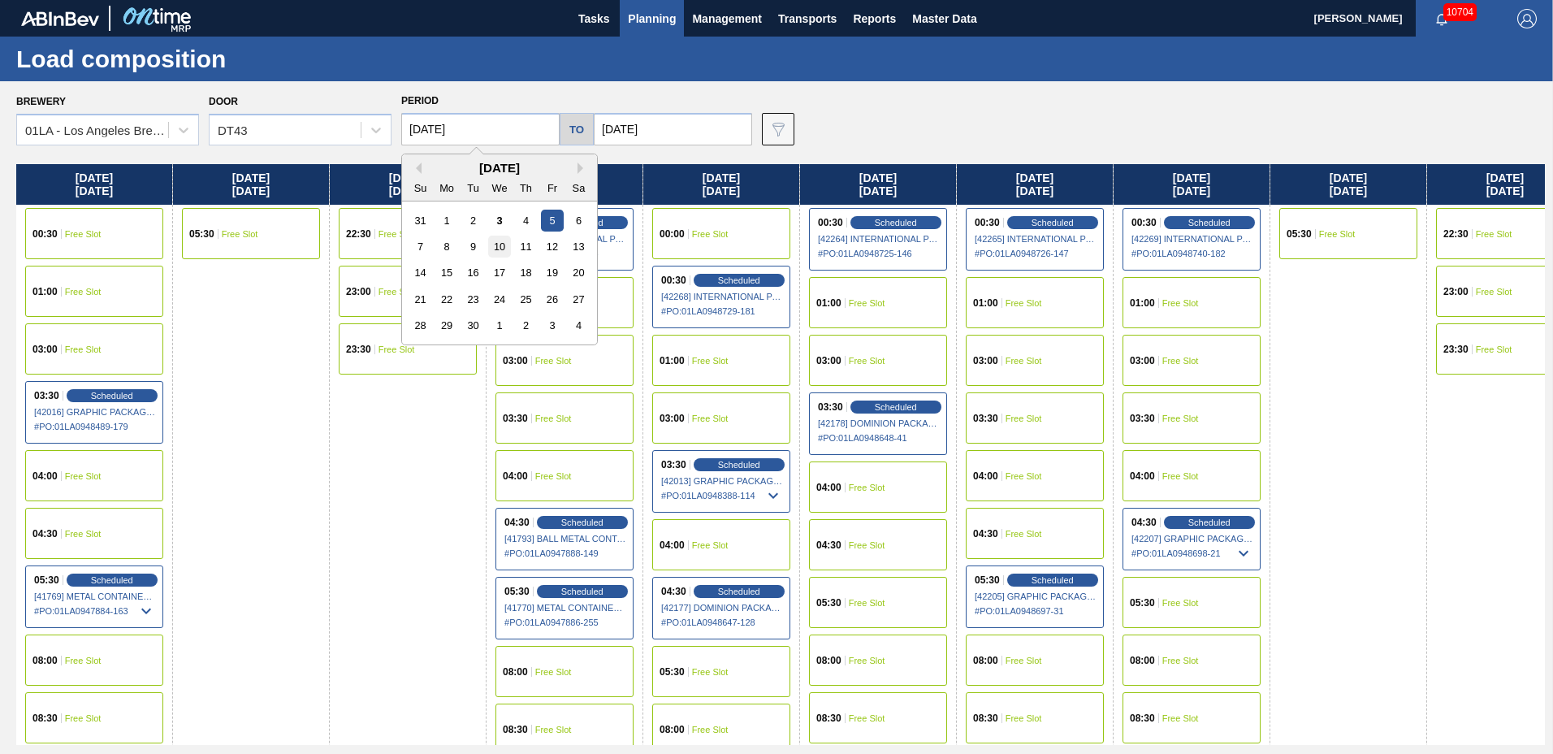
click at [497, 244] on div "10" at bounding box center [499, 246] width 22 height 22
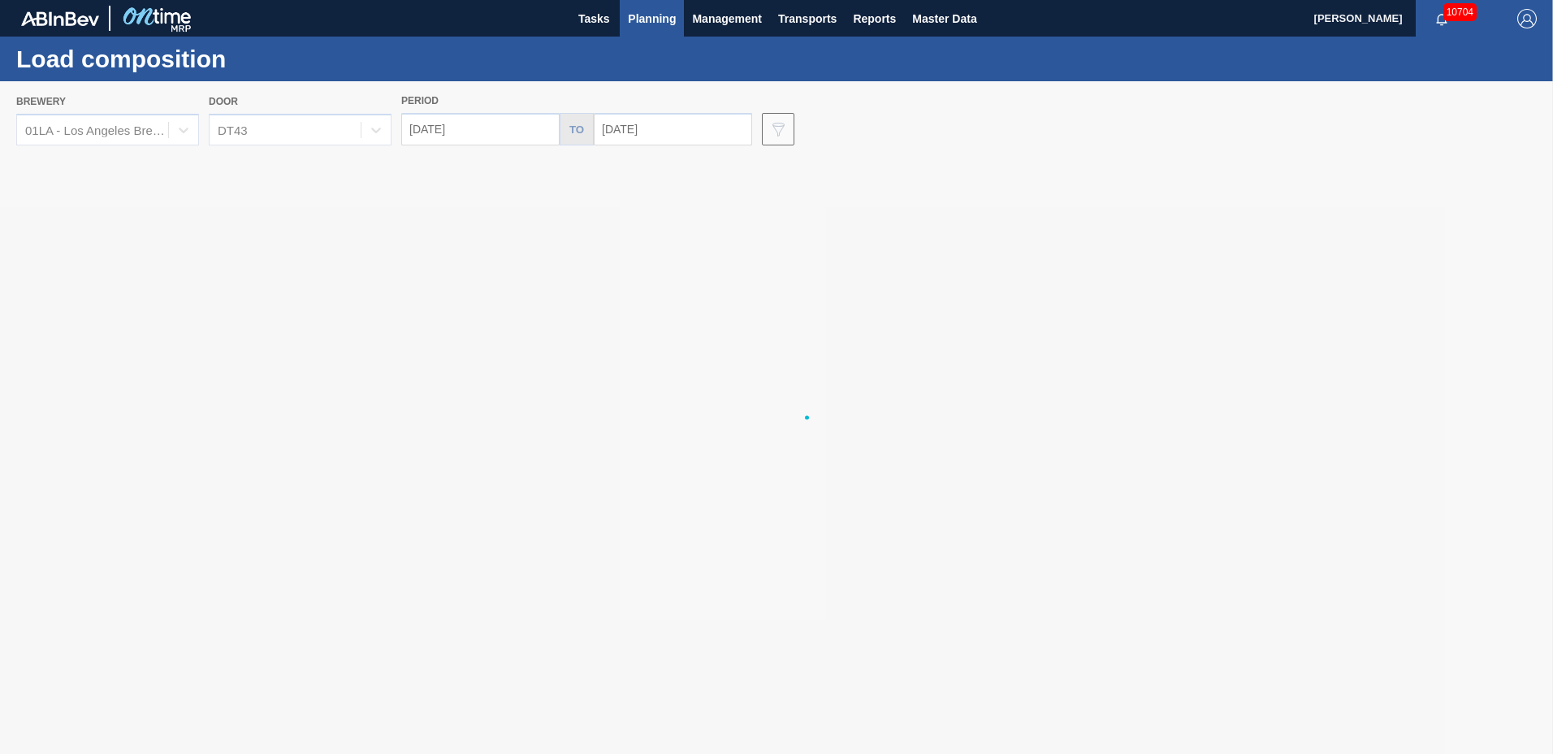
type input "[DATE]"
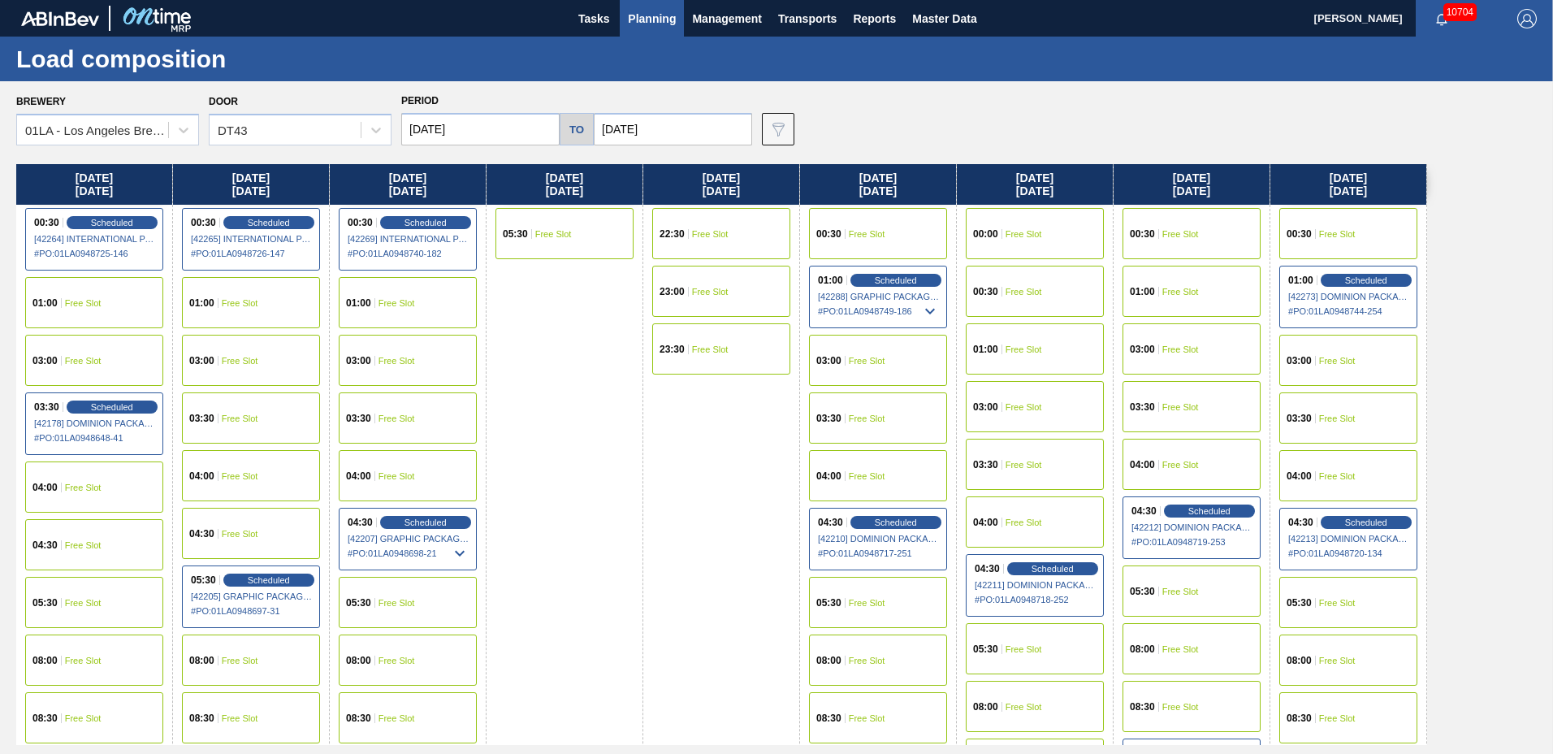
scroll to position [623, 0]
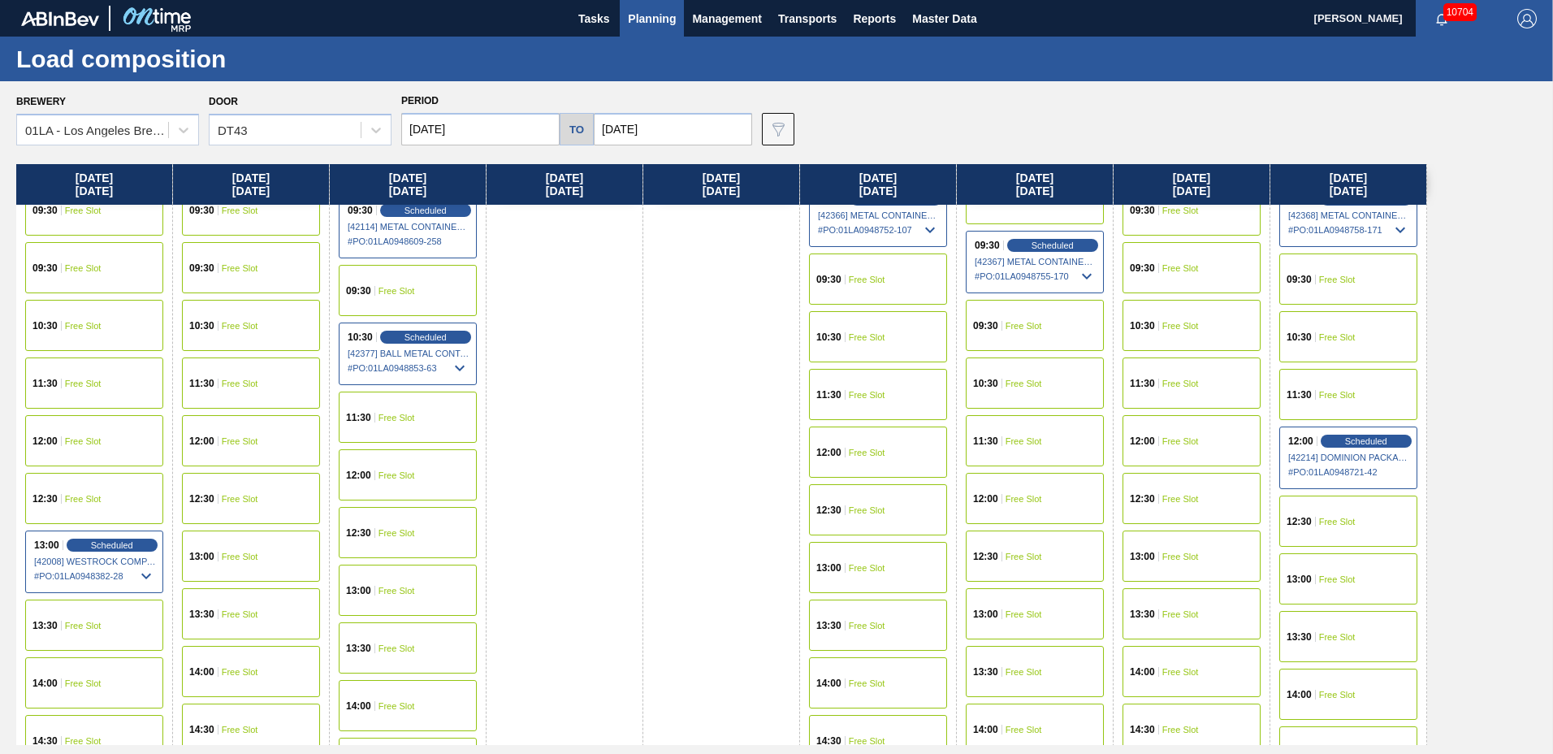
click at [894, 455] on div "12:00 Free Slot" at bounding box center [878, 451] width 138 height 51
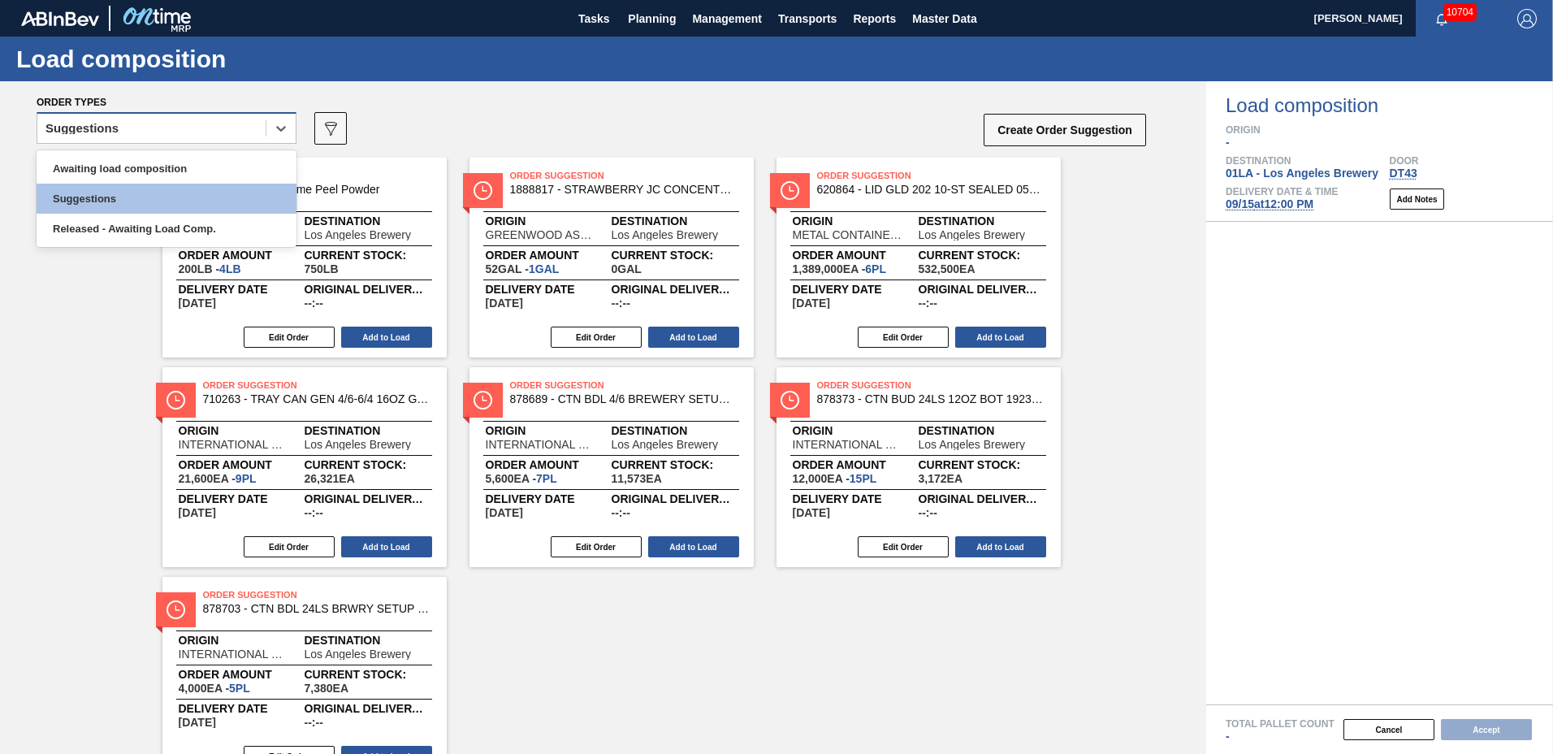
click at [175, 128] on div "Suggestions" at bounding box center [151, 129] width 228 height 24
click at [144, 166] on div "Awaiting load composition" at bounding box center [167, 168] width 260 height 30
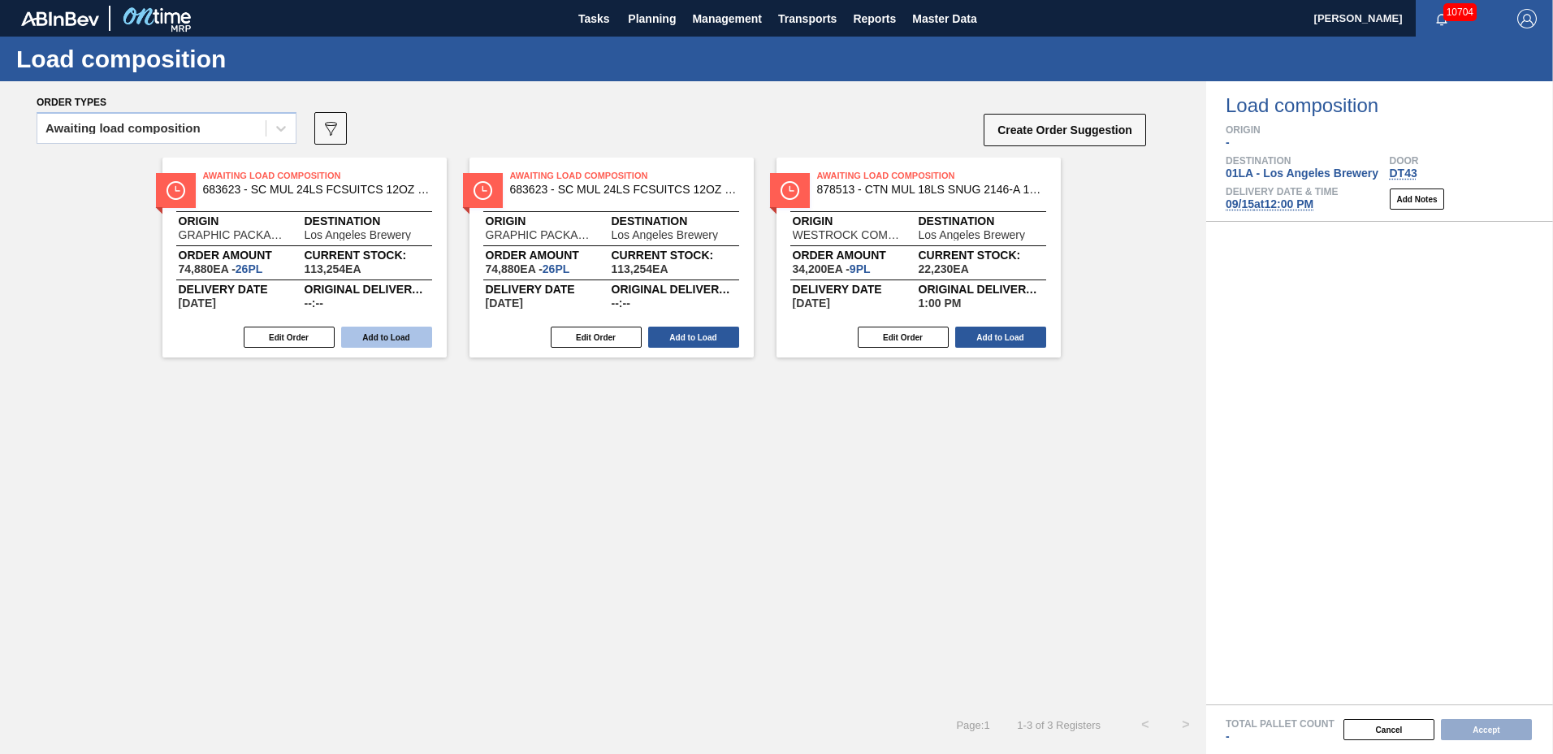
click at [406, 337] on button "Add to Load" at bounding box center [386, 336] width 91 height 21
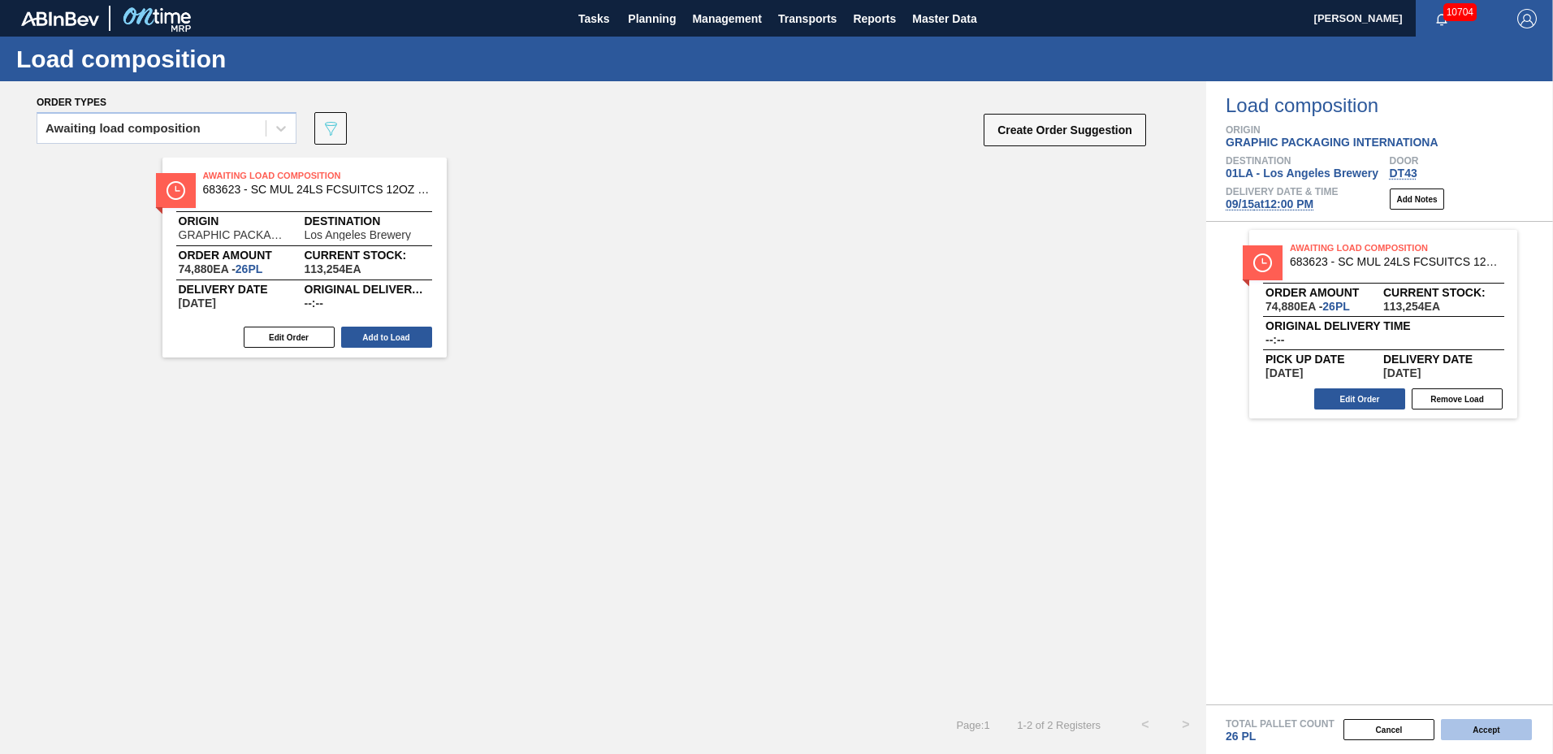
click at [1510, 726] on button "Accept" at bounding box center [1486, 729] width 91 height 21
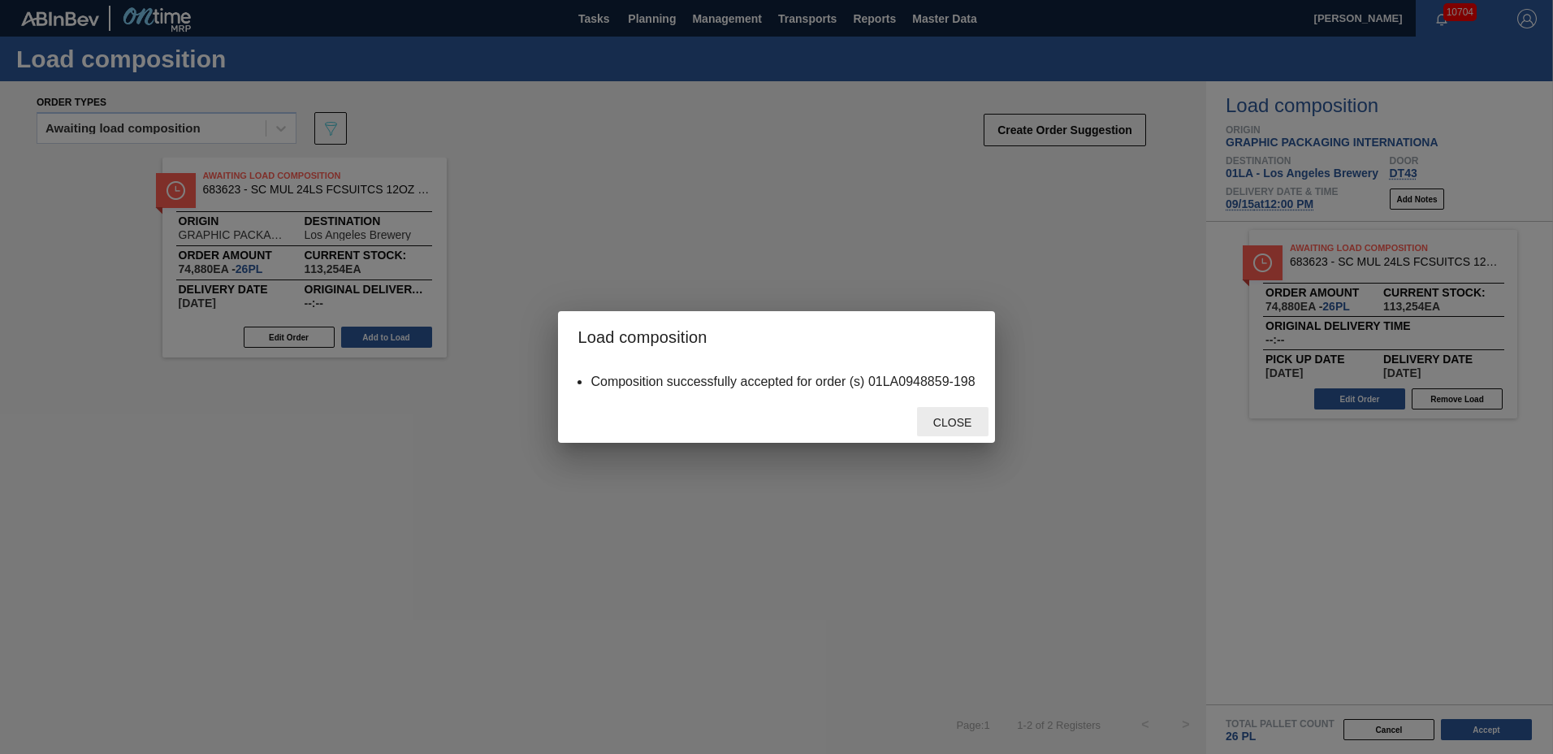
click at [952, 417] on span "Close" at bounding box center [952, 422] width 64 height 13
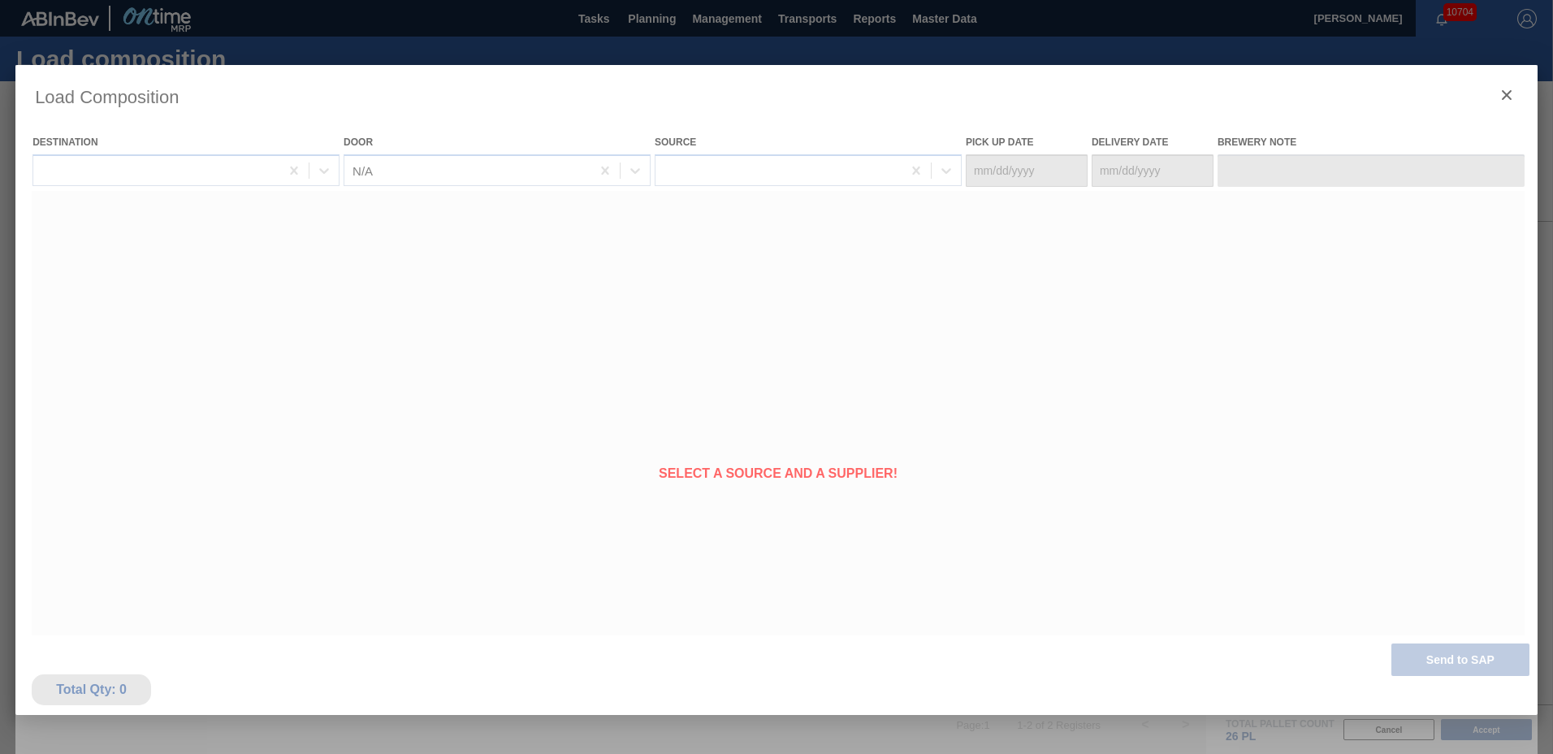
type Date "[DATE]"
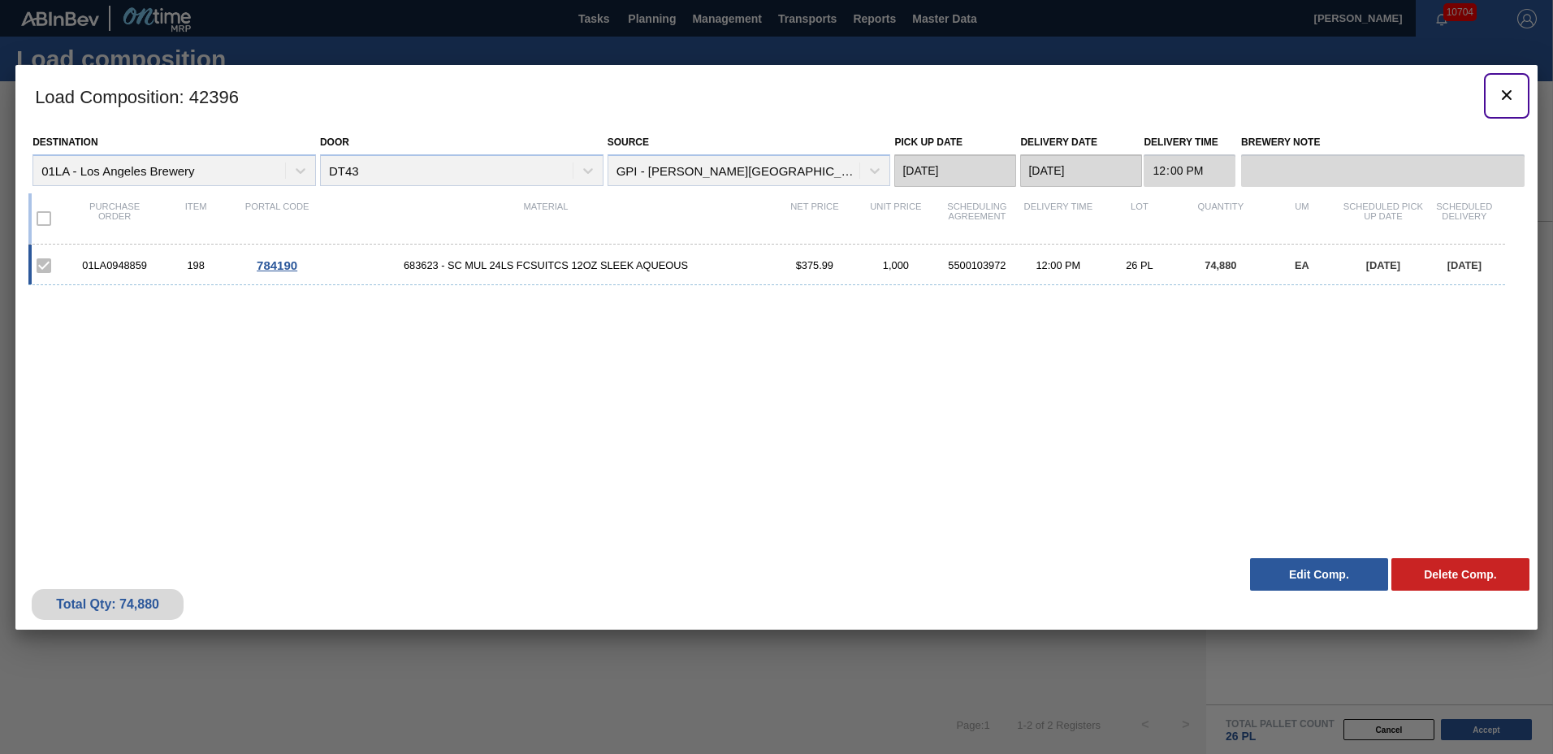
click at [1509, 89] on icon "botão de ícone" at bounding box center [1506, 94] width 19 height 19
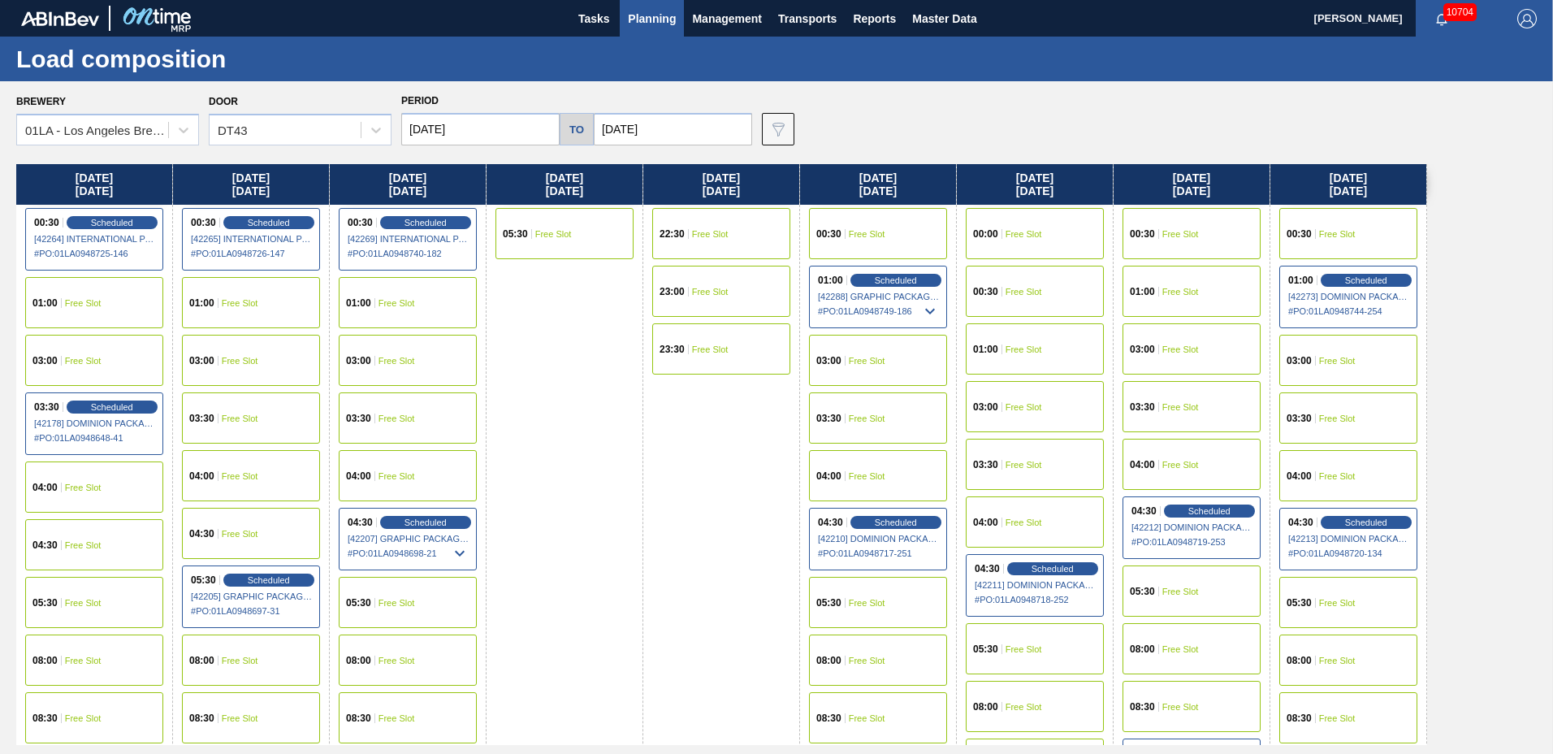
scroll to position [623, 0]
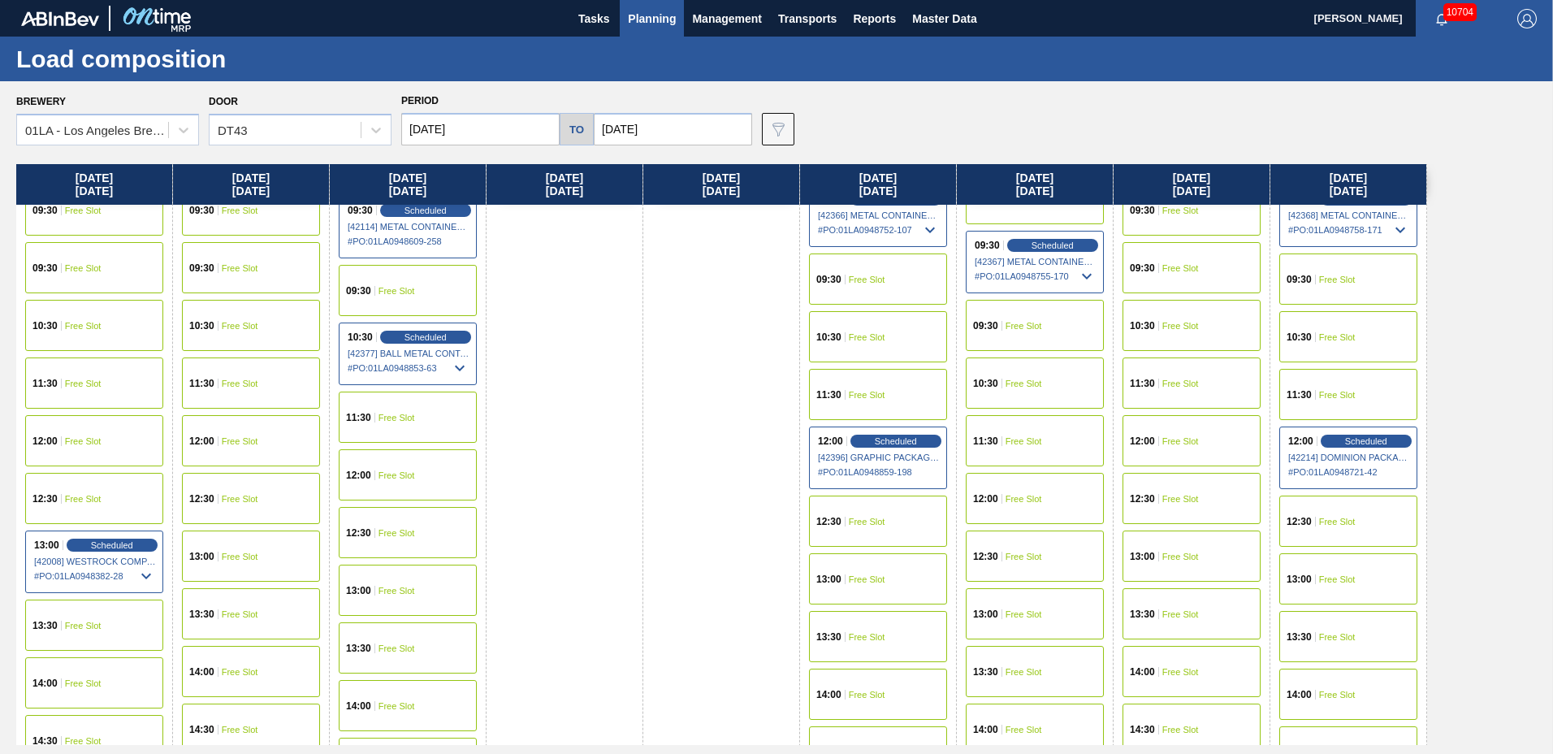
click at [1049, 500] on div "12:00 Free Slot" at bounding box center [1034, 498] width 138 height 51
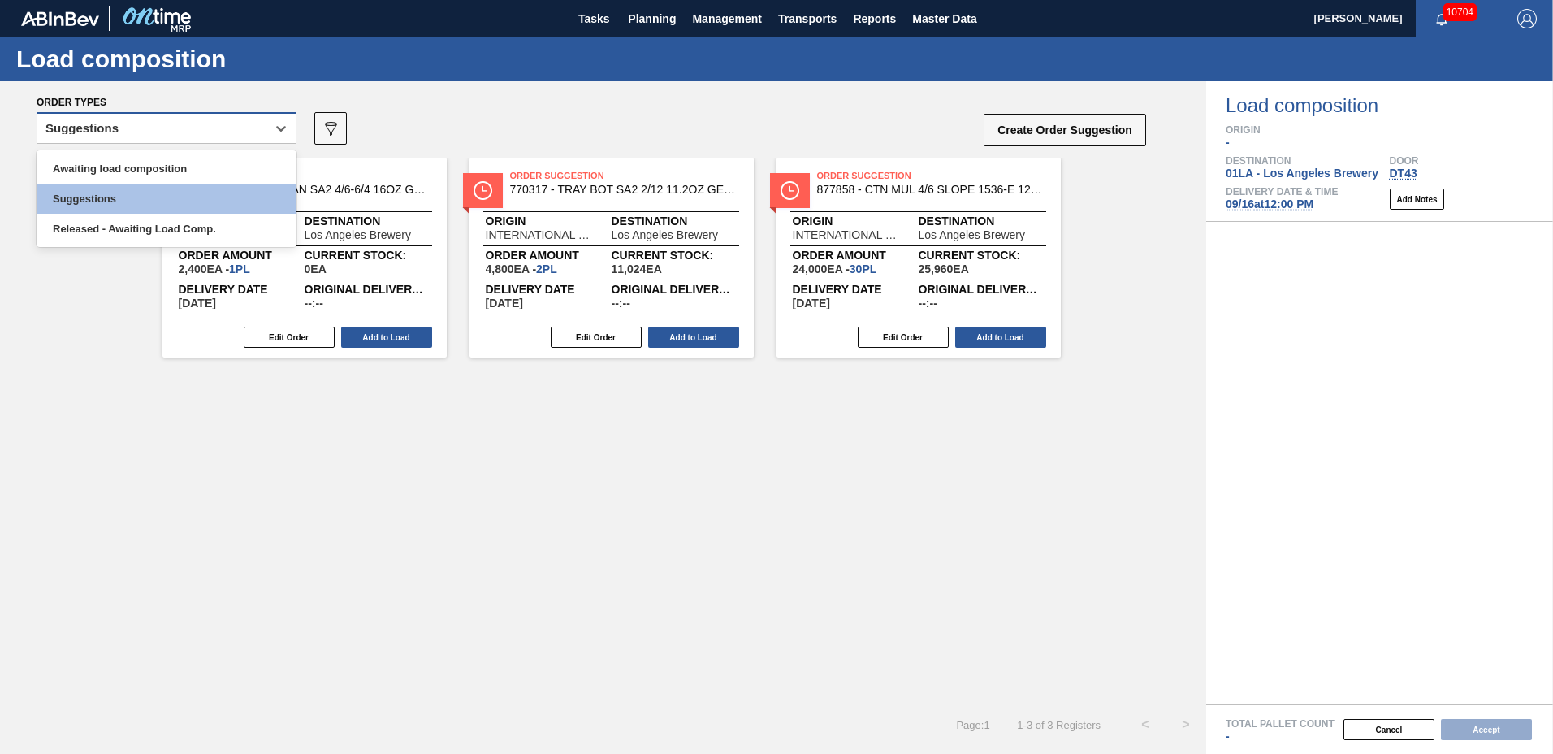
click at [172, 127] on div "Suggestions" at bounding box center [151, 129] width 228 height 24
click at [175, 154] on div "Awaiting load composition" at bounding box center [167, 168] width 260 height 30
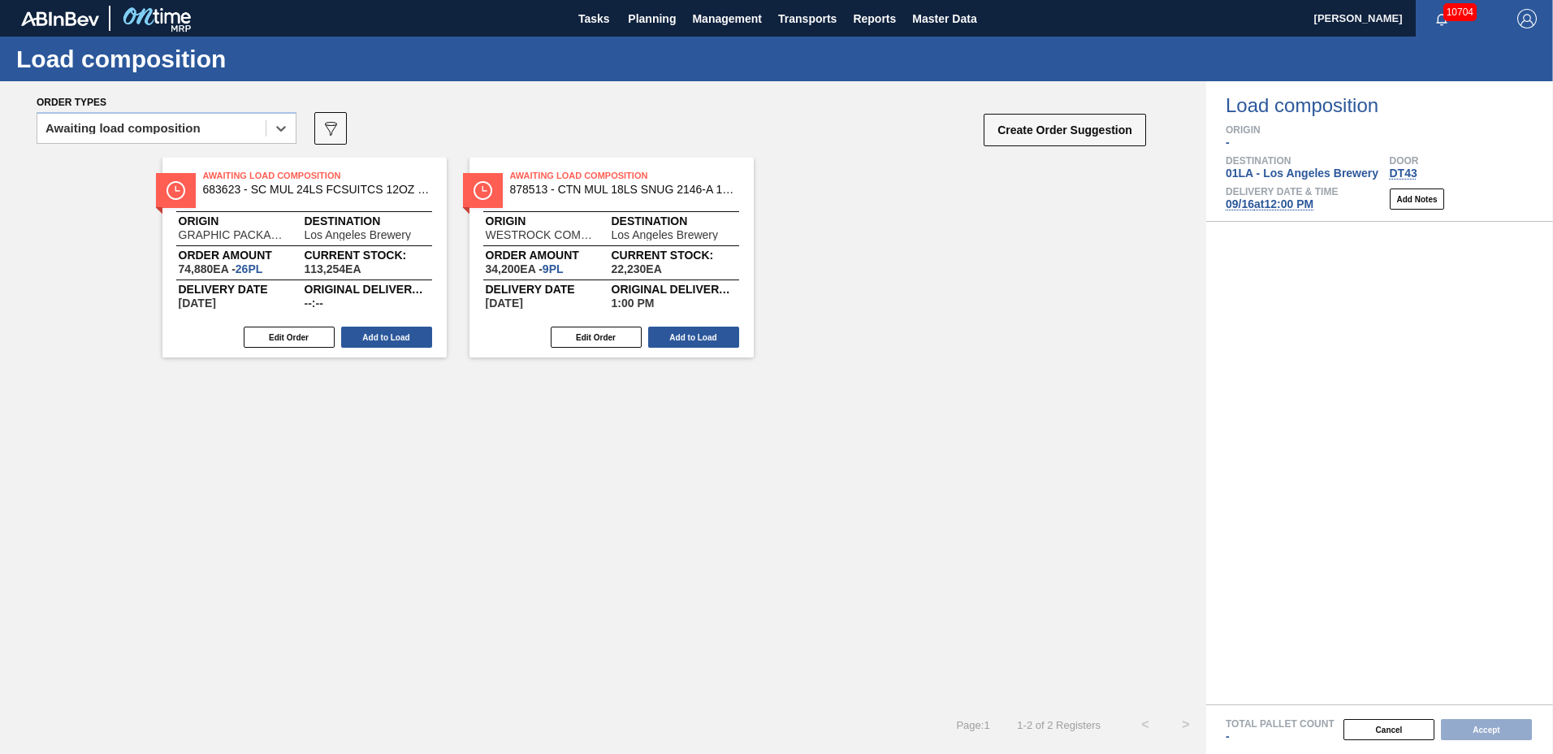
click at [382, 352] on div "Awaiting Load Composition 683623 - SC MUL 24LS FCSUITCS 12OZ SLEEK AQUEOUS Orig…" at bounding box center [304, 258] width 284 height 200
click at [380, 336] on button "Add to Load" at bounding box center [386, 336] width 91 height 21
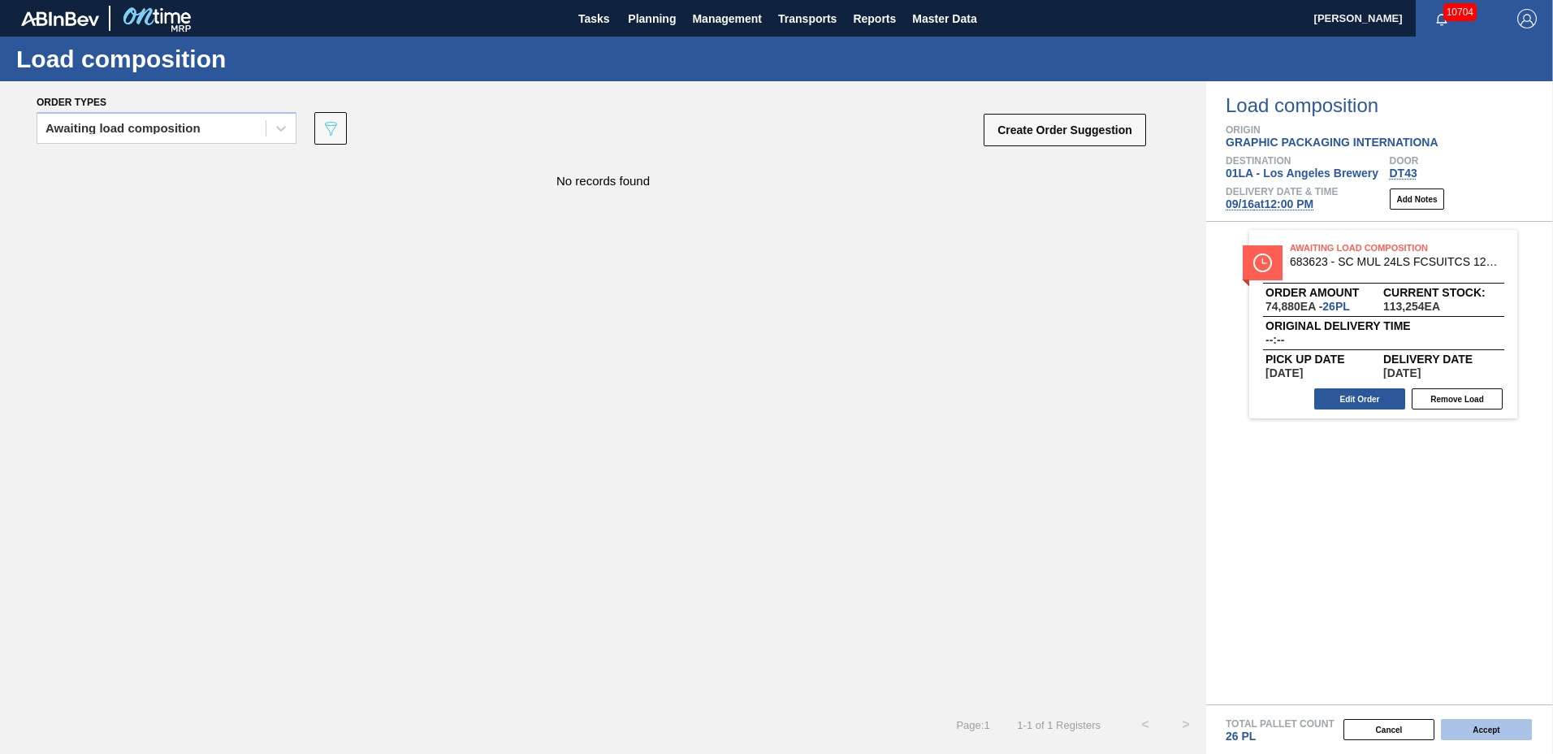
click at [1462, 727] on button "Accept" at bounding box center [1486, 729] width 91 height 21
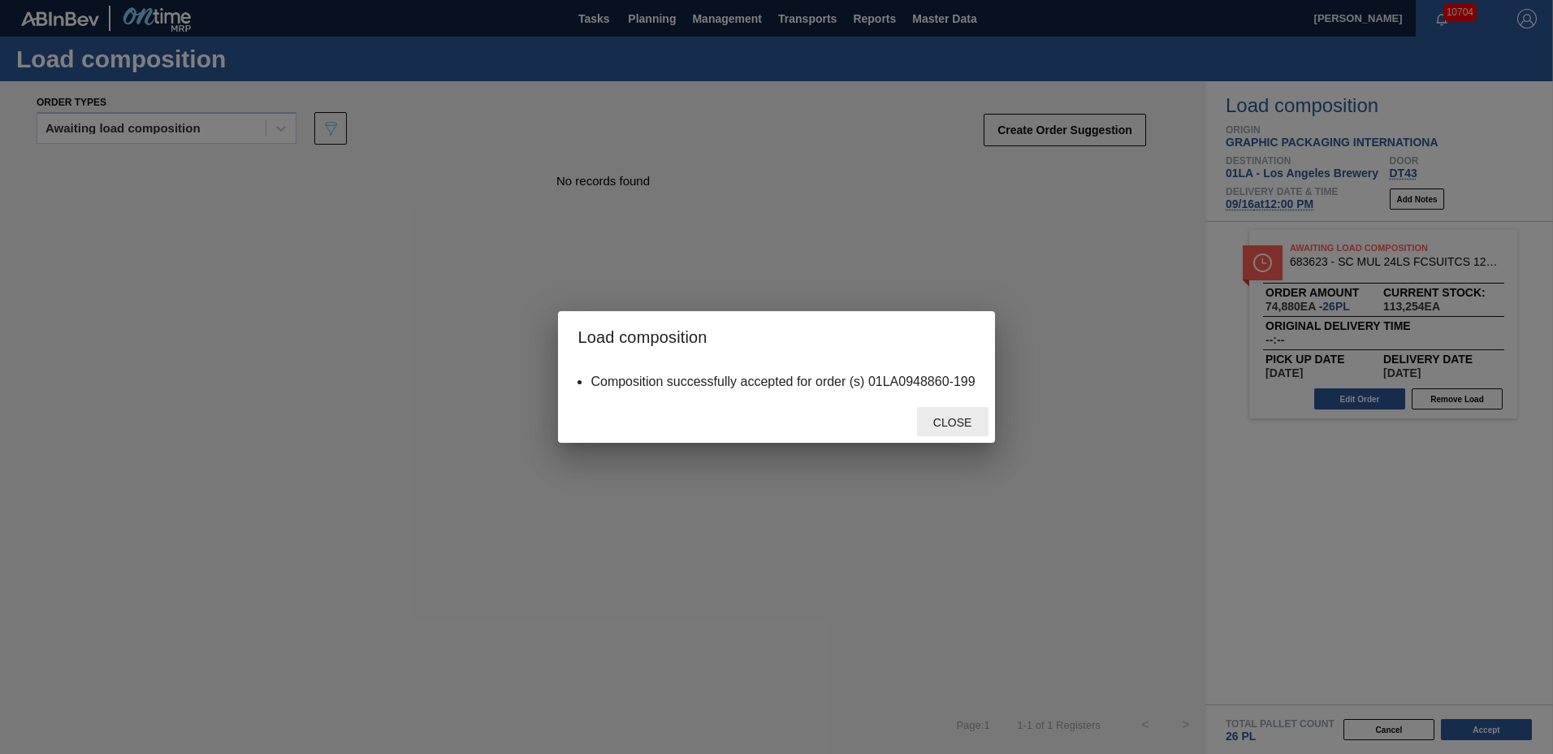
click at [964, 425] on span "Close" at bounding box center [952, 422] width 64 height 13
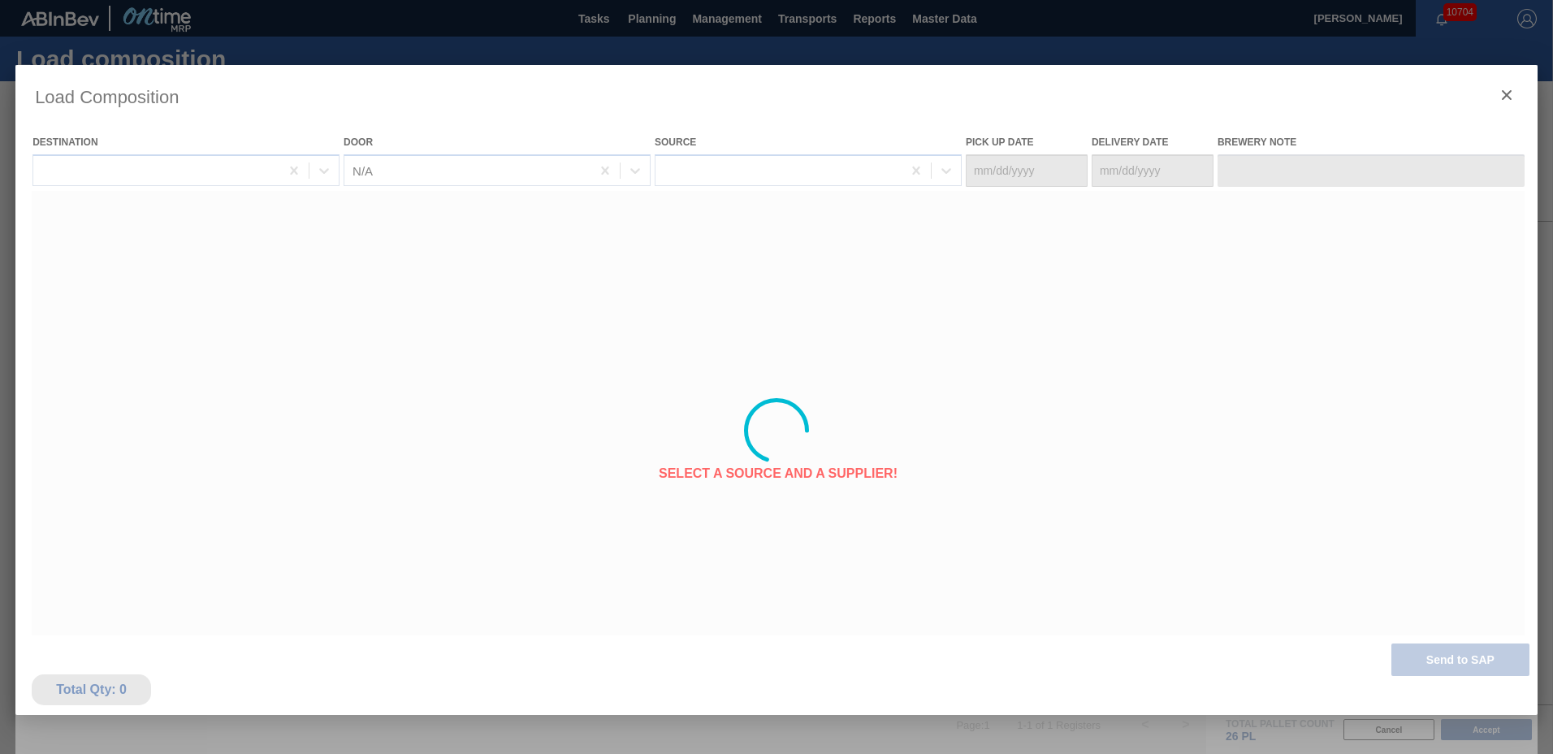
type Date "[DATE]"
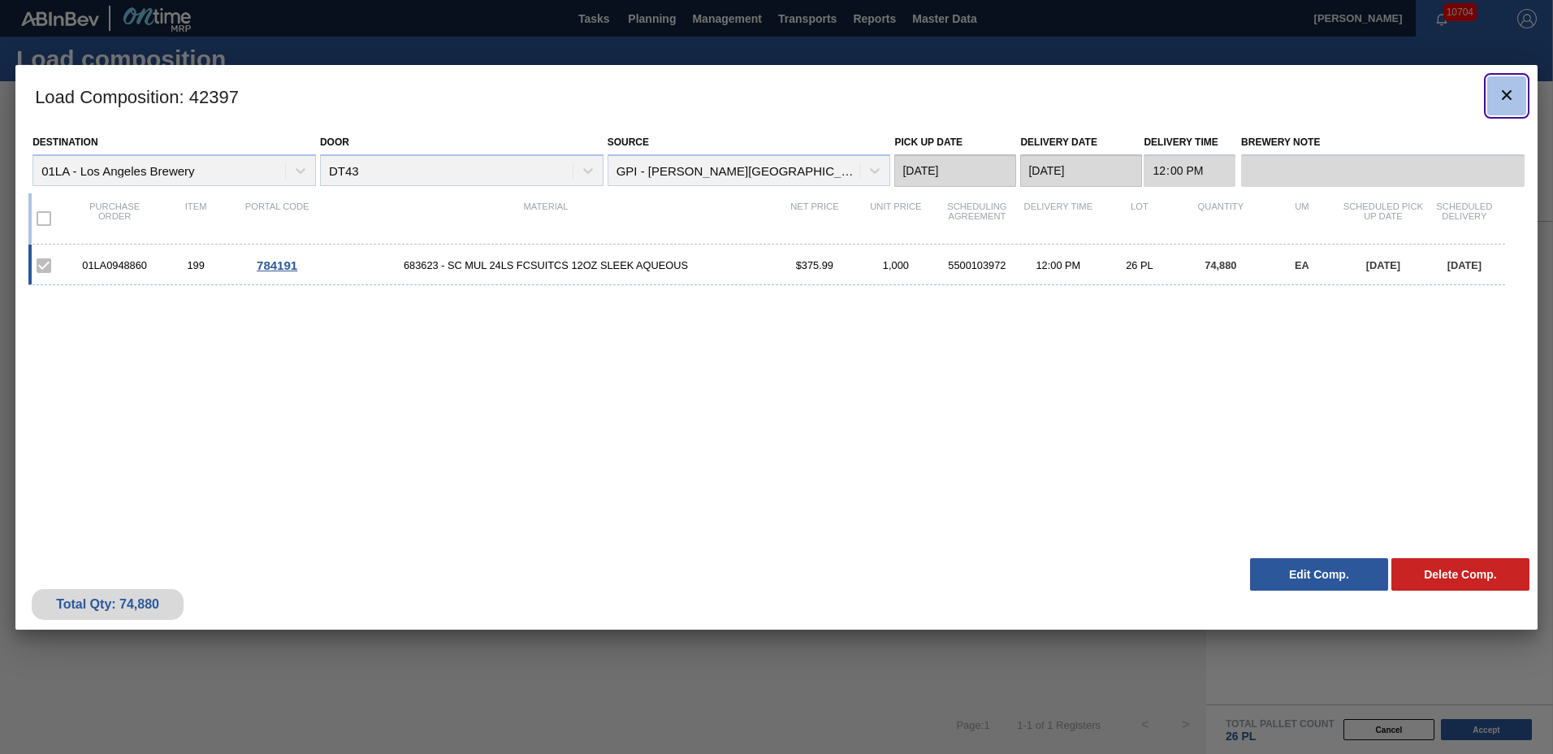
click at [1508, 93] on icon "botão de ícone" at bounding box center [1506, 95] width 10 height 10
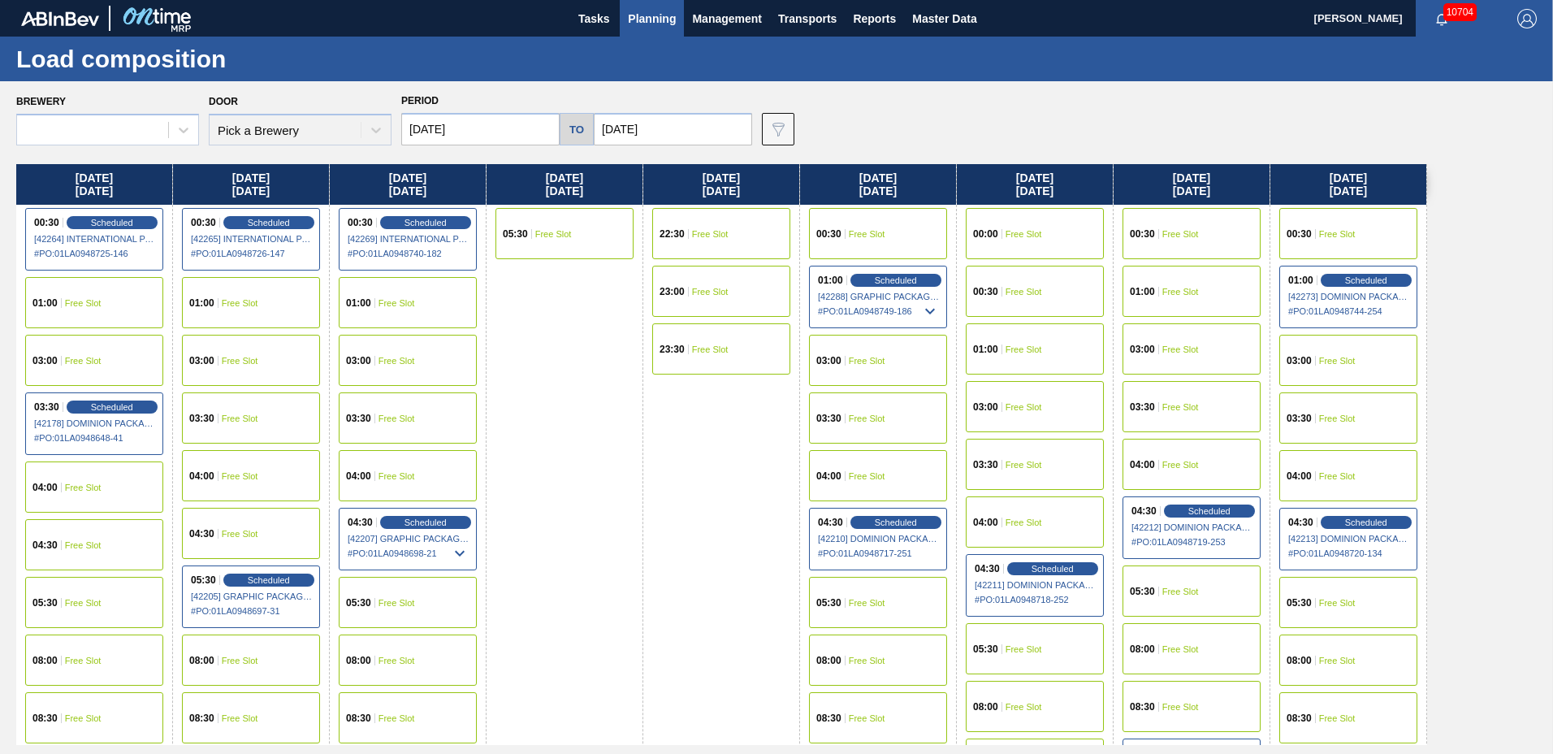
click at [654, 12] on span "Planning" at bounding box center [652, 18] width 48 height 19
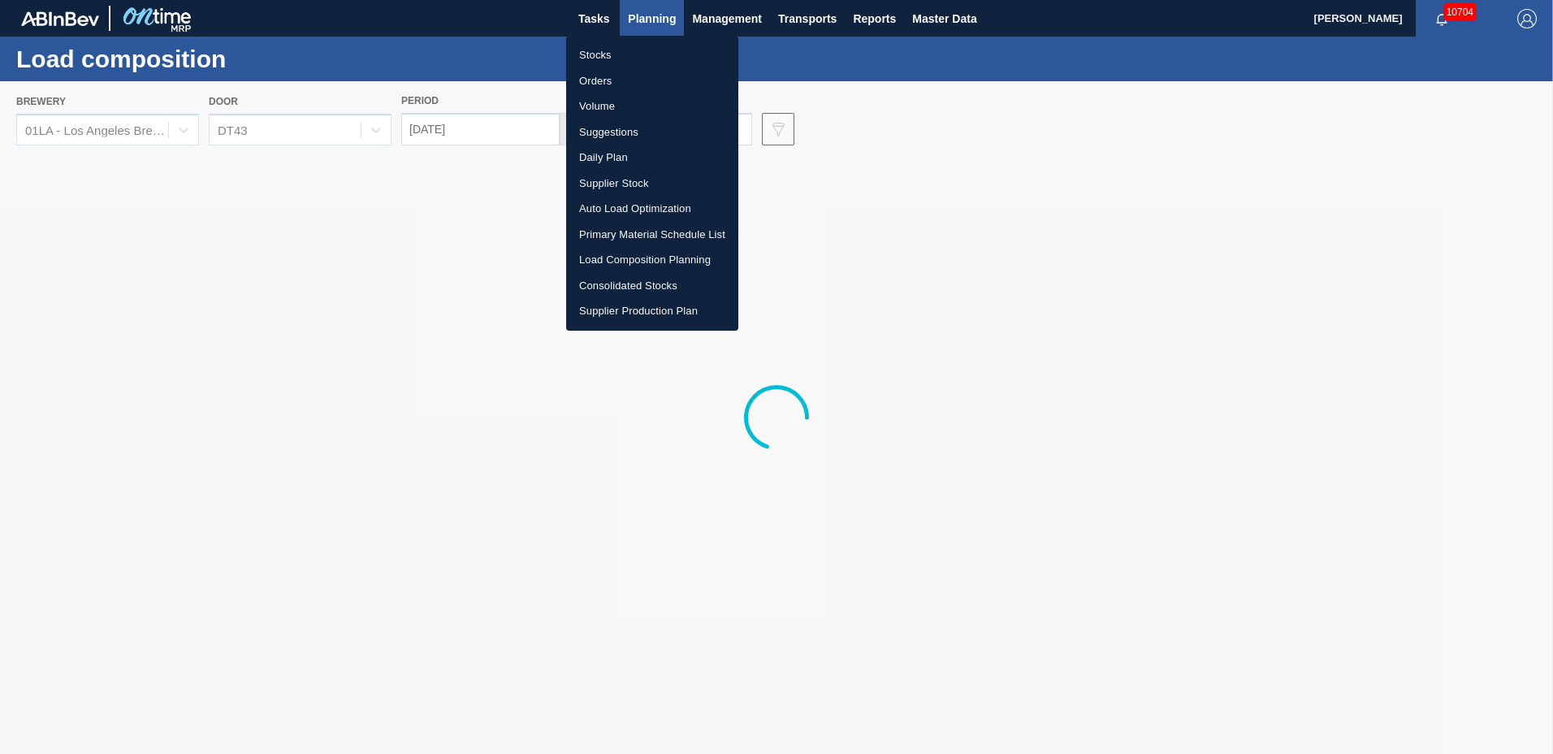
click at [628, 132] on li "Suggestions" at bounding box center [652, 132] width 172 height 26
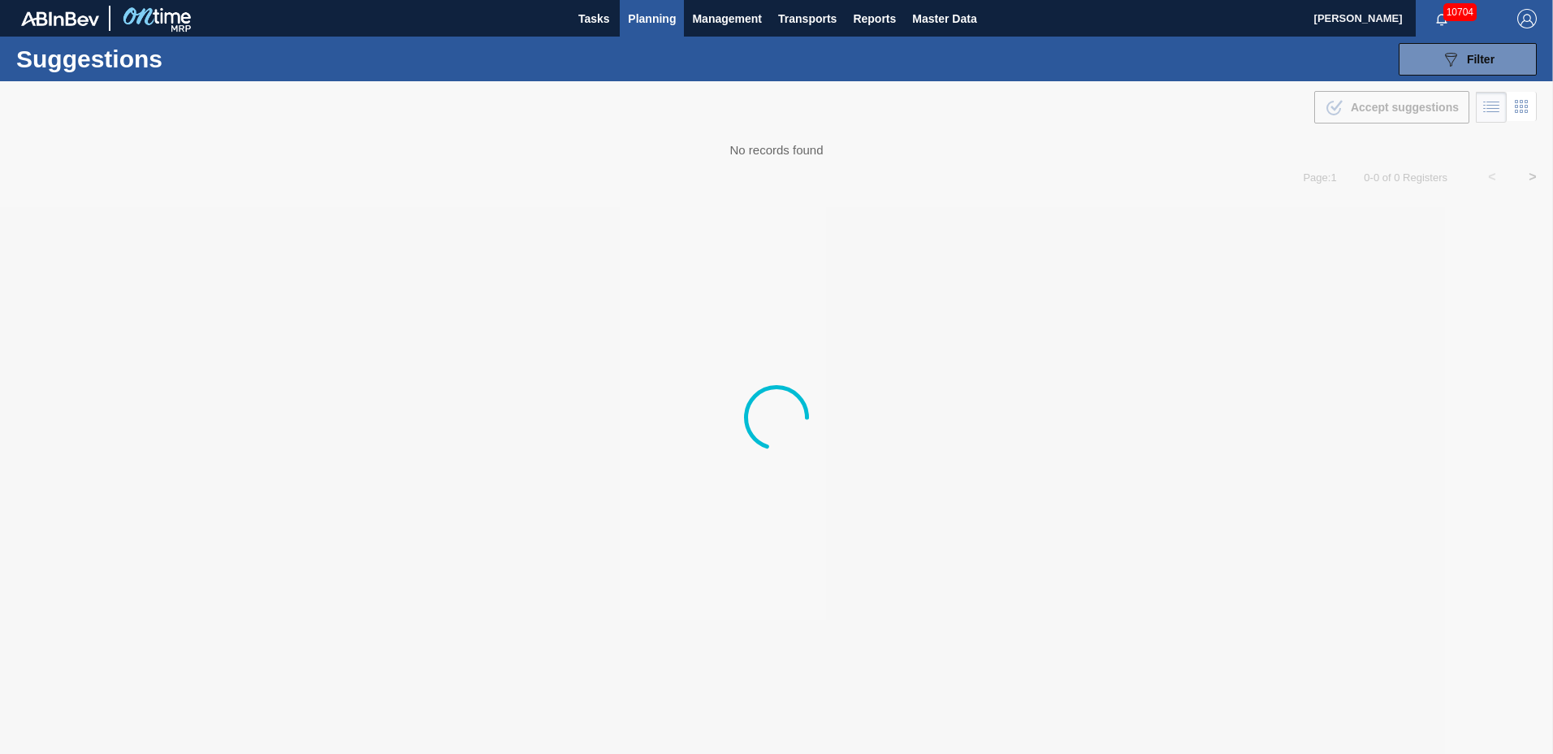
type to "[DATE]"
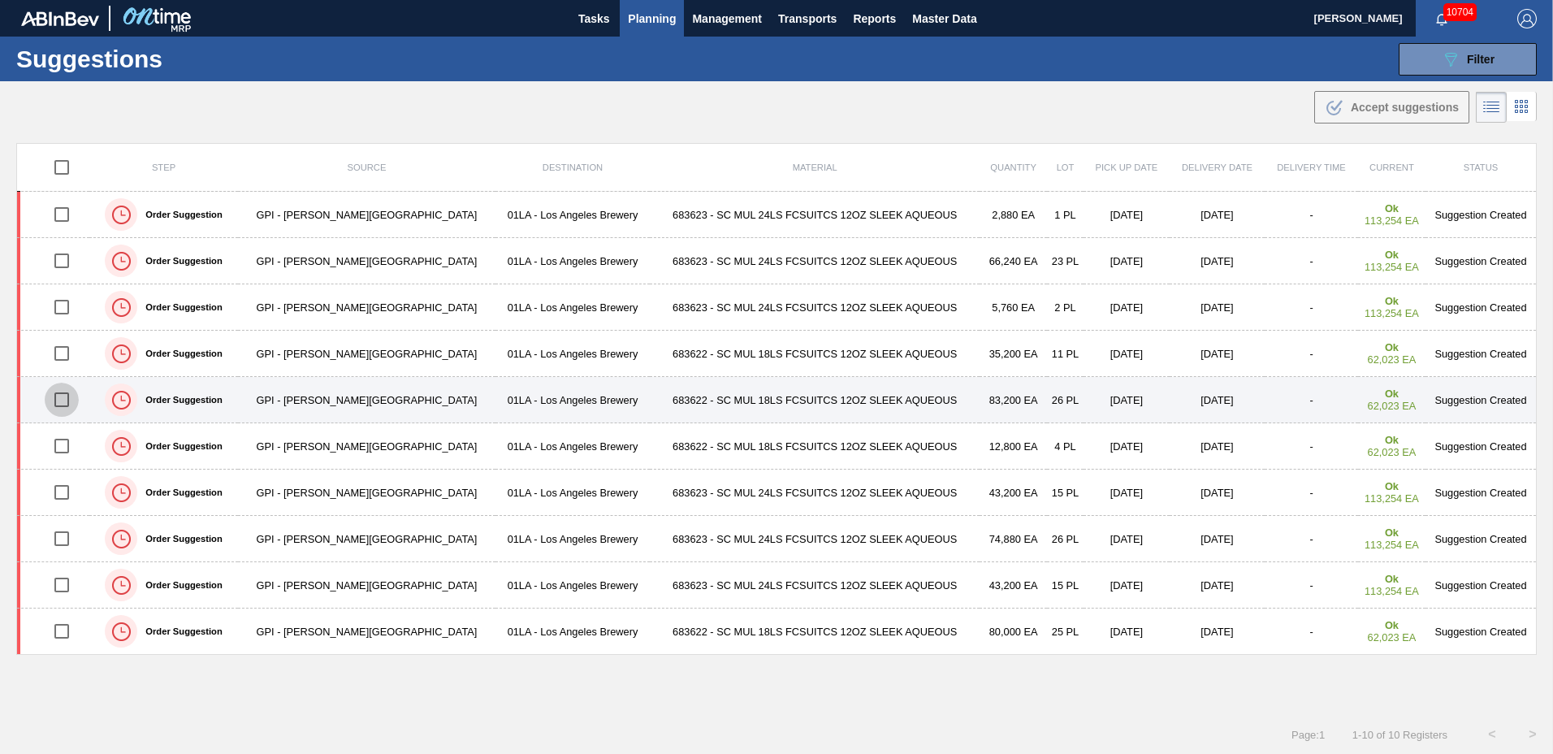
click at [64, 395] on input "checkbox" at bounding box center [62, 399] width 34 height 34
checkbox input "true"
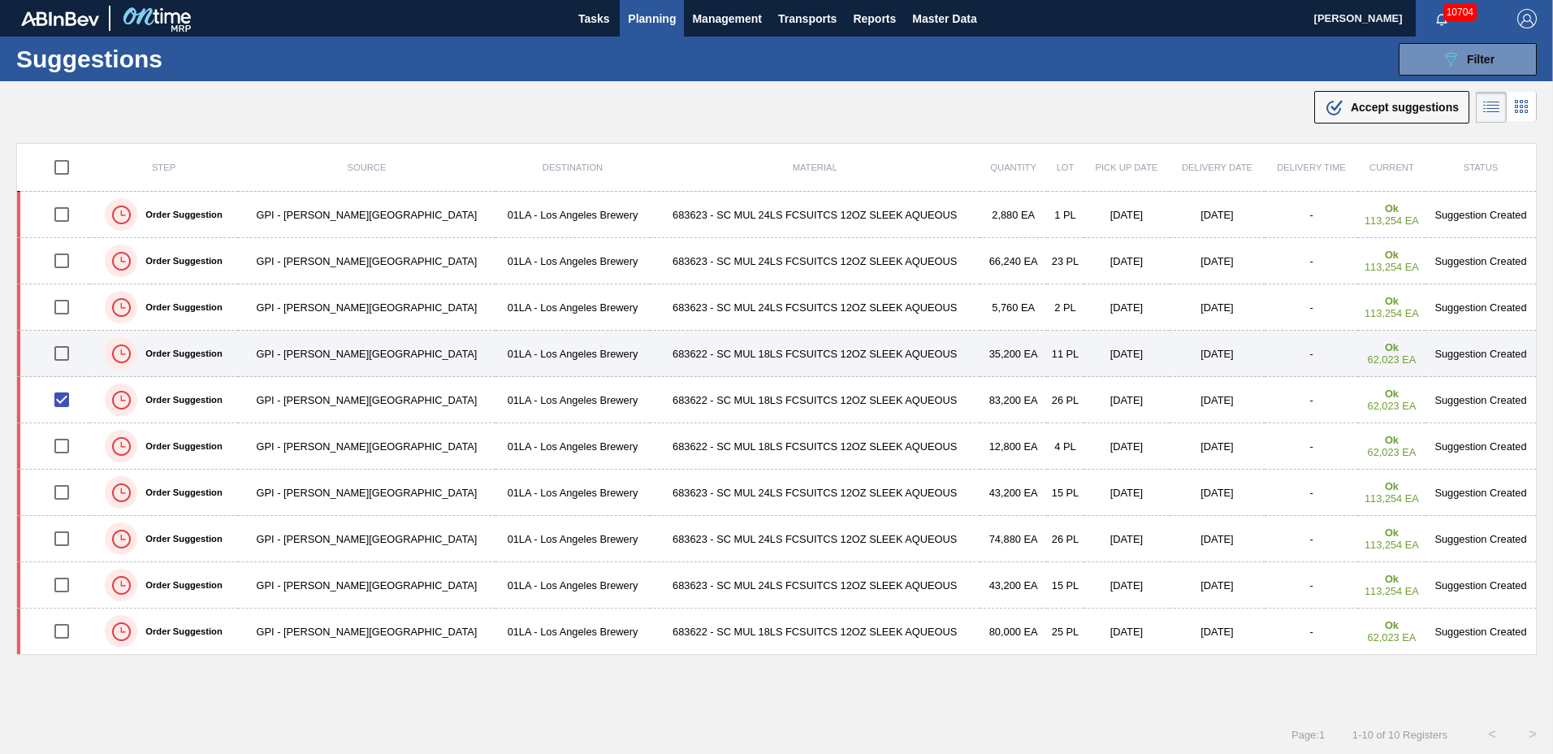
click at [66, 352] on input "checkbox" at bounding box center [62, 353] width 34 height 34
checkbox input "true"
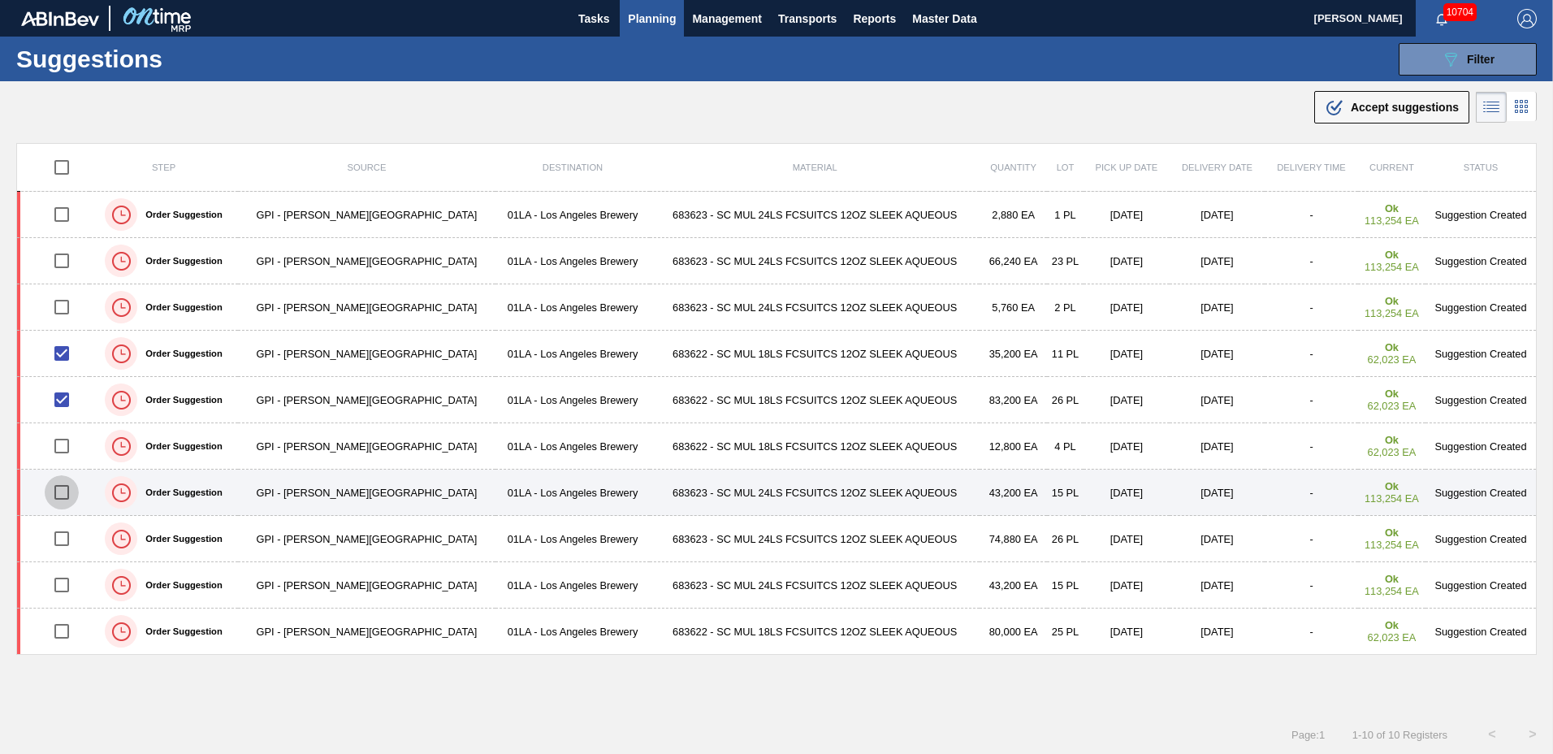
click at [67, 489] on input "checkbox" at bounding box center [62, 492] width 34 height 34
checkbox input "true"
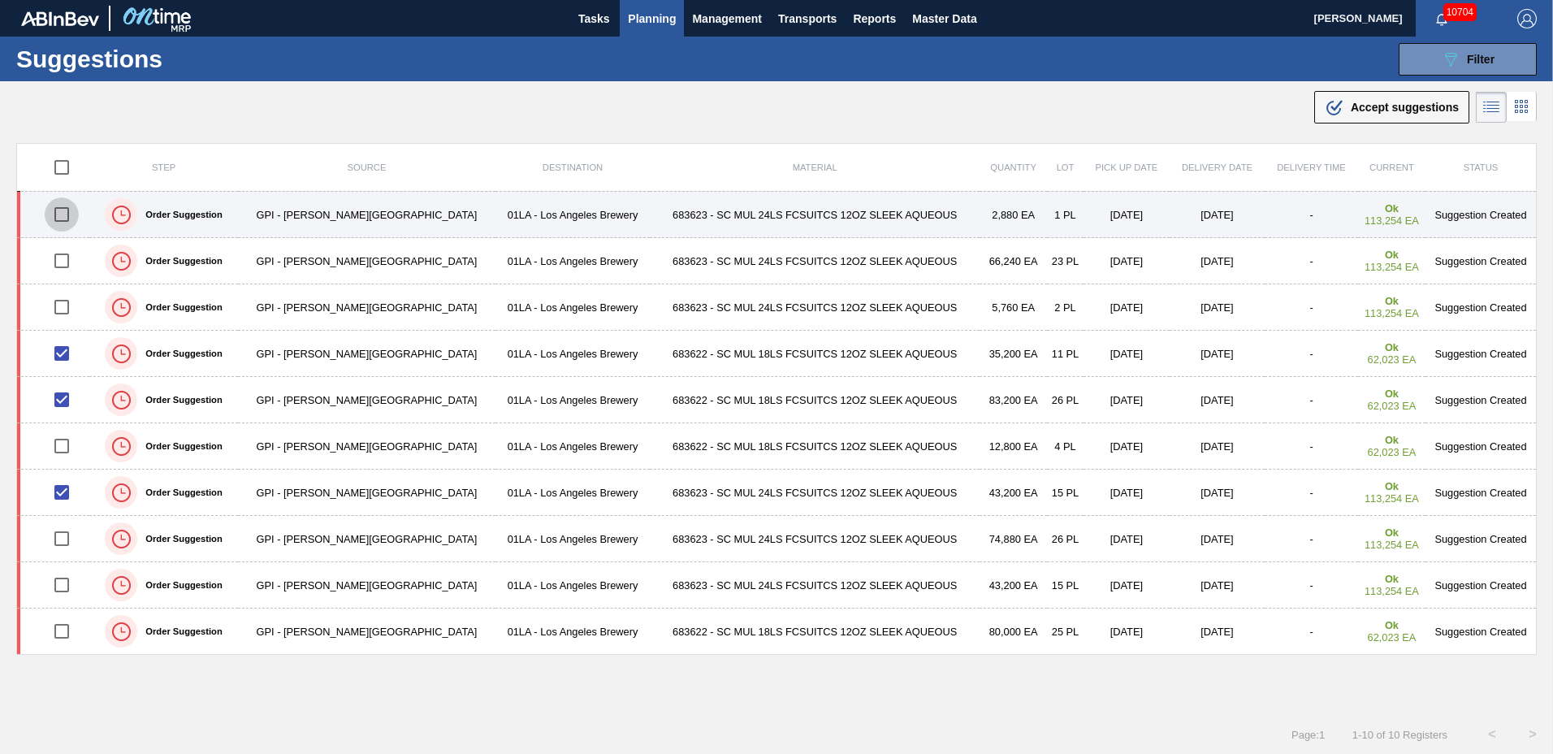
click at [67, 212] on input "checkbox" at bounding box center [62, 214] width 34 height 34
checkbox input "true"
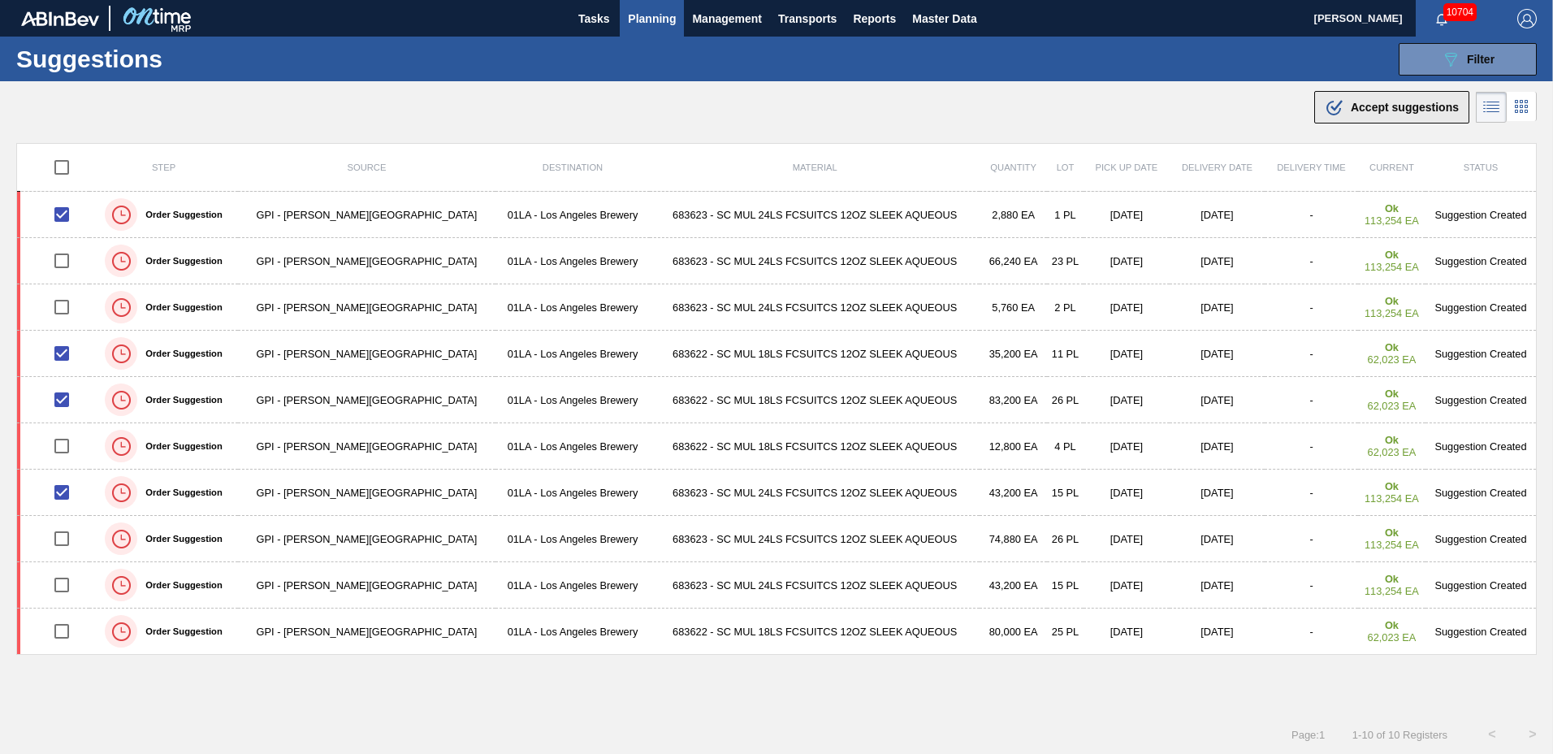
click at [1398, 100] on div ".b{fill:var(--color-action-default)} Accept suggestions" at bounding box center [1391, 106] width 134 height 19
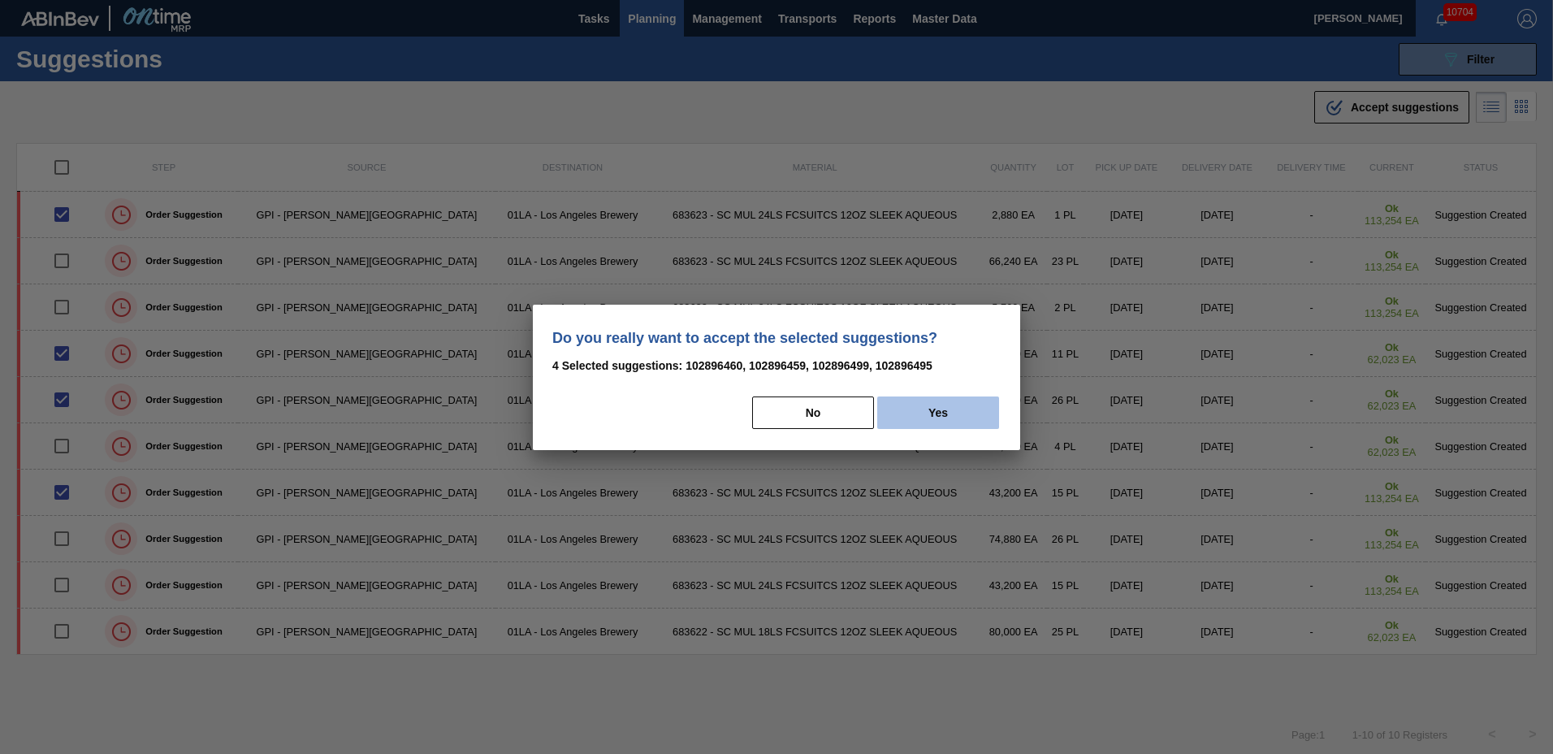
click at [941, 421] on button "Yes" at bounding box center [938, 412] width 122 height 32
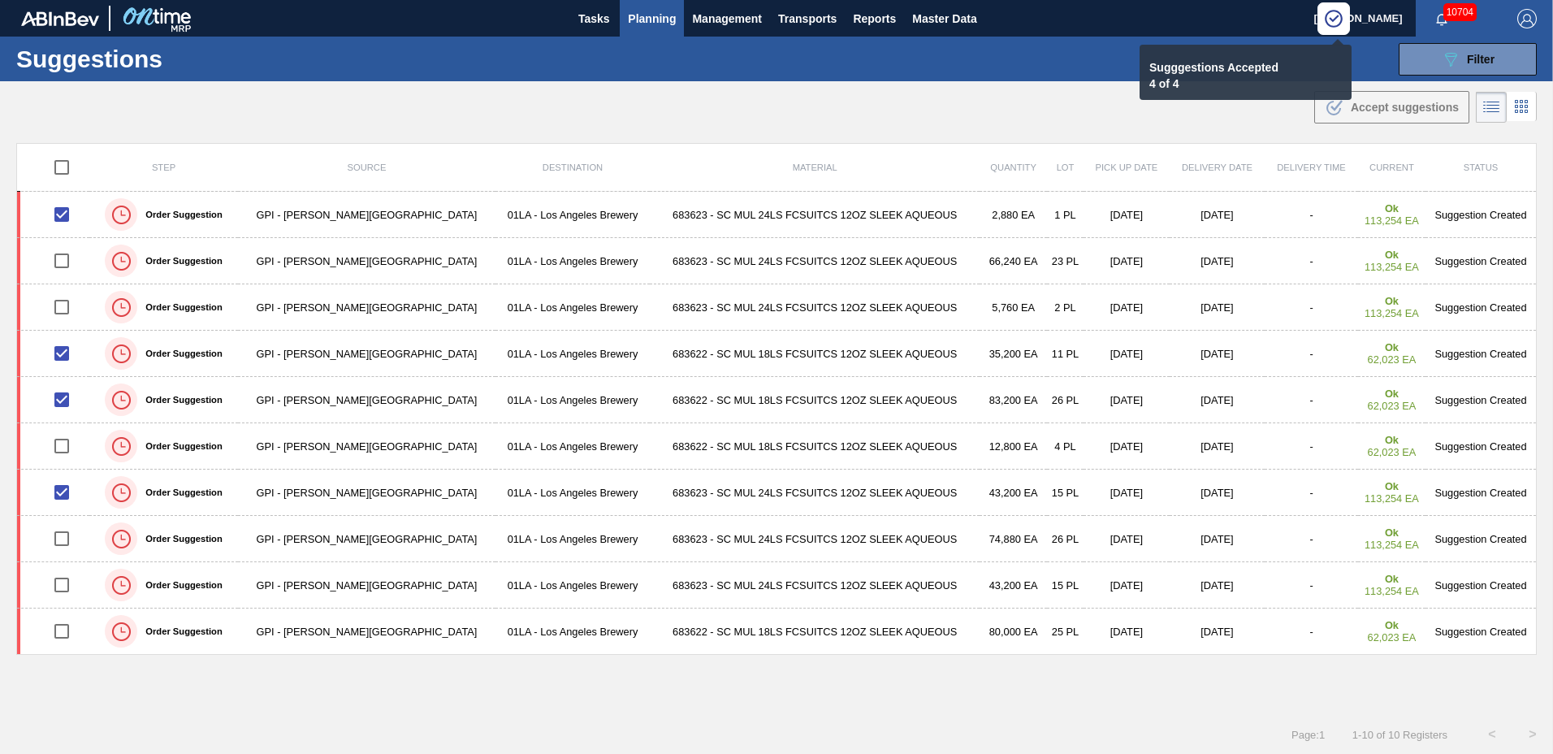
click at [641, 14] on span "Planning" at bounding box center [652, 18] width 48 height 19
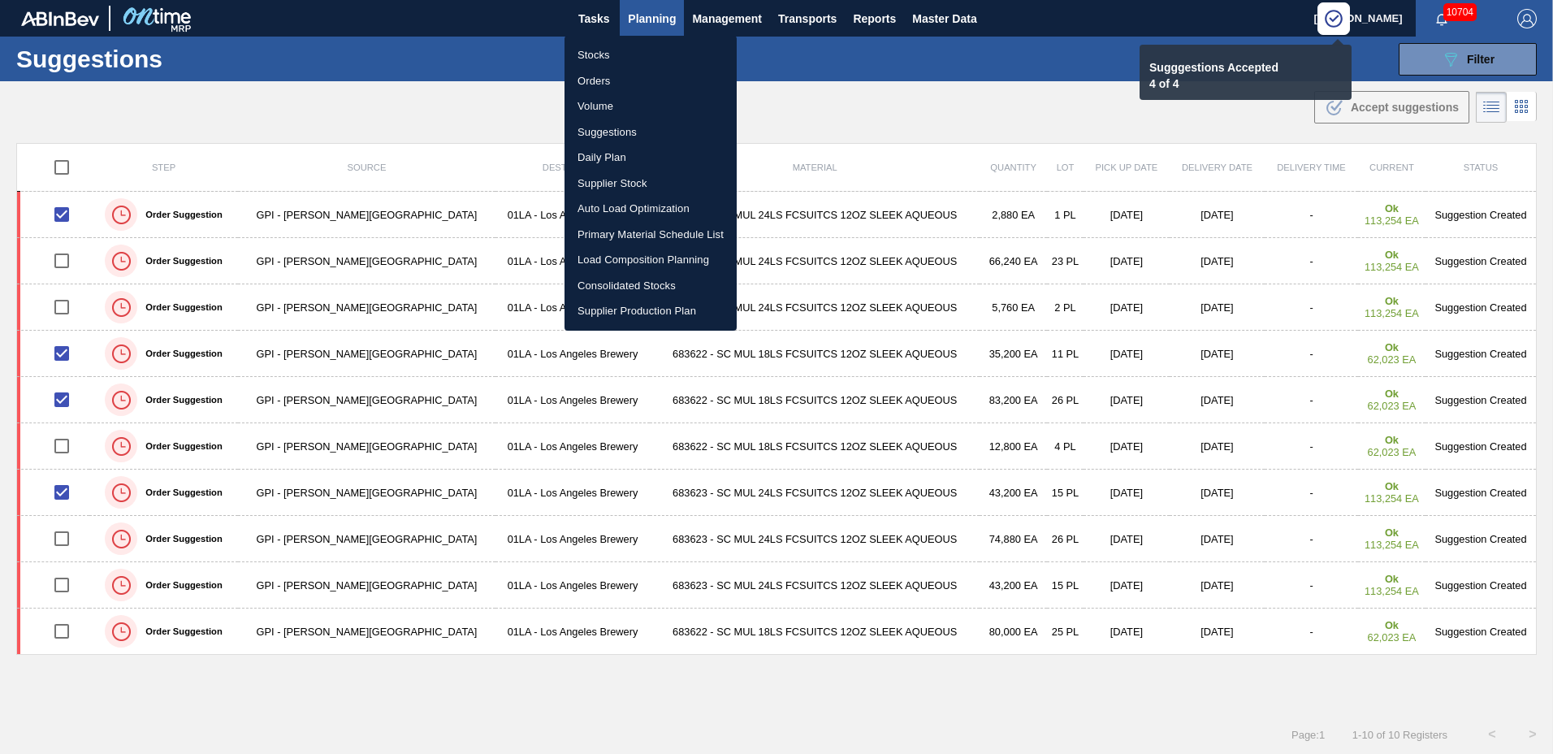
click at [613, 250] on li "Load Composition Planning" at bounding box center [650, 260] width 172 height 26
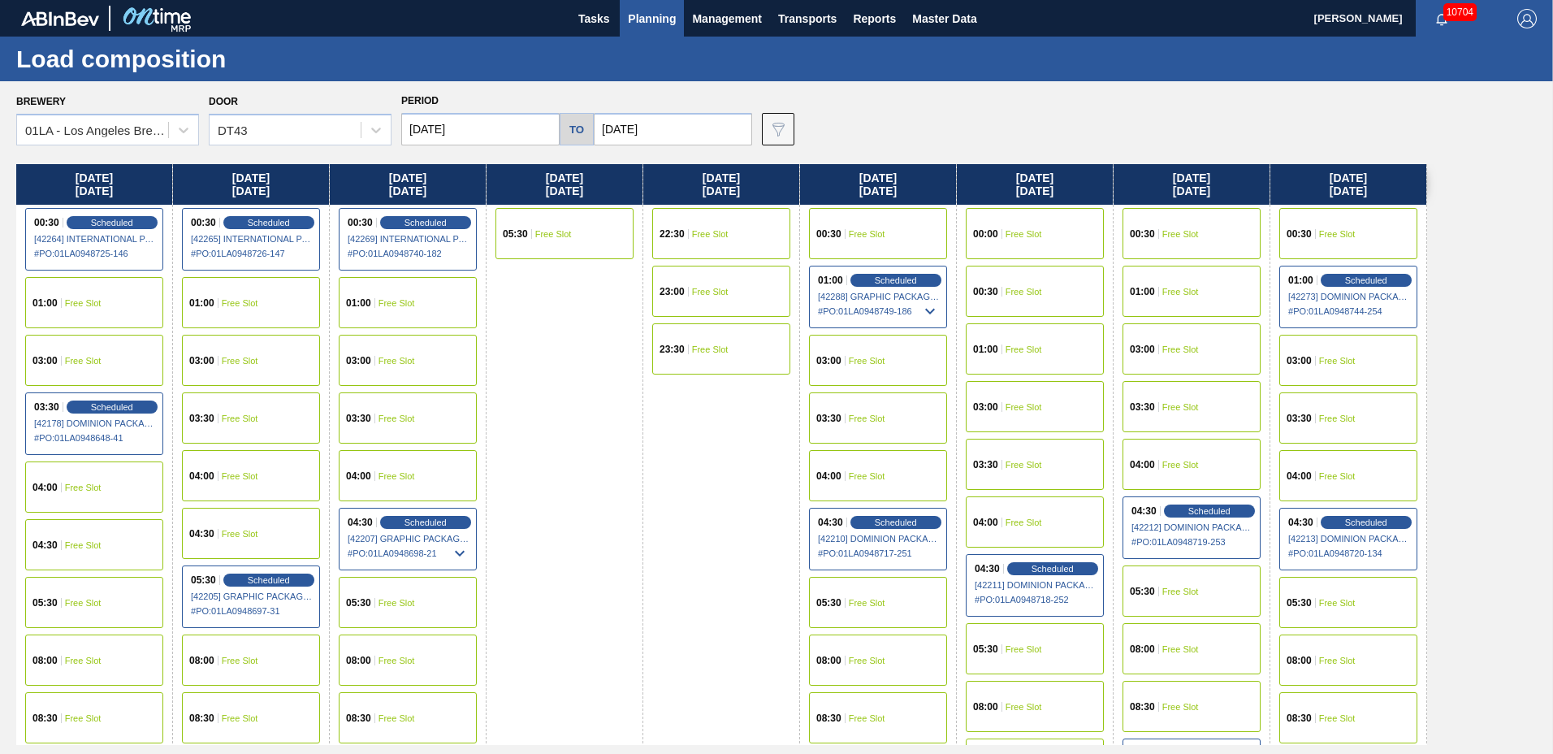
click at [1024, 447] on div "03:30 Free Slot" at bounding box center [1034, 463] width 138 height 51
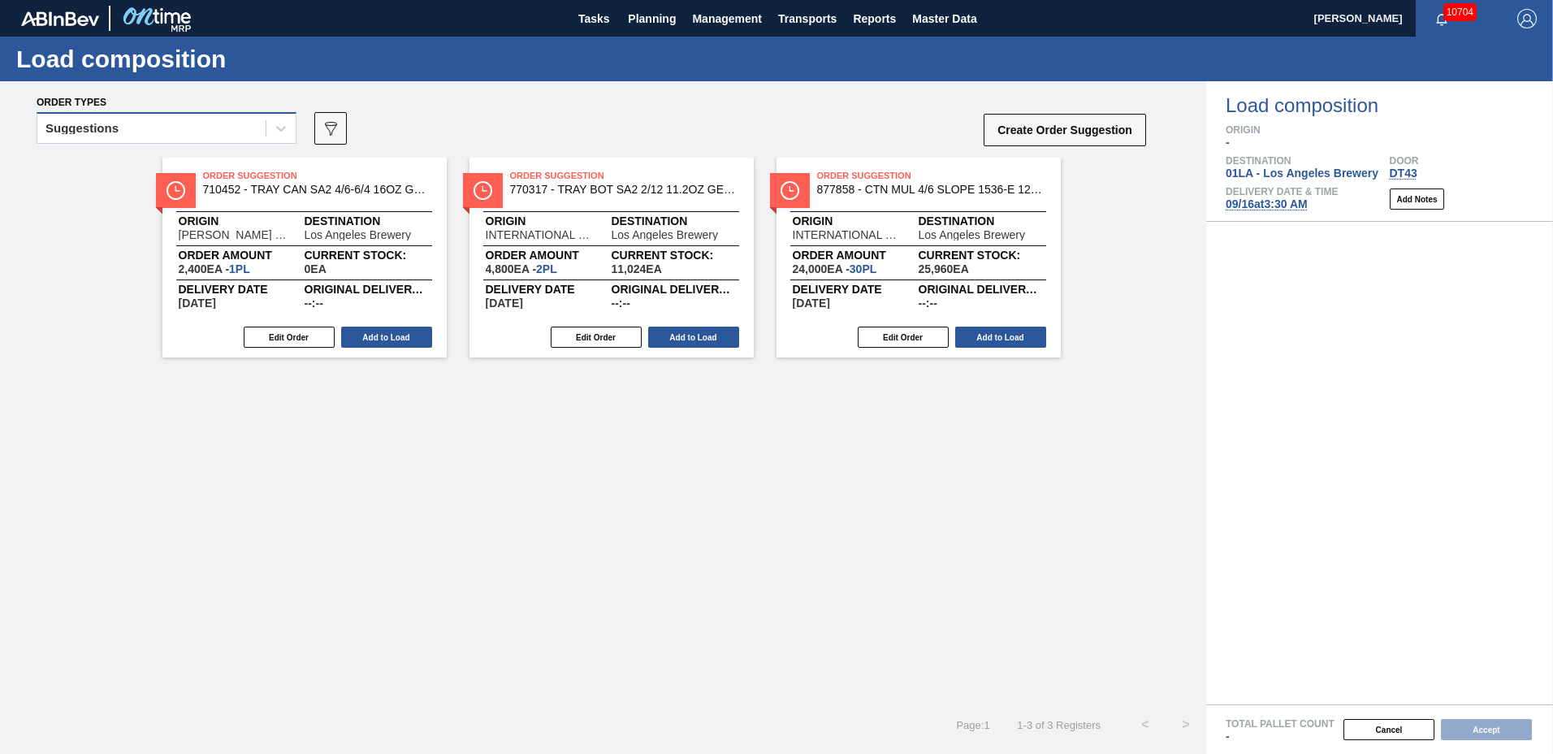
click at [200, 138] on div "Suggestions" at bounding box center [151, 129] width 228 height 24
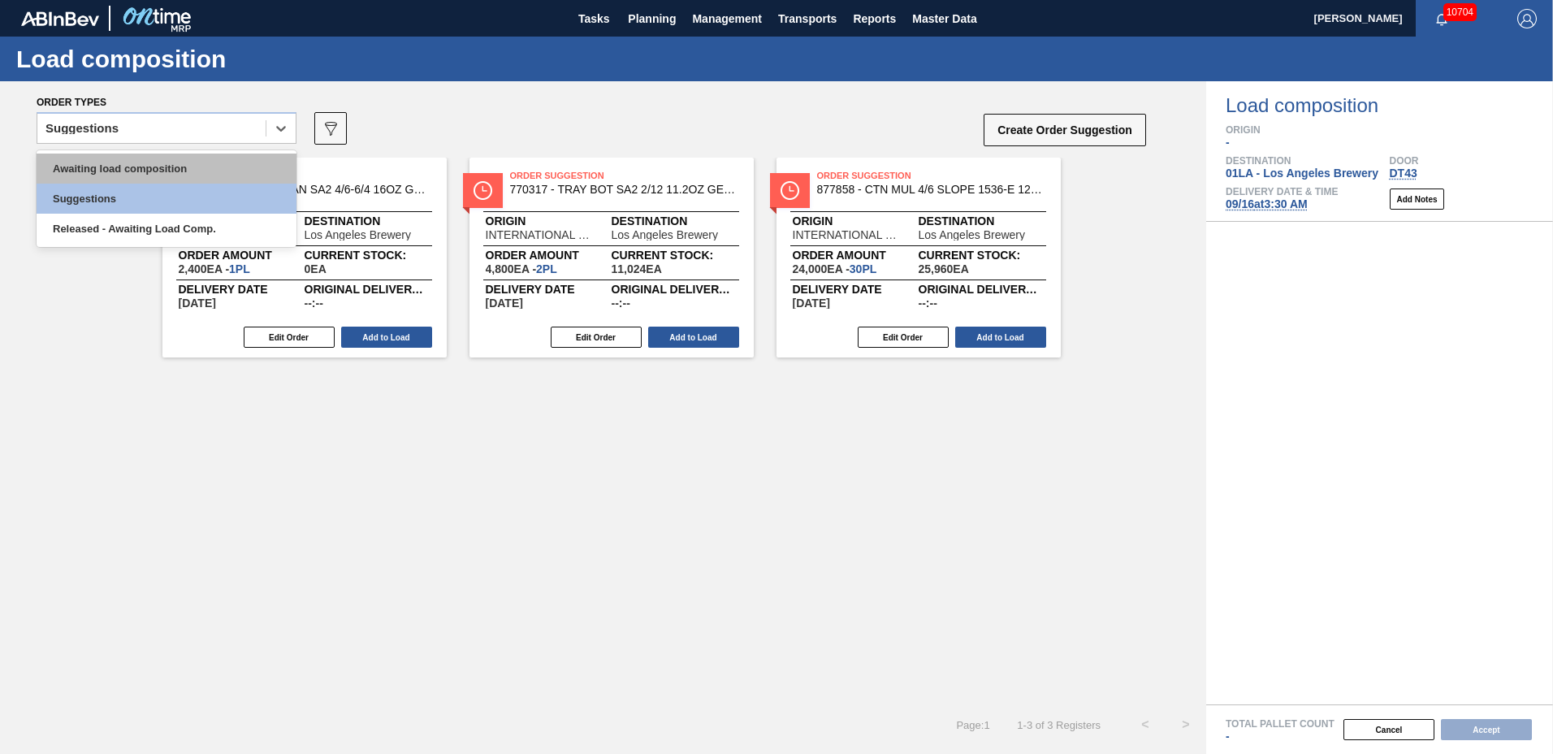
click at [186, 173] on div "Awaiting load composition" at bounding box center [167, 168] width 260 height 30
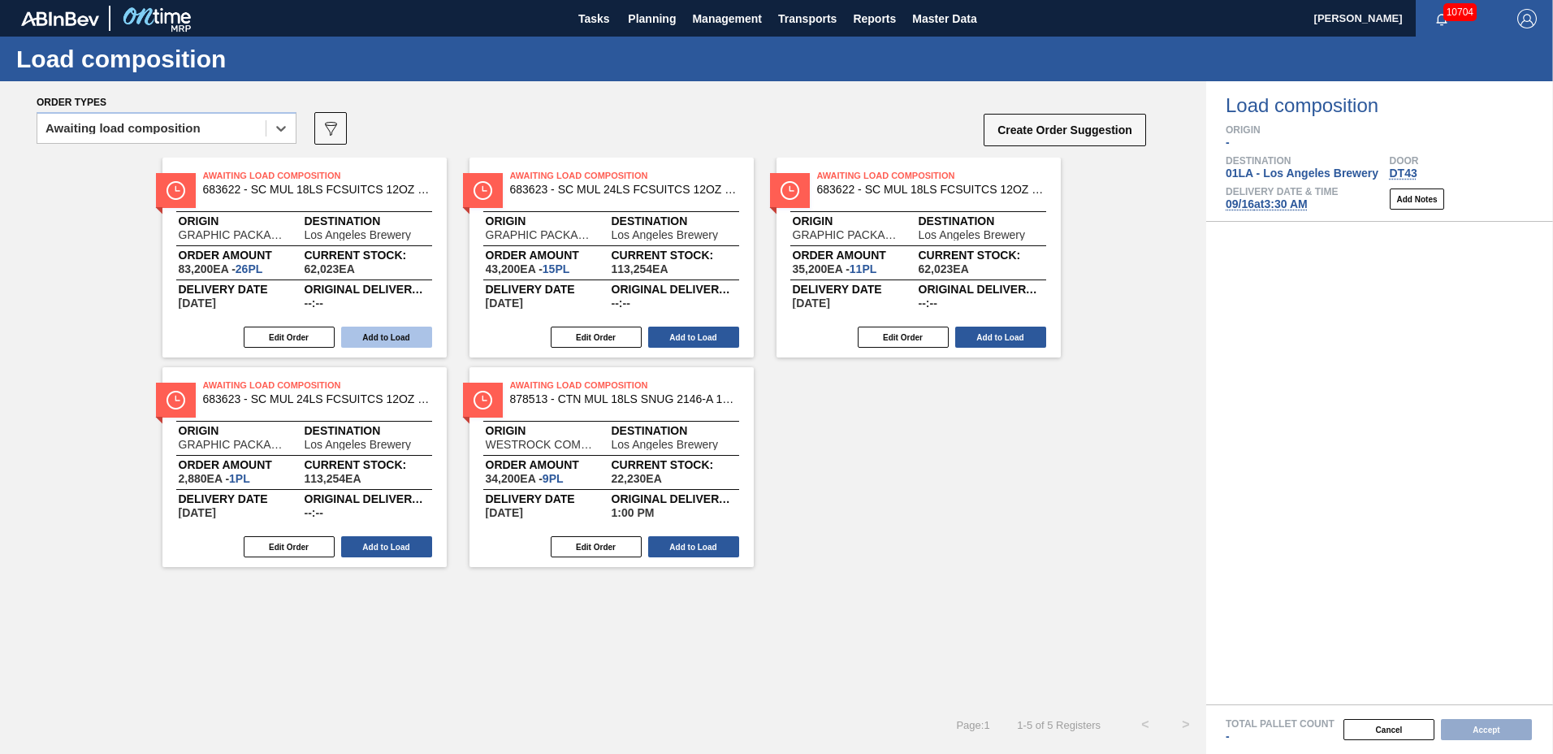
click at [408, 330] on button "Add to Load" at bounding box center [386, 336] width 91 height 21
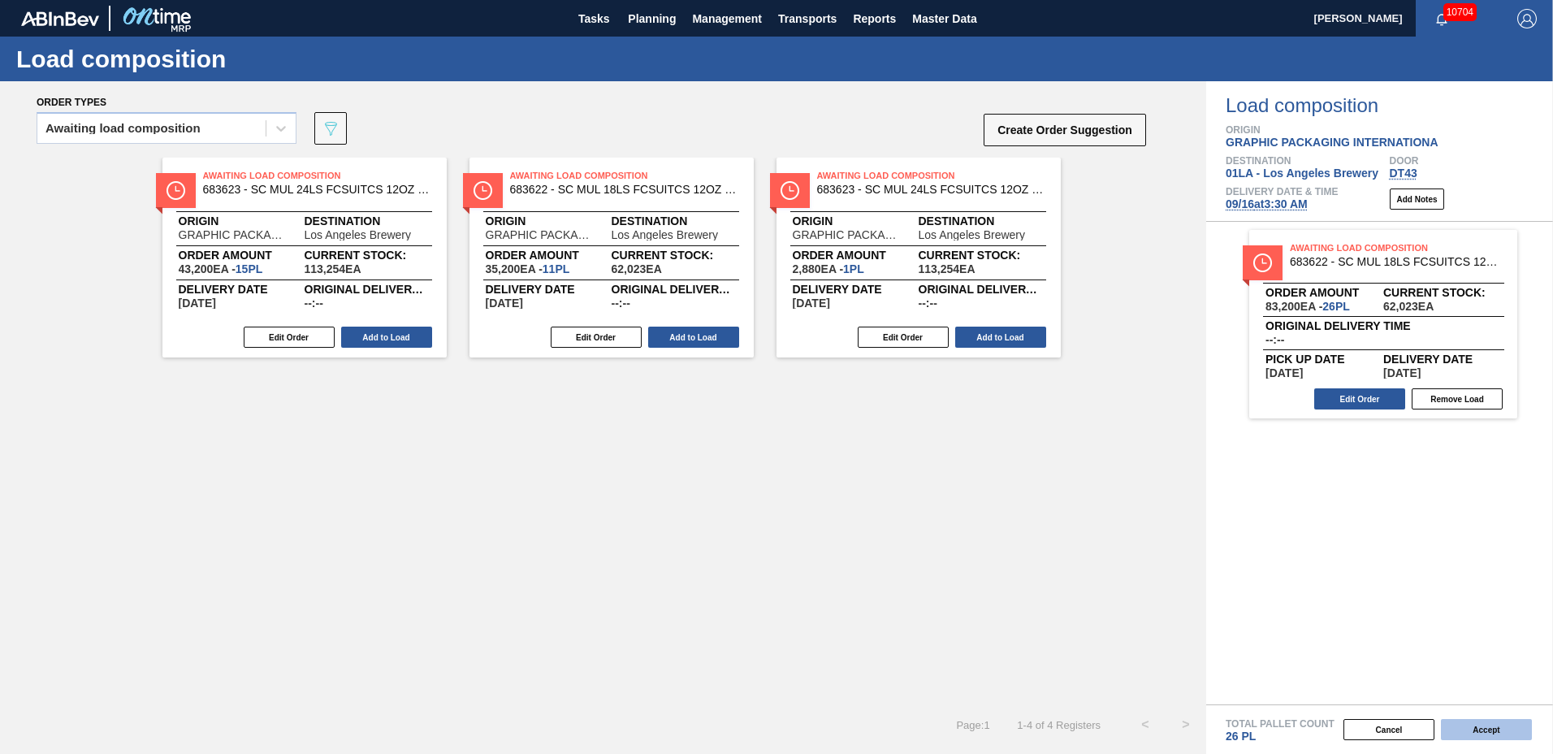
click at [1458, 721] on button "Accept" at bounding box center [1486, 729] width 91 height 21
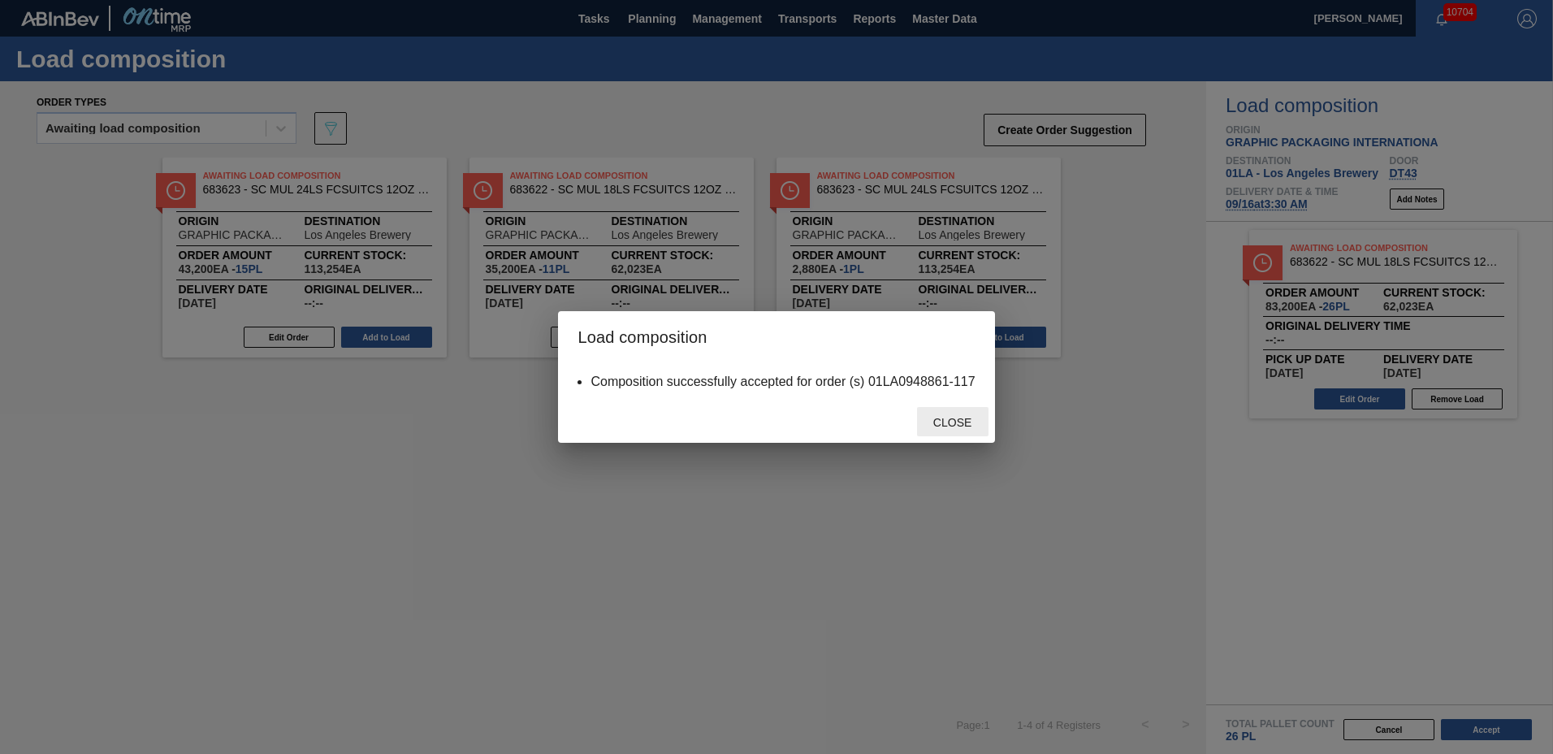
click at [973, 425] on span "Close" at bounding box center [952, 422] width 64 height 13
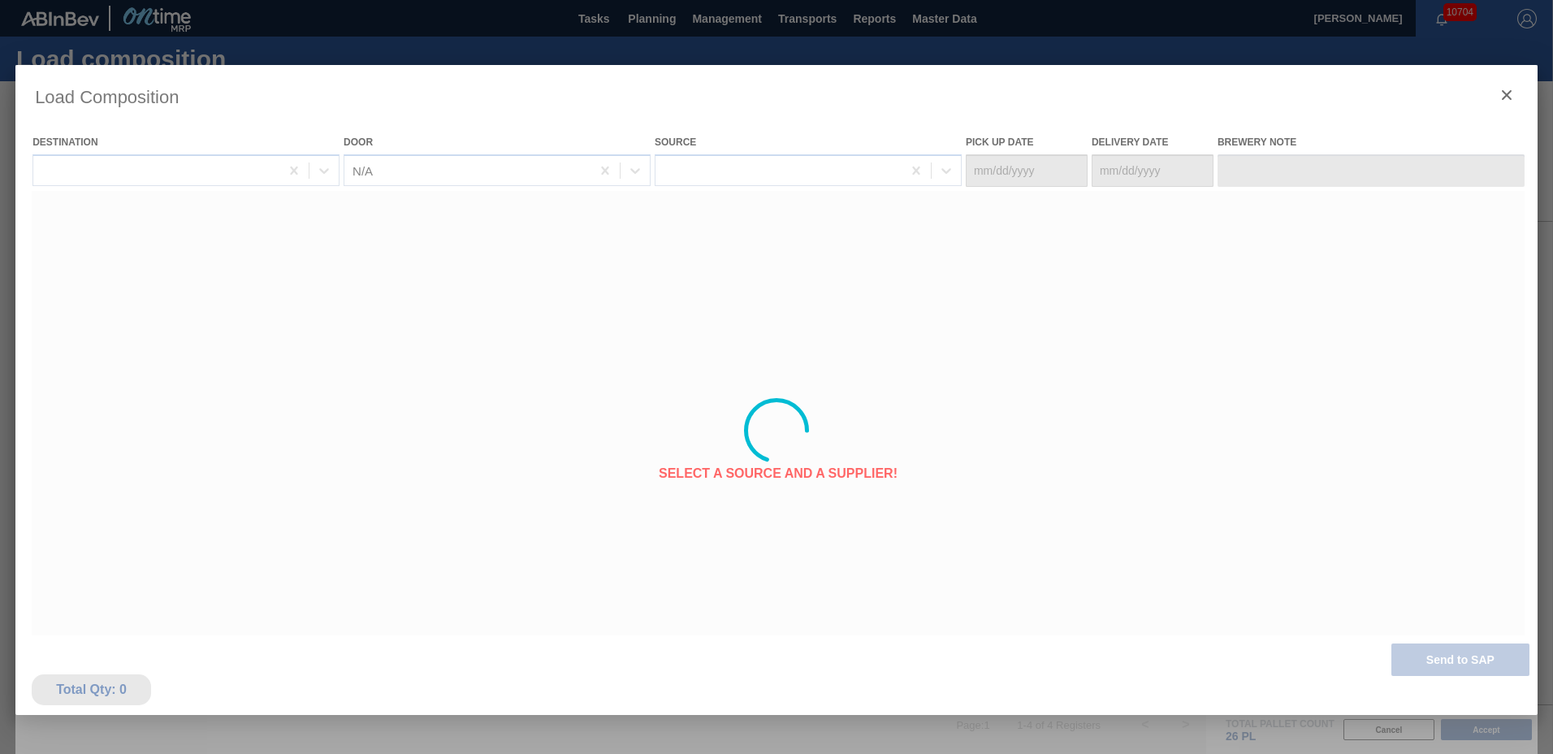
type Date "[DATE]"
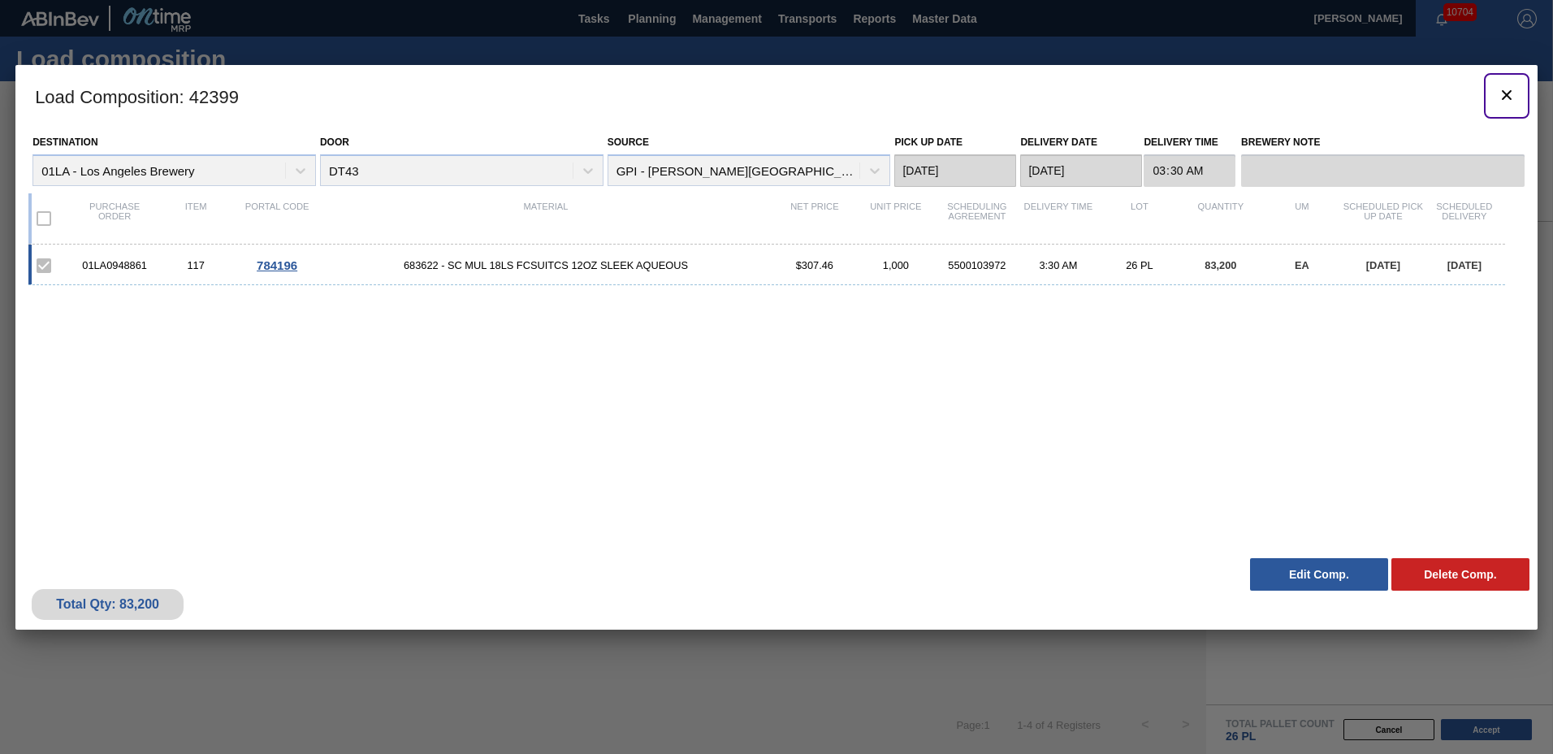
click at [1508, 96] on icon "botão de ícone" at bounding box center [1506, 95] width 10 height 10
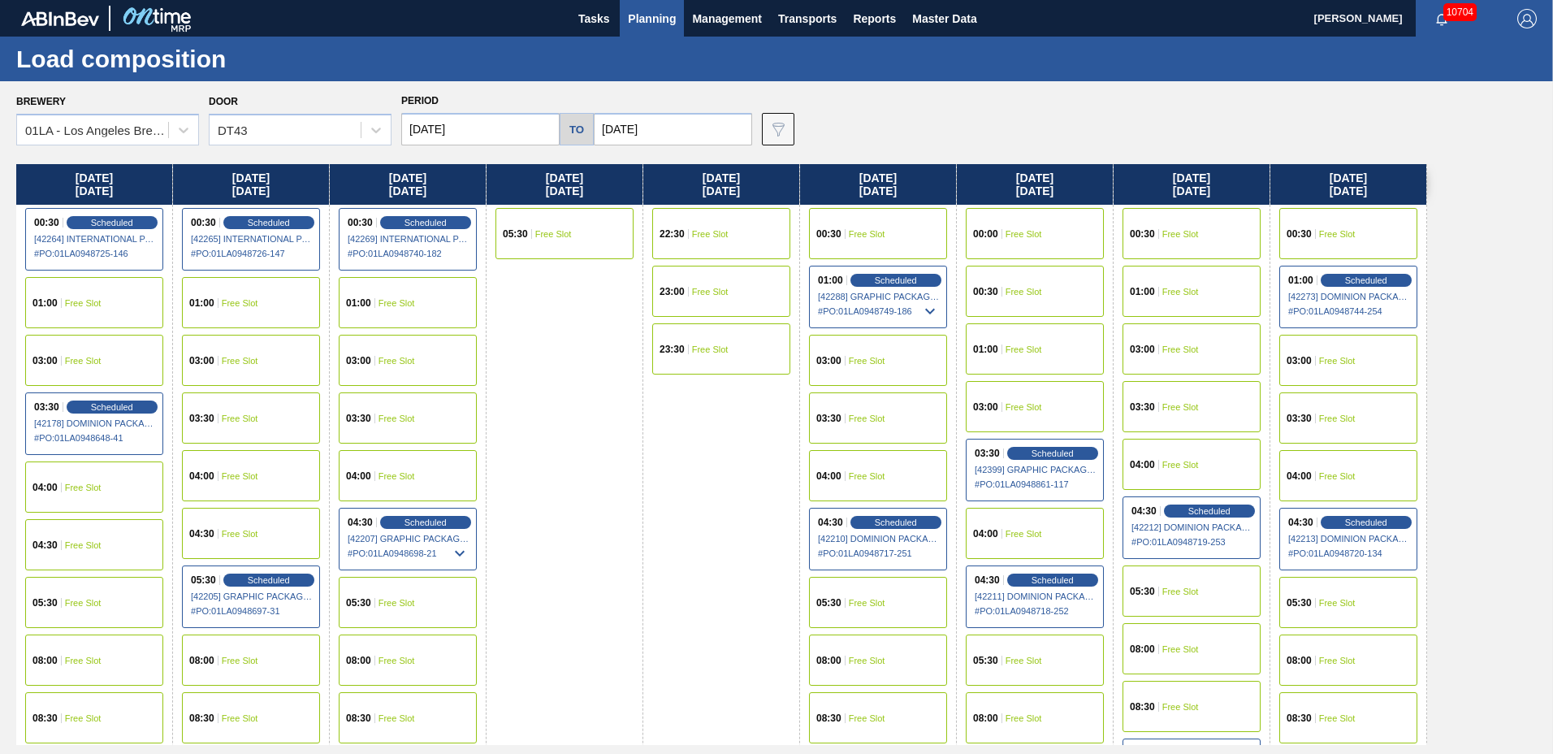
click at [1167, 296] on div "01:00 Free Slot" at bounding box center [1191, 291] width 138 height 51
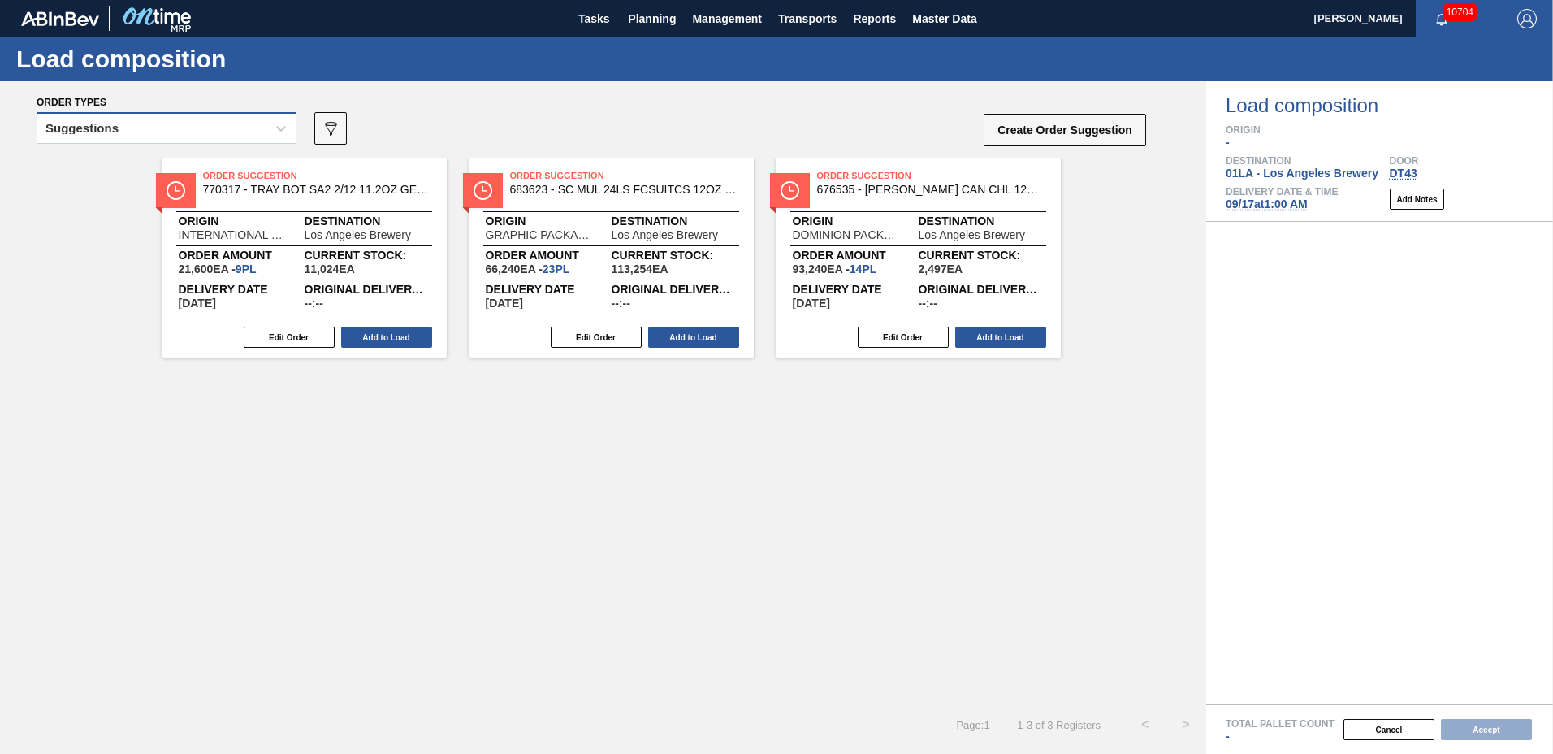
click at [157, 128] on div "Suggestions" at bounding box center [151, 129] width 228 height 24
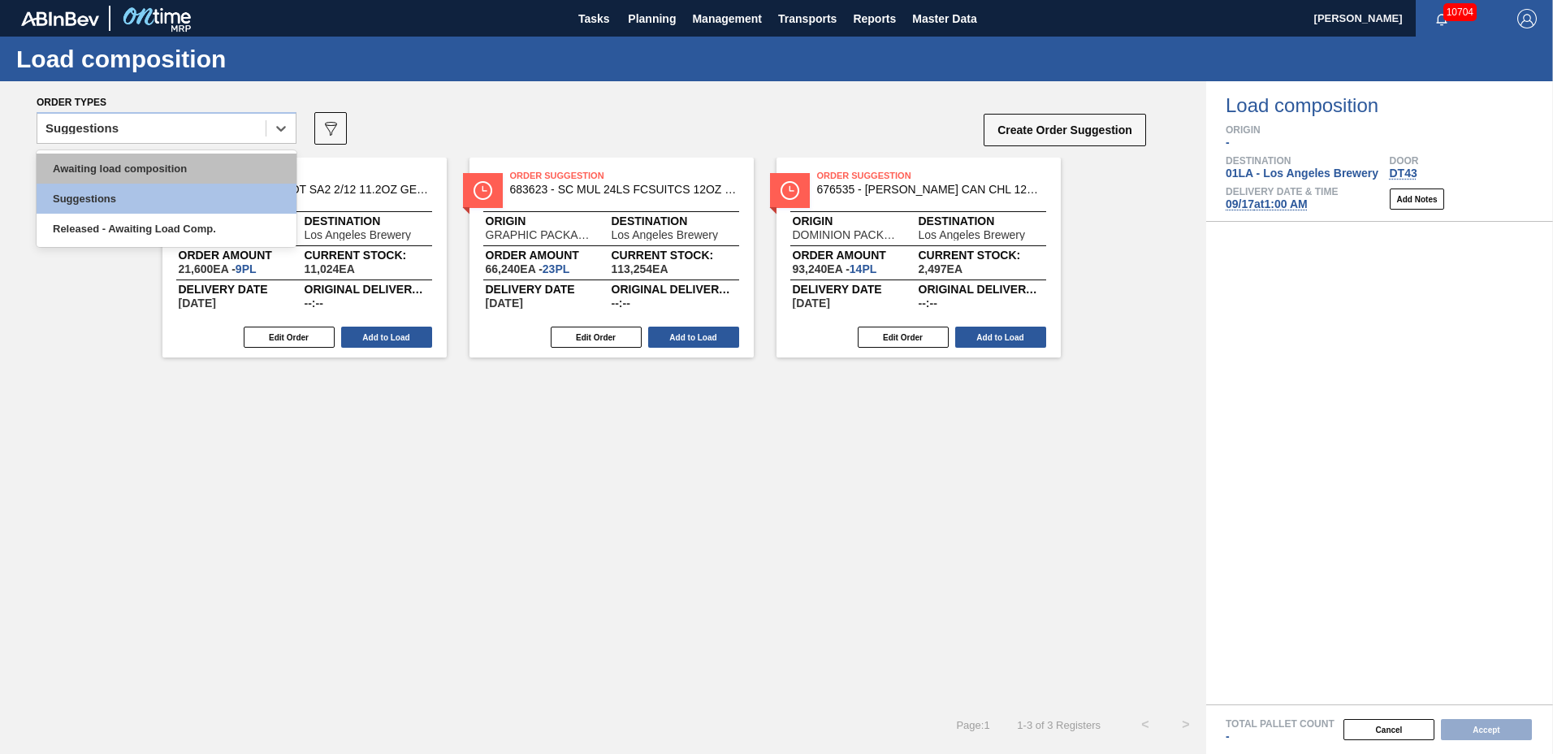
click at [152, 161] on div "Awaiting load composition" at bounding box center [167, 168] width 260 height 30
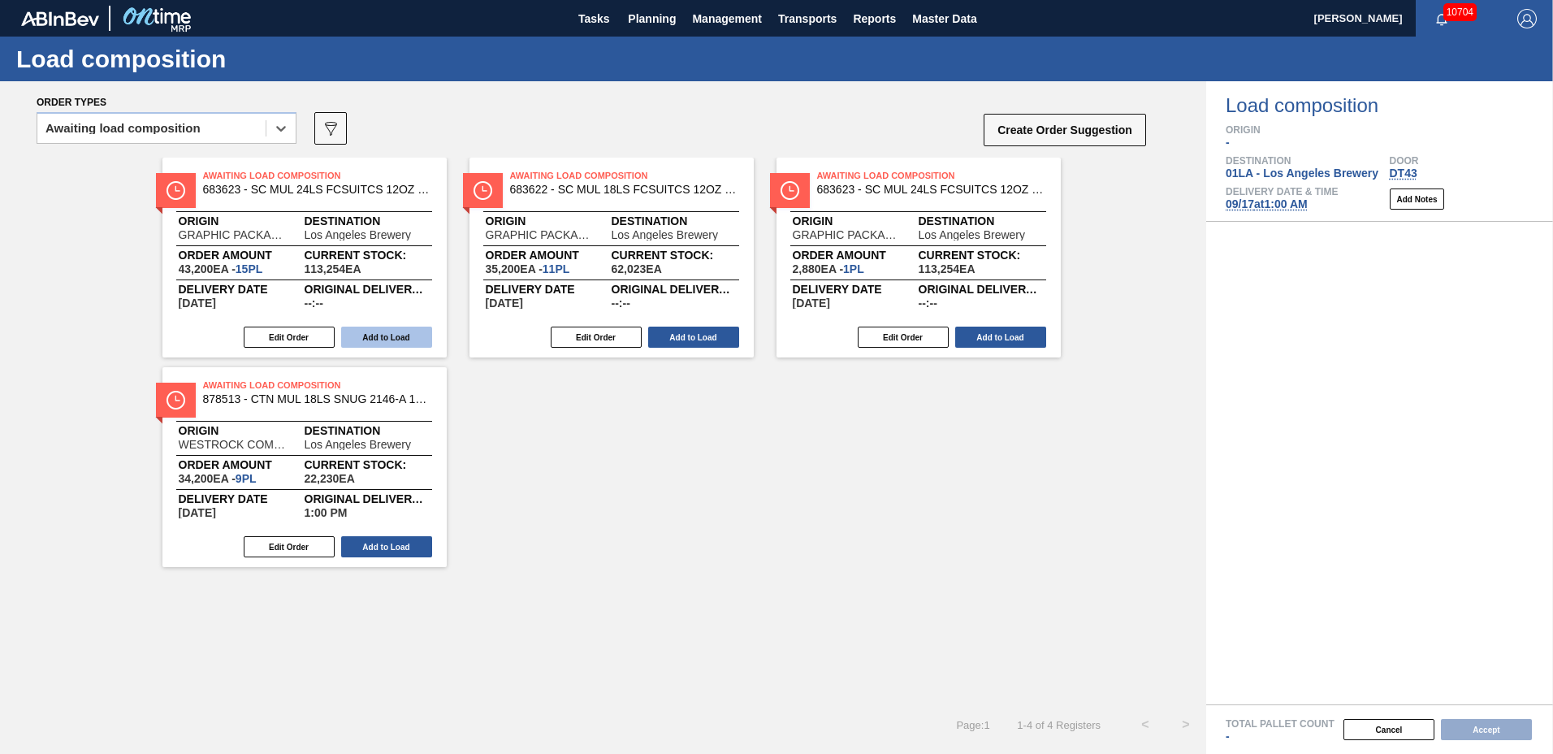
click at [399, 339] on button "Add to Load" at bounding box center [386, 336] width 91 height 21
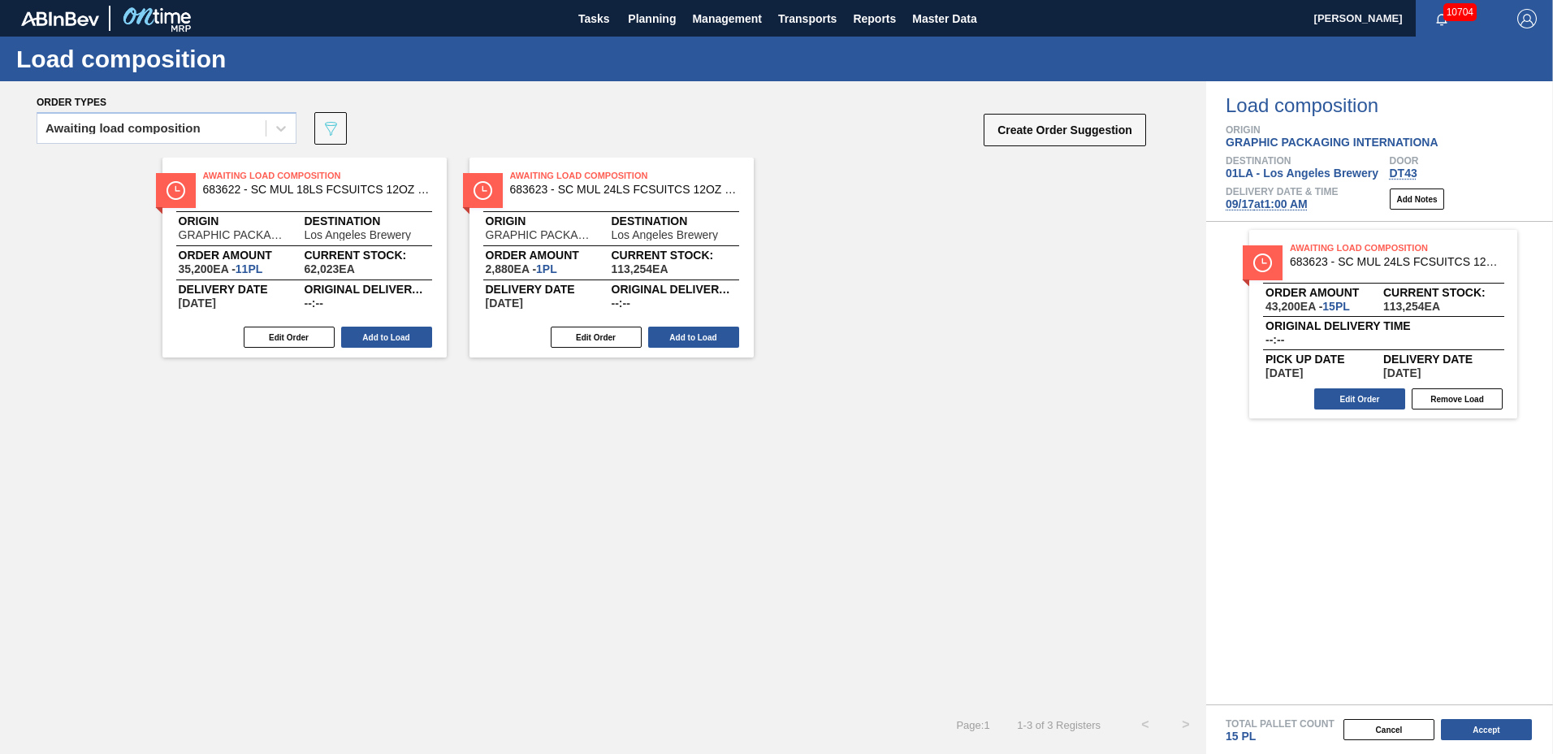
click at [399, 339] on button "Add to Load" at bounding box center [386, 336] width 91 height 21
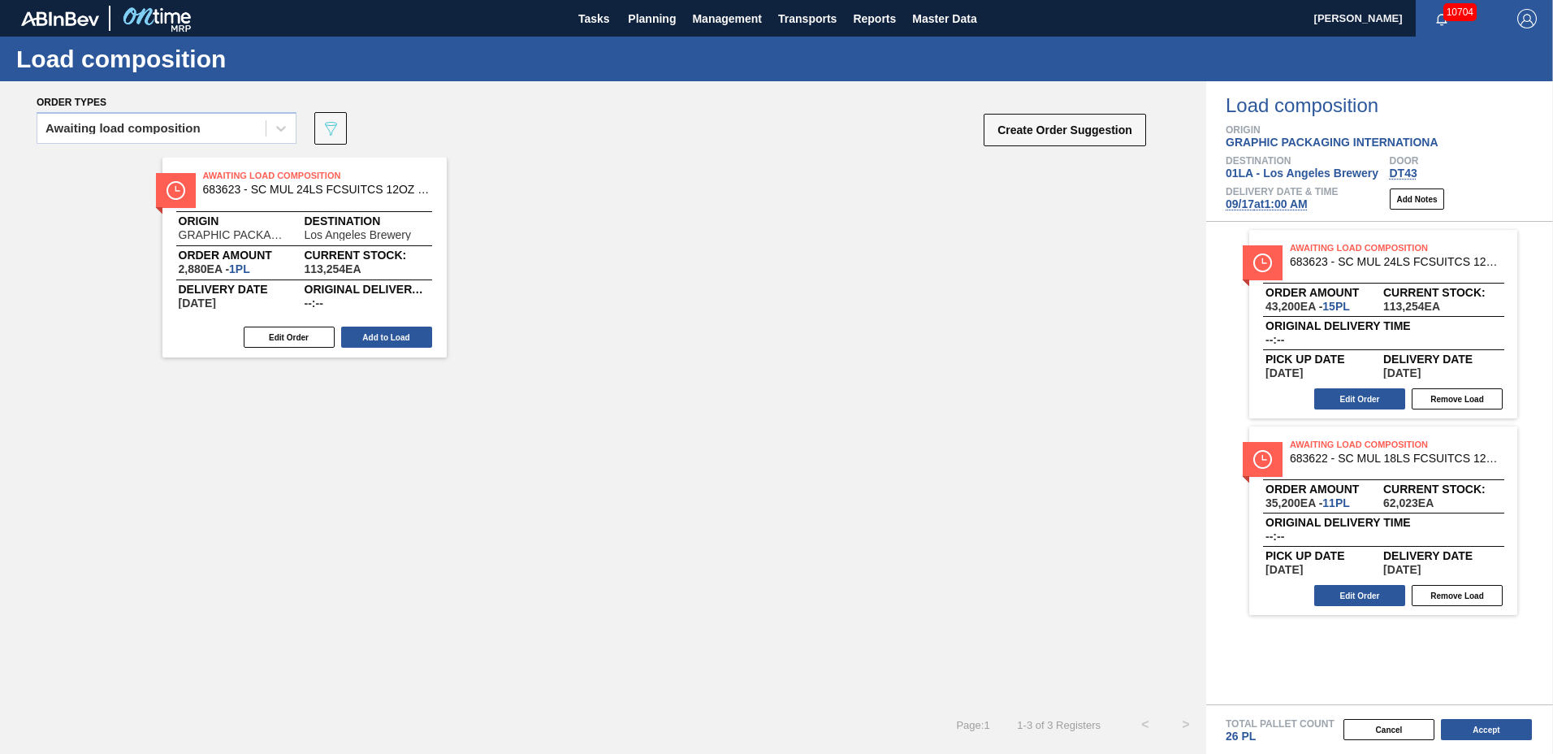
click at [399, 339] on button "Add to Load" at bounding box center [386, 336] width 91 height 21
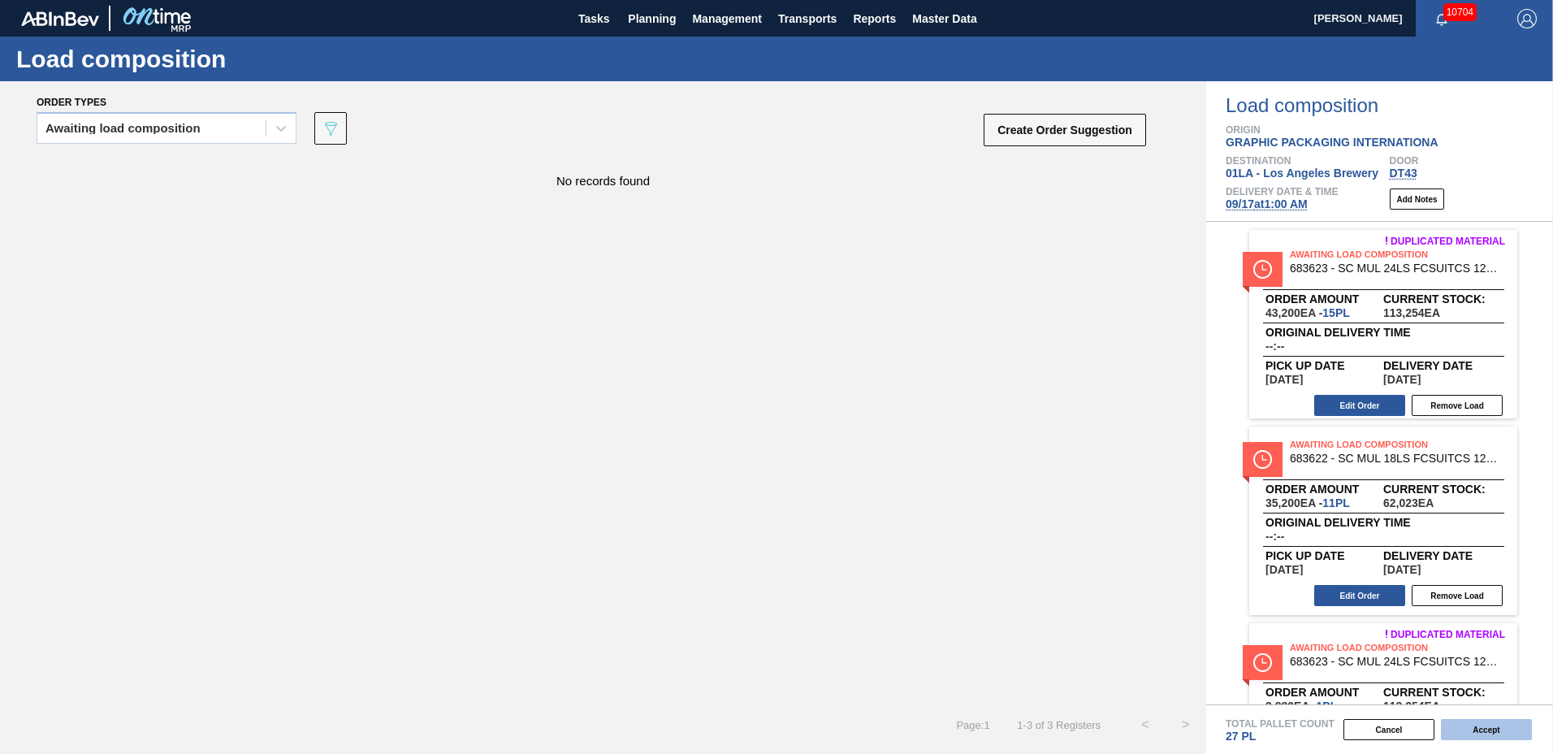
click at [1472, 725] on button "Accept" at bounding box center [1486, 729] width 91 height 21
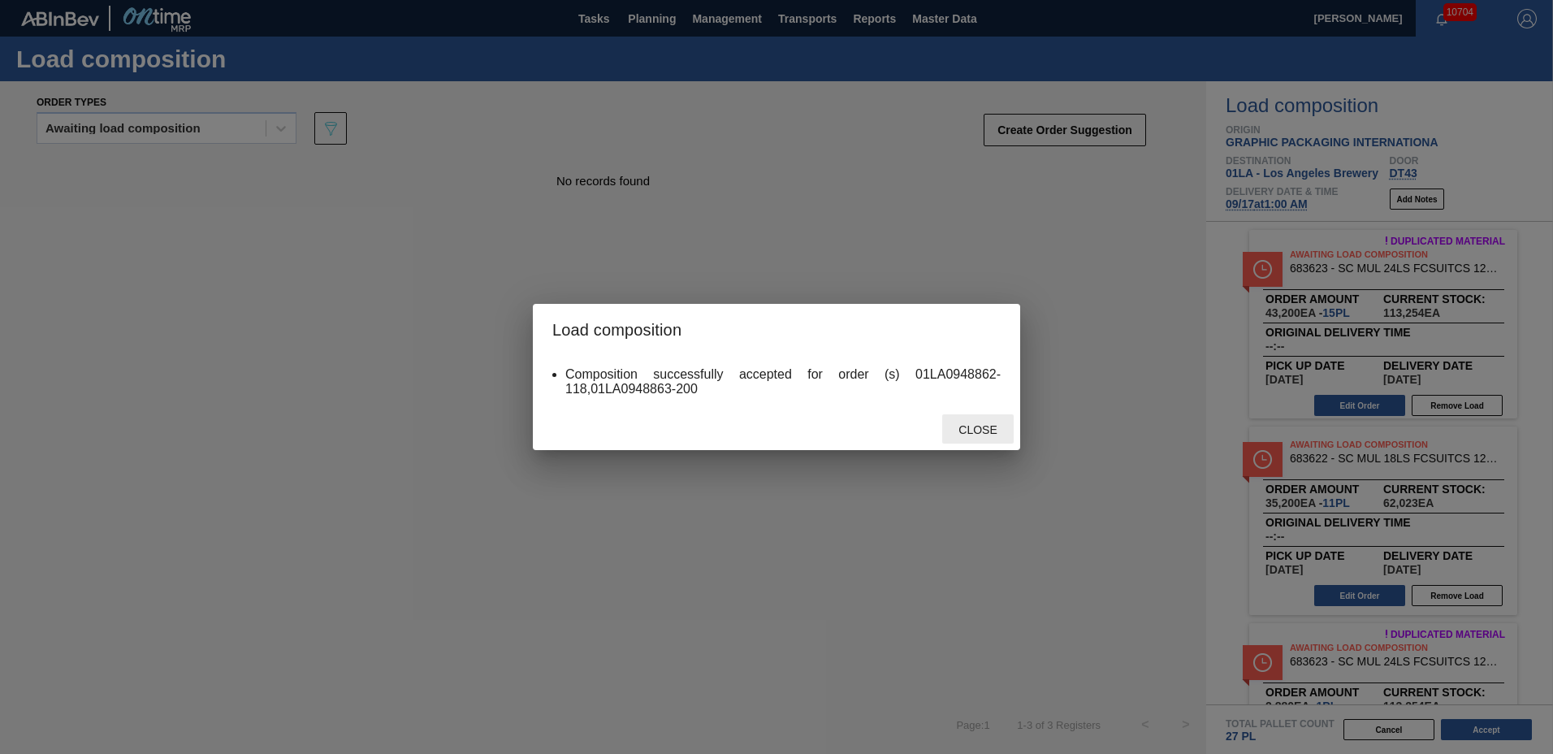
click at [982, 423] on span "Close" at bounding box center [977, 429] width 64 height 13
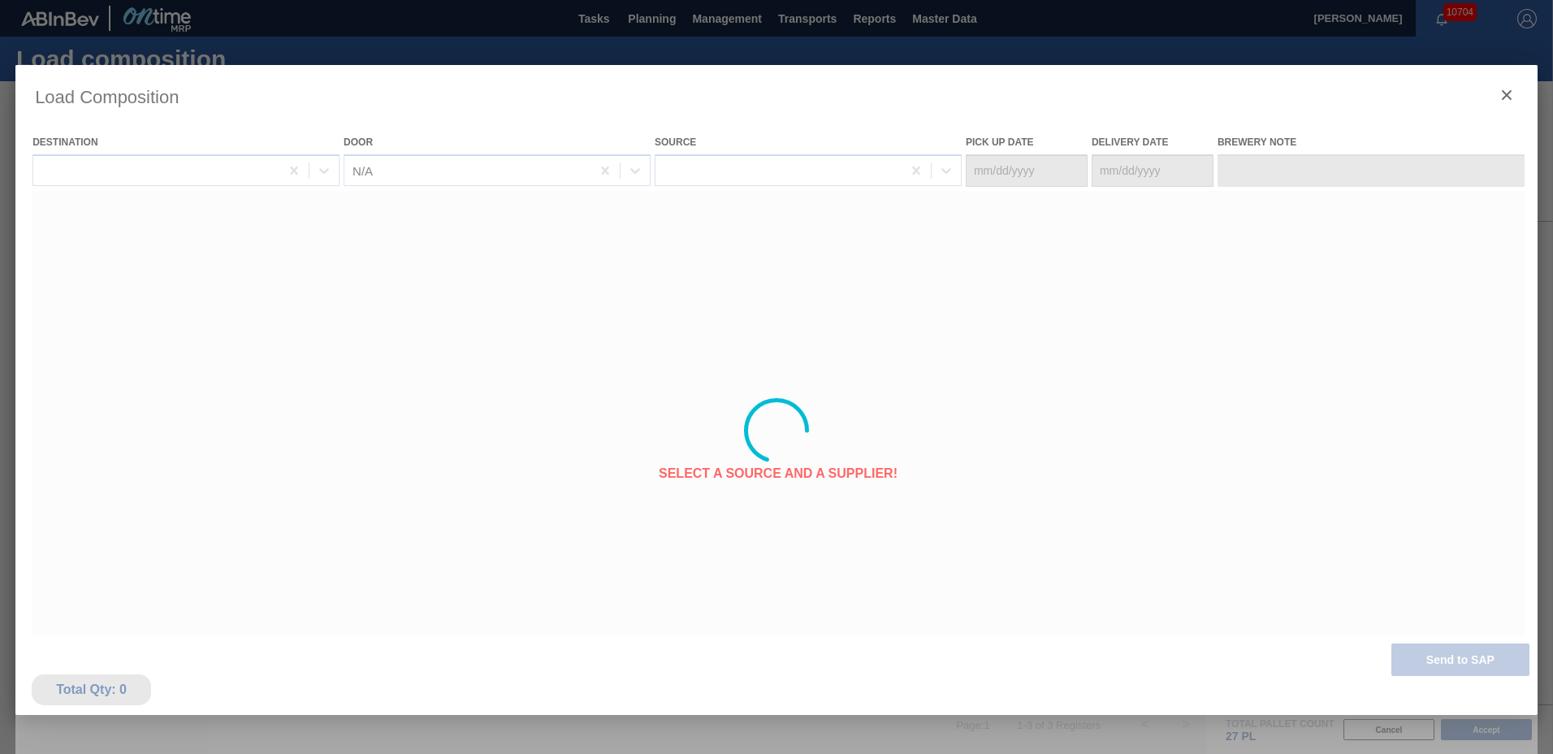
type Date "[DATE]"
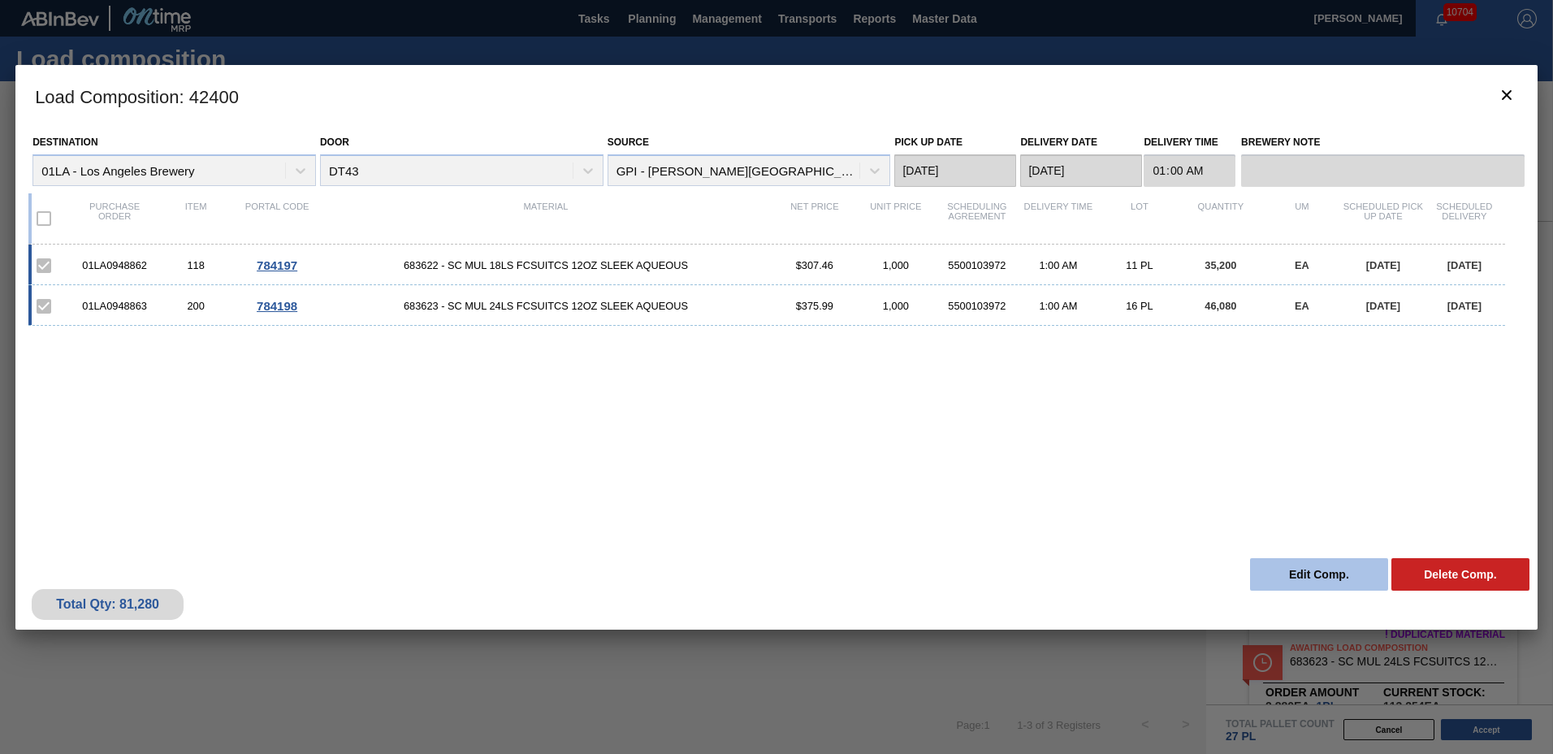
click at [1269, 574] on button "Edit Comp." at bounding box center [1319, 574] width 138 height 32
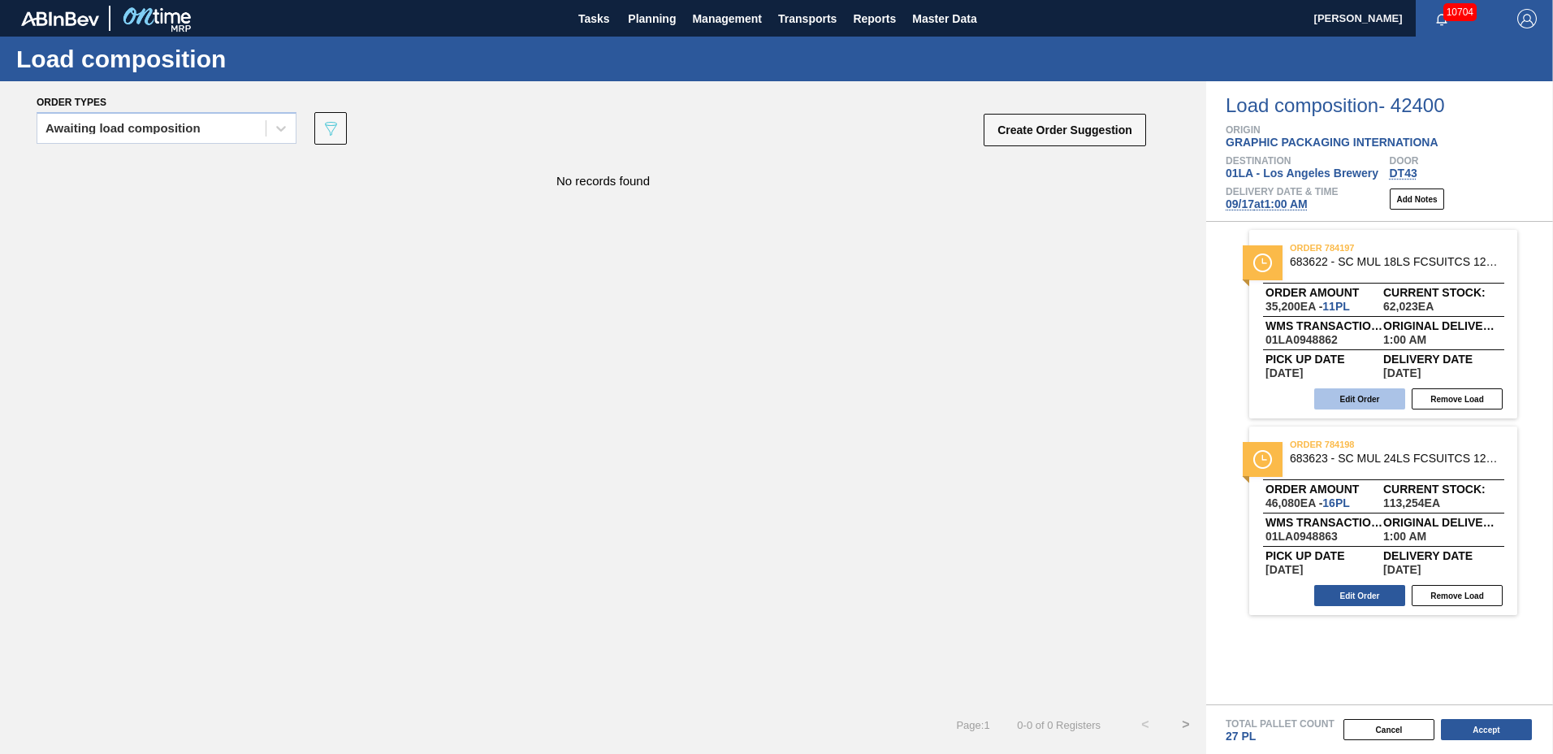
click at [1367, 401] on button "Edit Order" at bounding box center [1359, 398] width 91 height 21
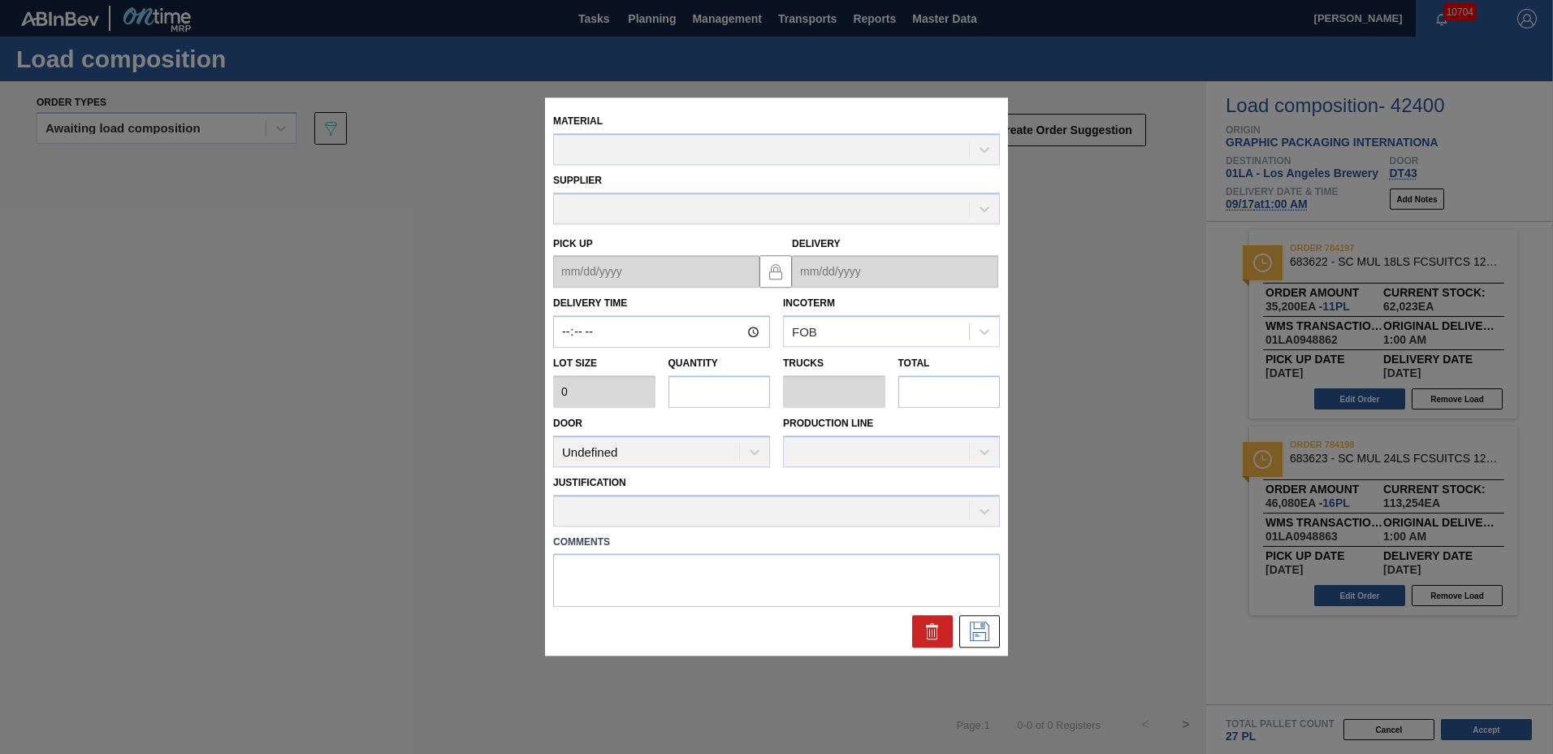
type input "01:00:00"
type input "3,200"
type input "11"
type input "0.423"
type input "35,200"
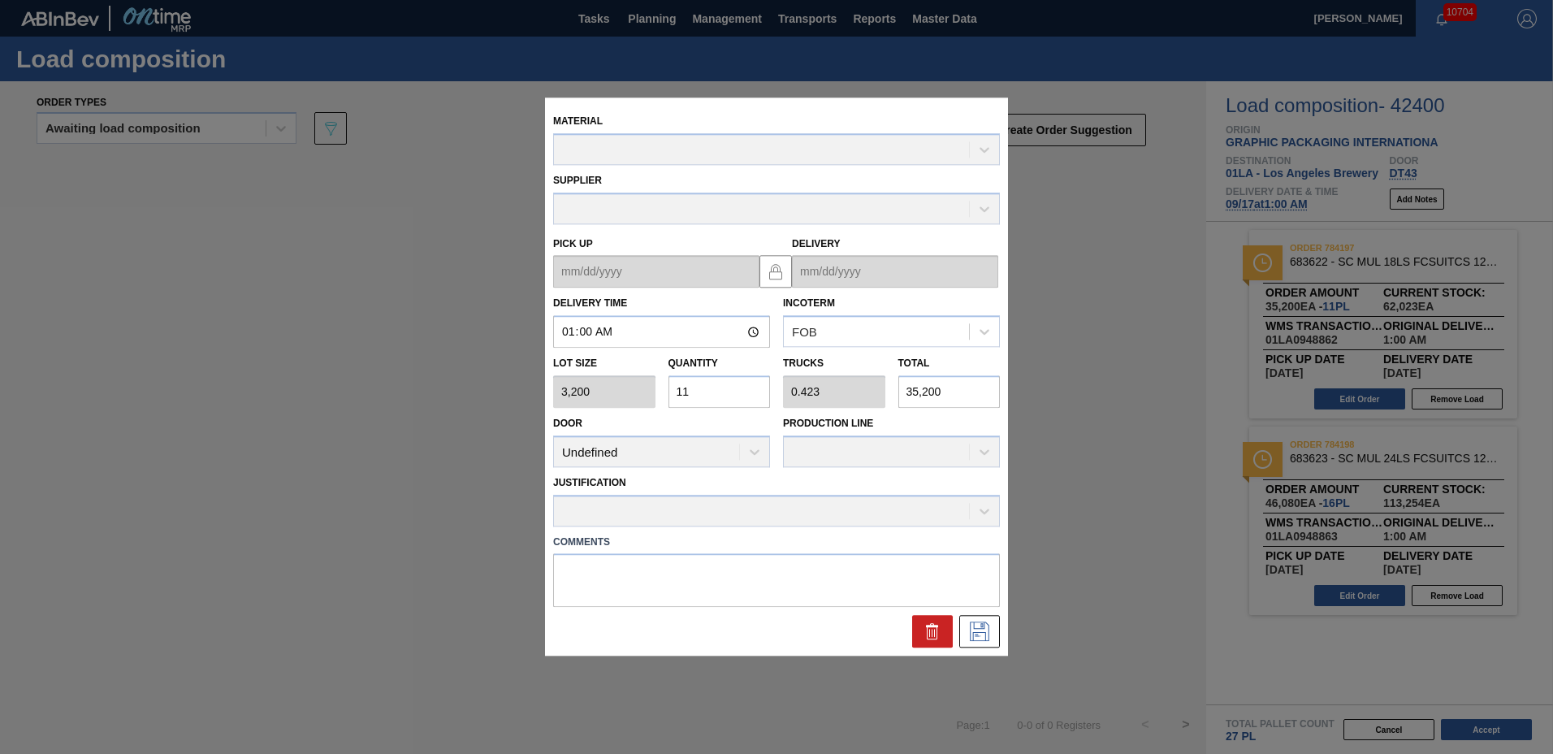
type up "[DATE]"
type input "[DATE]"
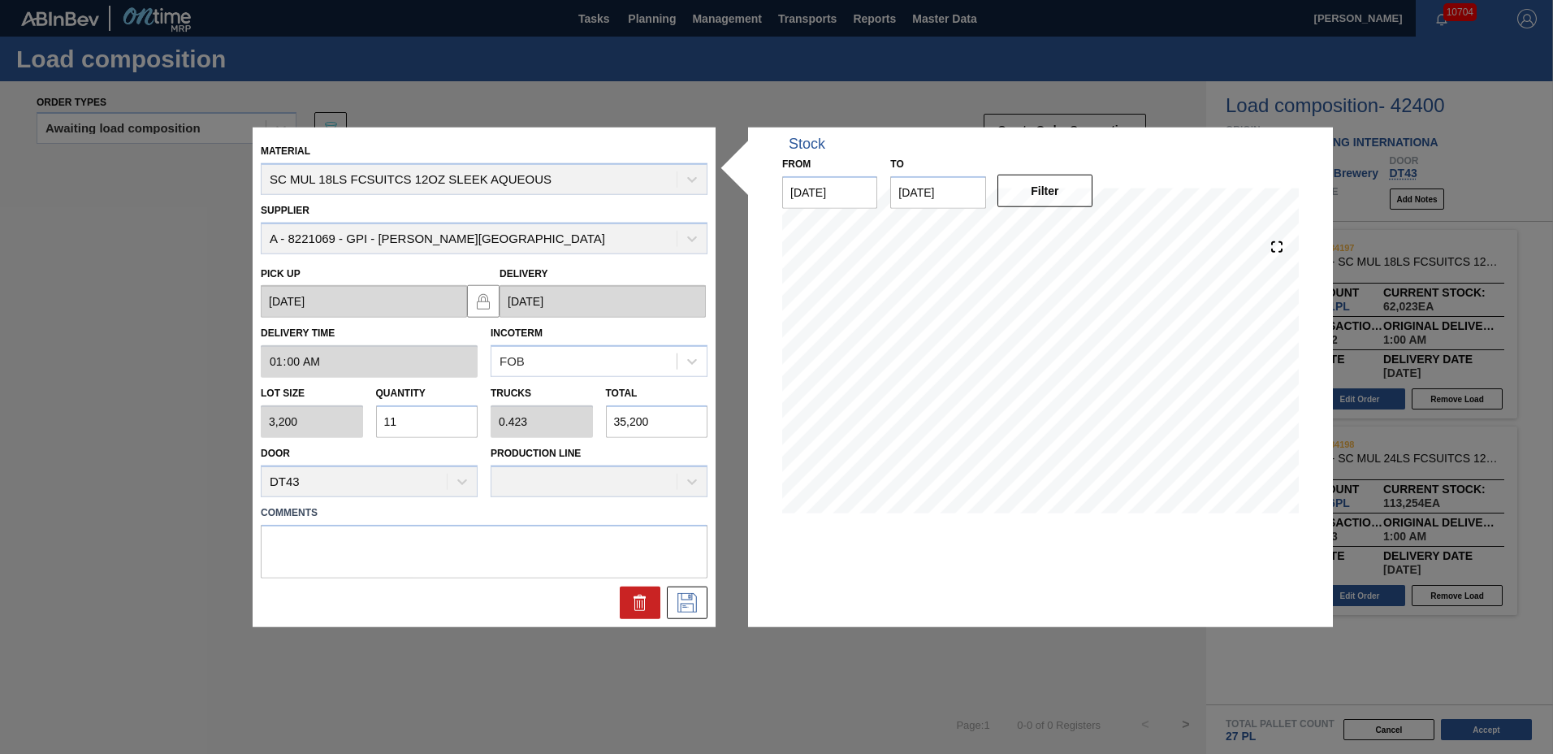
click at [438, 417] on input "11" at bounding box center [427, 421] width 102 height 32
type input "1"
type input "0.038"
type input "3,200"
type input "10"
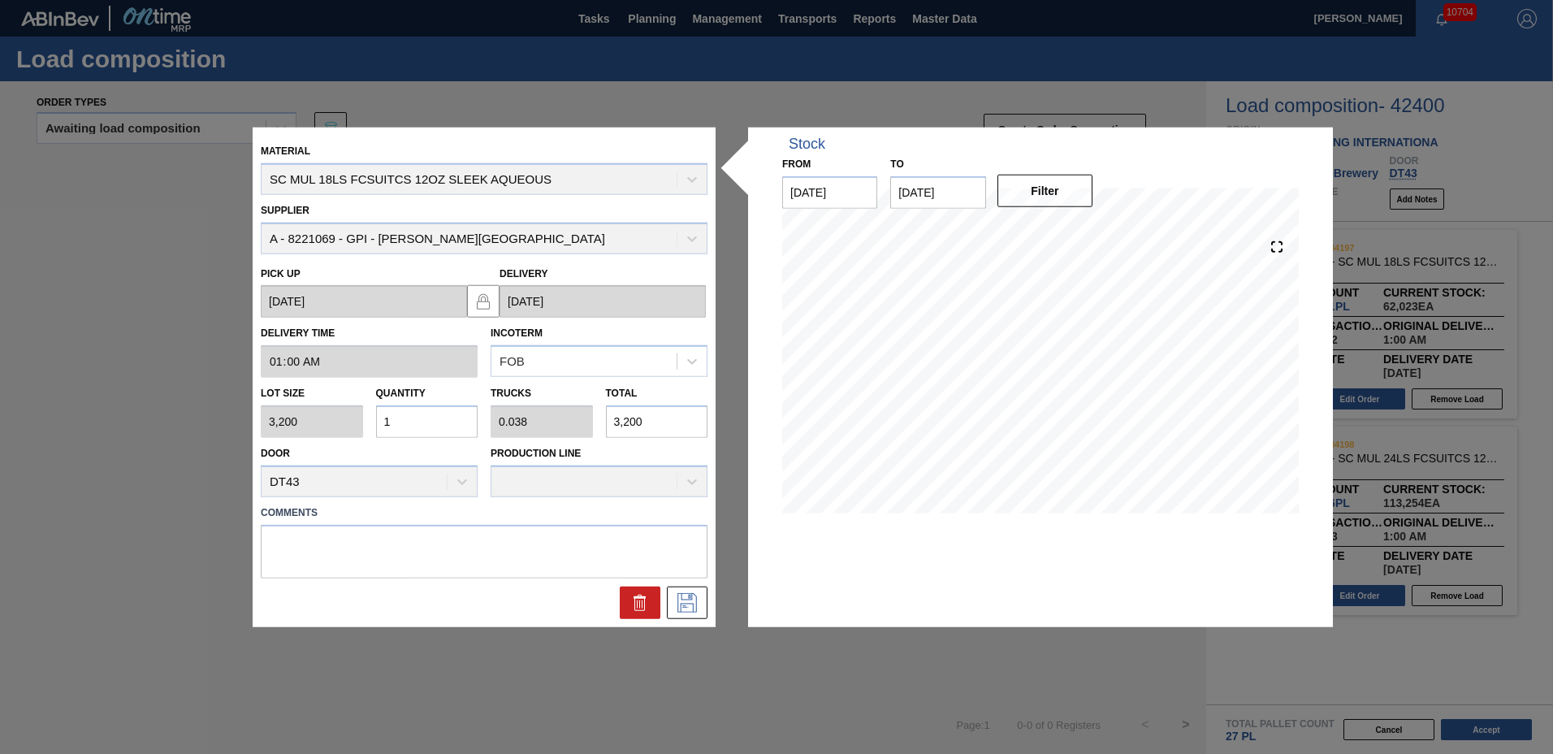
type input "0.385"
type input "32,000"
type input "10"
click at [698, 597] on icon at bounding box center [687, 601] width 26 height 19
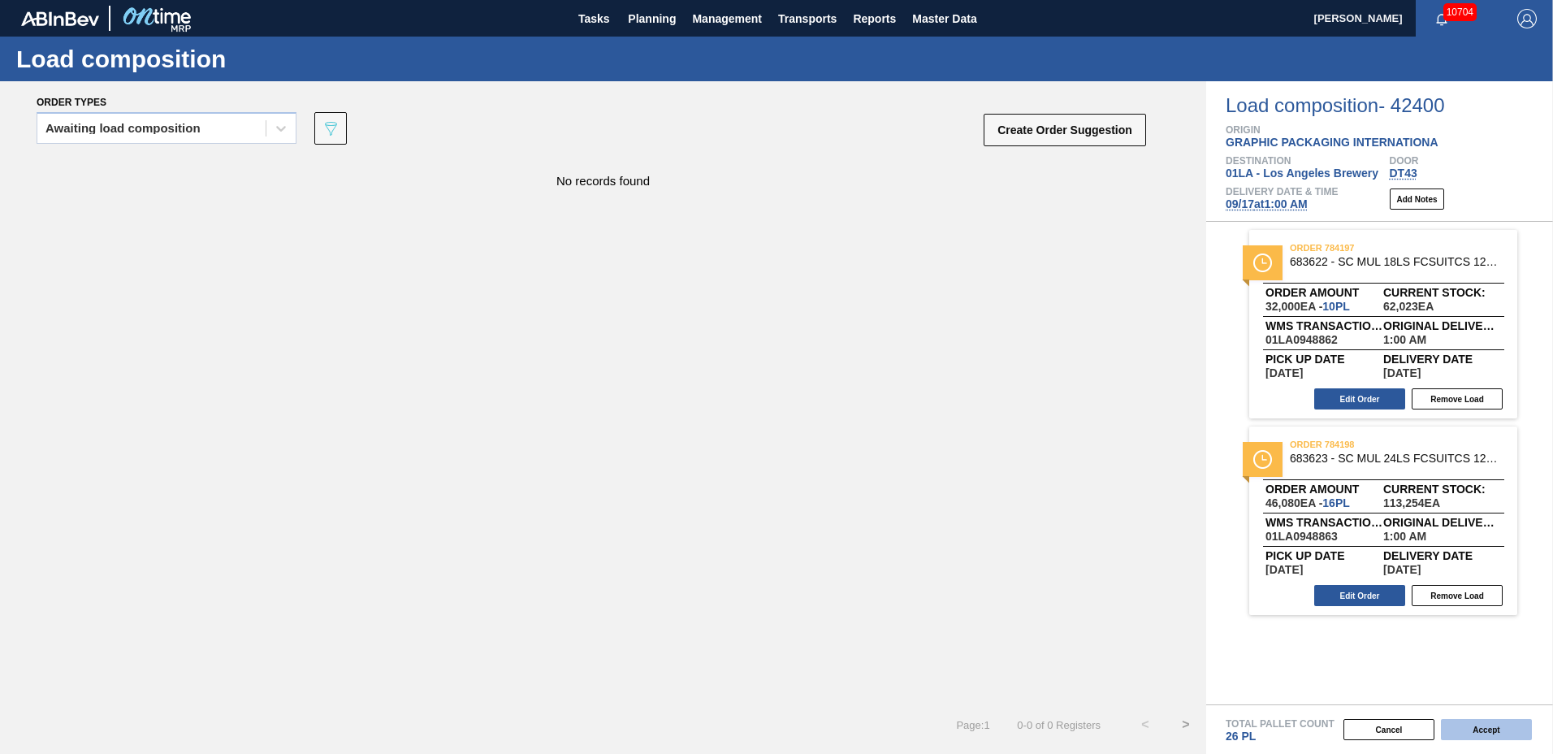
click at [1489, 731] on button "Accept" at bounding box center [1486, 729] width 91 height 21
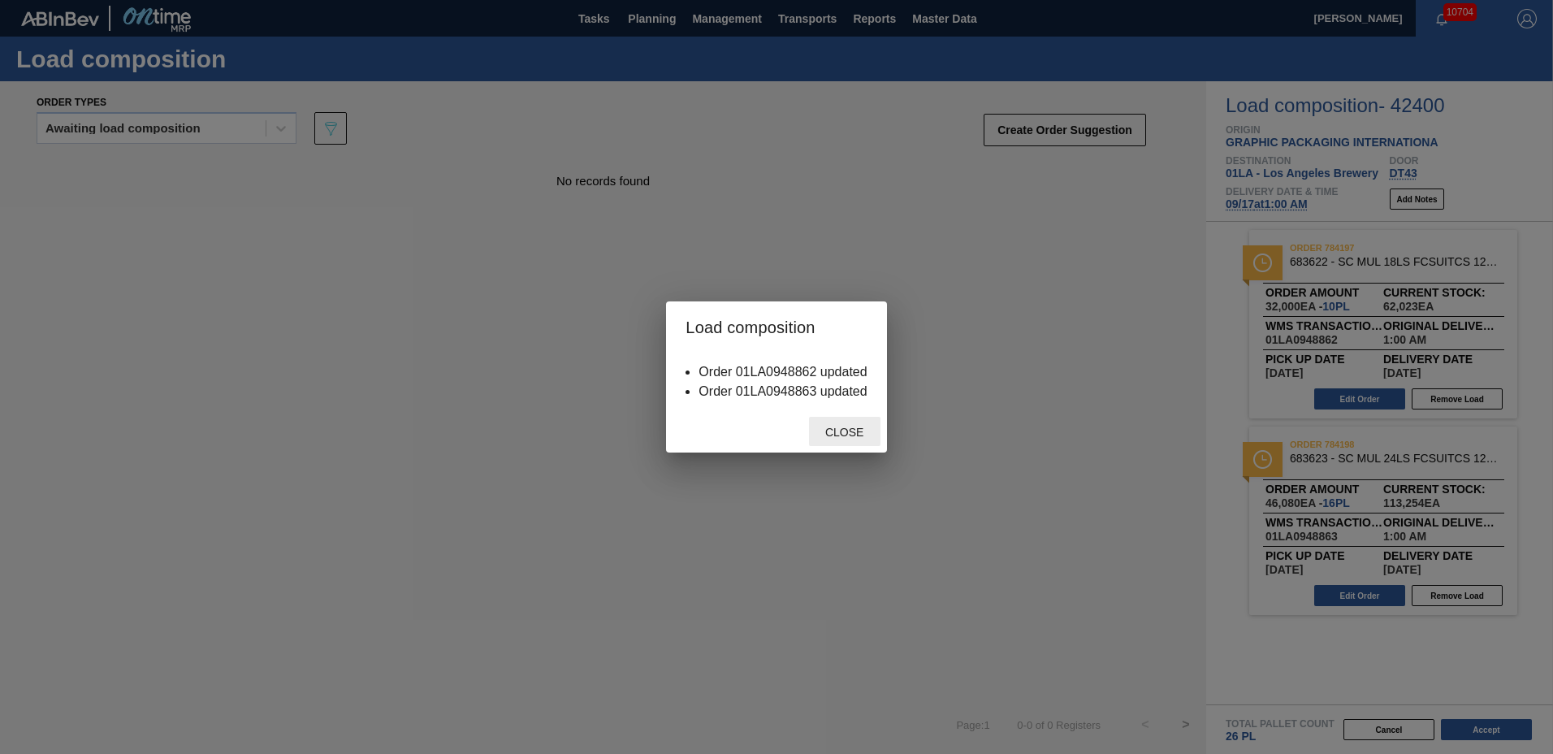
click at [830, 435] on span "Close" at bounding box center [844, 431] width 64 height 13
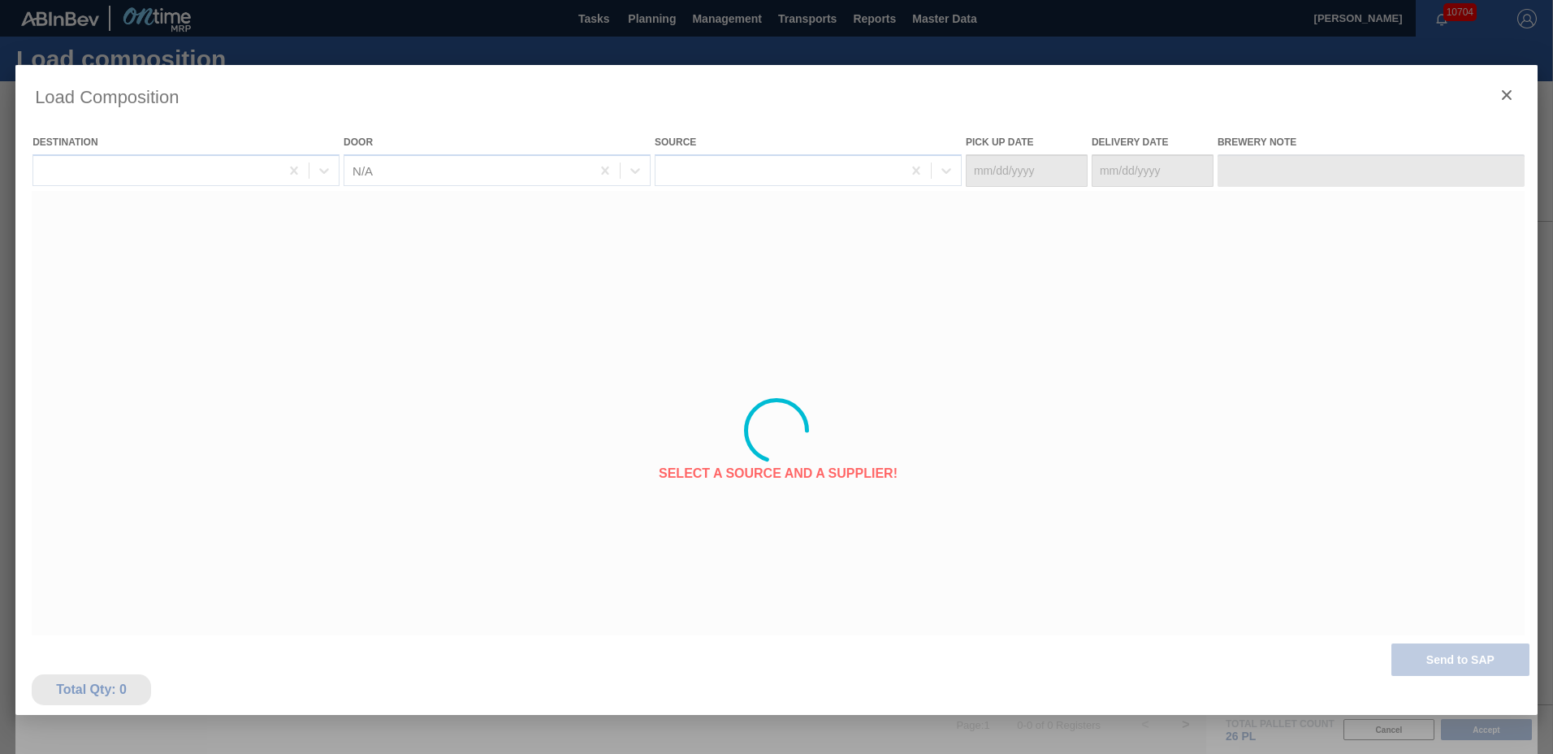
type Date "[DATE]"
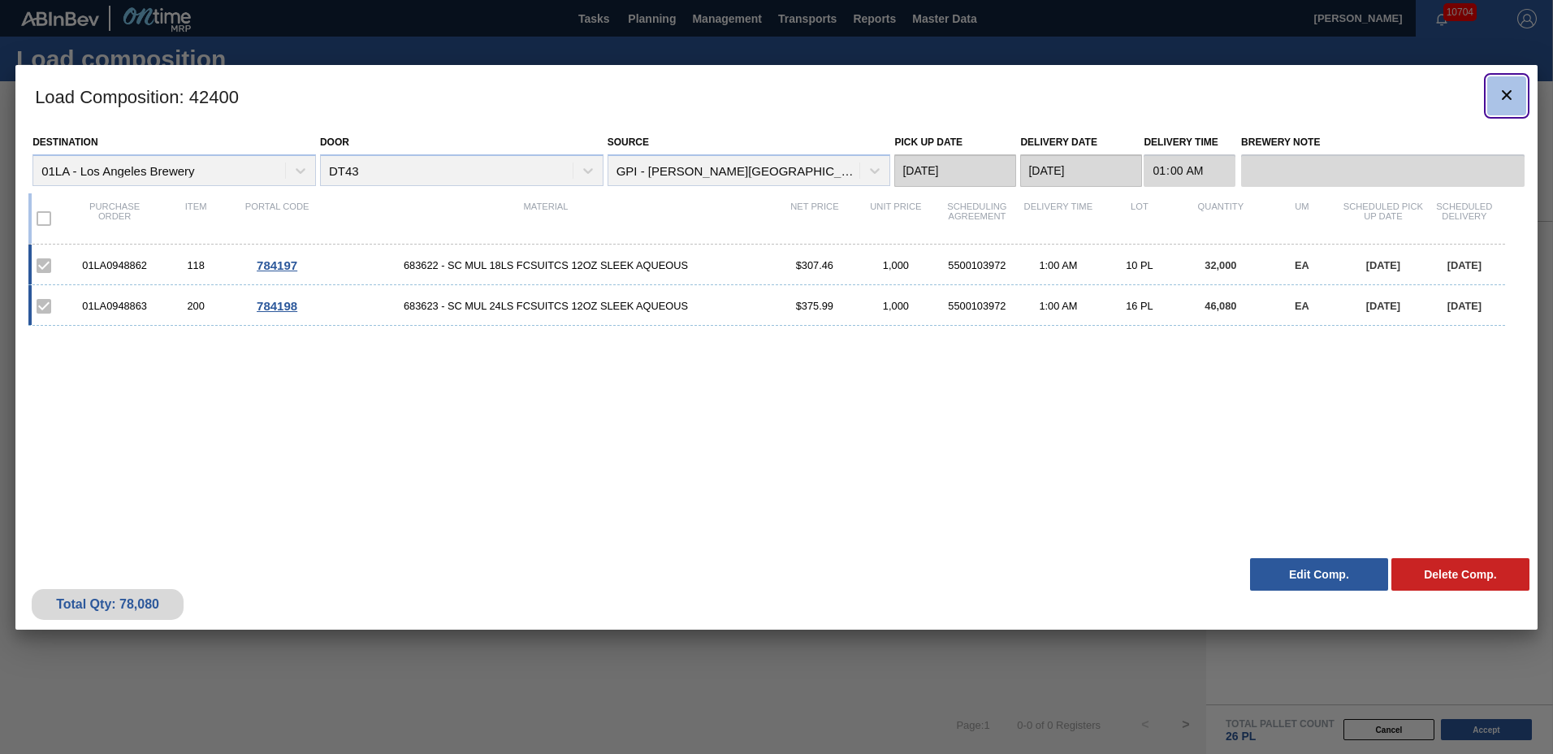
click at [1512, 100] on icon "botão de ícone" at bounding box center [1506, 94] width 19 height 19
